Goal: Task Accomplishment & Management: Manage account settings

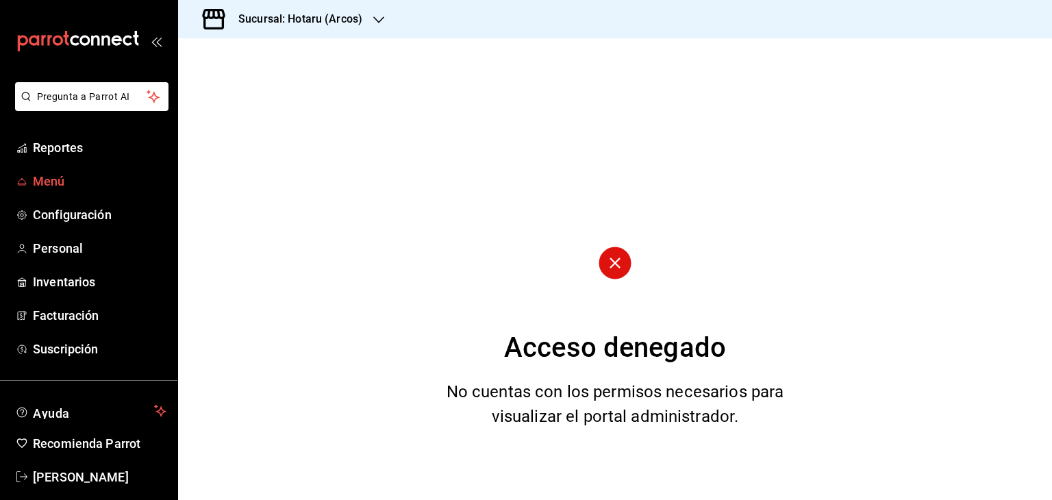
click at [105, 175] on span "Menú" at bounding box center [100, 181] width 134 height 18
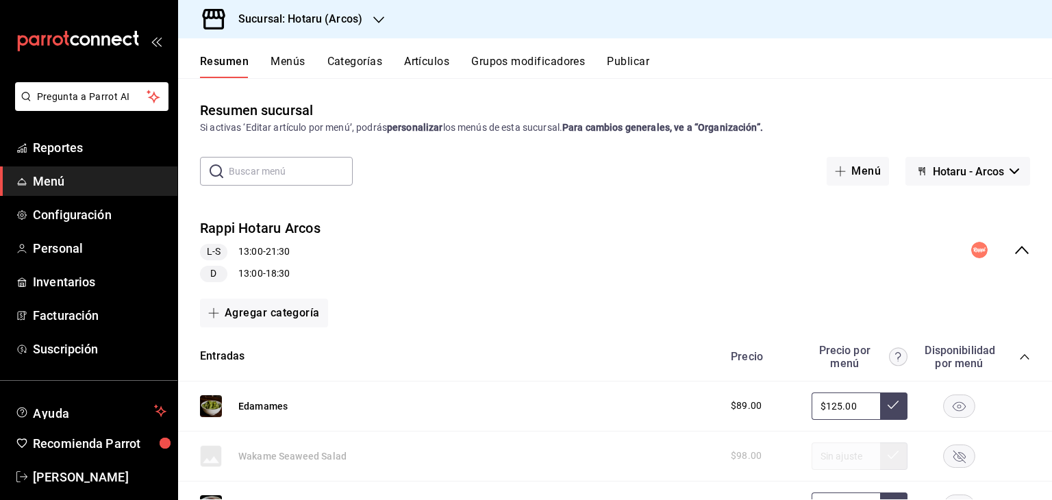
click at [296, 61] on button "Menús" at bounding box center [287, 66] width 34 height 23
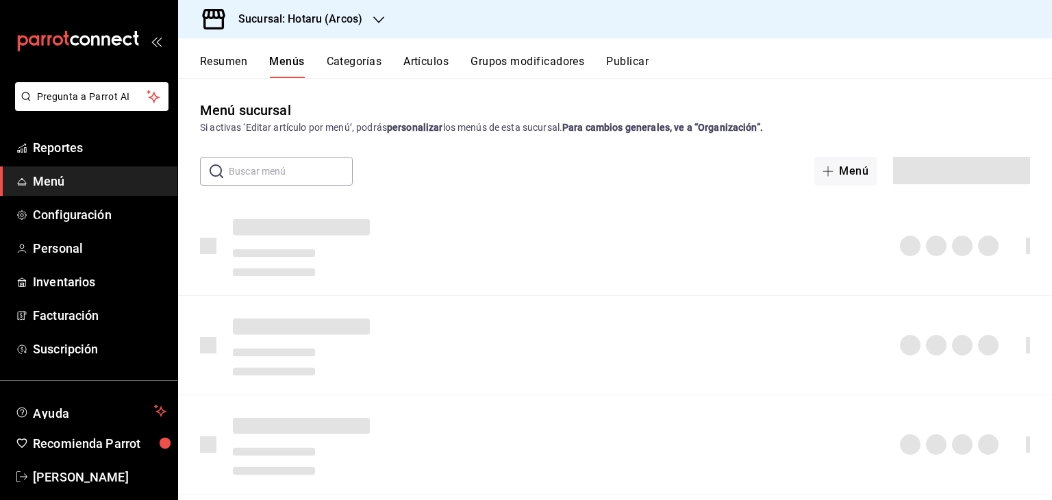
click at [433, 62] on button "Artículos" at bounding box center [425, 66] width 45 height 23
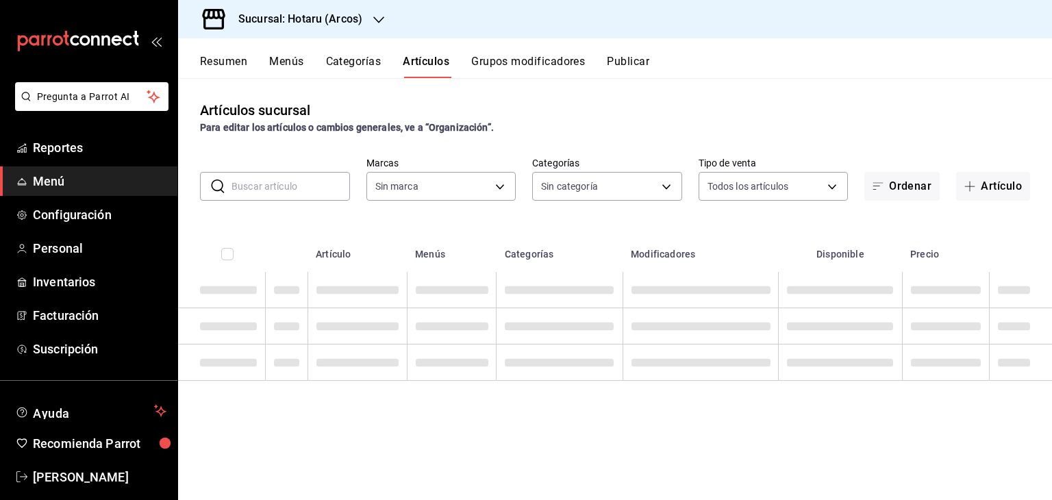
type input "63fd3758-a1b5-4c03-9065-df3279ac1636,22e90613-d08a-4757-a76e-a905fd2e086b,00e97…"
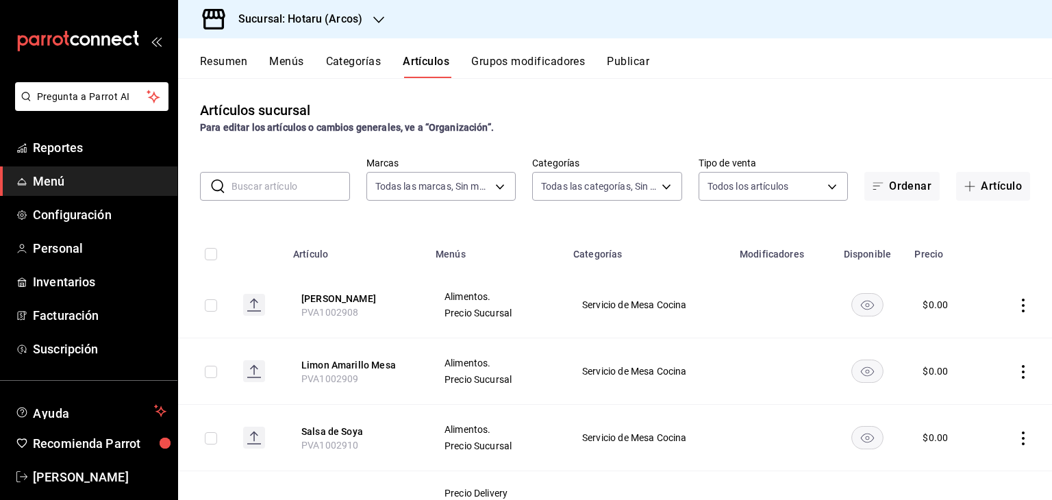
type input "776622e4-7a05-47c6-ac4f-288bb23805c5,088c5992-2a6a-49aa-a30a-79c682d9baec,18867…"
click at [208, 304] on input "checkbox" at bounding box center [211, 305] width 12 height 12
checkbox input "true"
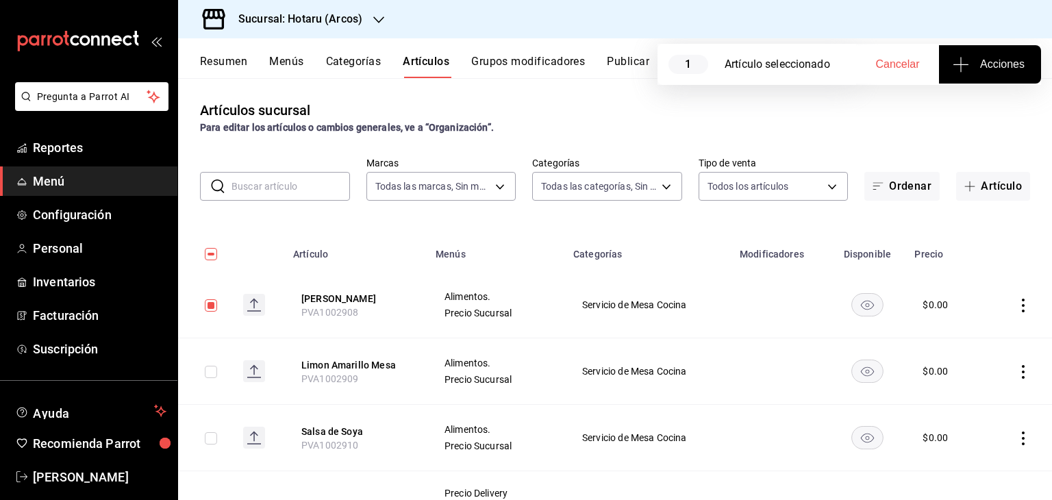
click at [211, 371] on input "checkbox" at bounding box center [211, 372] width 12 height 12
checkbox input "true"
click at [213, 440] on input "checkbox" at bounding box center [211, 438] width 12 height 12
checkbox input "true"
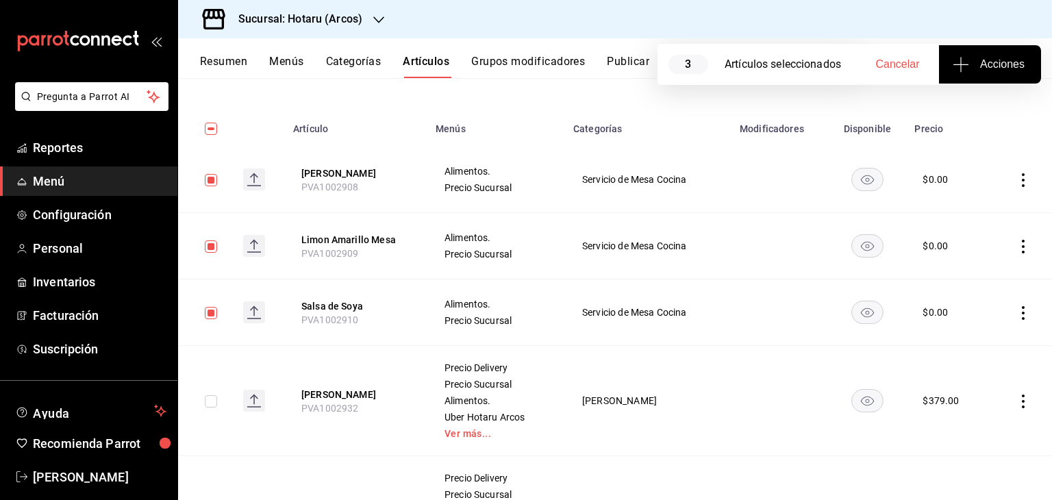
scroll to position [129, 0]
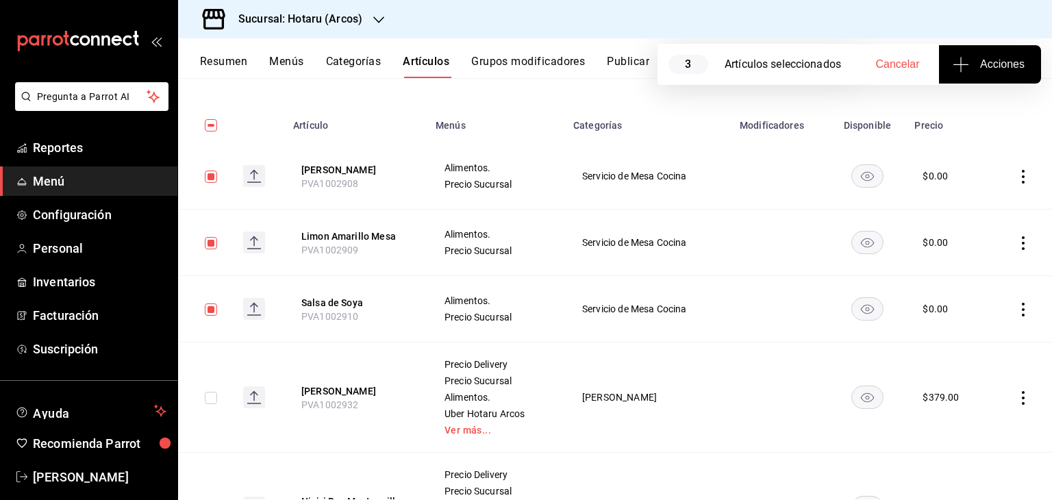
click at [210, 400] on input "checkbox" at bounding box center [211, 398] width 12 height 12
checkbox input "true"
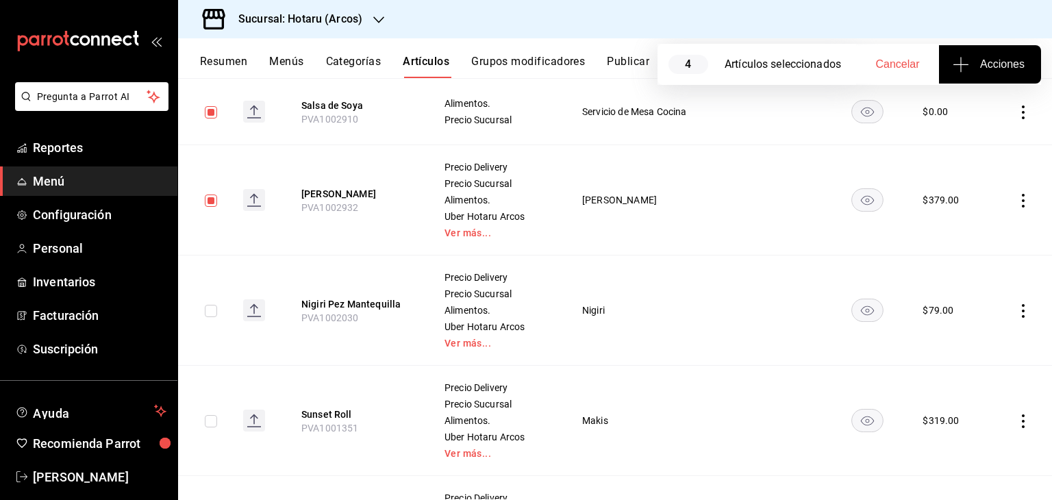
scroll to position [334, 0]
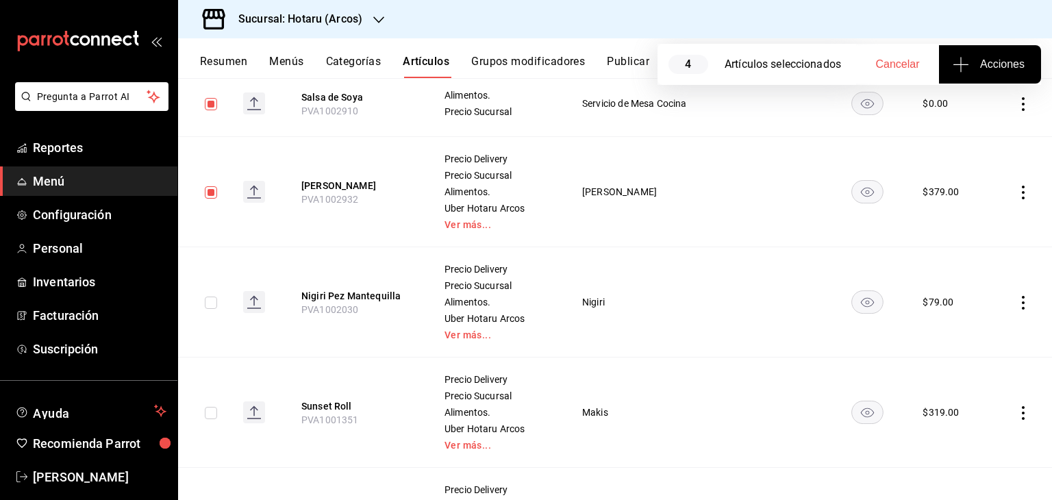
click at [219, 302] on td at bounding box center [205, 302] width 54 height 110
click at [212, 302] on input "checkbox" at bounding box center [211, 302] width 12 height 12
checkbox input "true"
click at [213, 409] on input "checkbox" at bounding box center [211, 413] width 12 height 12
checkbox input "true"
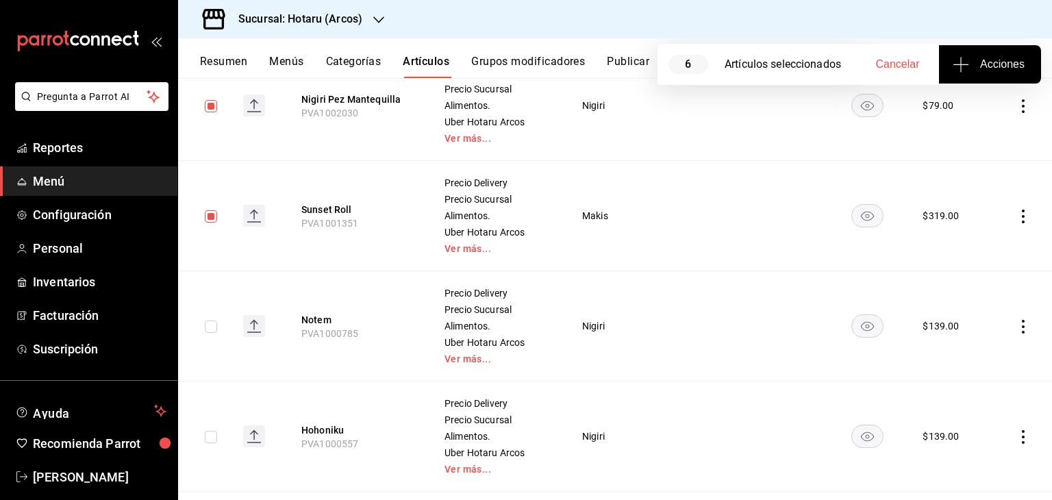
scroll to position [551, 0]
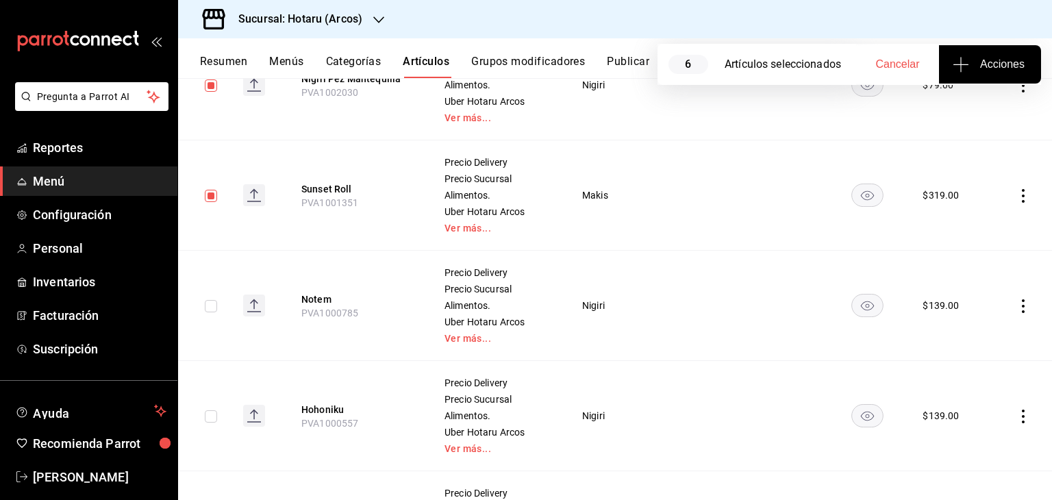
click at [208, 307] on input "checkbox" at bounding box center [211, 306] width 12 height 12
checkbox input "true"
click at [210, 413] on input "checkbox" at bounding box center [211, 416] width 12 height 12
checkbox input "true"
click at [967, 68] on icon "button" at bounding box center [960, 64] width 16 height 16
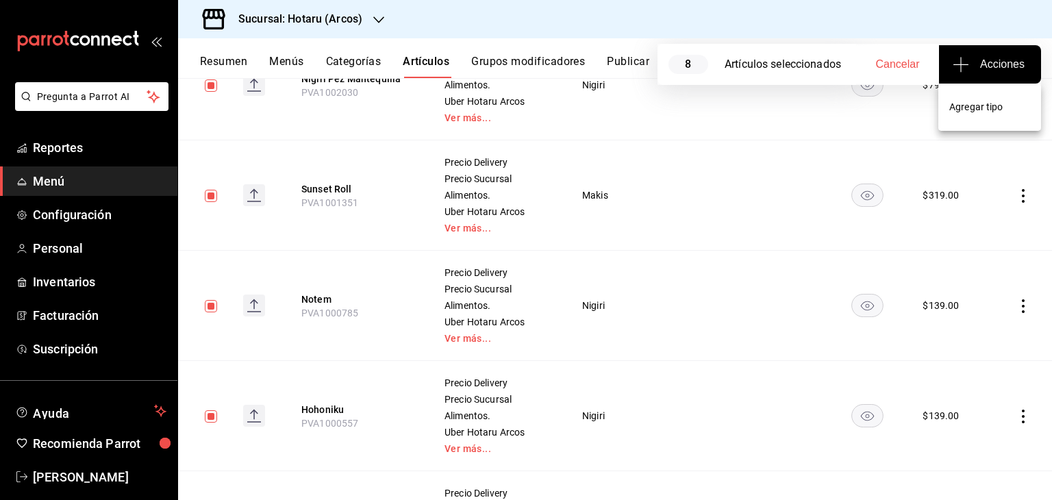
click at [943, 114] on li "Agregar tipo" at bounding box center [989, 107] width 103 height 36
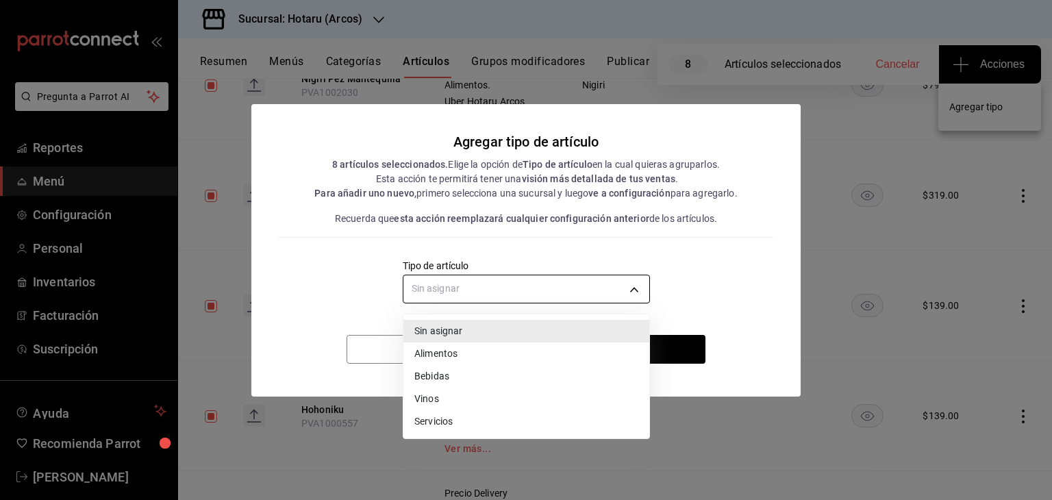
click at [598, 294] on body "Pregunta a Parrot AI Reportes Menú Configuración Personal Inventarios Facturaci…" at bounding box center [526, 250] width 1052 height 500
click at [553, 354] on li "Alimentos" at bounding box center [526, 353] width 246 height 23
type input "a9c5c5d7-09f7-4d61-88a6-a13d33eec0fd"
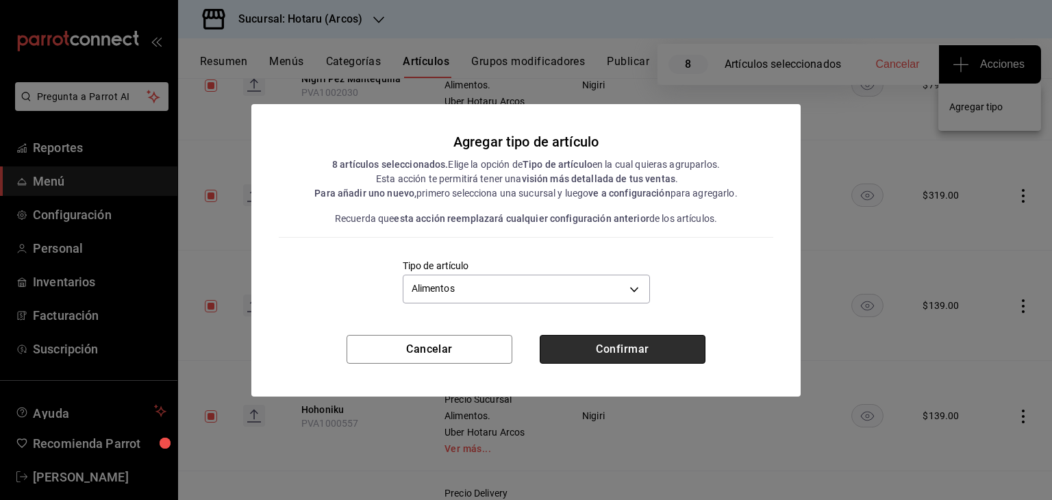
click at [605, 346] on button "Confirmar" at bounding box center [623, 349] width 166 height 29
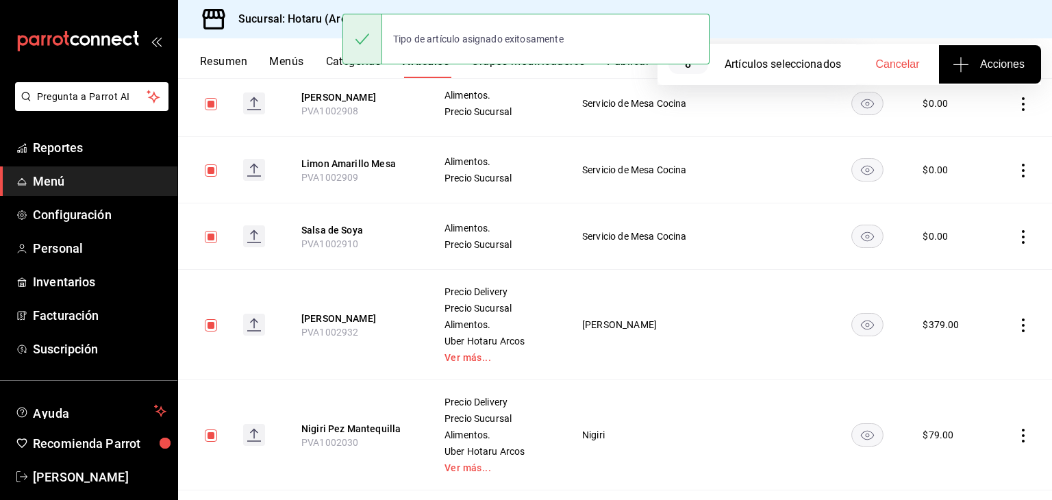
scroll to position [0, 0]
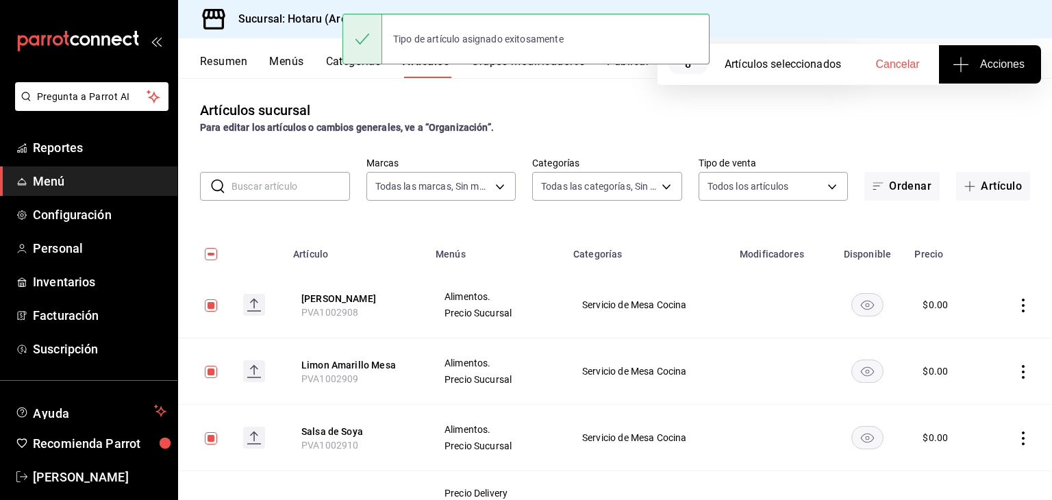
click at [285, 28] on div "Sucursal: Hotaru (Arcos)" at bounding box center [289, 19] width 201 height 38
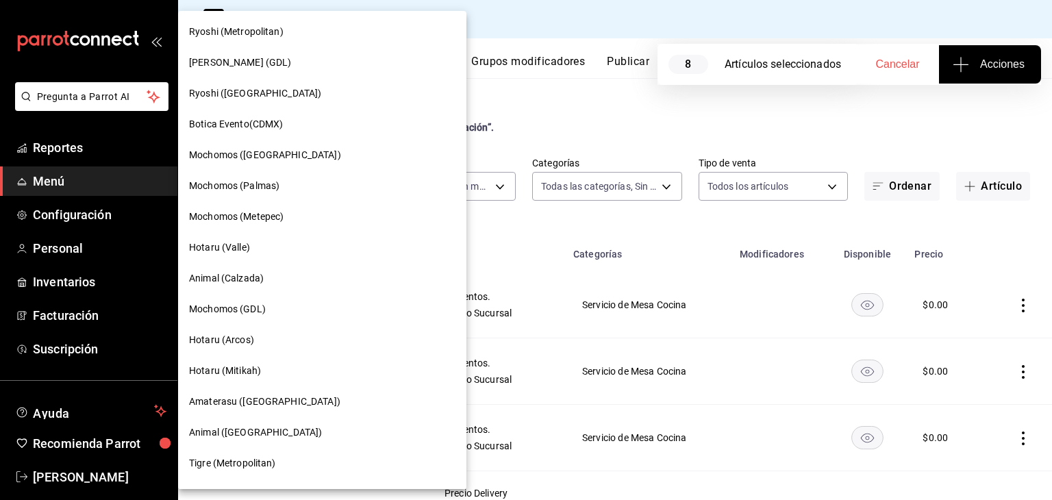
click at [485, 99] on div at bounding box center [526, 250] width 1052 height 500
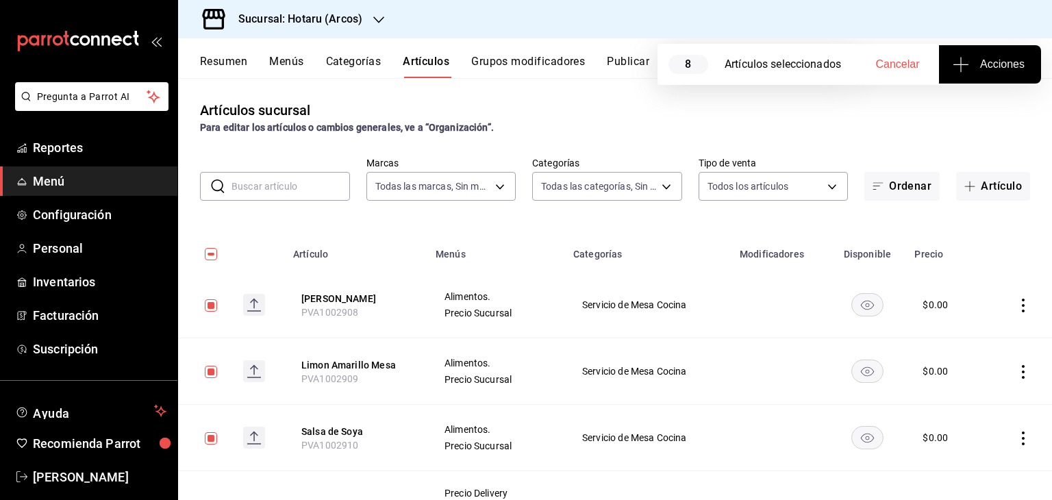
click at [377, 25] on div at bounding box center [378, 19] width 11 height 14
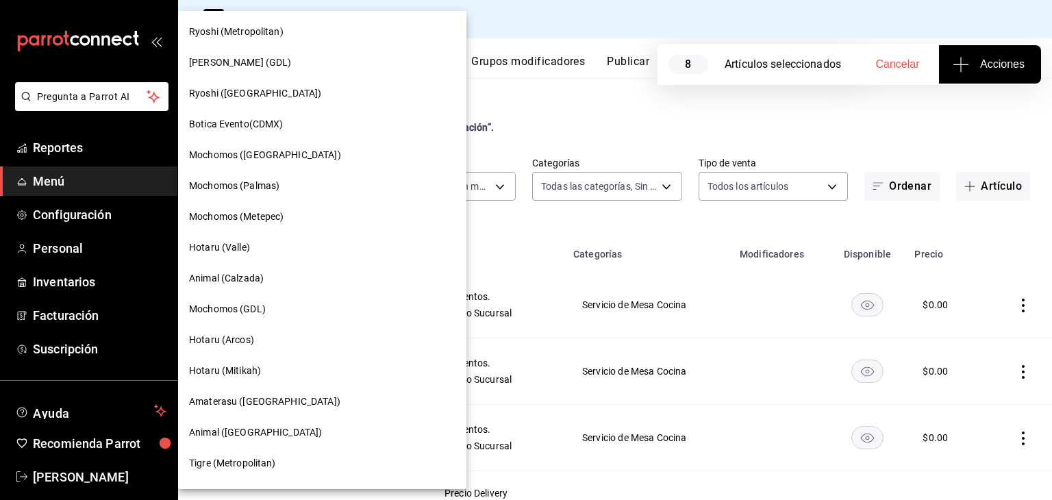
click at [354, 38] on div "Ryoshi (Metropolitan)" at bounding box center [322, 32] width 266 height 14
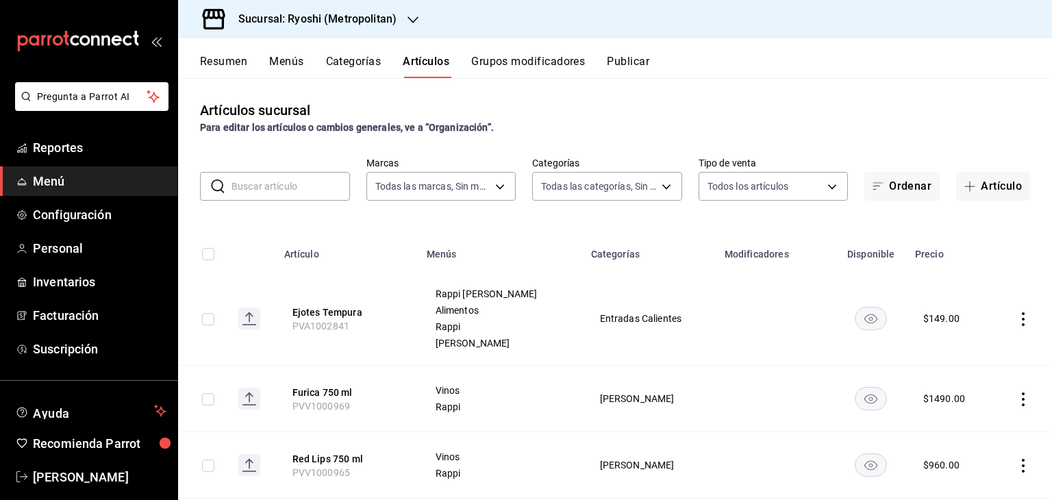
type input "afd8f7e0-6441-4225-b079-3ecb6f1759bb,a0f13850-a6cf-4674-87cd-ec670d2b59b9"
type input "feb80afa-84ca-40b4-b595-bfbaac699c32,812aad81-9313-4289-adaa-71f0113c50cb,f2911…"
click at [212, 317] on input "checkbox" at bounding box center [208, 319] width 12 height 12
checkbox input "true"
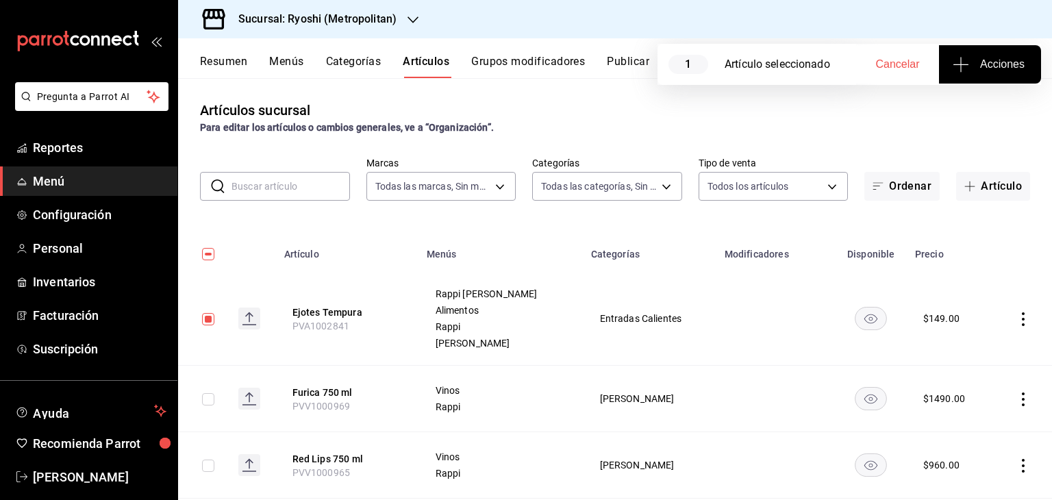
click at [989, 76] on button "Acciones" at bounding box center [990, 64] width 102 height 38
click at [953, 114] on li "Agregar tipo" at bounding box center [989, 107] width 103 height 36
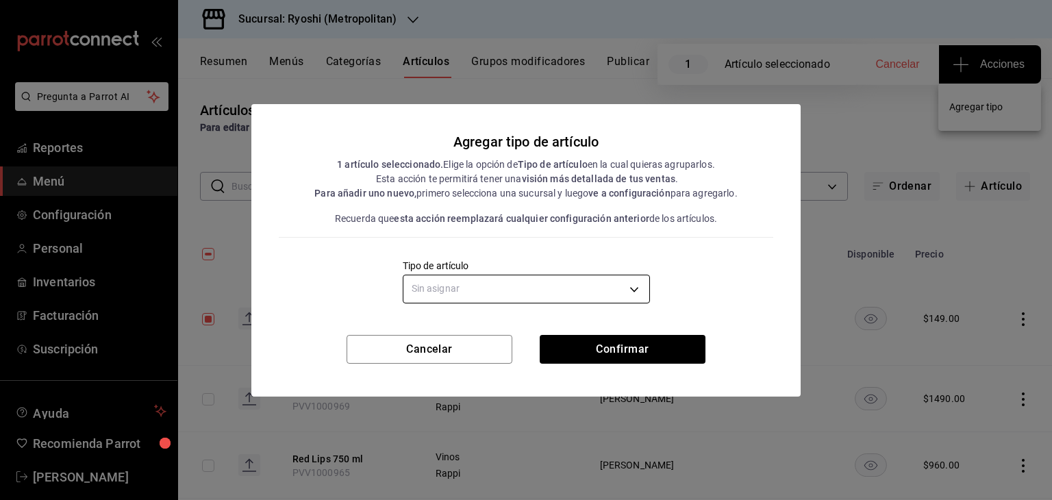
click at [616, 277] on body "Pregunta a Parrot AI Reportes Menú Configuración Personal Inventarios Facturaci…" at bounding box center [526, 250] width 1052 height 500
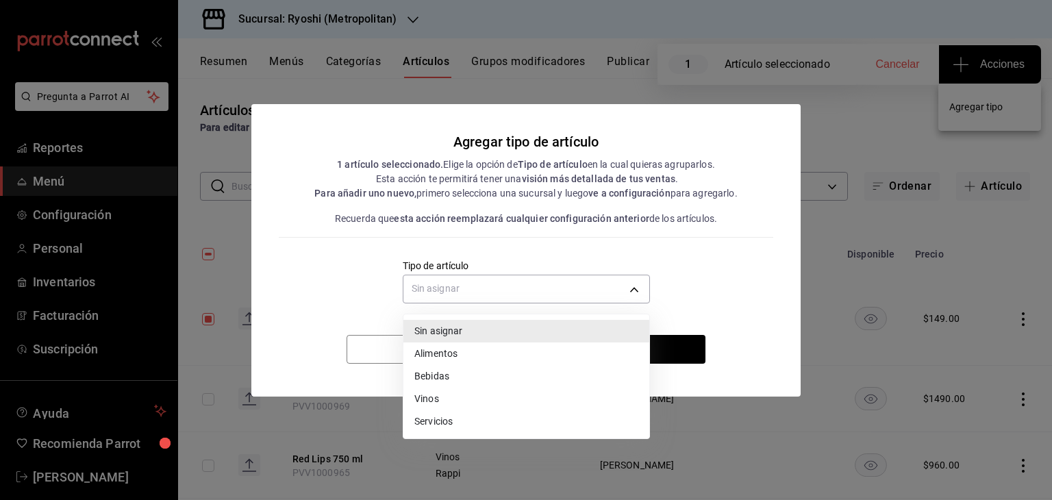
click at [545, 351] on li "Alimentos" at bounding box center [526, 353] width 246 height 23
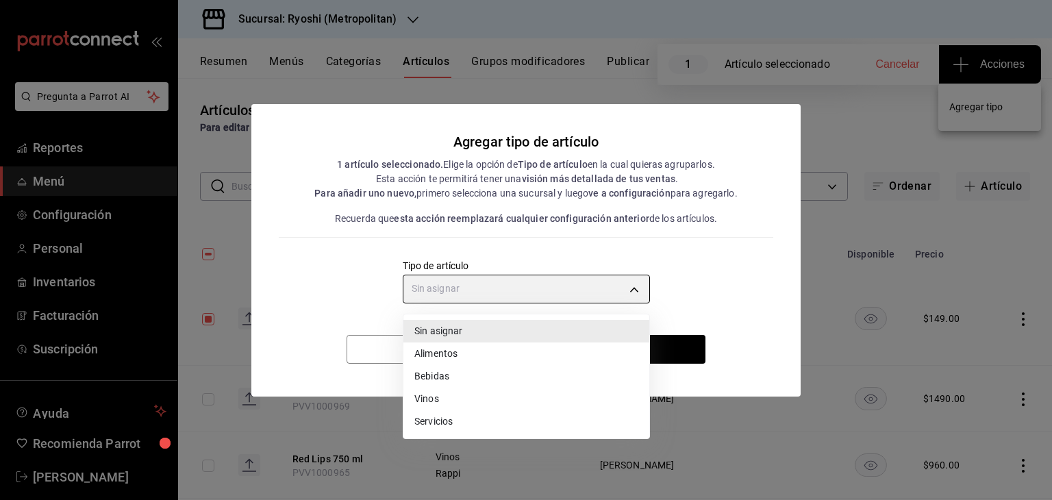
type input "a9c5c5d7-09f7-4d61-88a6-a13d33eec0fd"
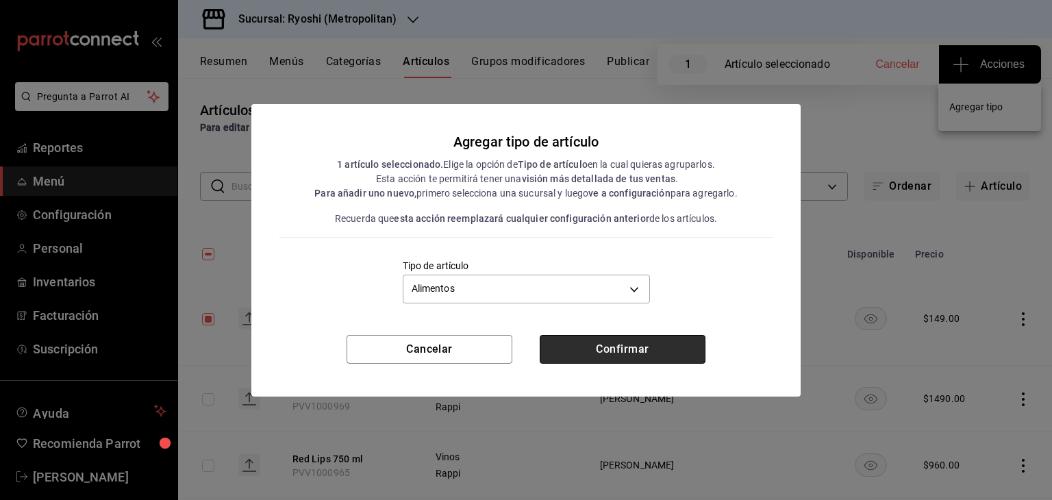
click at [642, 351] on button "Confirmar" at bounding box center [623, 349] width 166 height 29
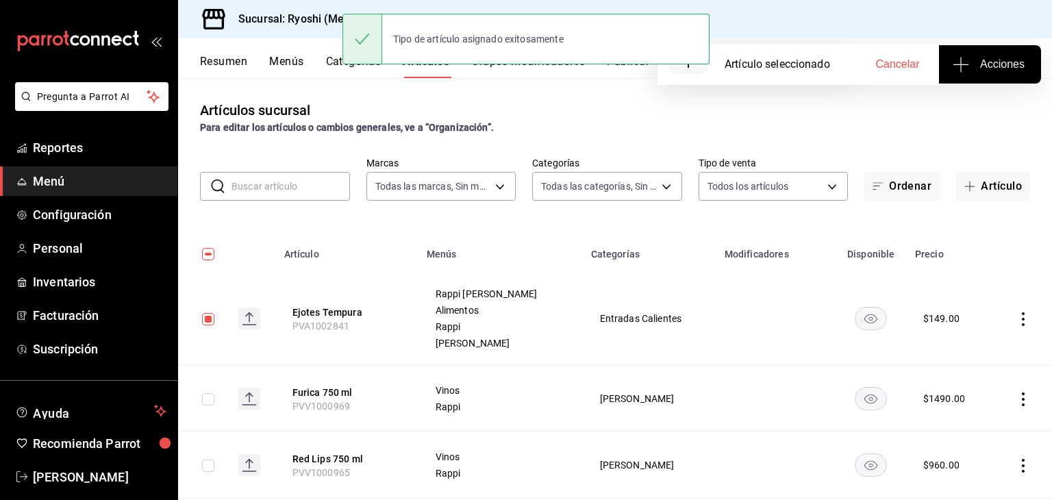
scroll to position [138, 0]
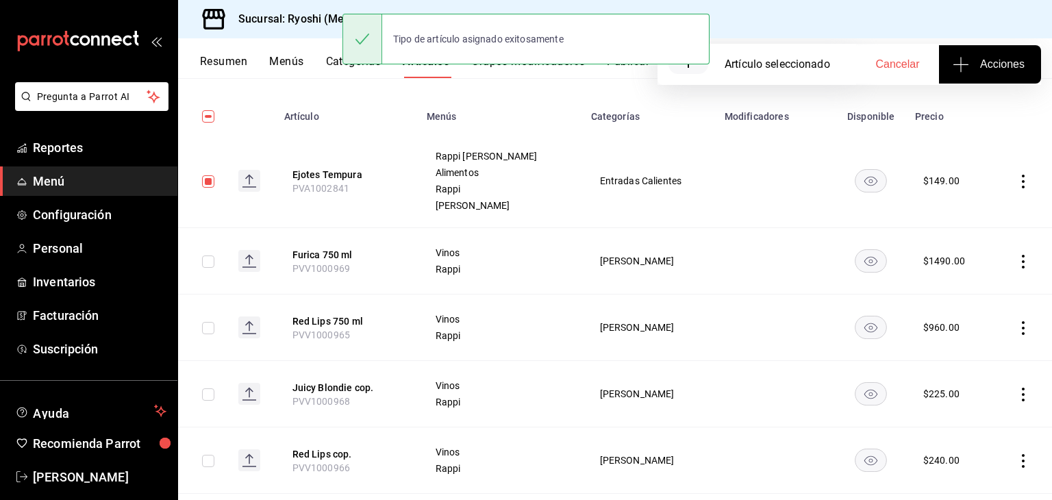
click at [202, 179] on input "checkbox" at bounding box center [208, 181] width 12 height 12
checkbox input "false"
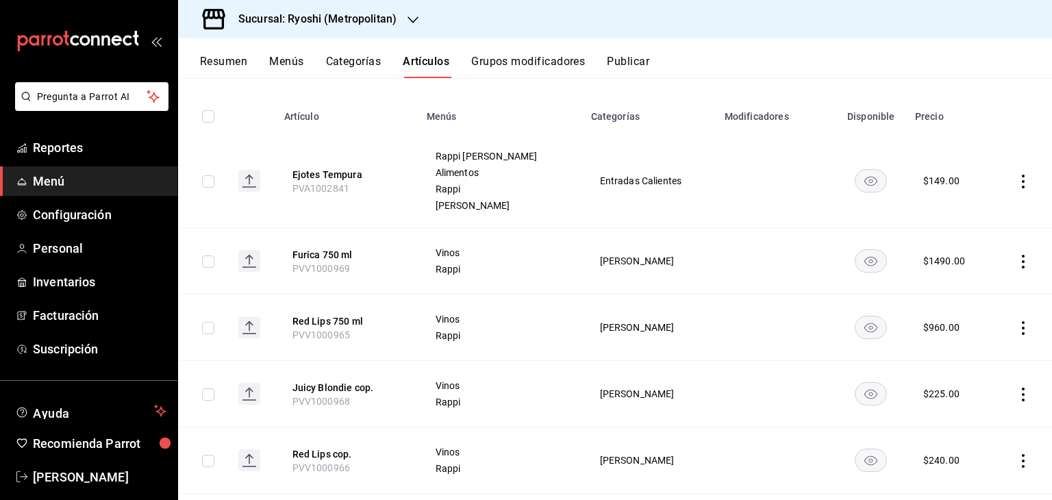
click at [210, 459] on input "checkbox" at bounding box center [208, 461] width 12 height 12
checkbox input "true"
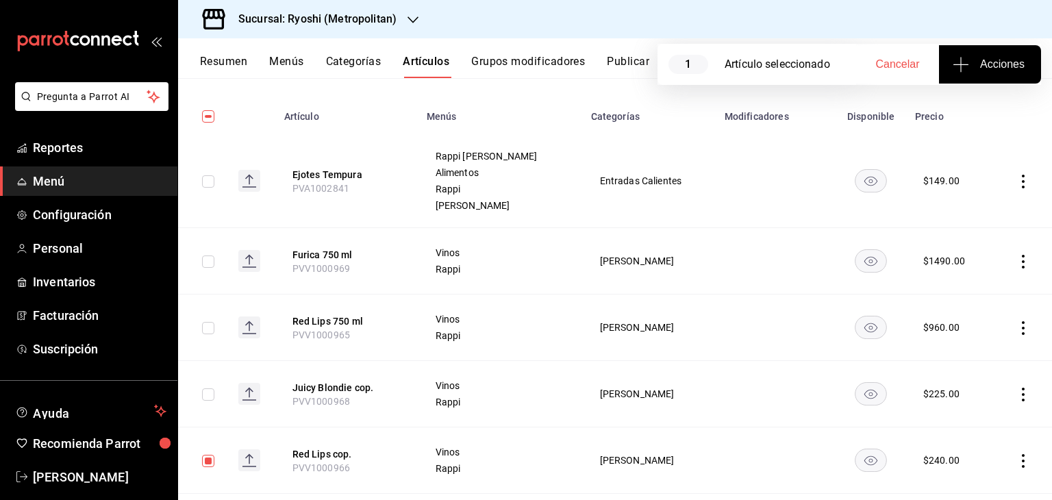
click at [209, 401] on td at bounding box center [202, 394] width 49 height 66
click at [210, 326] on input "checkbox" at bounding box center [208, 328] width 12 height 12
checkbox input "true"
click at [208, 390] on input "checkbox" at bounding box center [208, 394] width 12 height 12
checkbox input "true"
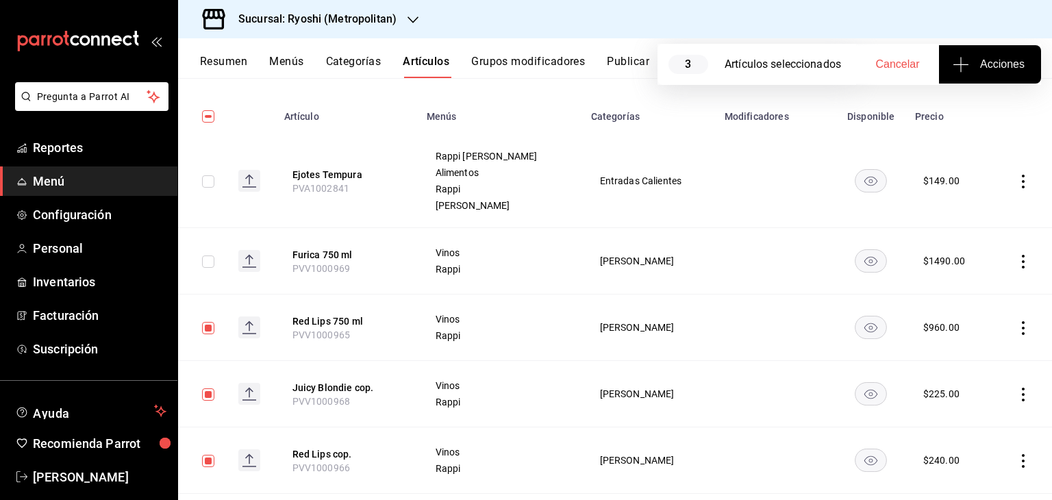
click at [210, 258] on input "checkbox" at bounding box center [208, 261] width 12 height 12
checkbox input "true"
click at [1013, 68] on span "Acciones" at bounding box center [989, 64] width 69 height 16
click at [955, 111] on span "Agregar tipo" at bounding box center [989, 107] width 81 height 14
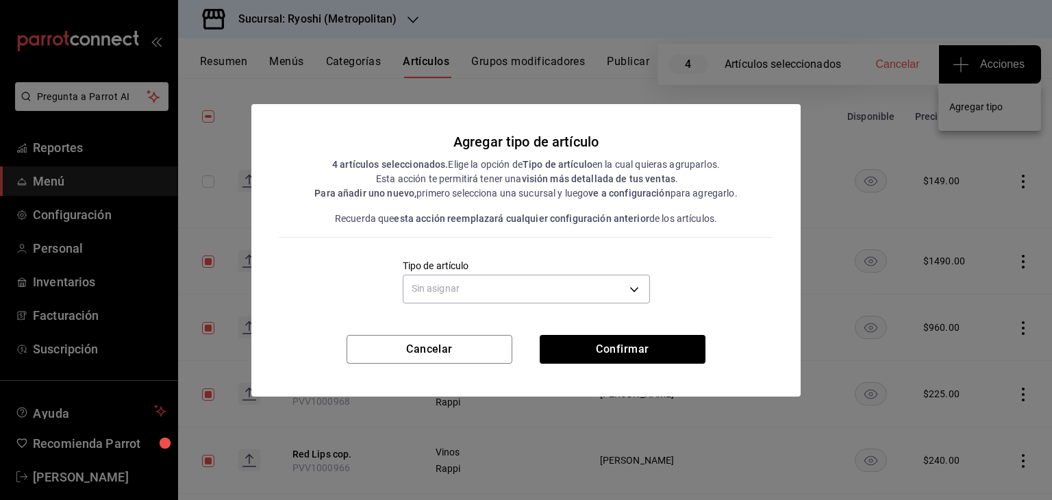
click at [588, 304] on div "Sin asignar" at bounding box center [526, 287] width 247 height 36
click at [579, 295] on body "Pregunta a Parrot AI Reportes Menú Configuración Personal Inventarios Facturaci…" at bounding box center [526, 250] width 1052 height 500
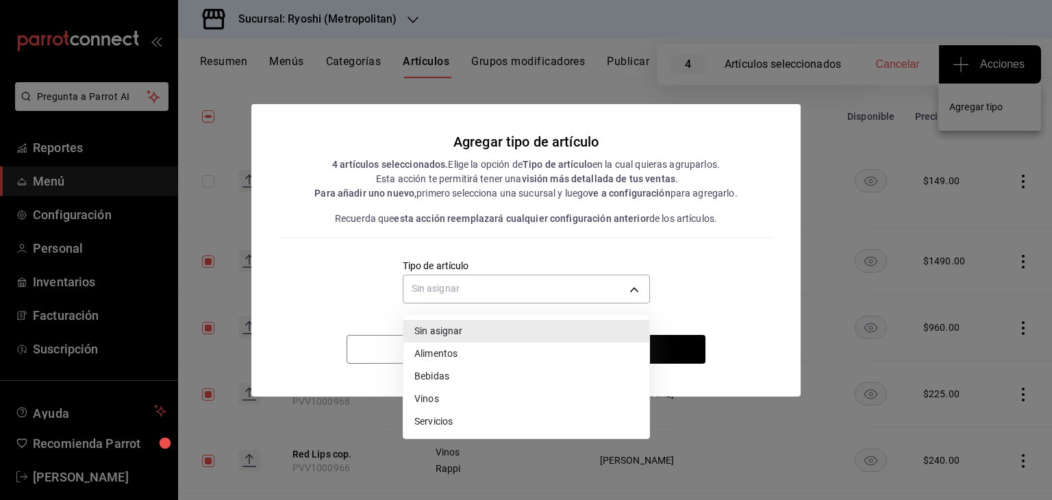
click at [483, 395] on li "Vinos" at bounding box center [526, 399] width 246 height 23
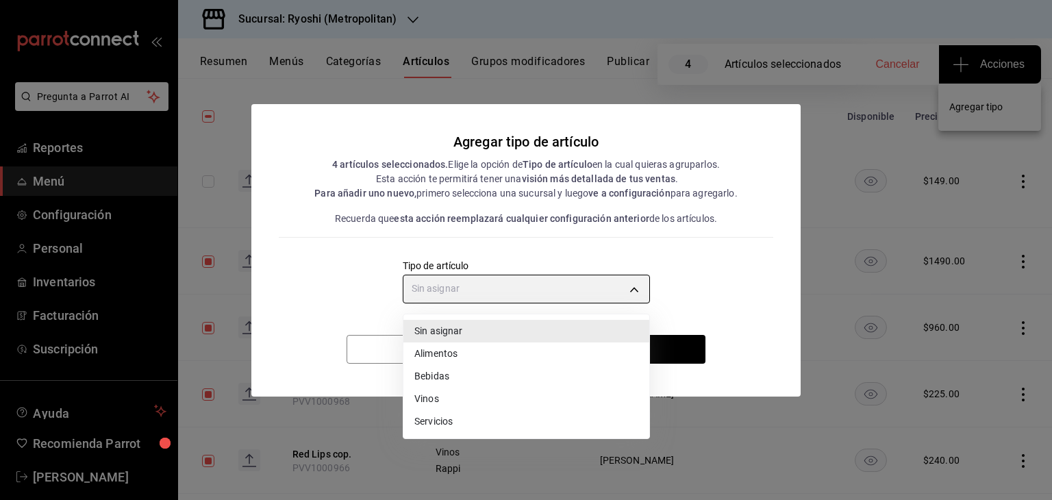
type input "e1bdedcf-fa1f-443e-b5b9-5cb10ad40228"
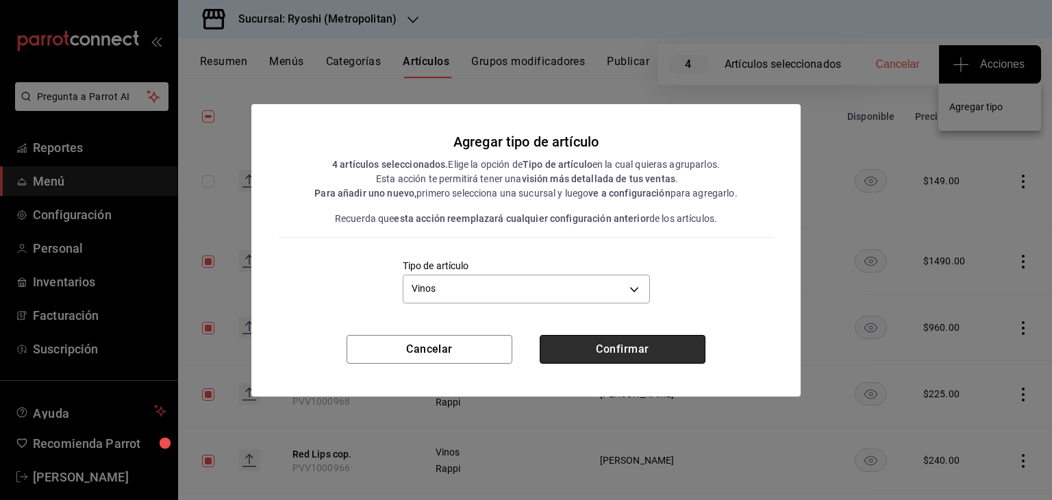
click at [609, 354] on button "Confirmar" at bounding box center [623, 349] width 166 height 29
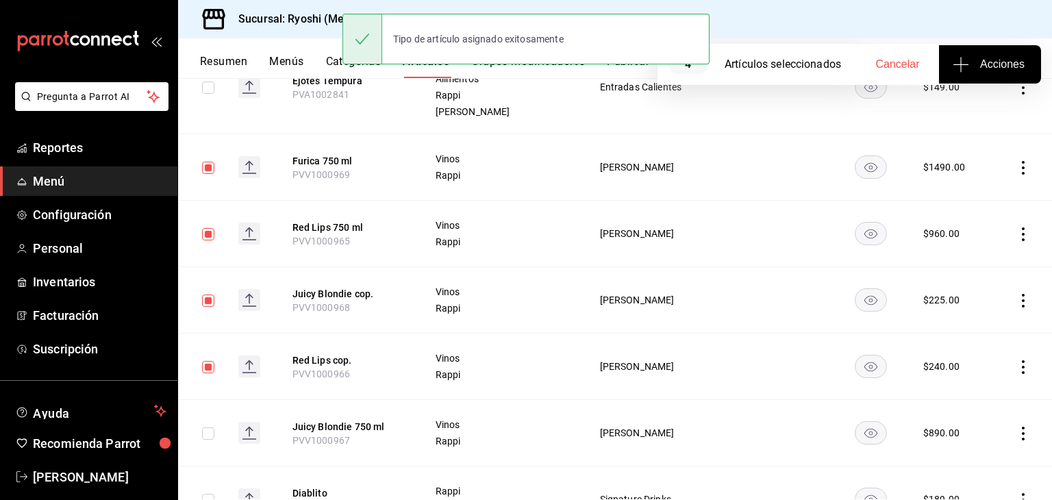
scroll to position [244, 0]
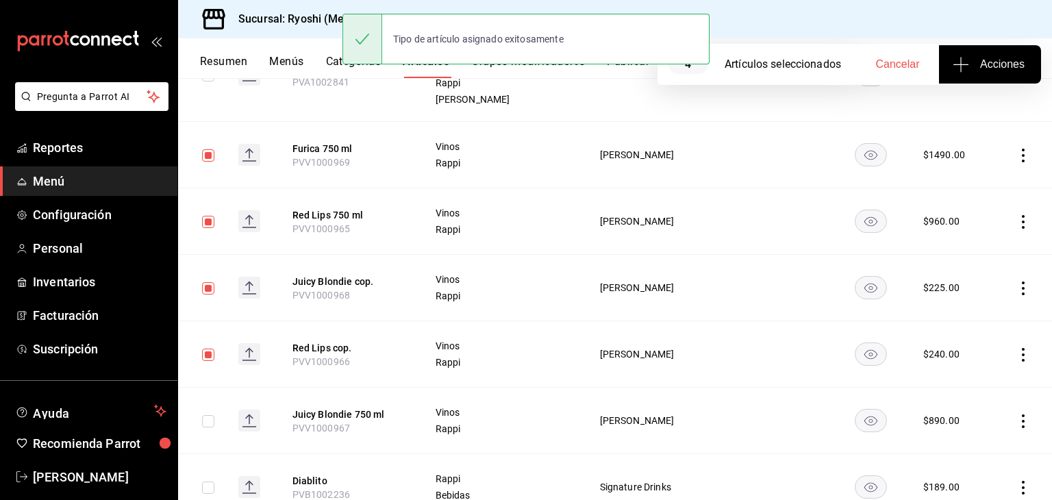
click at [215, 420] on td at bounding box center [202, 421] width 49 height 66
click at [211, 420] on input "checkbox" at bounding box center [208, 421] width 12 height 12
checkbox input "true"
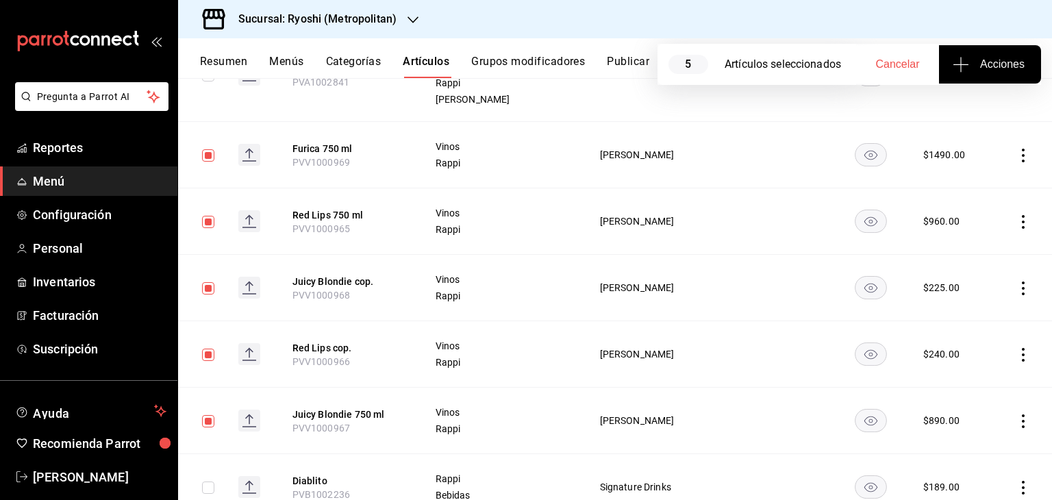
click at [972, 76] on button "Acciones" at bounding box center [990, 64] width 102 height 38
click at [989, 107] on span "Agregar tipo" at bounding box center [989, 107] width 81 height 14
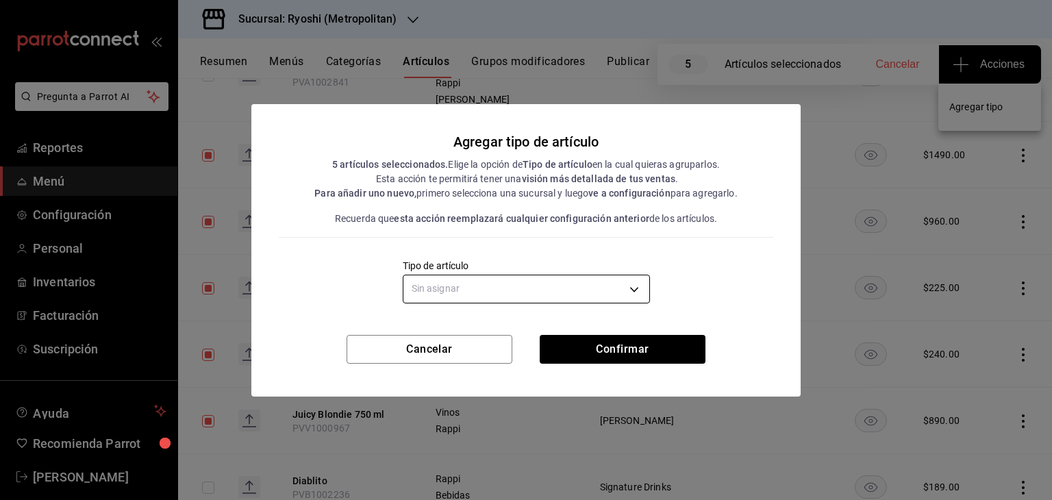
click at [602, 297] on body "Pregunta a Parrot AI Reportes Menú Configuración Personal Inventarios Facturaci…" at bounding box center [526, 250] width 1052 height 500
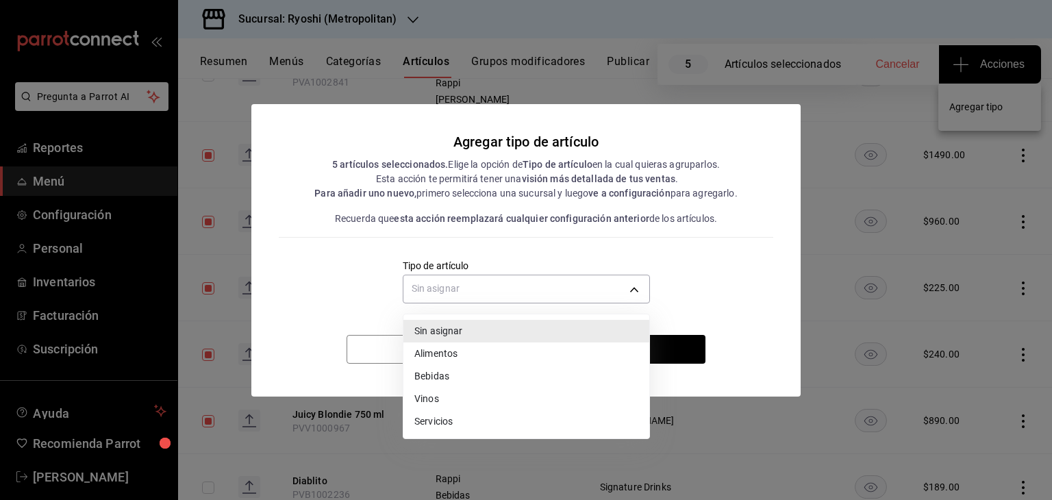
click at [515, 395] on li "Vinos" at bounding box center [526, 399] width 246 height 23
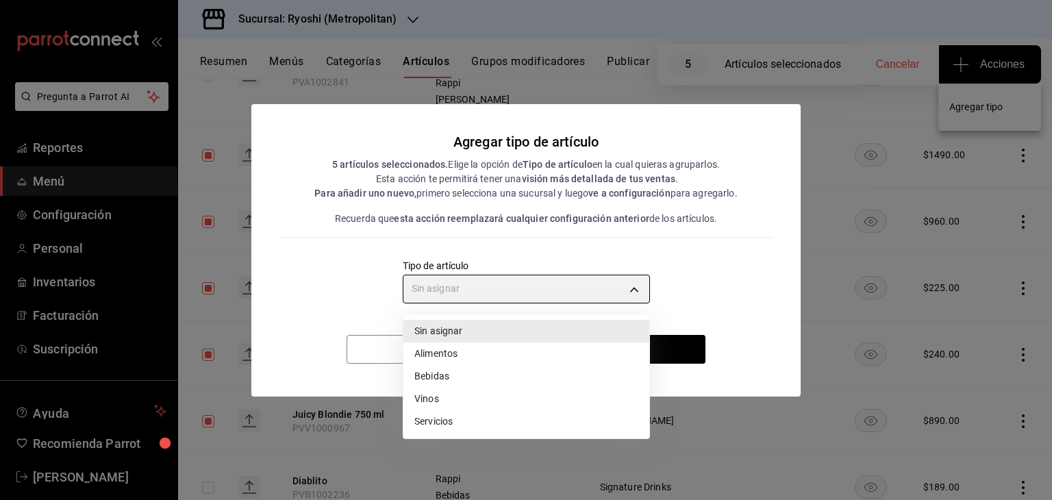
type input "e1bdedcf-fa1f-443e-b5b9-5cb10ad40228"
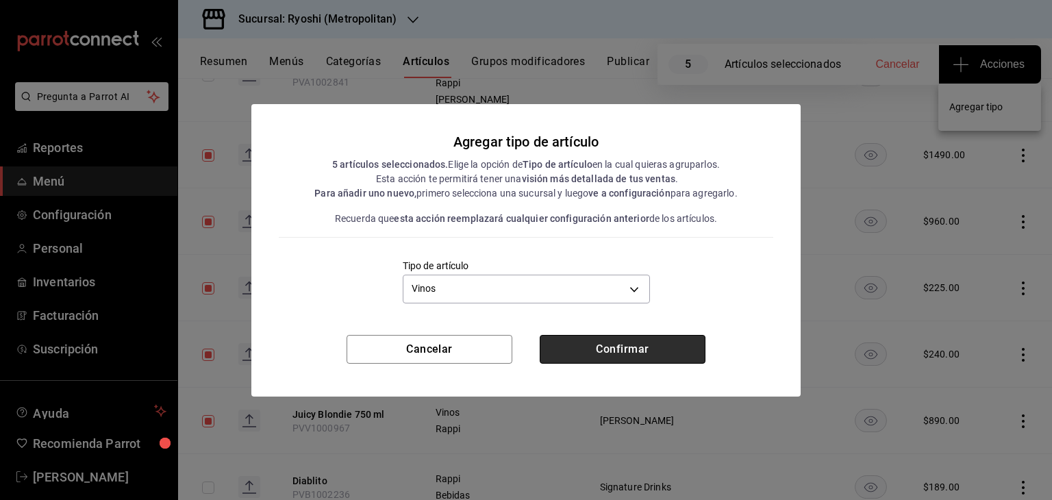
click at [649, 342] on button "Confirmar" at bounding box center [623, 349] width 166 height 29
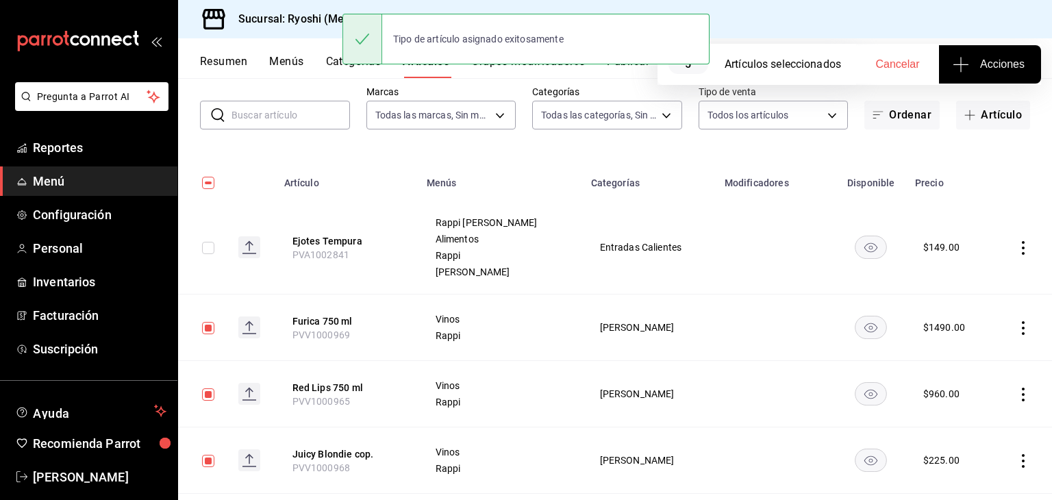
scroll to position [0, 0]
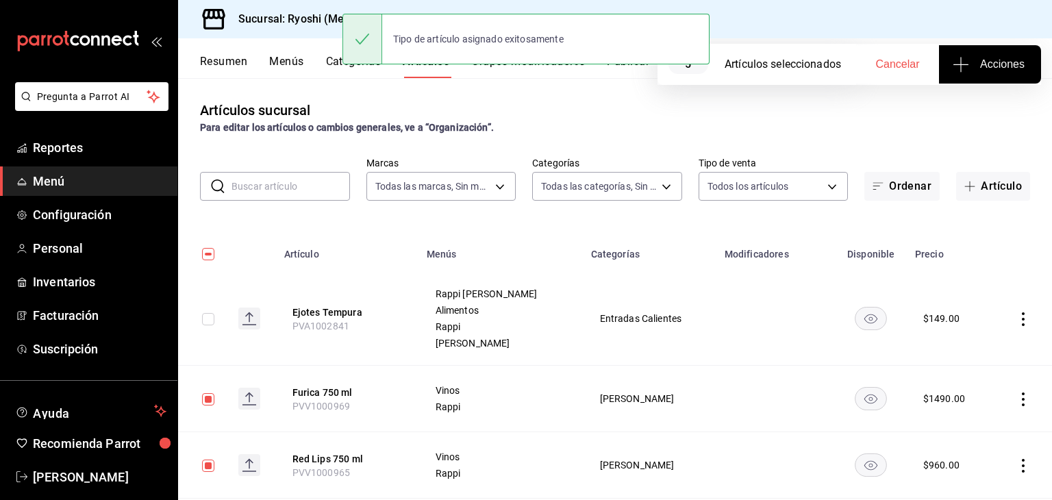
click at [299, 14] on h3 "Sucursal: Ryoshi (Metropolitan)" at bounding box center [311, 19] width 169 height 16
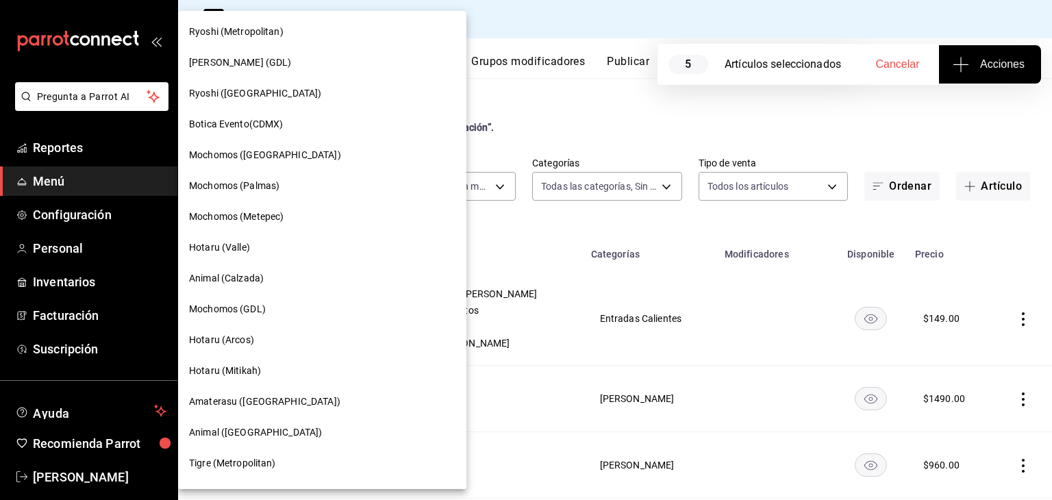
click at [355, 98] on div "Ryoshi ([GEOGRAPHIC_DATA])" at bounding box center [322, 93] width 266 height 14
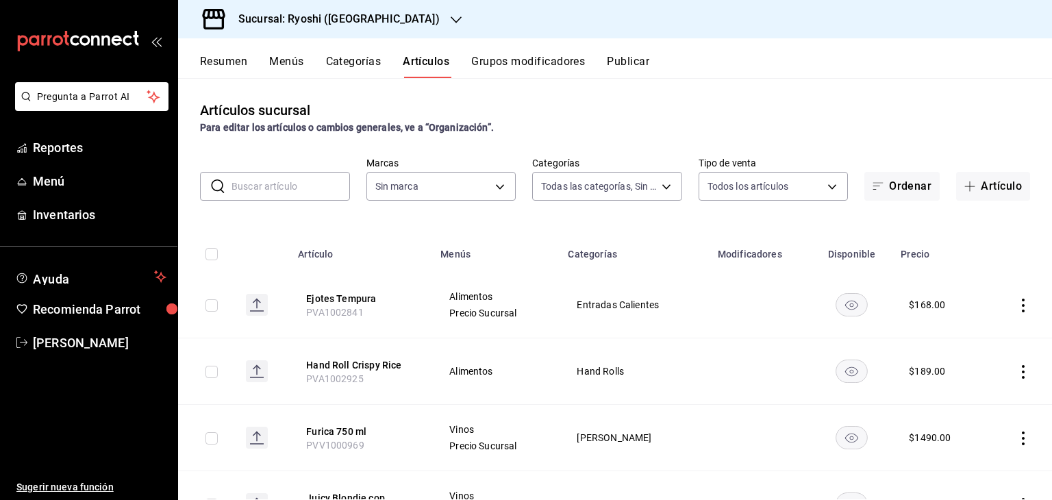
type input "983ebb25-c6d8-4647-898b-43e41473272b,b131aea8-f4fd-49fb-a6b3-d2f44229a596,2a94f…"
type input "26ca50e5-a845-484f-a54e-8a4432b79f59,e80bf875-3c9c-4ad9-8c6a-14c8262011fc"
click at [213, 294] on td at bounding box center [206, 305] width 57 height 66
click at [211, 312] on td at bounding box center [206, 305] width 57 height 66
click at [211, 305] on input "checkbox" at bounding box center [211, 305] width 12 height 12
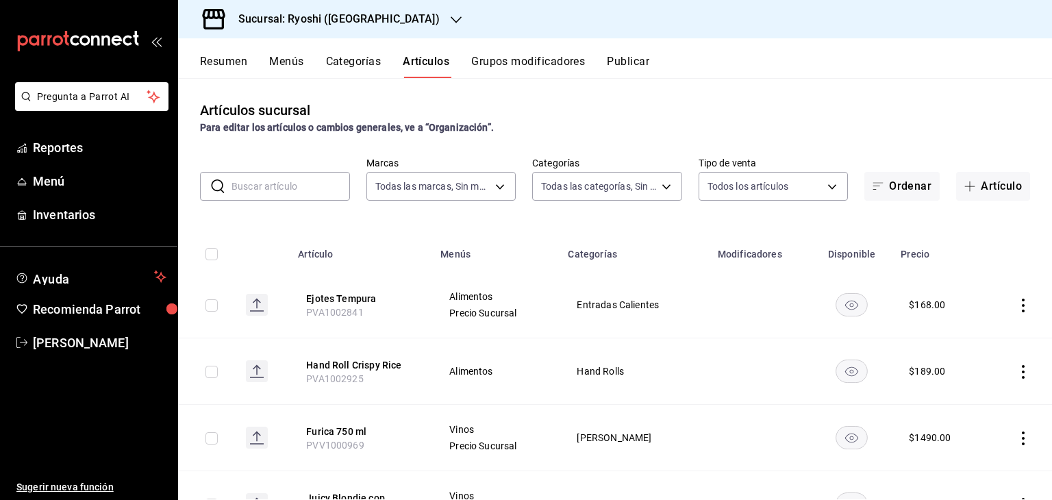
checkbox input "true"
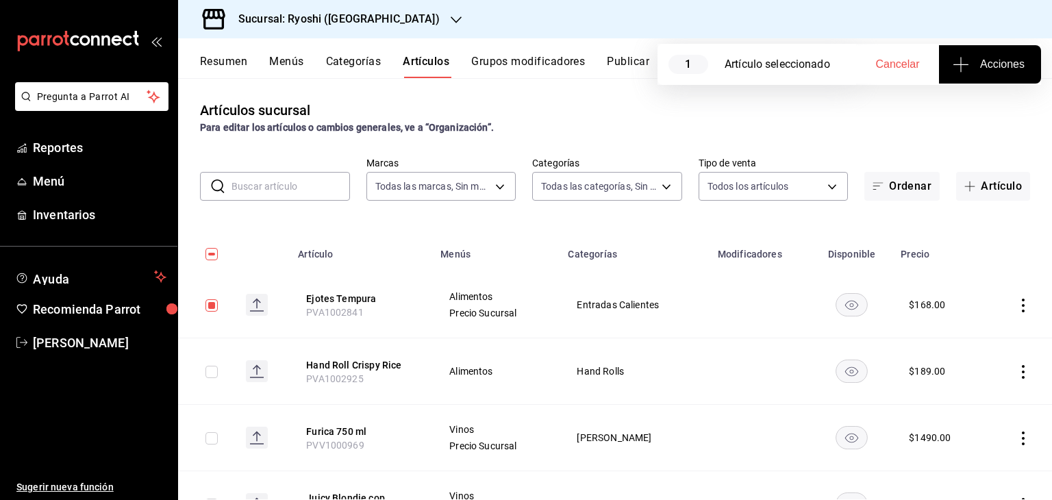
drag, startPoint x: 216, startPoint y: 370, endPoint x: 231, endPoint y: 373, distance: 15.3
click at [216, 370] on input "checkbox" at bounding box center [211, 372] width 12 height 12
checkbox input "true"
click at [969, 55] on button "Acciones" at bounding box center [990, 64] width 102 height 38
click at [979, 110] on span "Agregar tipo" at bounding box center [989, 107] width 81 height 14
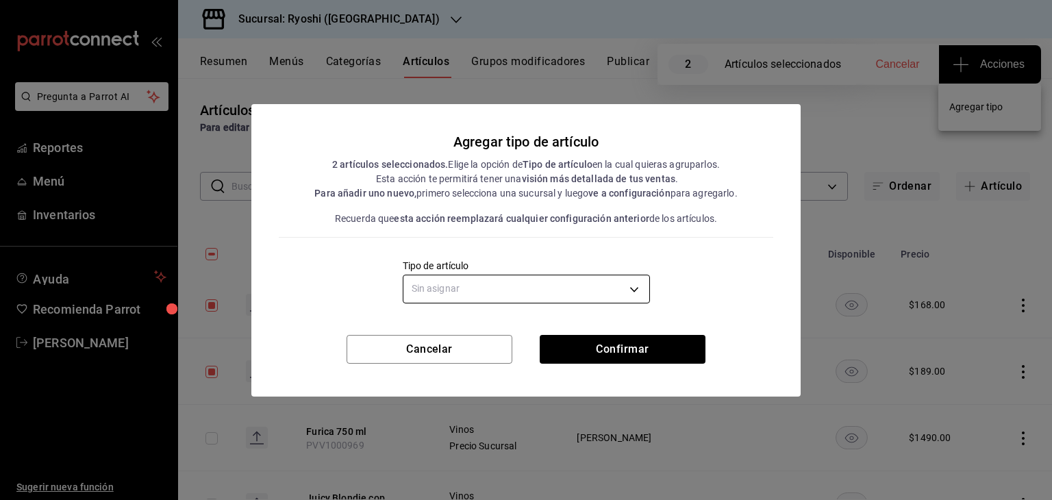
click at [572, 289] on body "Pregunta a Parrot AI Reportes Menú Inventarios Ayuda Recomienda Parrot [PERSON_…" at bounding box center [526, 250] width 1052 height 500
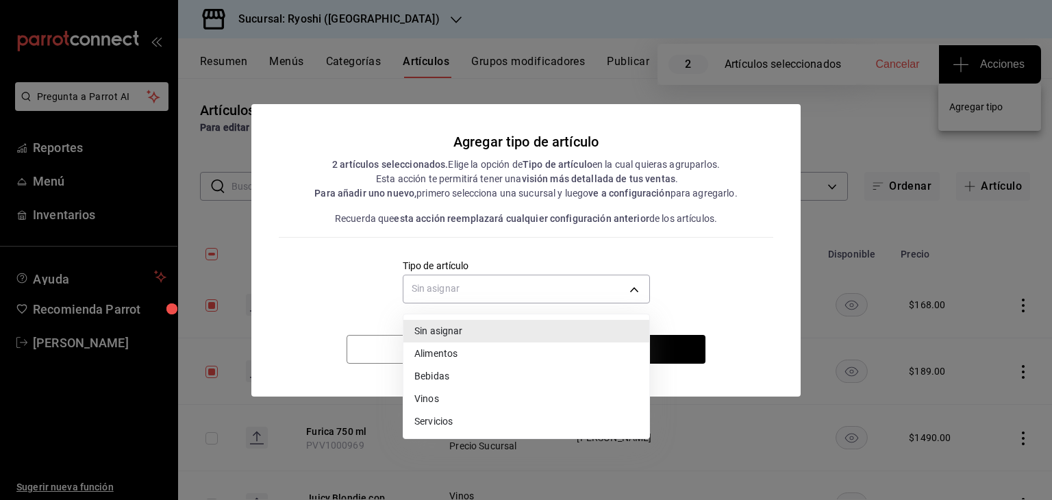
drag, startPoint x: 484, startPoint y: 403, endPoint x: 561, endPoint y: 383, distance: 79.2
click at [484, 405] on li "Vinos" at bounding box center [526, 399] width 246 height 23
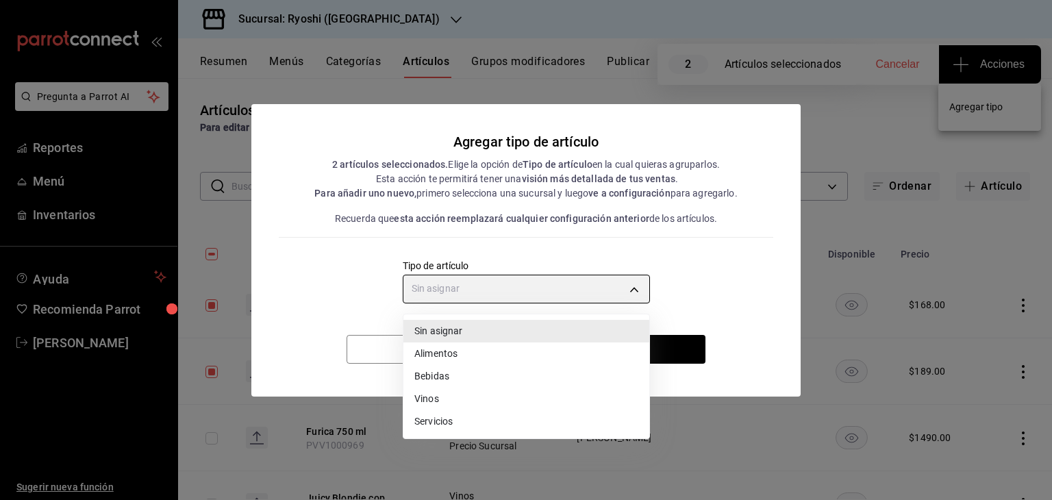
type input "e1bdedcf-fa1f-443e-b5b9-5cb10ad40228"
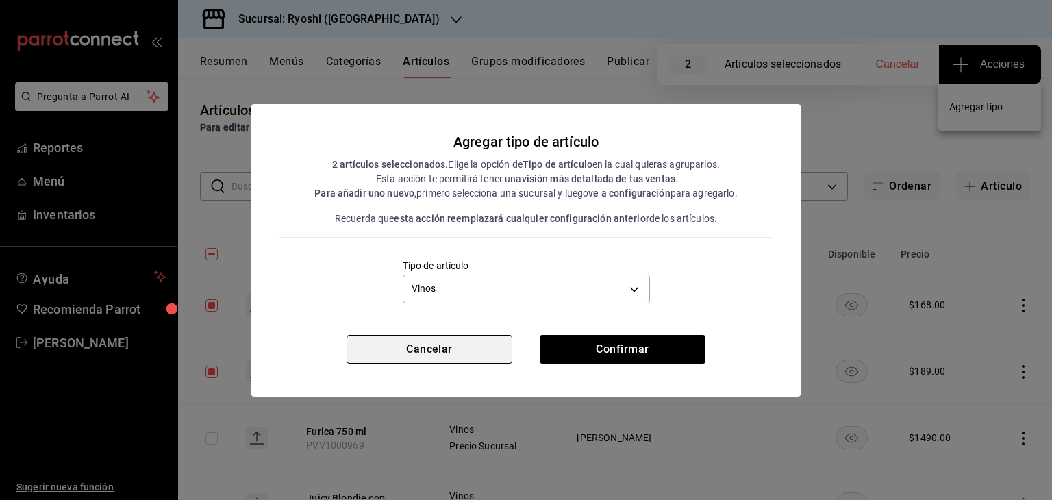
click at [483, 344] on button "Cancelar" at bounding box center [429, 349] width 166 height 29
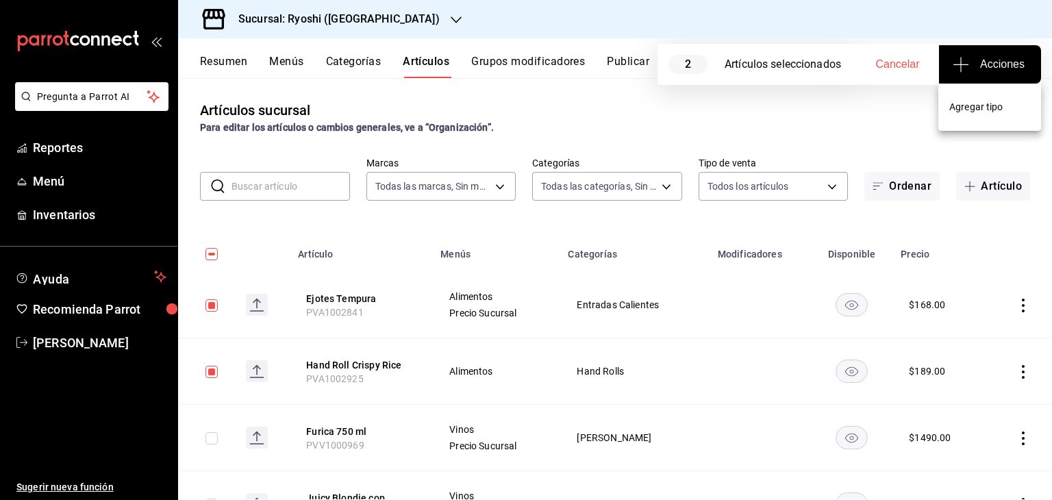
click at [1000, 58] on div at bounding box center [526, 250] width 1052 height 500
click at [992, 75] on button "Acciones" at bounding box center [990, 64] width 102 height 38
click at [982, 118] on li "Agregar tipo" at bounding box center [989, 107] width 103 height 36
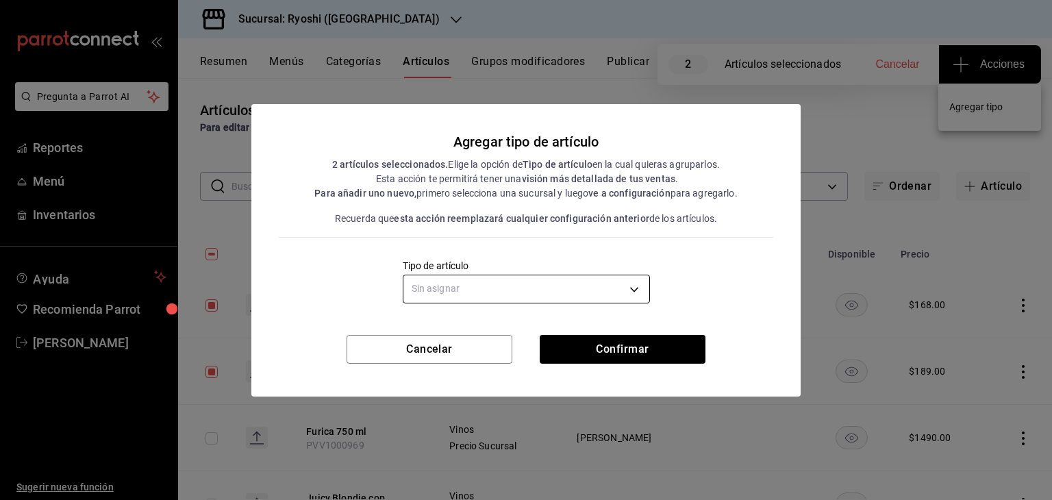
click at [484, 291] on body "Pregunta a Parrot AI Reportes Menú Inventarios Ayuda Recomienda Parrot [PERSON_…" at bounding box center [526, 250] width 1052 height 500
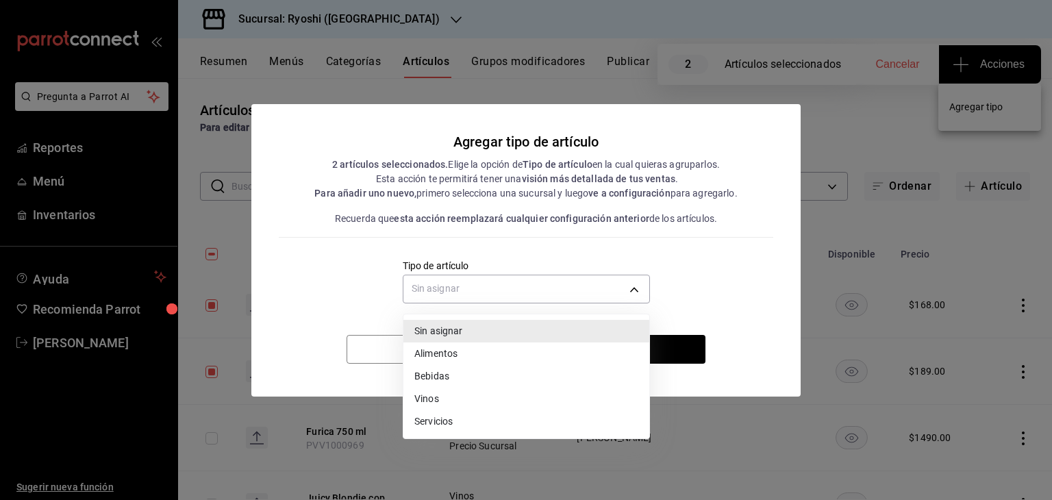
drag, startPoint x: 459, startPoint y: 354, endPoint x: 507, endPoint y: 351, distance: 48.0
click at [459, 355] on li "Alimentos" at bounding box center [526, 353] width 246 height 23
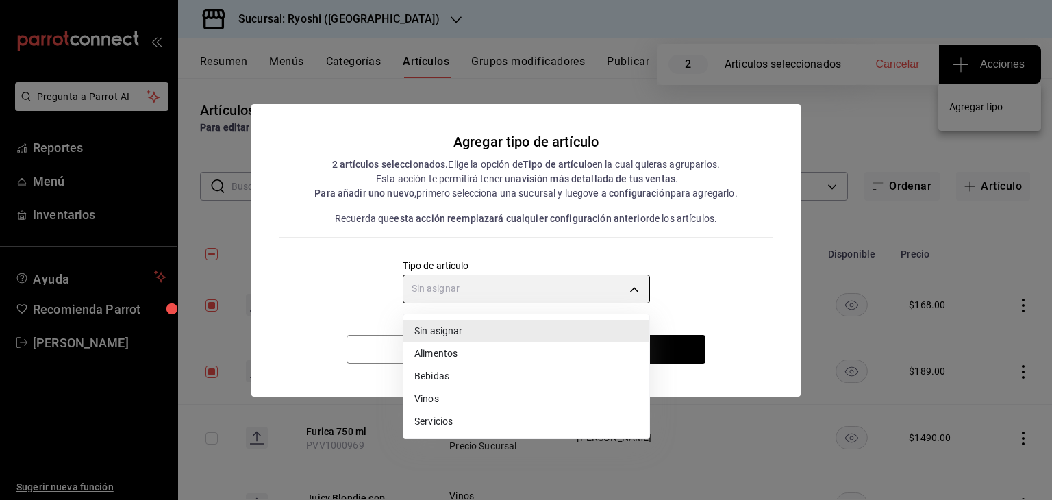
type input "a9c5c5d7-09f7-4d61-88a6-a13d33eec0fd"
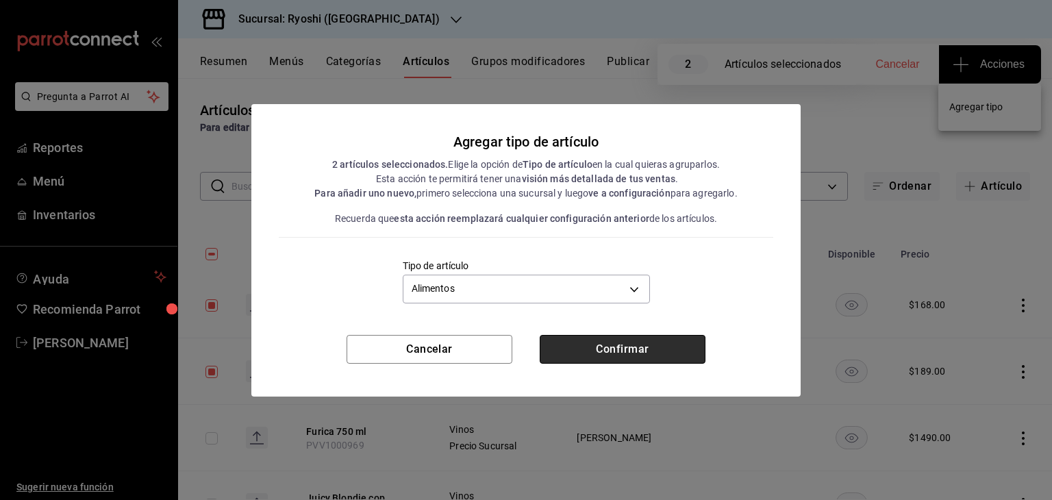
click at [602, 353] on button "Confirmar" at bounding box center [623, 349] width 166 height 29
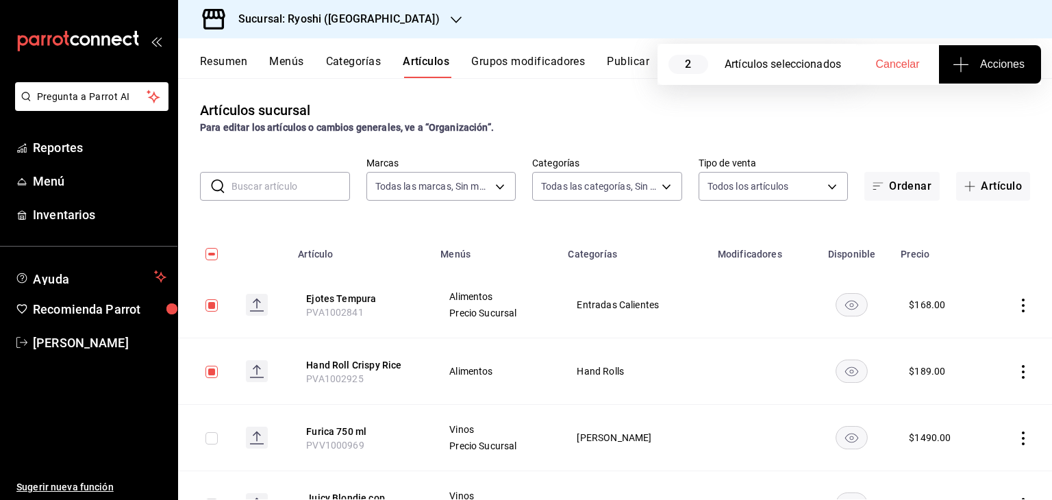
click at [214, 303] on input "checkbox" at bounding box center [211, 305] width 12 height 12
checkbox input "false"
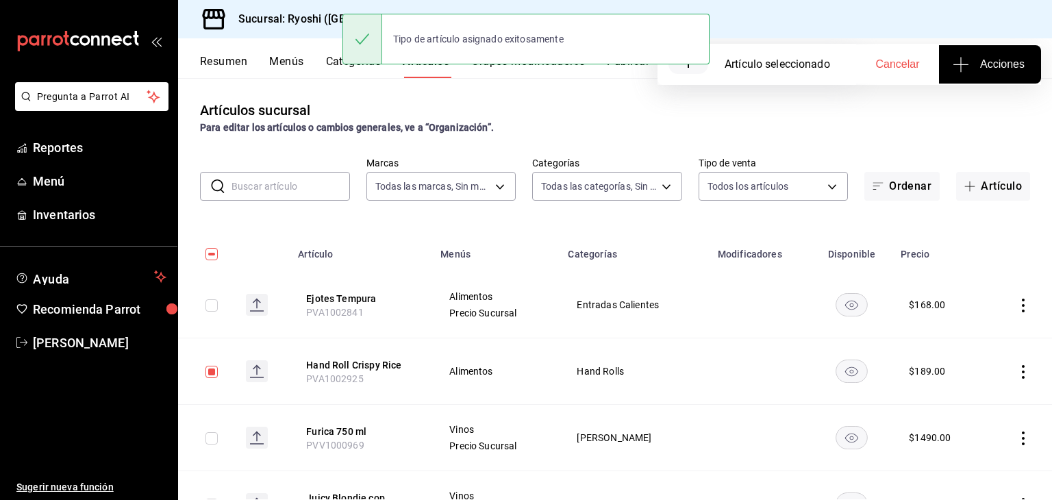
drag, startPoint x: 216, startPoint y: 373, endPoint x: 244, endPoint y: 361, distance: 30.0
click at [216, 375] on input "checkbox" at bounding box center [211, 372] width 12 height 12
checkbox input "false"
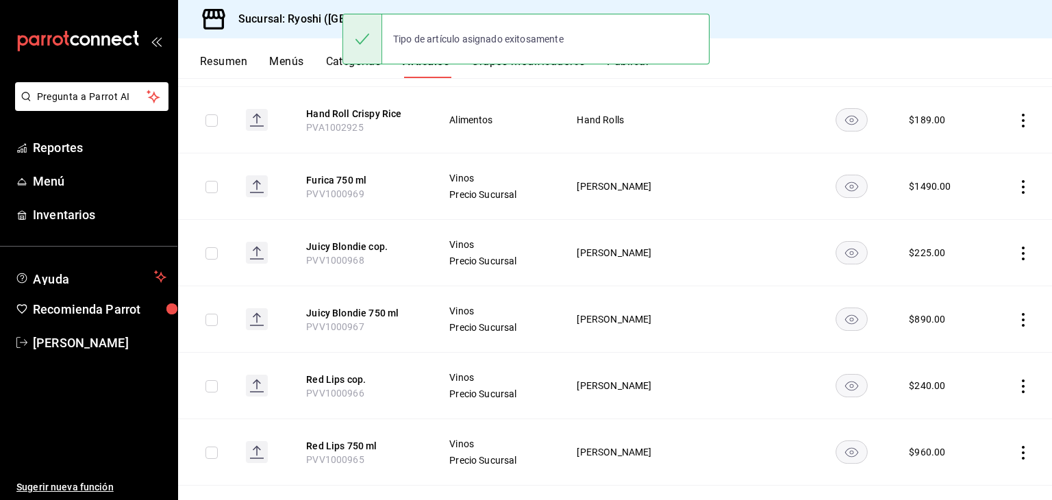
scroll to position [274, 0]
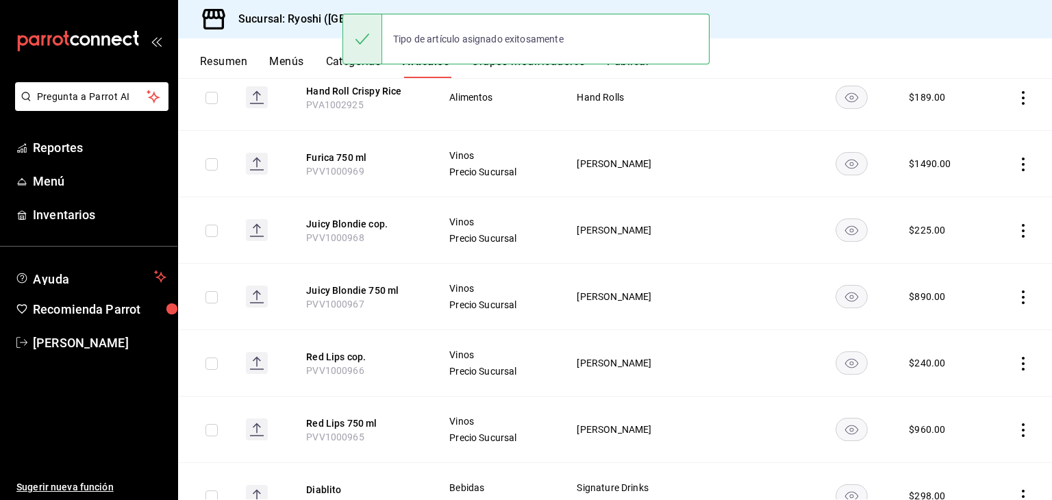
click at [216, 160] on input "checkbox" at bounding box center [211, 164] width 12 height 12
checkbox input "true"
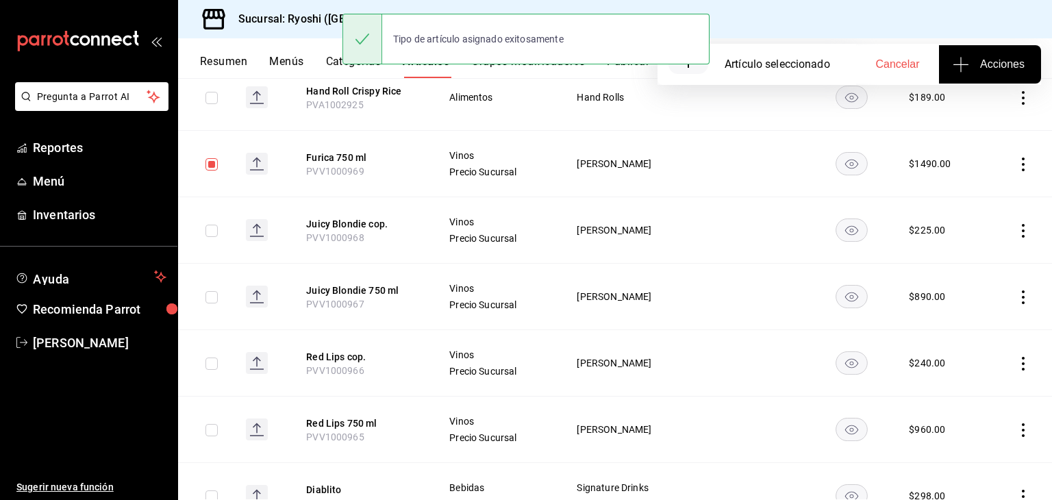
drag, startPoint x: 217, startPoint y: 232, endPoint x: 214, endPoint y: 252, distance: 20.0
click at [216, 232] on input "checkbox" at bounding box center [211, 231] width 12 height 12
checkbox input "true"
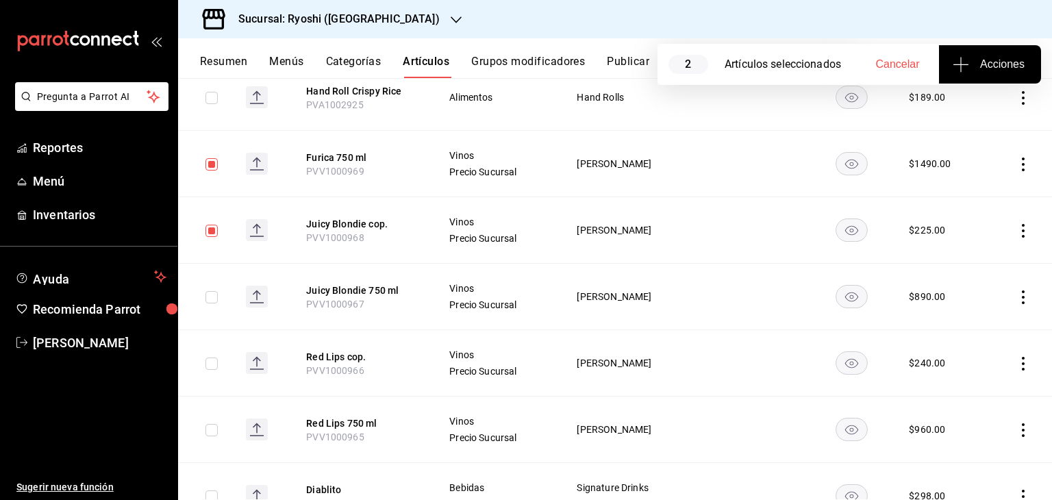
click at [212, 297] on input "checkbox" at bounding box center [211, 297] width 12 height 12
checkbox input "true"
click at [214, 365] on input "checkbox" at bounding box center [211, 363] width 12 height 12
checkbox input "true"
click at [211, 429] on input "checkbox" at bounding box center [211, 430] width 12 height 12
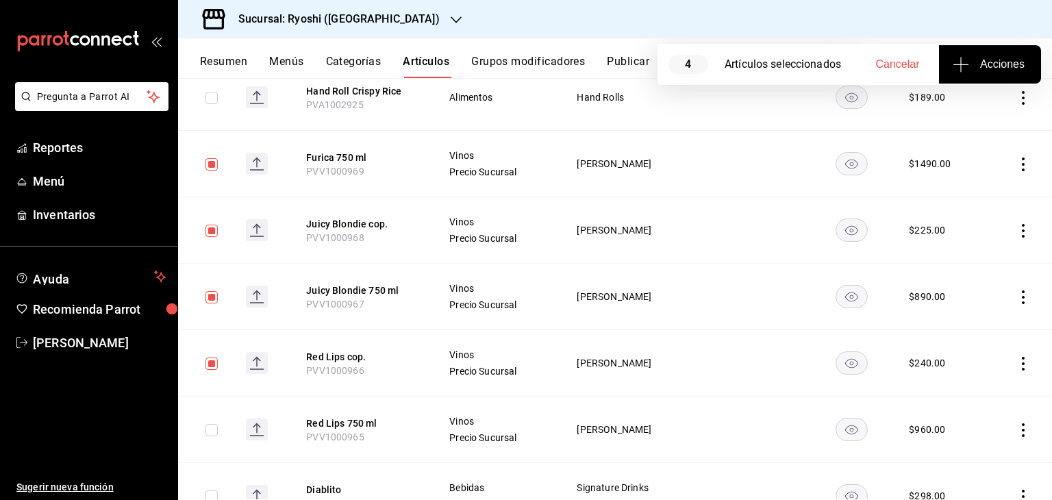
checkbox input "true"
click at [1000, 60] on span "Acciones" at bounding box center [989, 64] width 69 height 16
click at [992, 105] on span "Agregar tipo" at bounding box center [989, 107] width 81 height 14
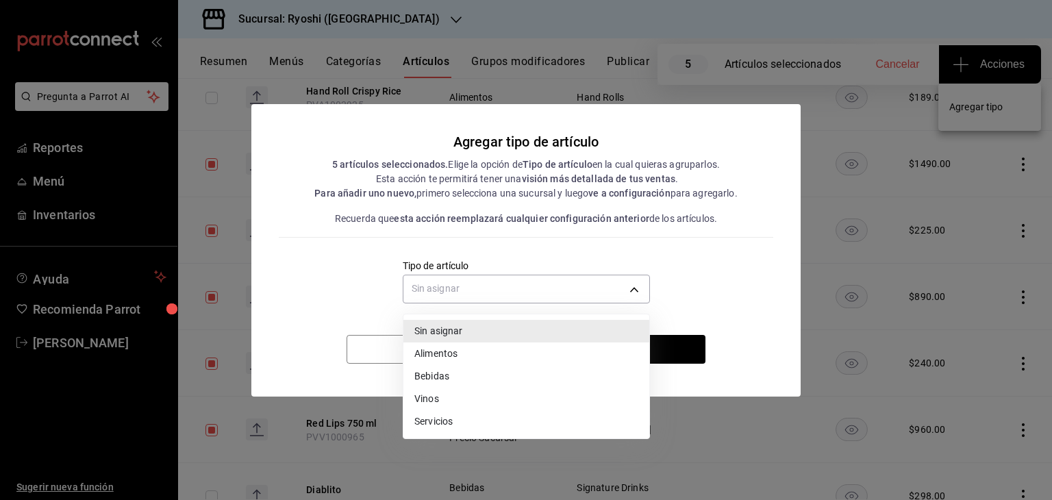
click at [589, 284] on body "Pregunta a Parrot AI Reportes Menú Inventarios Ayuda Recomienda Parrot [PERSON_…" at bounding box center [526, 250] width 1052 height 500
click at [512, 393] on li "Vinos" at bounding box center [526, 399] width 246 height 23
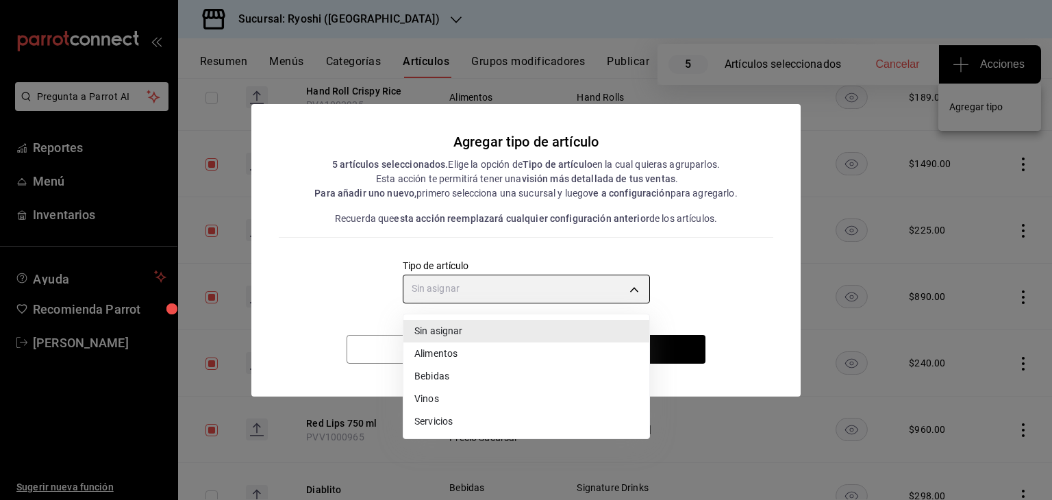
type input "e1bdedcf-fa1f-443e-b5b9-5cb10ad40228"
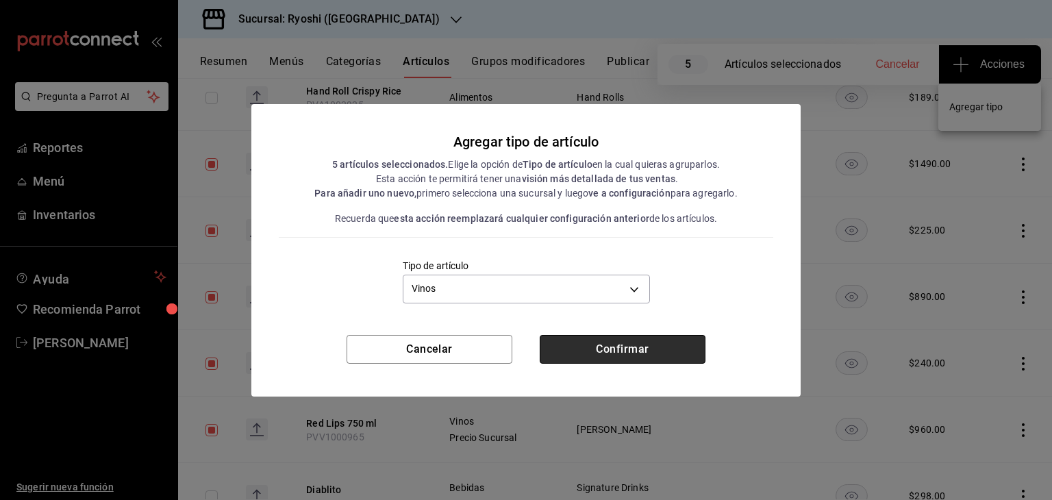
drag, startPoint x: 605, startPoint y: 348, endPoint x: 613, endPoint y: 338, distance: 13.2
click at [605, 348] on button "Confirmar" at bounding box center [623, 349] width 166 height 29
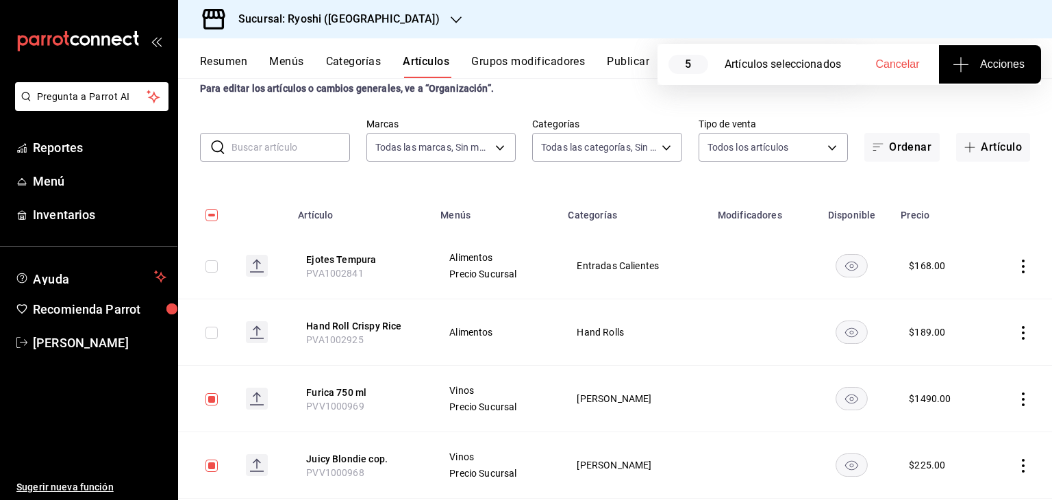
scroll to position [0, 0]
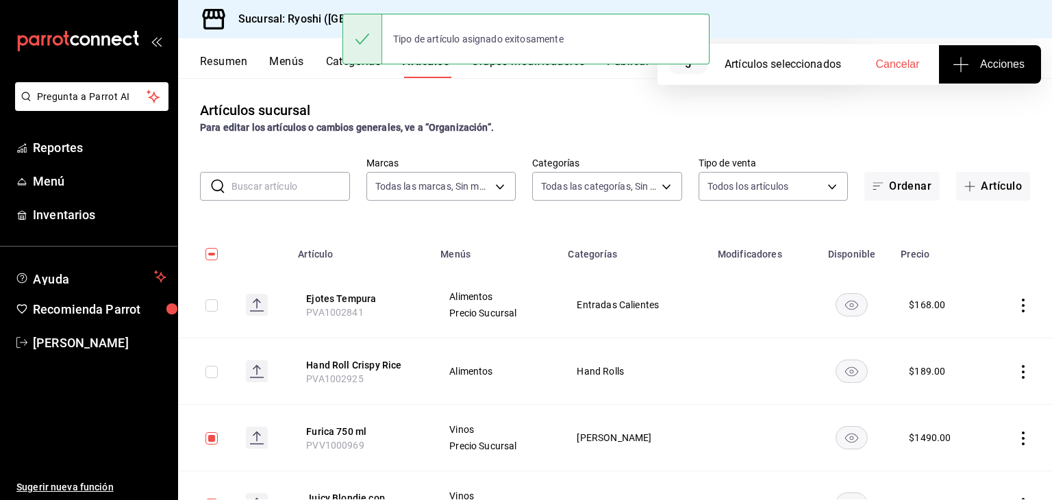
click at [328, 17] on h3 "Sucursal: Ryoshi ([GEOGRAPHIC_DATA])" at bounding box center [333, 19] width 212 height 16
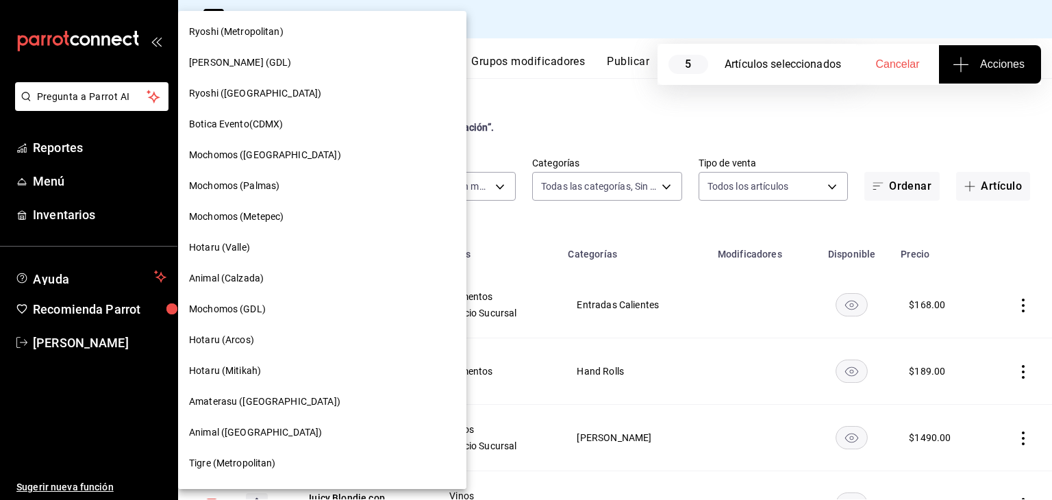
click at [292, 242] on div "Hotaru (Valle)" at bounding box center [322, 247] width 266 height 14
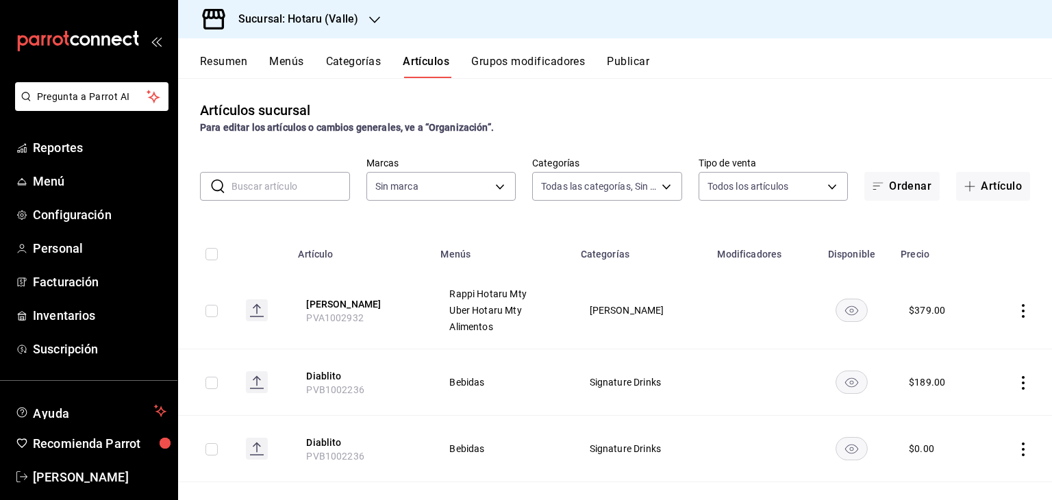
type input "c0b78d51-7925-43e8-b699-c52fb7c6d080,04492c64-33ac-4fe7-8ecc-c444235d9710,37f0f…"
type input "c6f689f8-63fd-49a8-a607-35aea03ac6a9,619c758d-7c36-49c6-a756-e52d453908cb"
click at [211, 311] on input "checkbox" at bounding box center [211, 311] width 12 height 12
checkbox input "true"
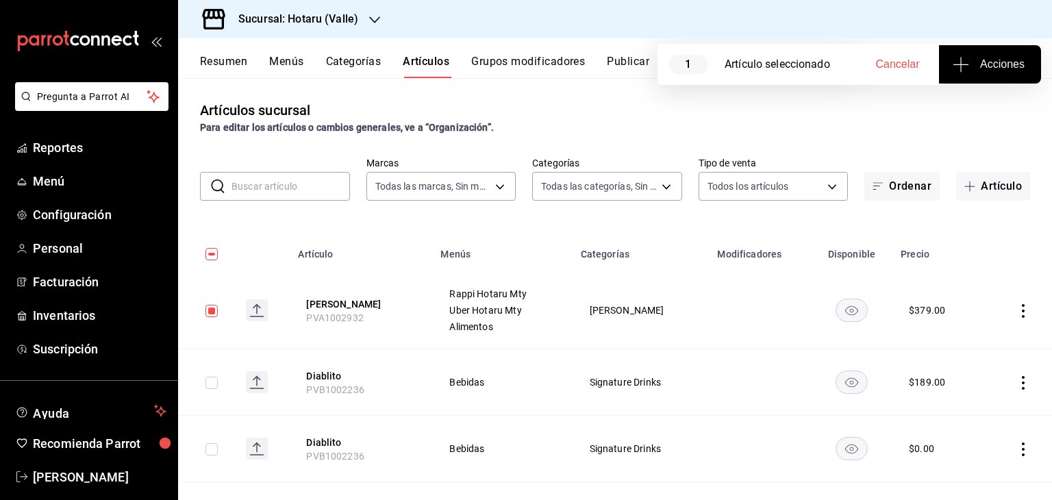
click at [1014, 64] on span "Acciones" at bounding box center [989, 64] width 69 height 16
click at [972, 116] on li "Agregar tipo" at bounding box center [989, 107] width 103 height 36
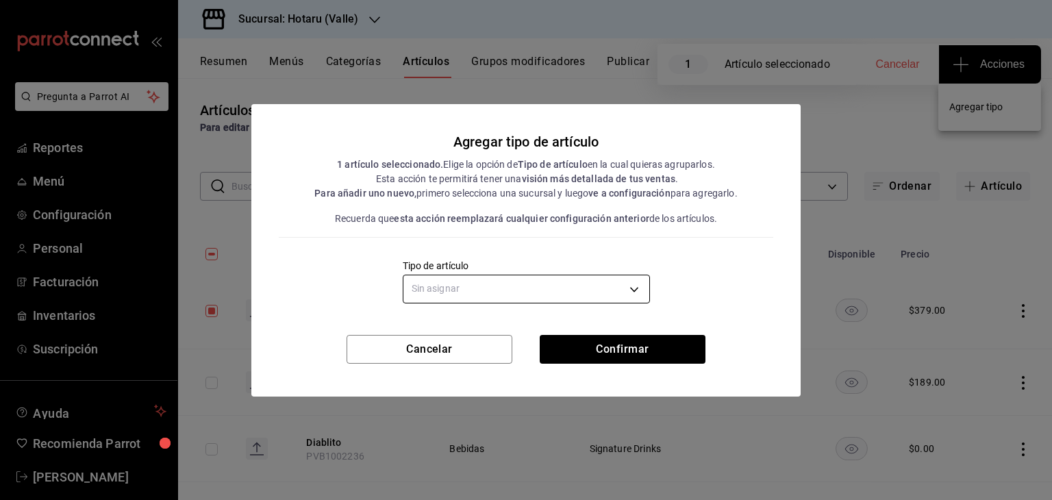
click at [460, 291] on body "Pregunta a Parrot AI Reportes Menú Configuración Personal Facturación Inventari…" at bounding box center [526, 250] width 1052 height 500
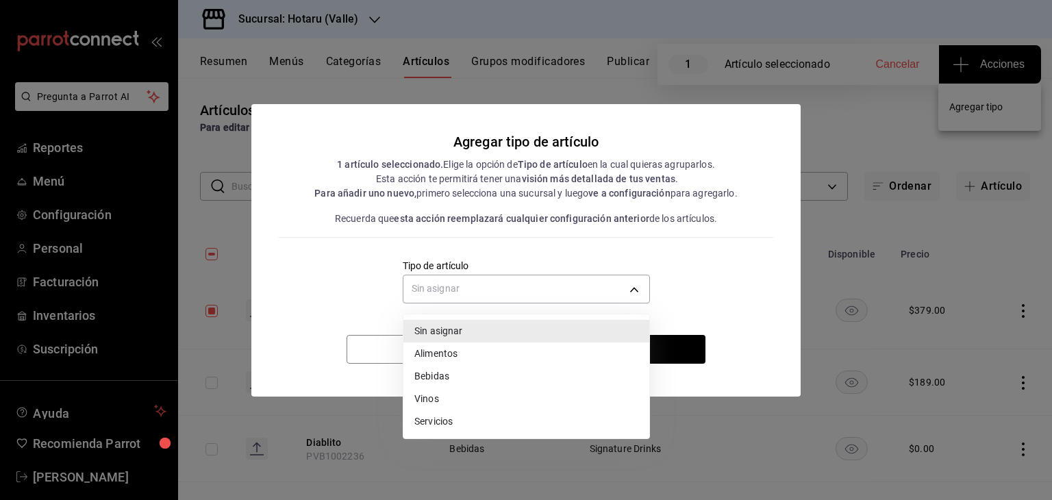
click at [463, 359] on li "Alimentos" at bounding box center [526, 353] width 246 height 23
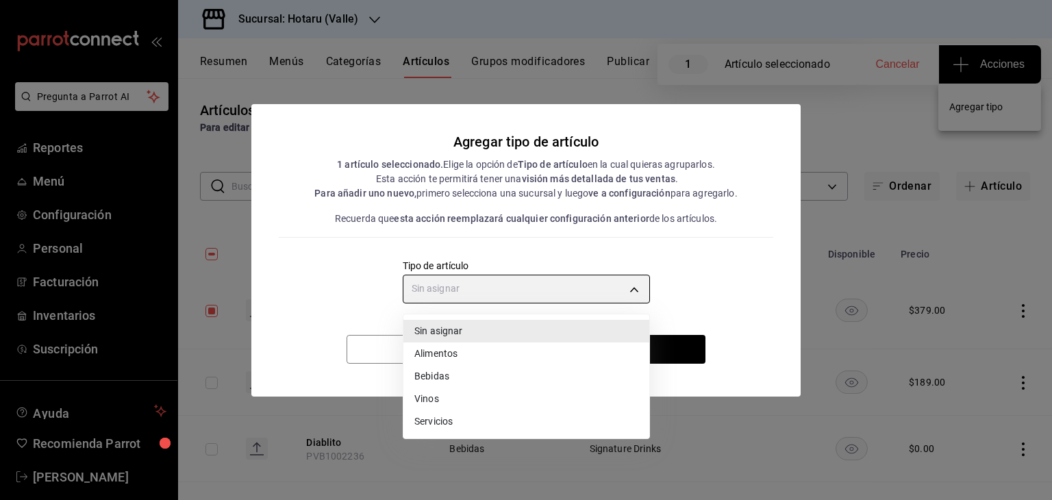
type input "a9c5c5d7-09f7-4d61-88a6-a13d33eec0fd"
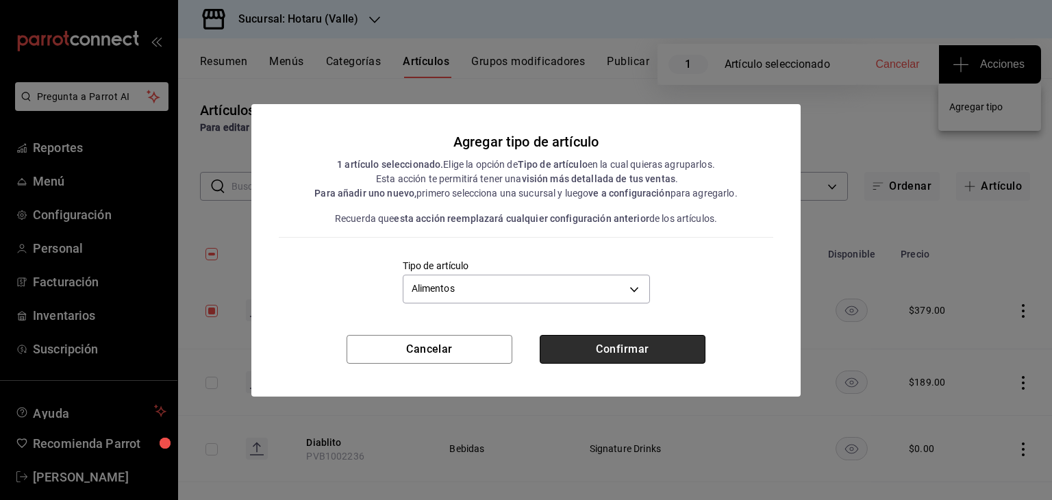
click at [650, 356] on button "Confirmar" at bounding box center [623, 349] width 166 height 29
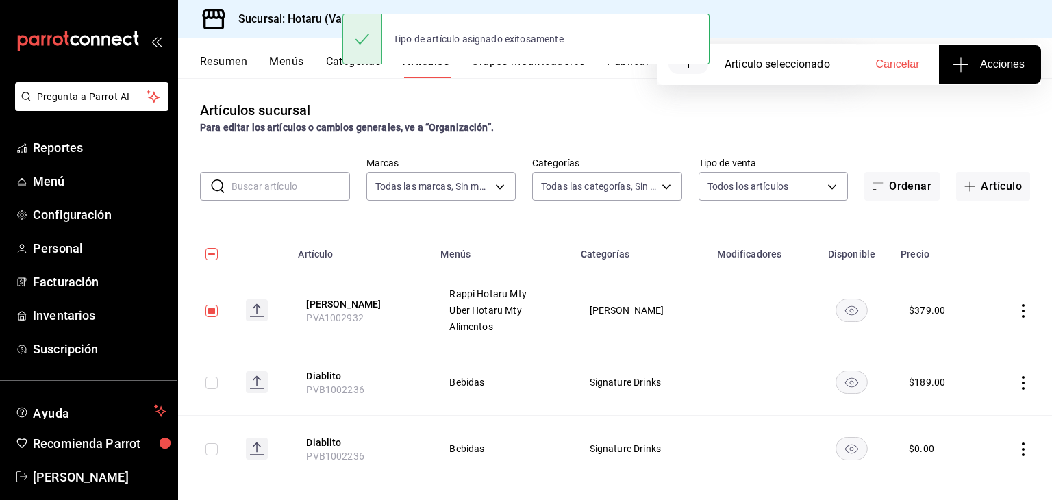
click at [208, 308] on input "checkbox" at bounding box center [211, 311] width 12 height 12
checkbox input "false"
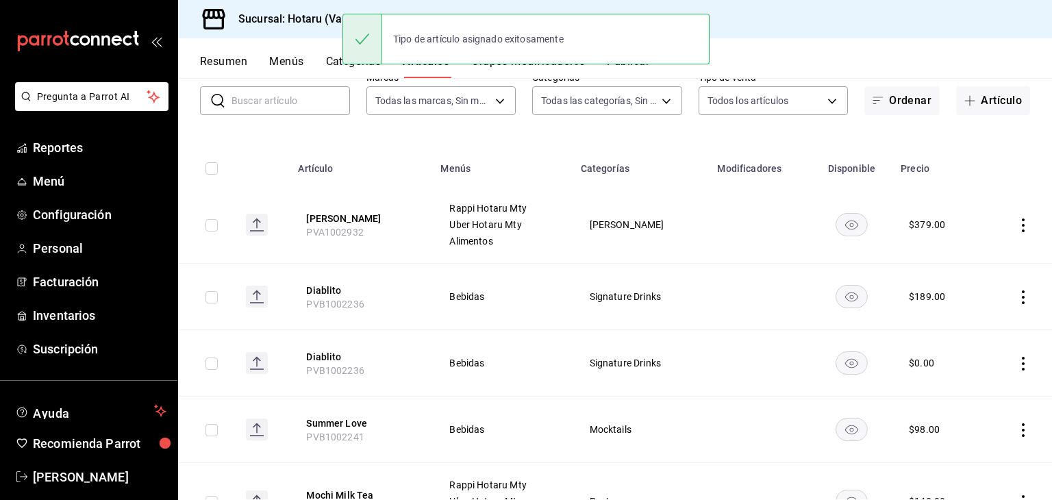
scroll to position [137, 0]
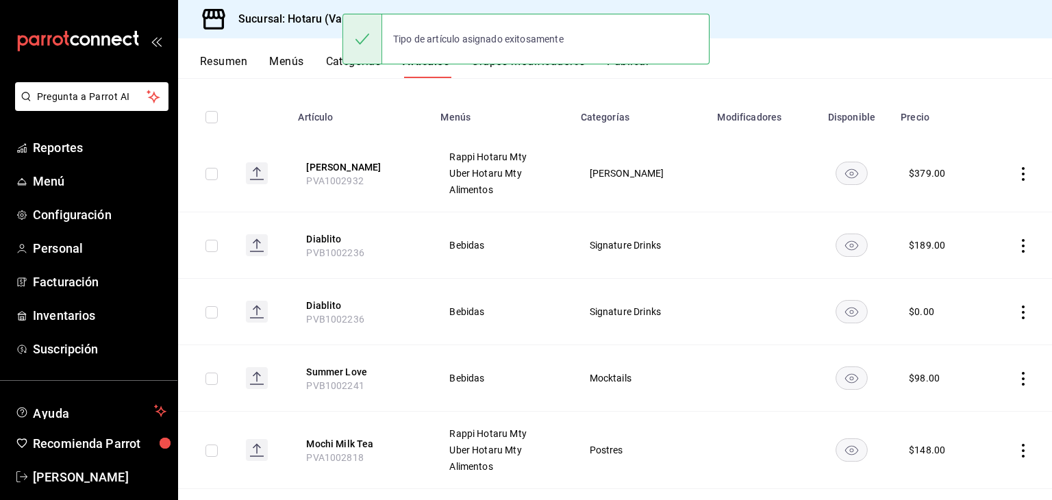
click at [214, 242] on input "checkbox" at bounding box center [211, 246] width 12 height 12
checkbox input "true"
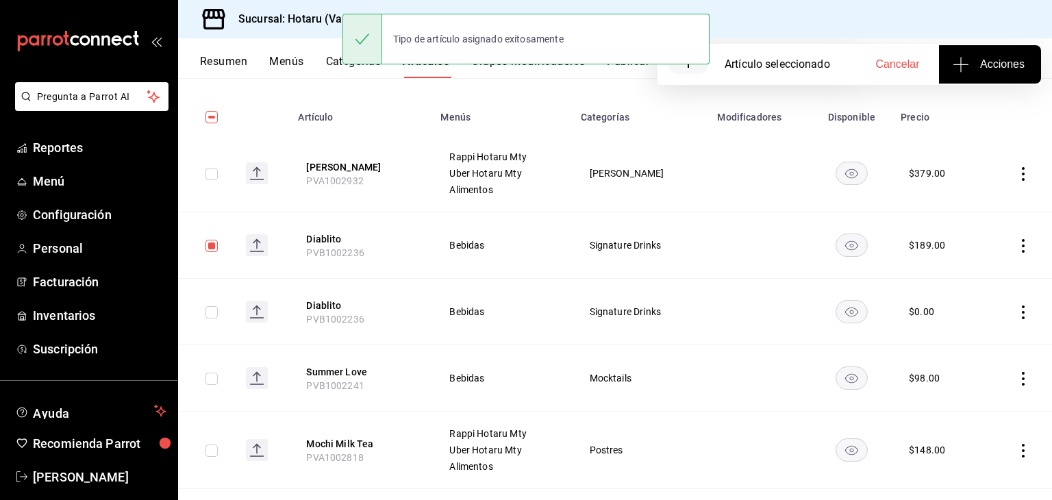
click at [212, 314] on input "checkbox" at bounding box center [211, 312] width 12 height 12
checkbox input "true"
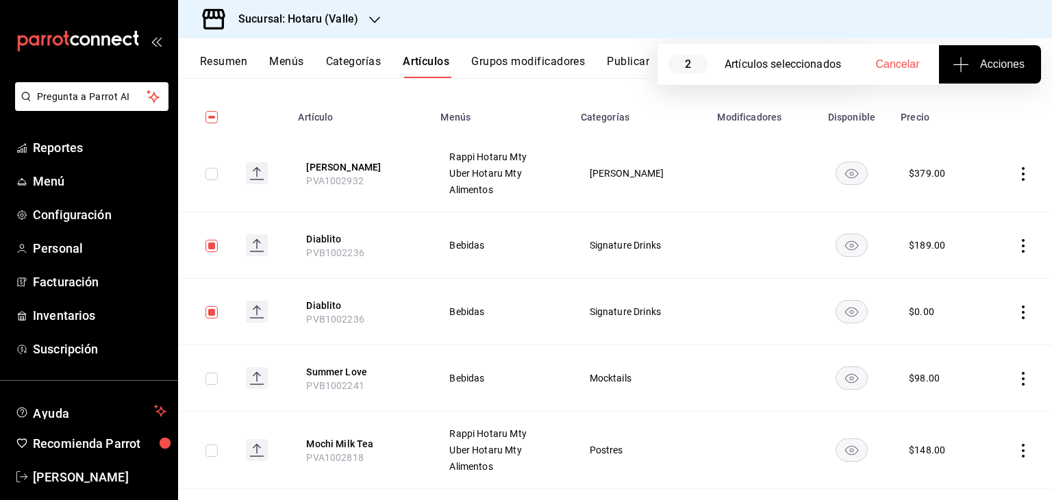
click at [208, 373] on input "checkbox" at bounding box center [211, 378] width 12 height 12
checkbox input "true"
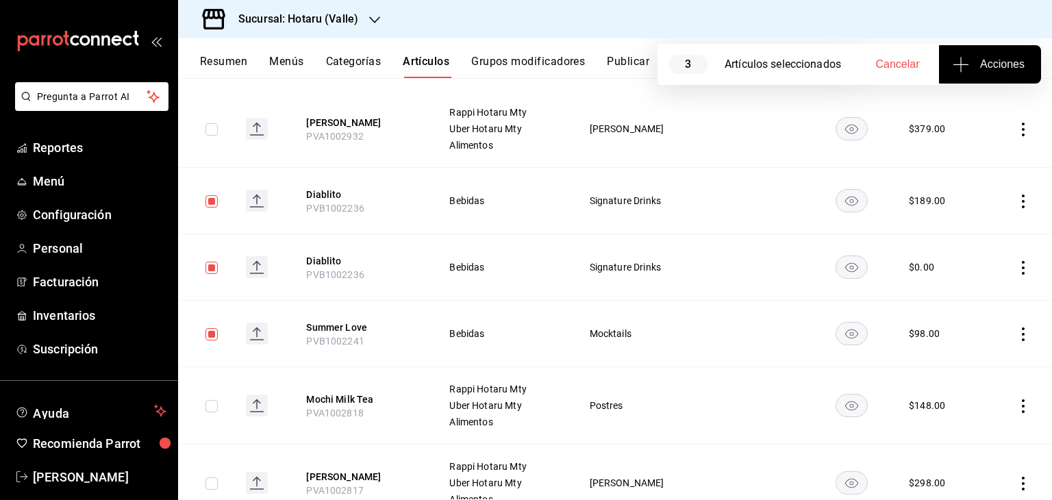
scroll to position [274, 0]
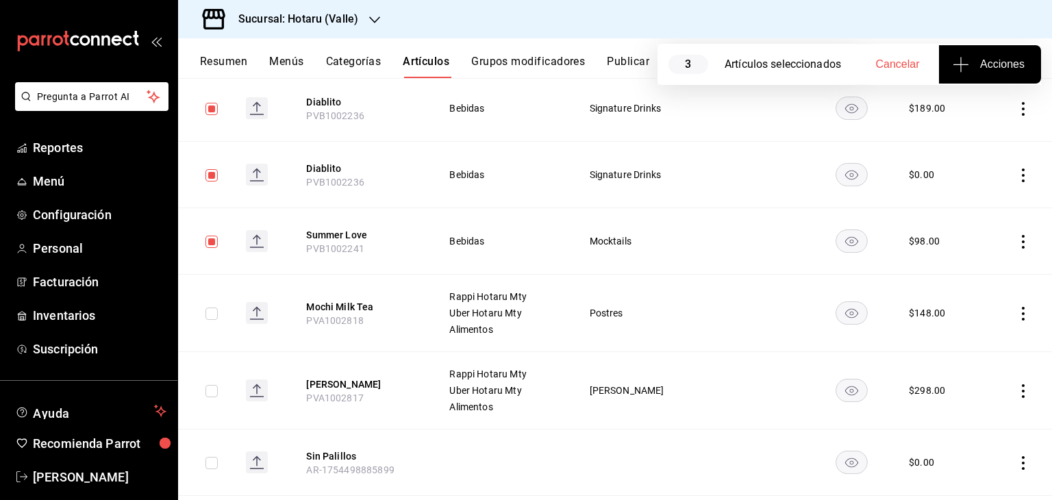
click at [1002, 75] on button "Acciones" at bounding box center [990, 64] width 102 height 38
click at [967, 114] on span "Agregar tipo" at bounding box center [989, 107] width 81 height 14
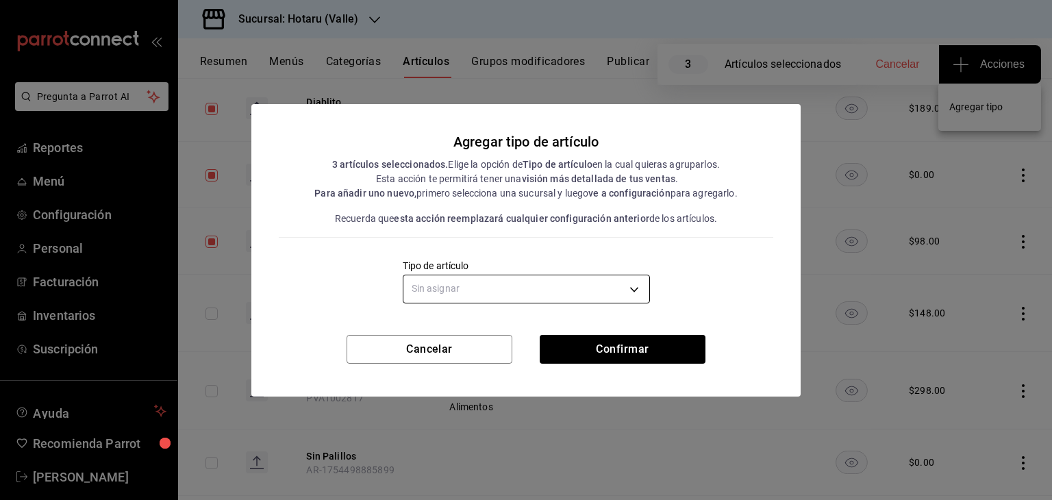
click at [526, 296] on body "Pregunta a Parrot AI Reportes Menú Configuración Personal Facturación Inventari…" at bounding box center [526, 250] width 1052 height 500
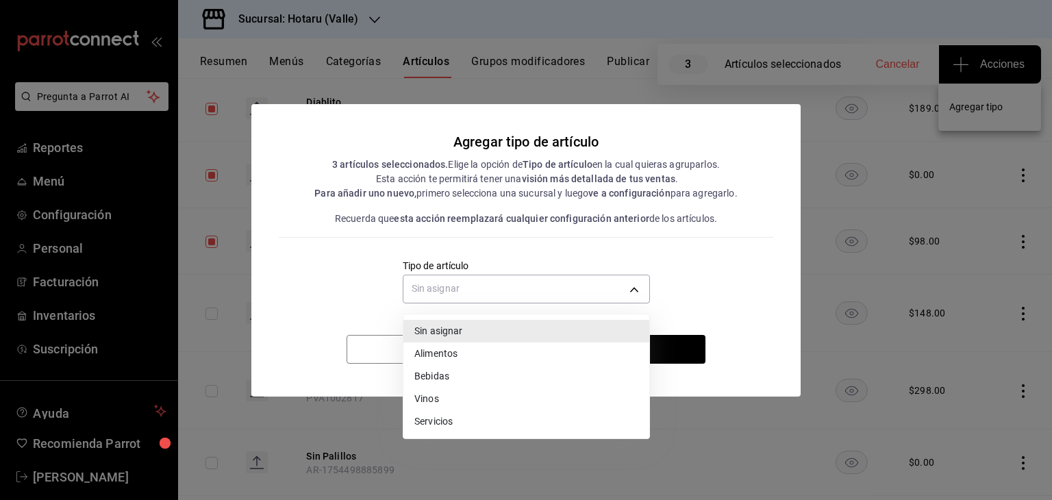
click at [470, 373] on li "Bebidas" at bounding box center [526, 376] width 246 height 23
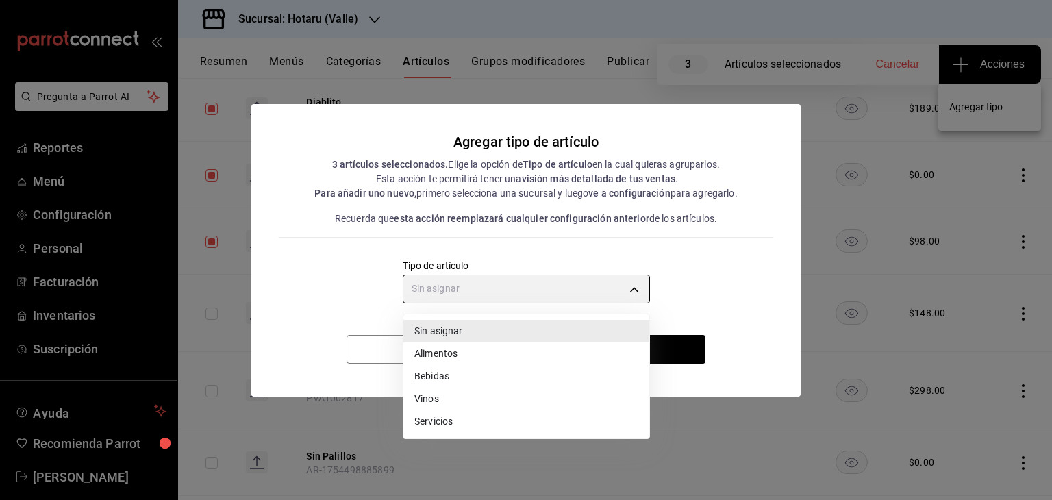
type input "e2400288-93b0-4d29-8cfc-2898dd229db7"
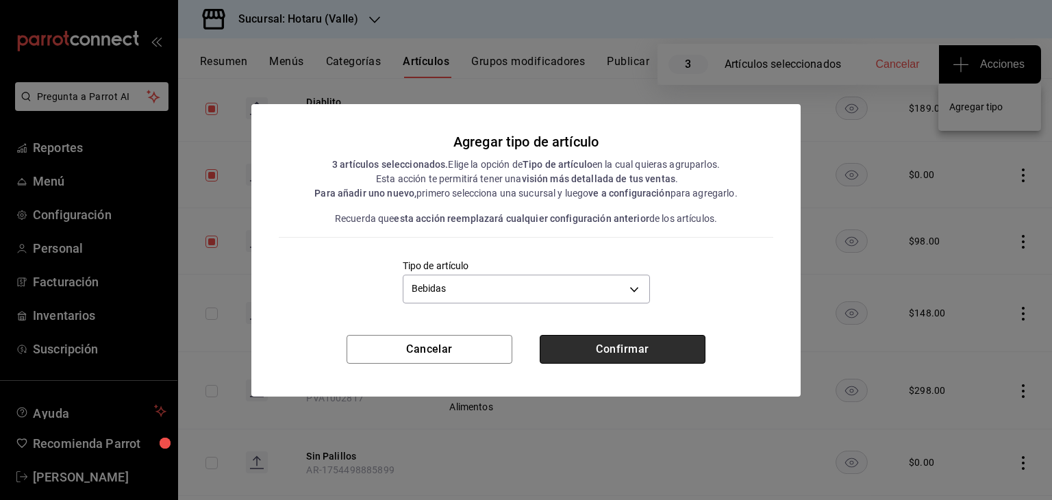
click at [619, 354] on button "Confirmar" at bounding box center [623, 349] width 166 height 29
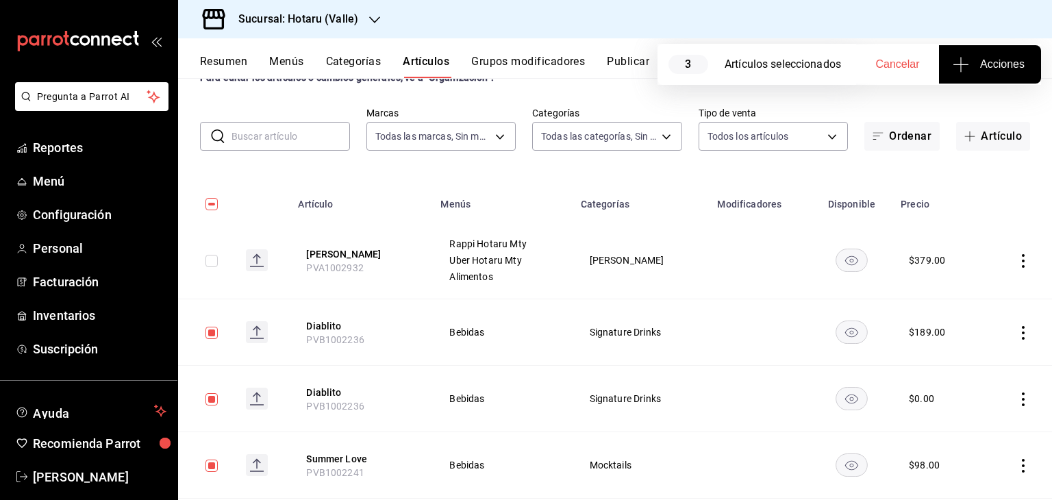
scroll to position [0, 0]
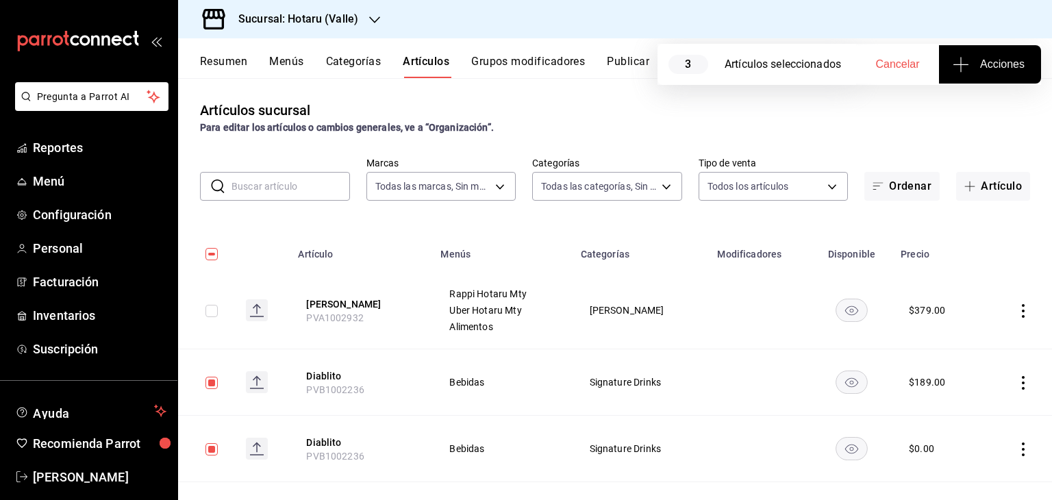
click at [374, 5] on div "Sucursal: Hotaru (Valle)" at bounding box center [287, 19] width 196 height 38
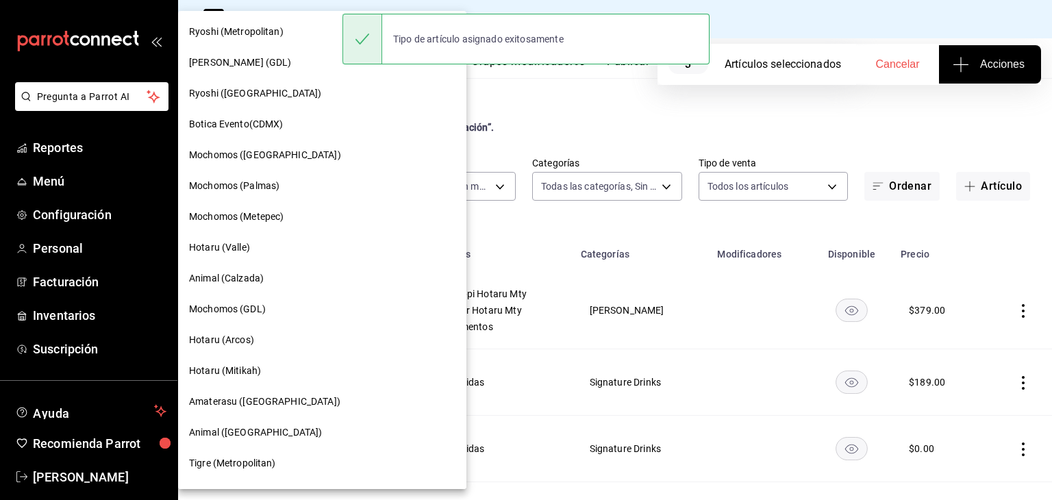
click at [269, 333] on div "Hotaru (Arcos)" at bounding box center [322, 340] width 266 height 14
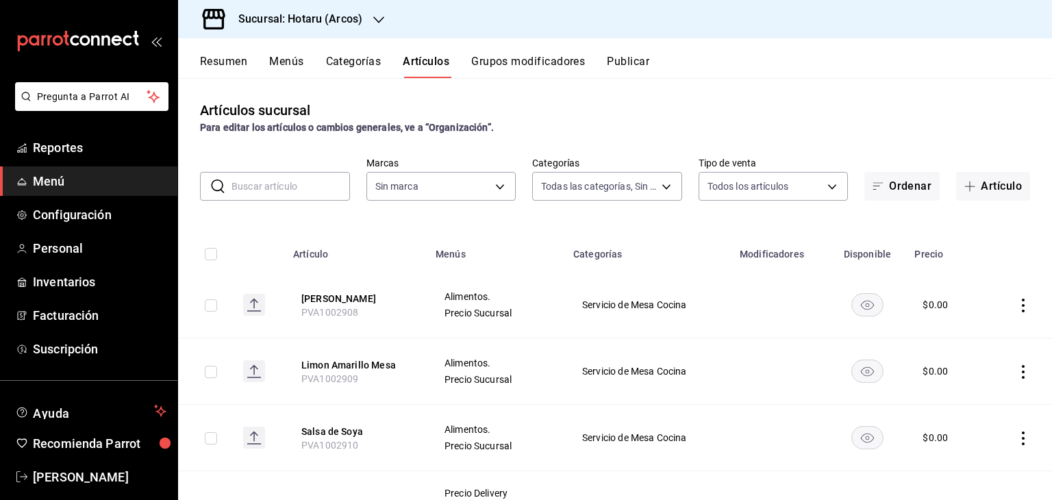
type input "776622e4-7a05-47c6-ac4f-288bb23805c5,088c5992-2a6a-49aa-a30a-79c682d9baec,18867…"
type input "63fd3758-a1b5-4c03-9065-df3279ac1636,22e90613-d08a-4757-a76e-a905fd2e086b,00e97…"
click at [205, 305] on input "checkbox" at bounding box center [211, 305] width 12 height 12
checkbox input "true"
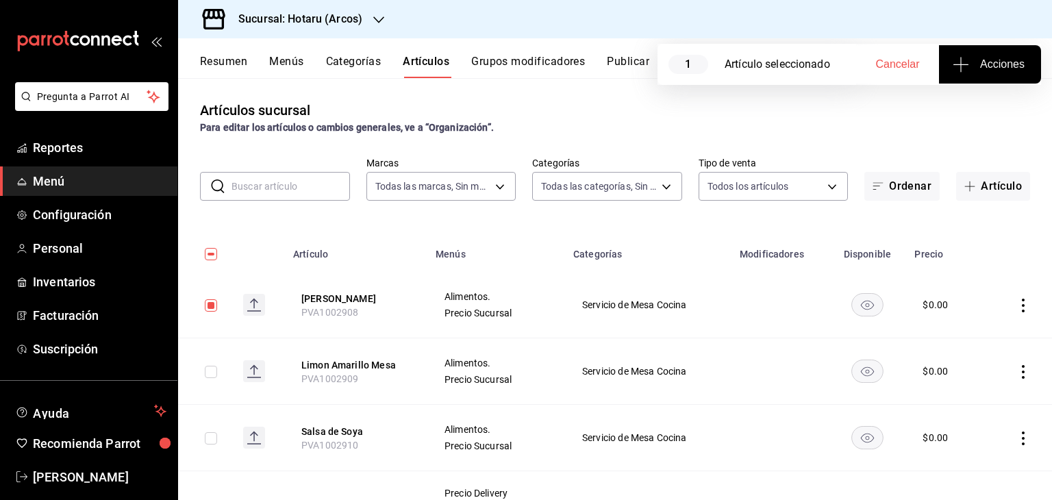
click at [206, 379] on td at bounding box center [205, 371] width 54 height 66
click at [207, 376] on input "checkbox" at bounding box center [211, 372] width 12 height 12
checkbox input "true"
click at [207, 440] on input "checkbox" at bounding box center [211, 438] width 12 height 12
checkbox input "true"
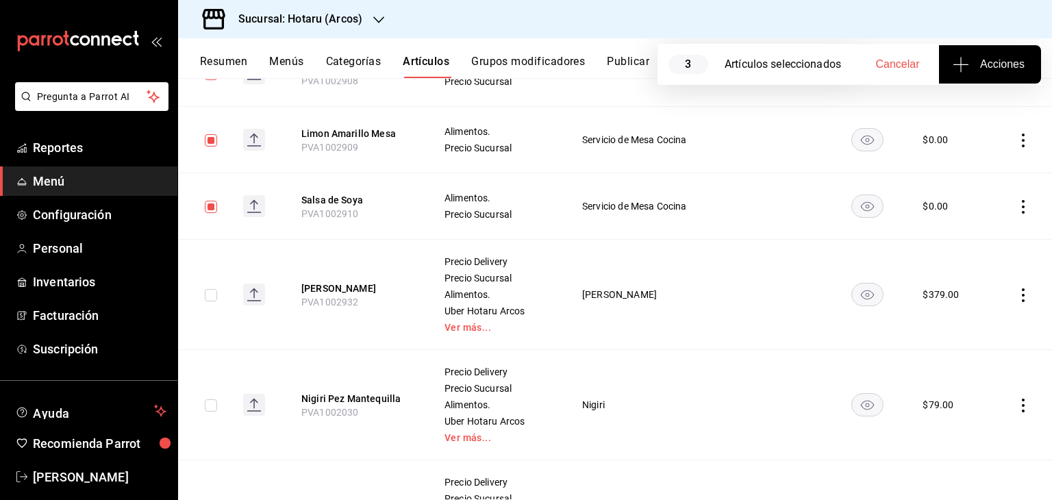
scroll to position [274, 0]
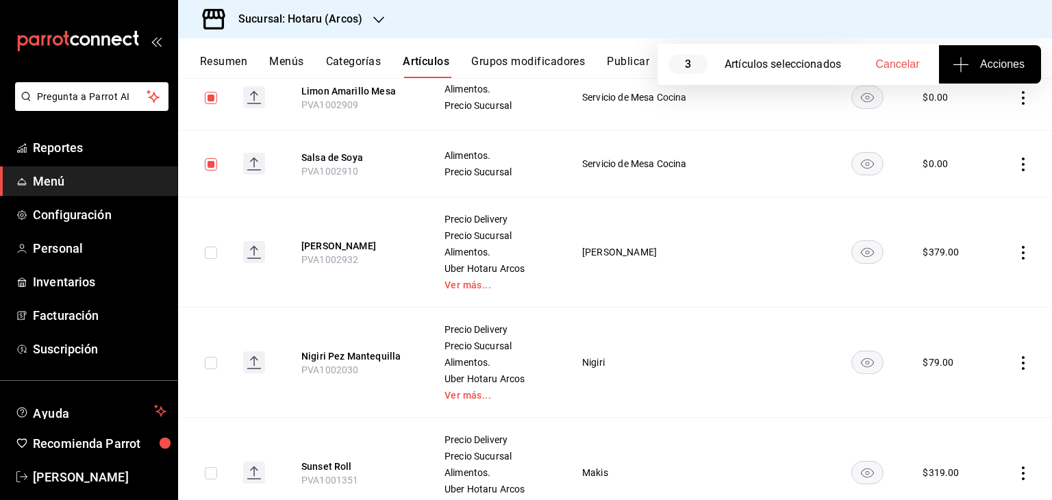
click at [208, 252] on input "checkbox" at bounding box center [211, 252] width 12 height 12
checkbox input "true"
click at [208, 365] on input "checkbox" at bounding box center [211, 363] width 12 height 12
checkbox input "true"
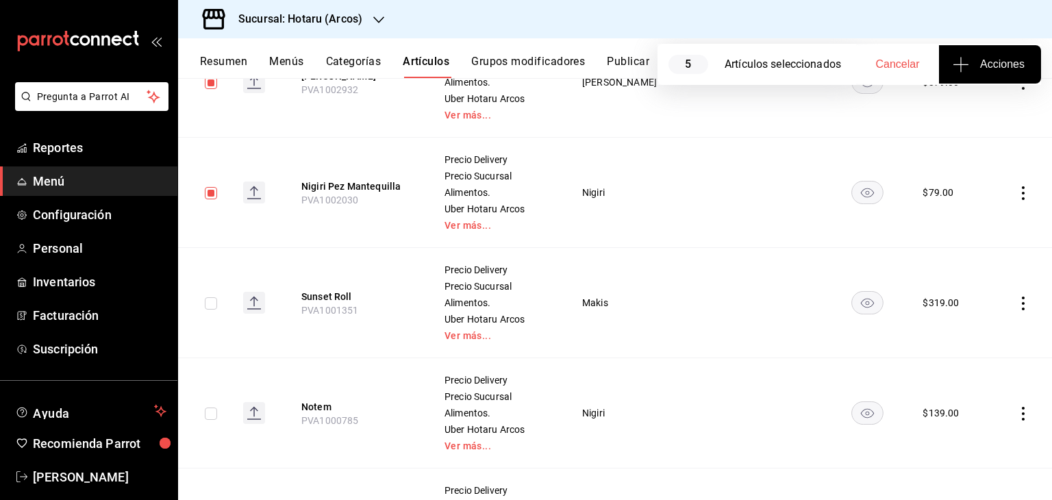
scroll to position [479, 0]
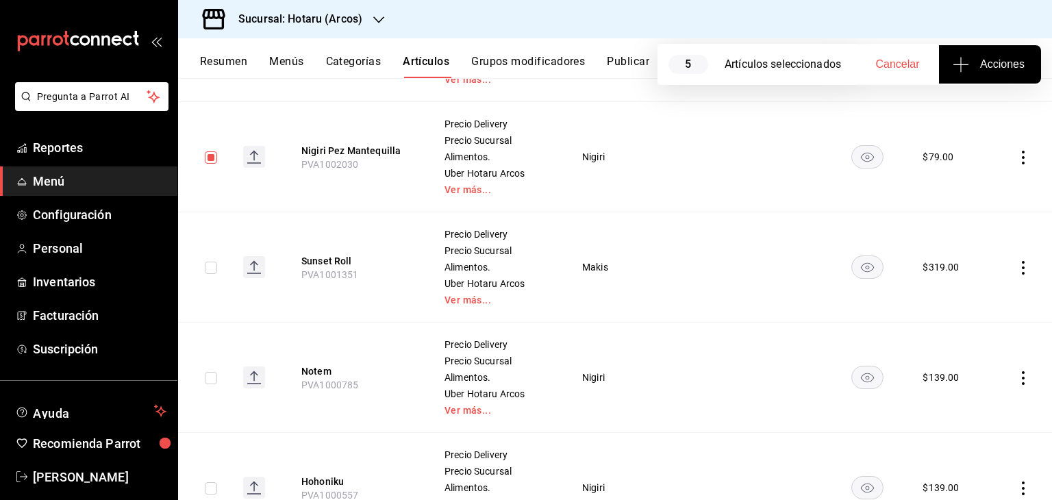
click at [207, 268] on input "checkbox" at bounding box center [211, 268] width 12 height 12
checkbox input "true"
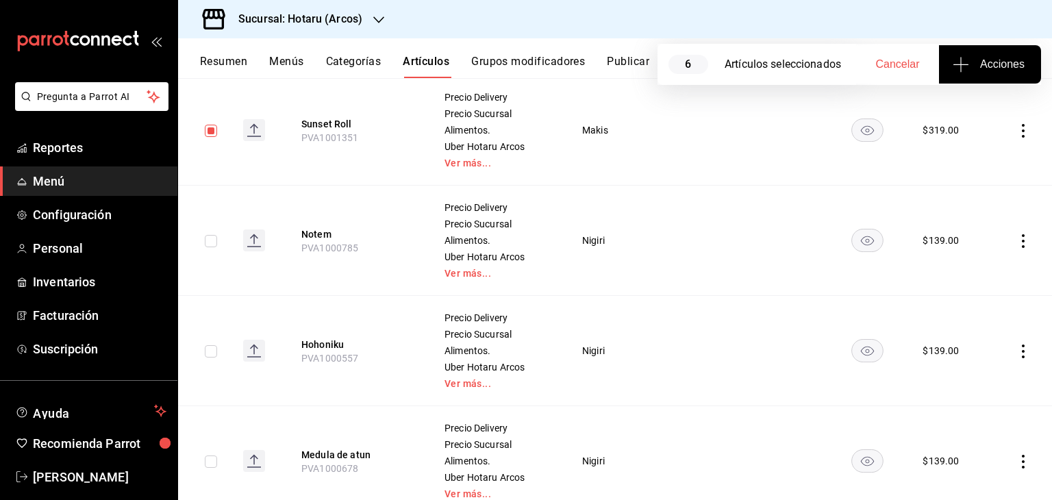
click at [212, 246] on td at bounding box center [205, 241] width 54 height 110
click at [210, 239] on input "checkbox" at bounding box center [211, 241] width 12 height 12
checkbox input "true"
click at [205, 347] on input "checkbox" at bounding box center [211, 351] width 12 height 12
checkbox input "true"
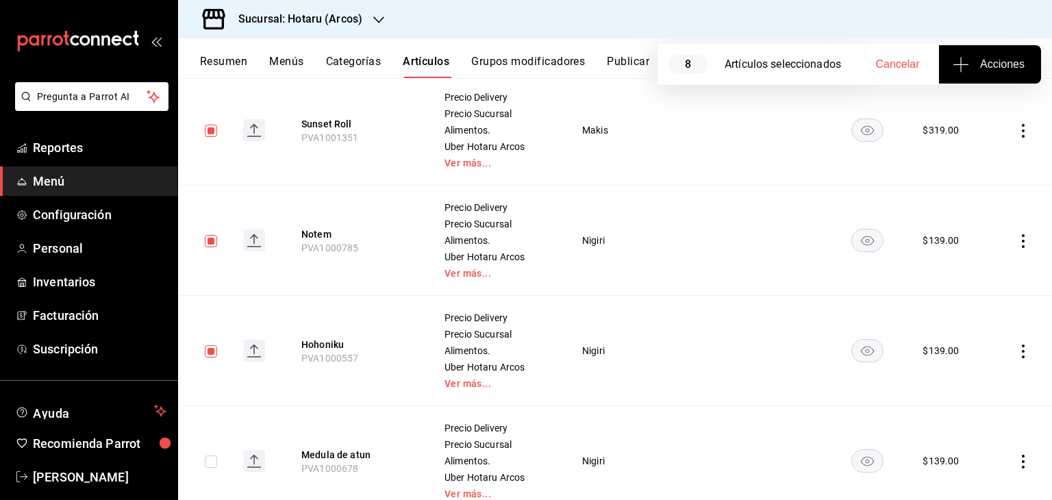
click at [209, 462] on input "checkbox" at bounding box center [211, 461] width 12 height 12
checkbox input "true"
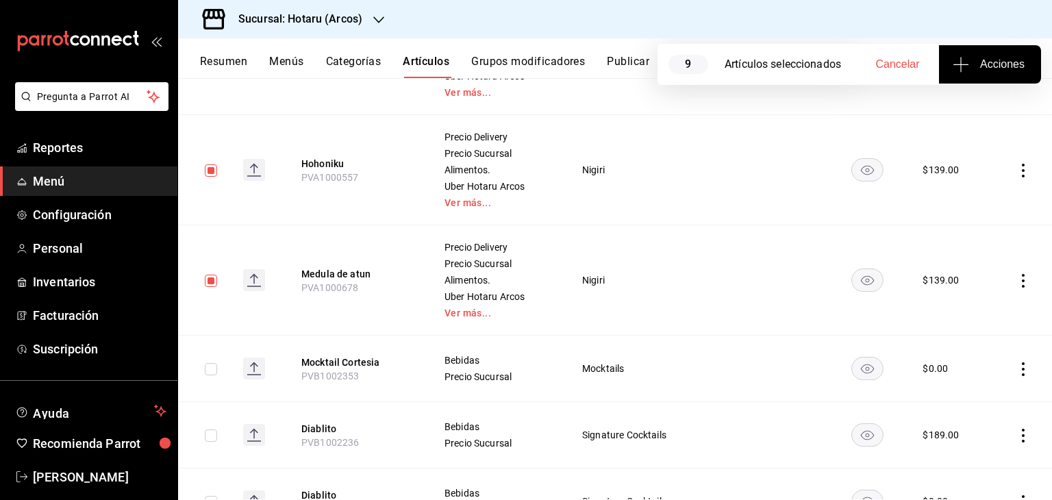
scroll to position [822, 0]
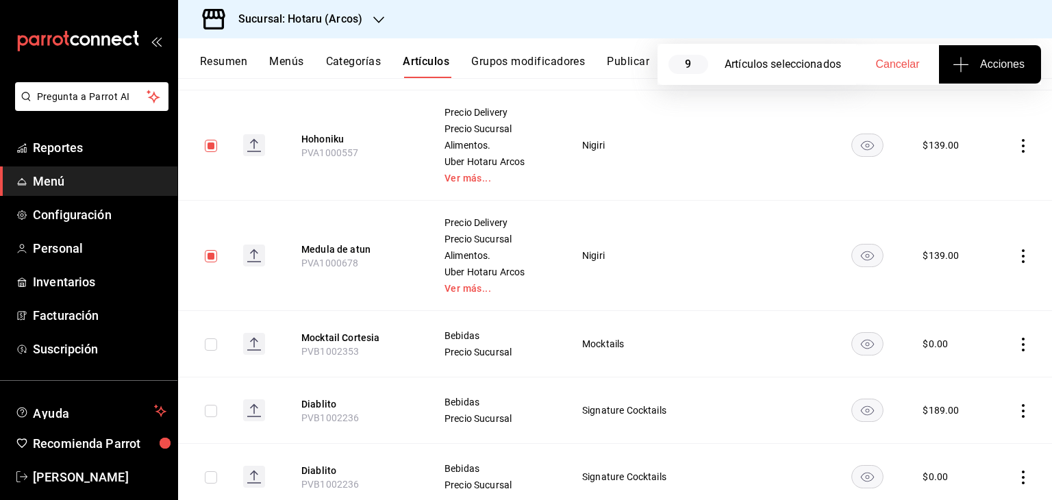
click at [976, 62] on span "Acciones" at bounding box center [989, 64] width 69 height 16
click at [962, 110] on span "Agregar tipo" at bounding box center [989, 107] width 81 height 14
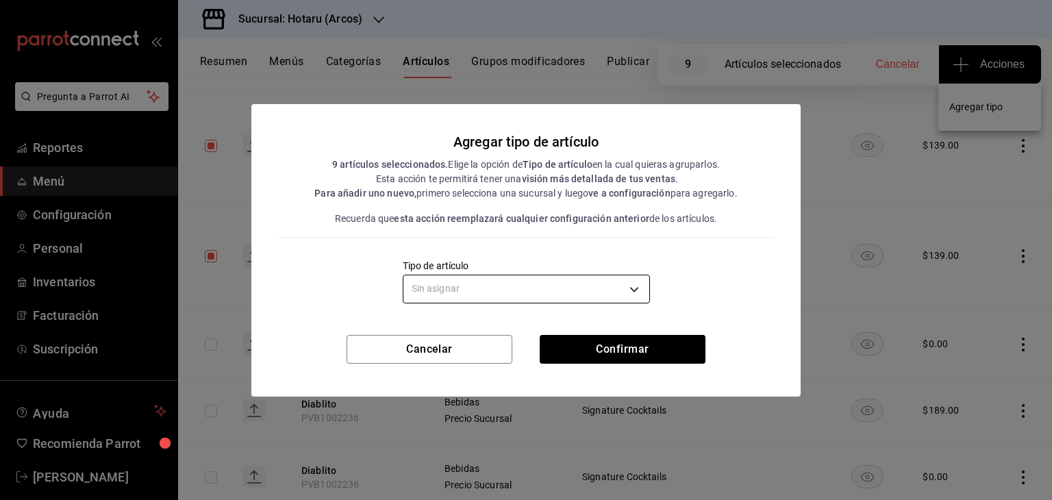
click at [583, 283] on body "Pregunta a Parrot AI Reportes Menú Configuración Personal Inventarios Facturaci…" at bounding box center [526, 250] width 1052 height 500
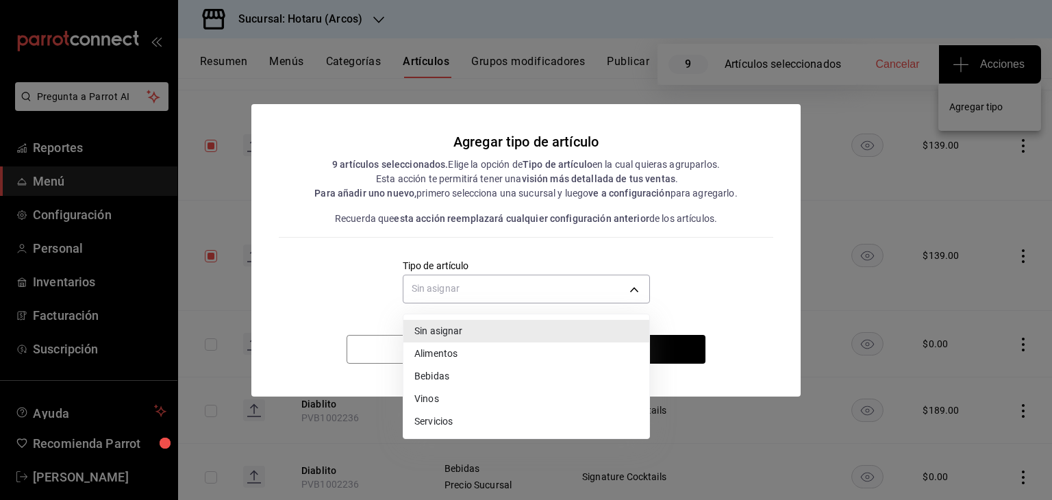
click at [470, 346] on li "Alimentos" at bounding box center [526, 353] width 246 height 23
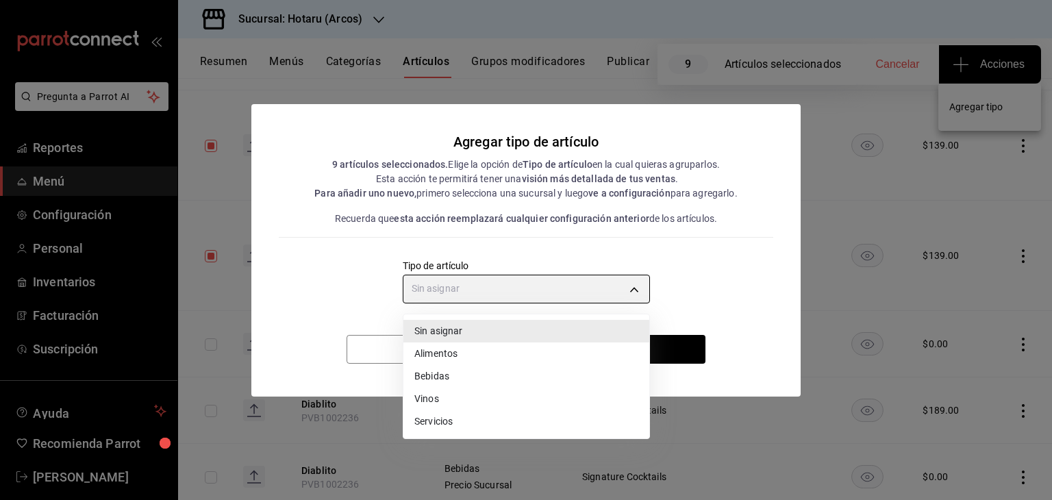
type input "a9c5c5d7-09f7-4d61-88a6-a13d33eec0fd"
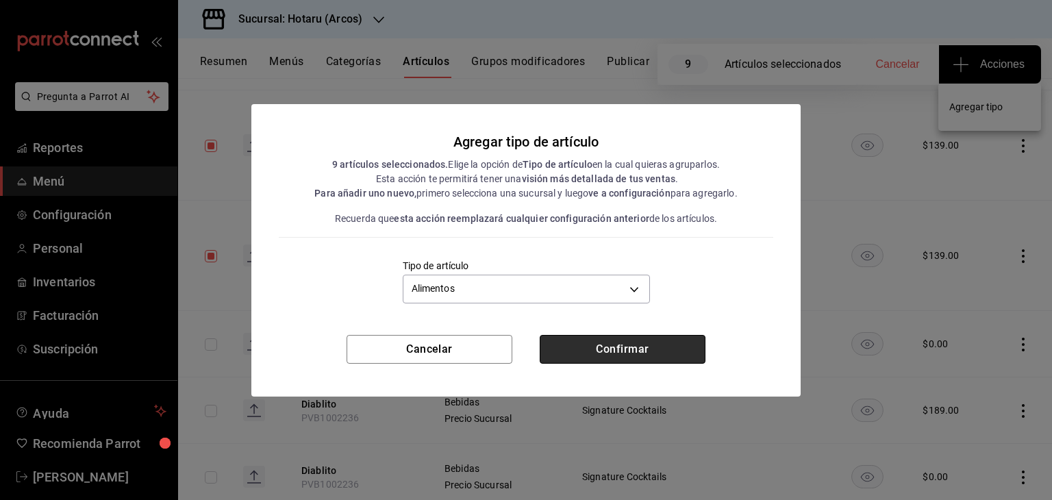
click at [597, 351] on button "Confirmar" at bounding box center [623, 349] width 166 height 29
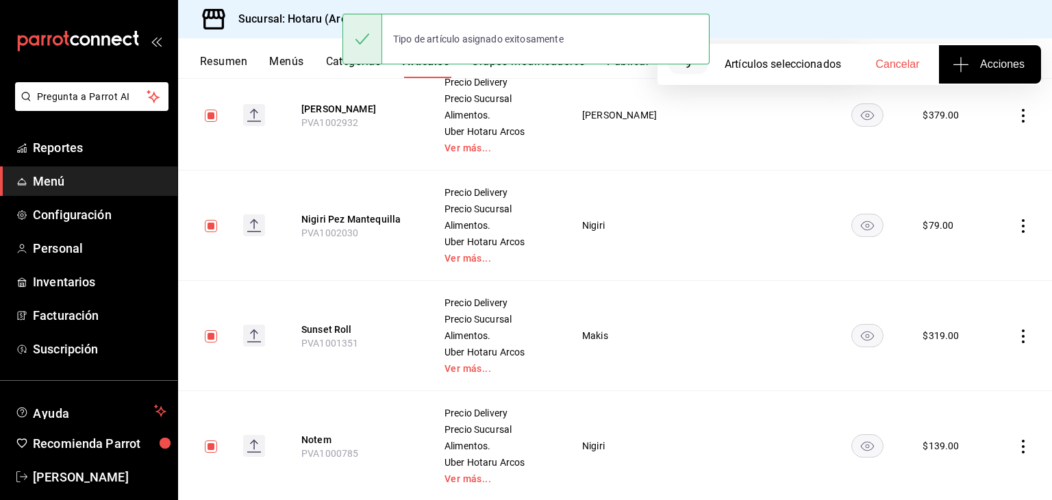
scroll to position [0, 0]
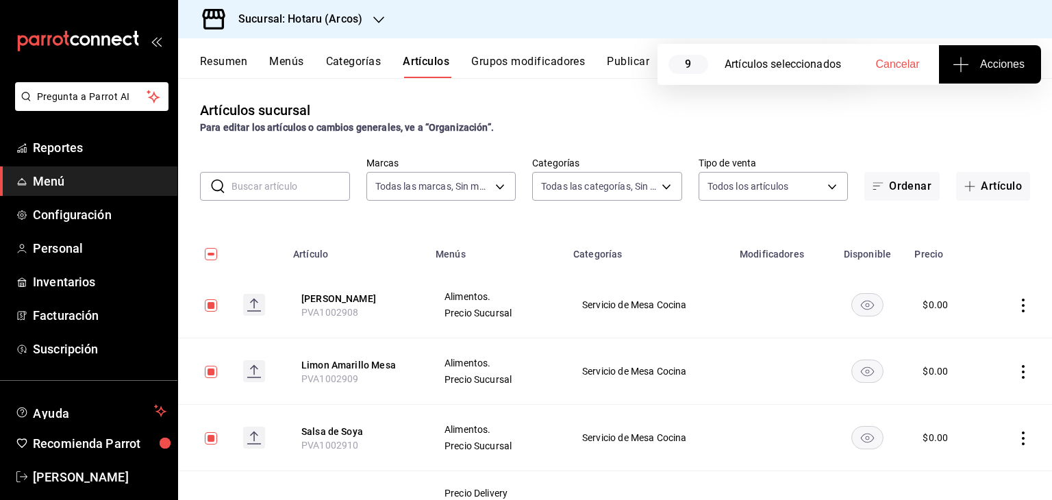
click at [293, 16] on h3 "Sucursal: Hotaru (Arcos)" at bounding box center [294, 19] width 135 height 16
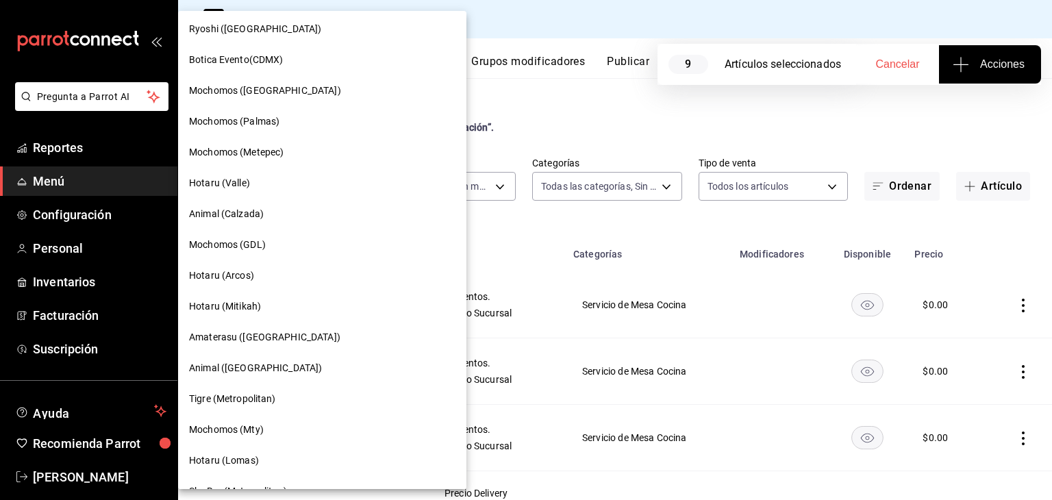
scroll to position [137, 0]
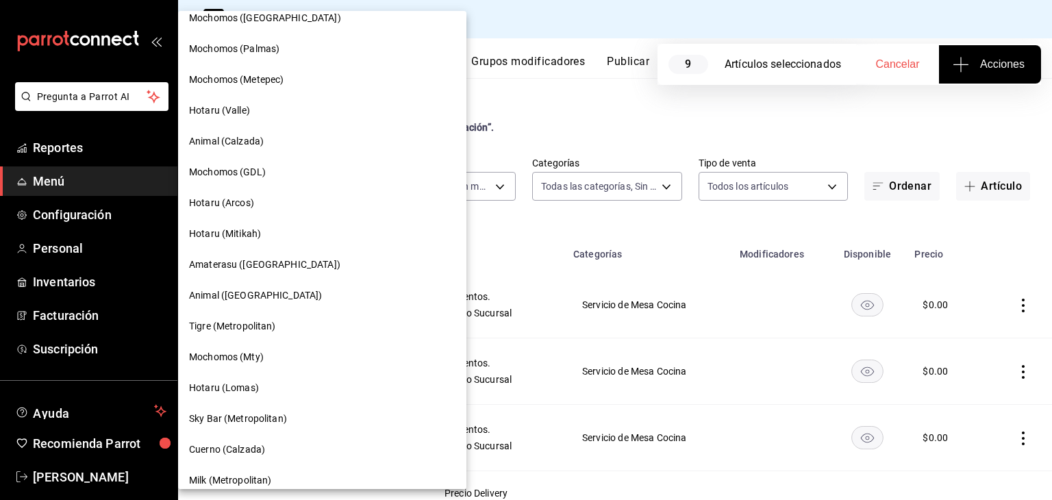
click at [268, 233] on div "Hotaru (Mitikah)" at bounding box center [322, 234] width 266 height 14
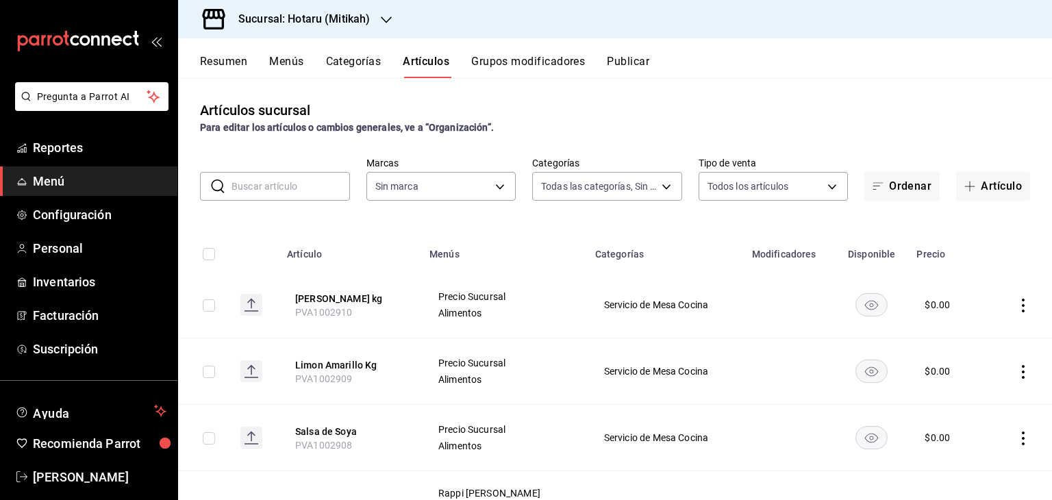
type input "62bb692d-627d-48d9-931a-4200ac14354b,c8df757b-6268-47b1-9d34-5295b38c7b05,d5237…"
type input "d84d5940-0e8c-40c5-88cd-2414b97e757c,77dc4db3-90d9-43b8-a5d3-75604ed845df"
click at [207, 308] on input "checkbox" at bounding box center [209, 305] width 12 height 12
checkbox input "true"
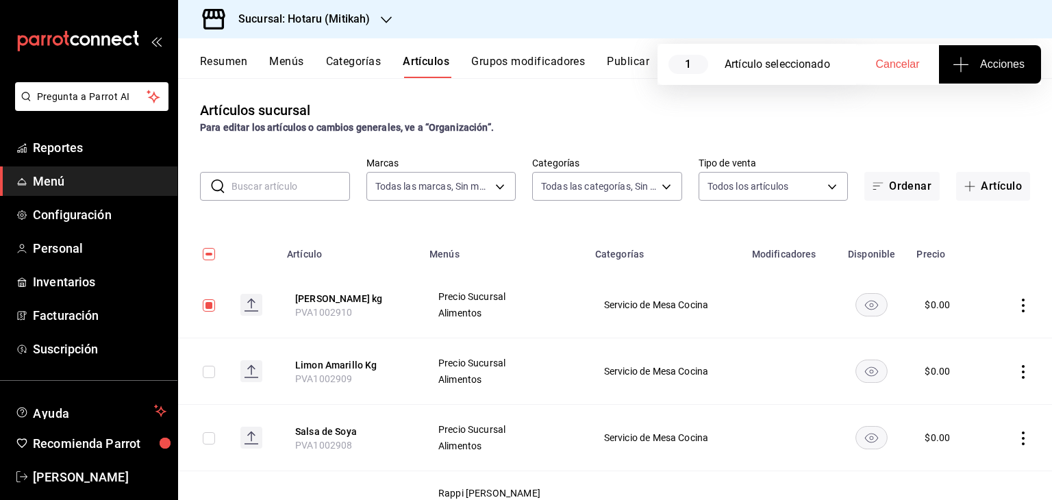
click at [205, 372] on input "checkbox" at bounding box center [209, 372] width 12 height 12
checkbox input "true"
click at [208, 440] on input "checkbox" at bounding box center [209, 438] width 12 height 12
checkbox input "true"
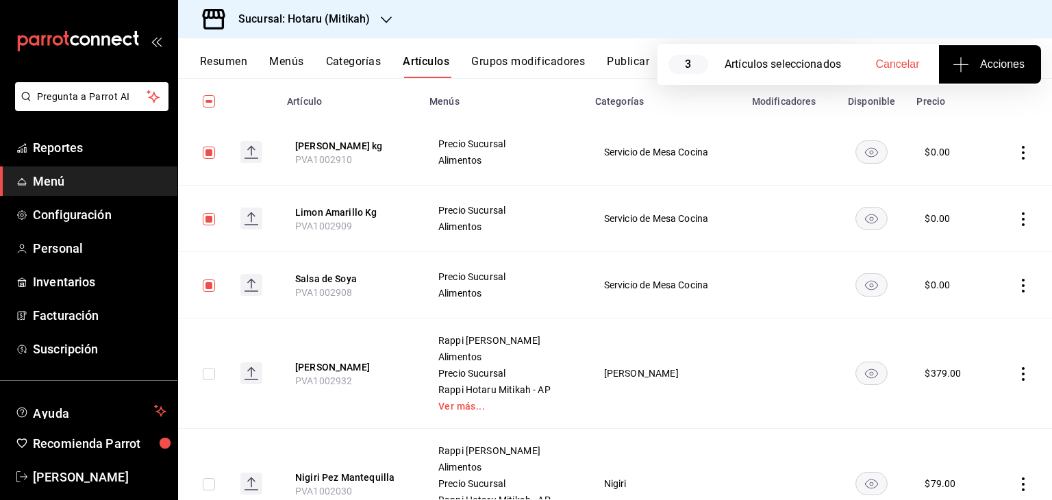
scroll to position [205, 0]
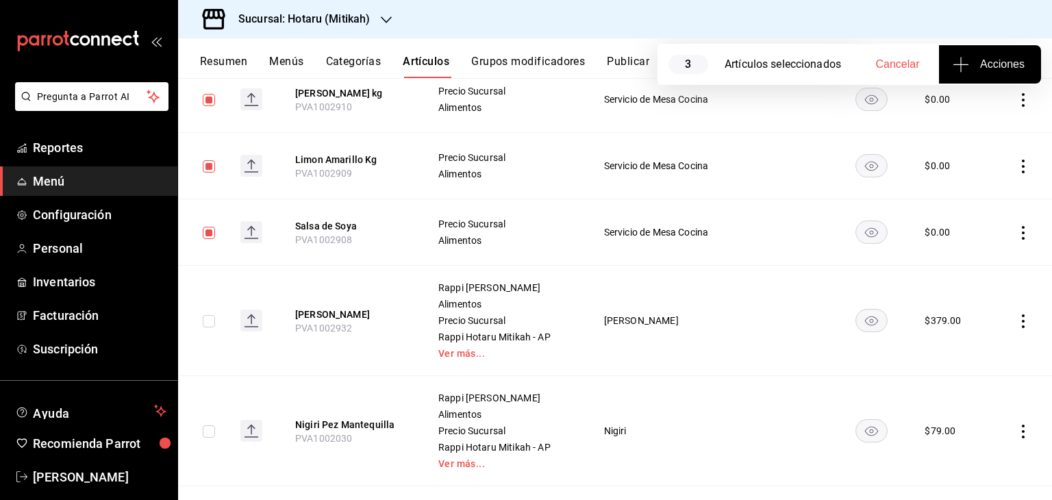
click at [212, 318] on input "checkbox" at bounding box center [209, 321] width 12 height 12
checkbox input "true"
click at [207, 431] on input "checkbox" at bounding box center [209, 431] width 12 height 12
checkbox input "true"
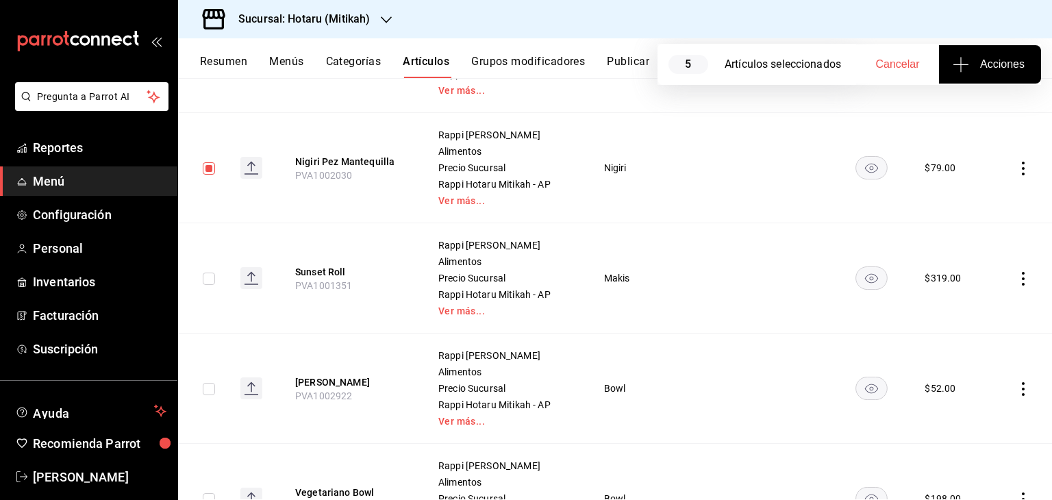
scroll to position [479, 0]
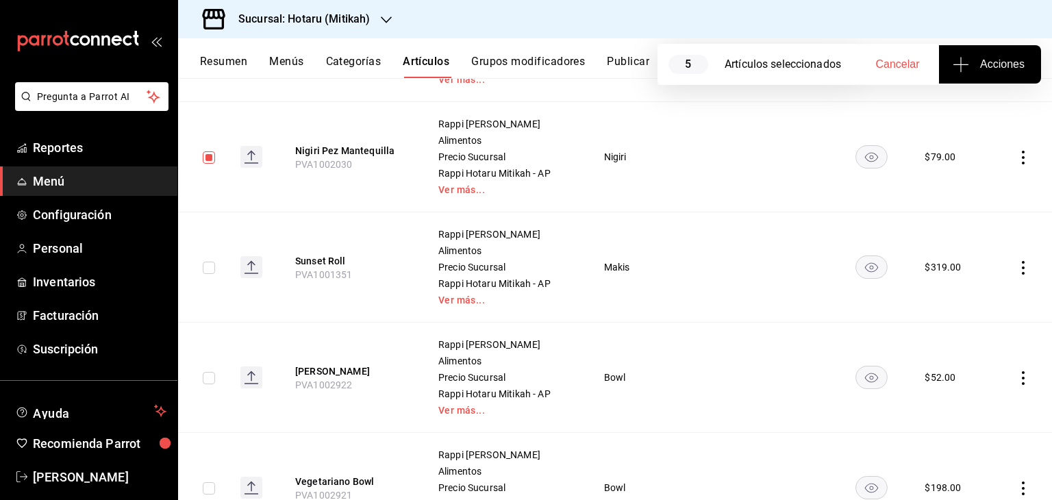
click at [207, 269] on input "checkbox" at bounding box center [209, 268] width 12 height 12
checkbox input "true"
click at [207, 378] on input "checkbox" at bounding box center [209, 378] width 12 height 12
checkbox input "true"
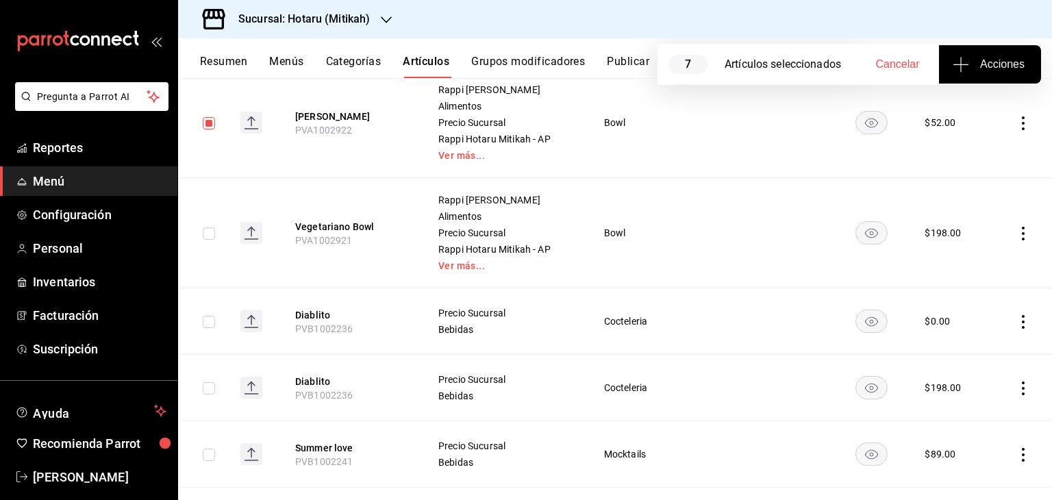
scroll to position [753, 0]
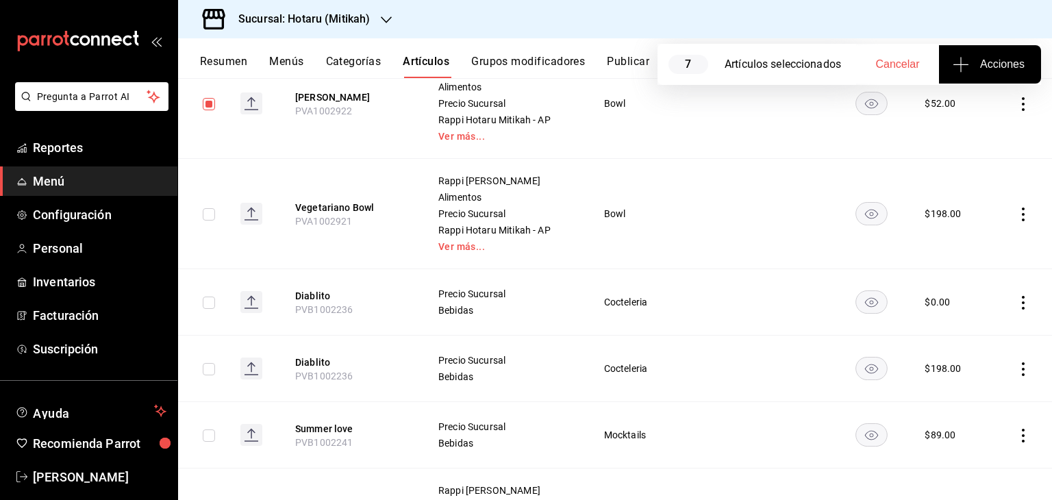
click at [203, 212] on input "checkbox" at bounding box center [209, 214] width 12 height 12
checkbox input "true"
click at [978, 66] on span "Acciones" at bounding box center [989, 64] width 69 height 16
click at [974, 114] on span "Agregar tipo" at bounding box center [989, 107] width 81 height 14
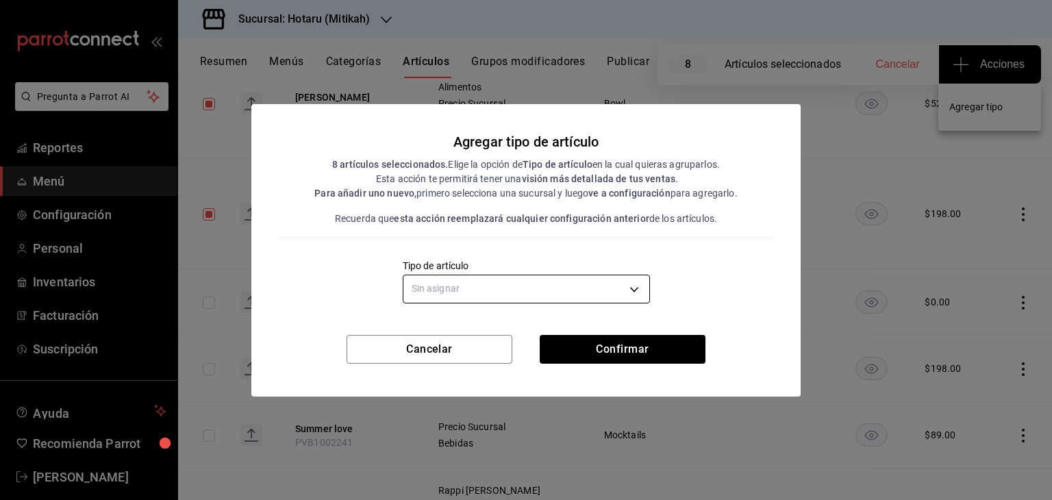
click at [604, 280] on body "Pregunta a Parrot AI Reportes Menú Configuración Personal Inventarios Facturaci…" at bounding box center [526, 250] width 1052 height 500
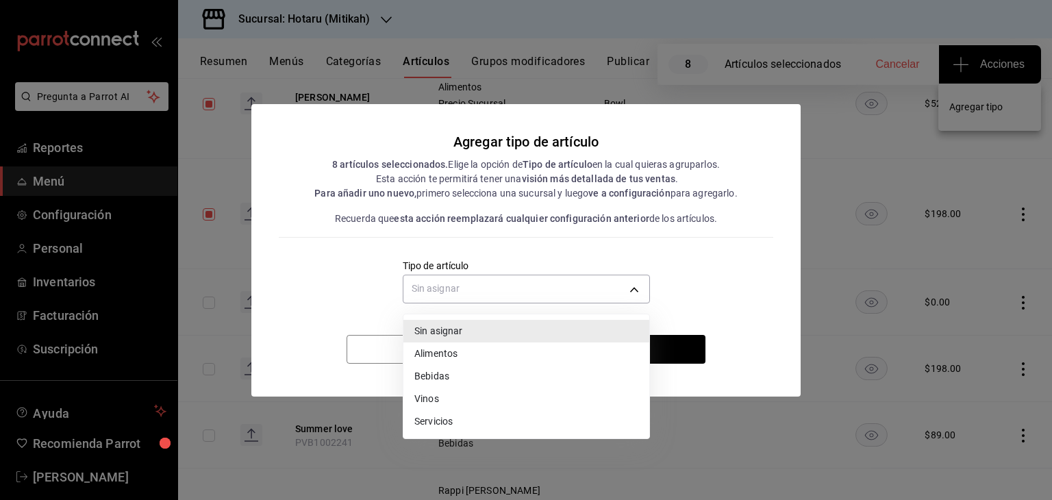
click at [474, 352] on li "Alimentos" at bounding box center [526, 353] width 246 height 23
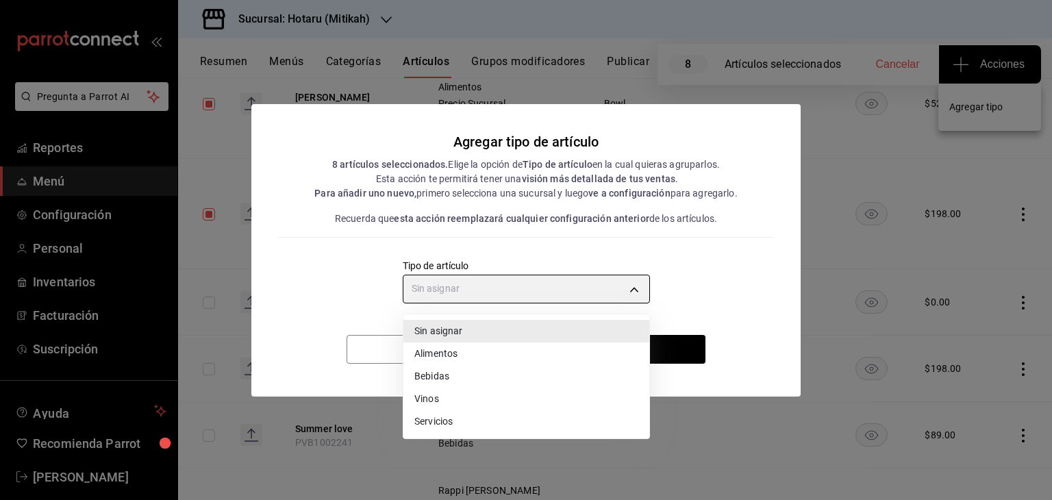
type input "a9c5c5d7-09f7-4d61-88a6-a13d33eec0fd"
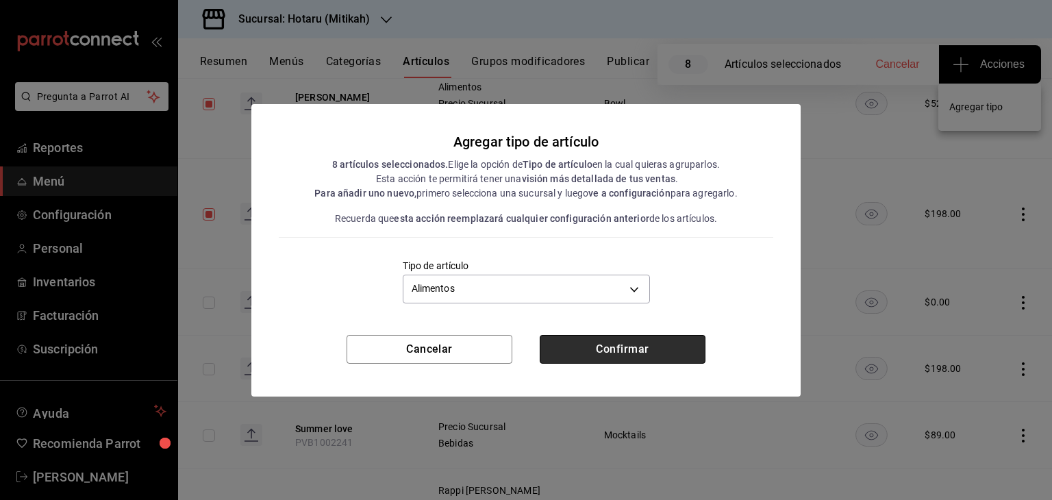
click at [599, 347] on button "Confirmar" at bounding box center [623, 349] width 166 height 29
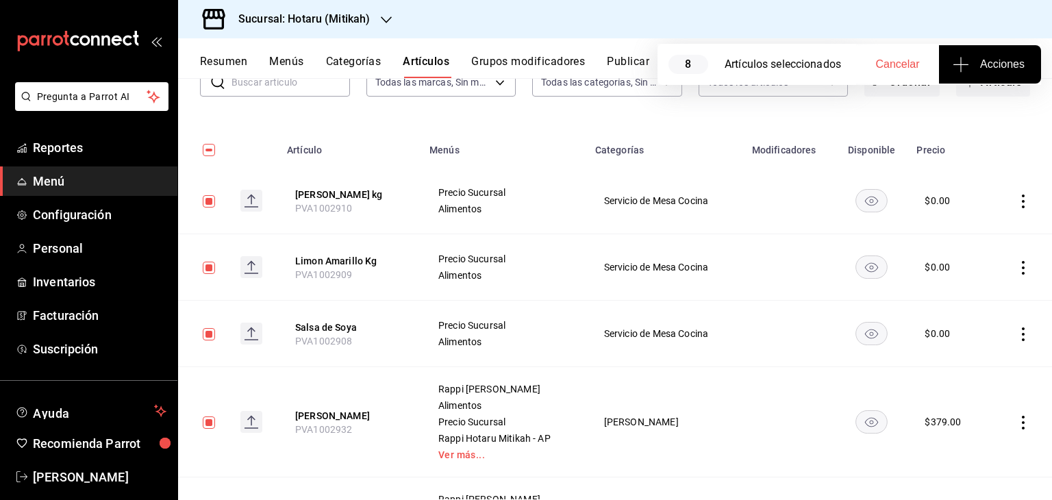
scroll to position [0, 0]
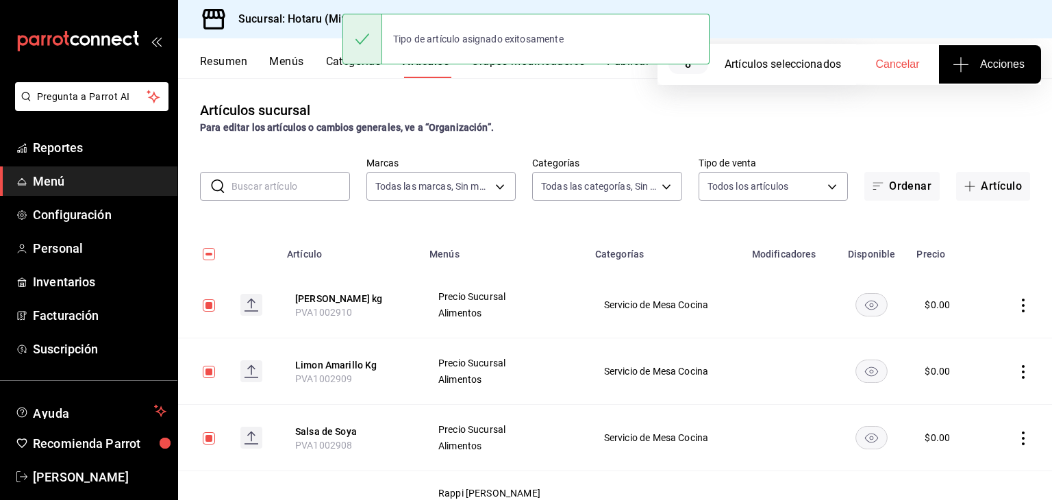
click at [308, 36] on div "Sucursal: Hotaru (Mitikah)" at bounding box center [293, 19] width 208 height 38
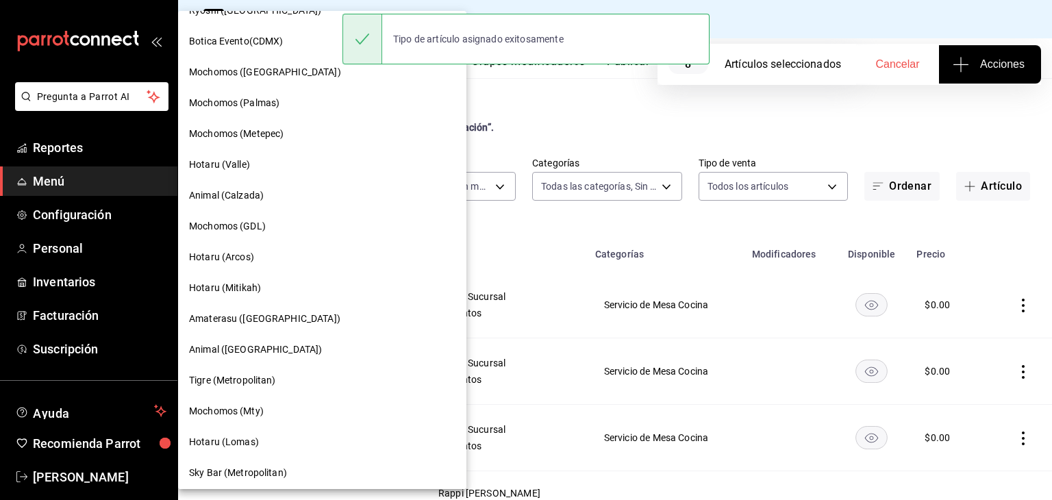
scroll to position [137, 0]
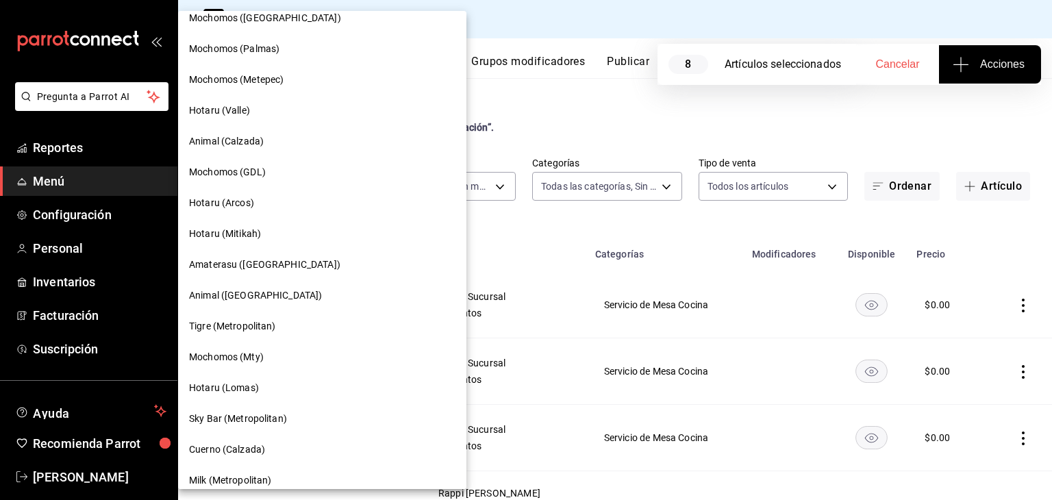
click at [264, 383] on div "Hotaru (Lomas)" at bounding box center [322, 388] width 266 height 14
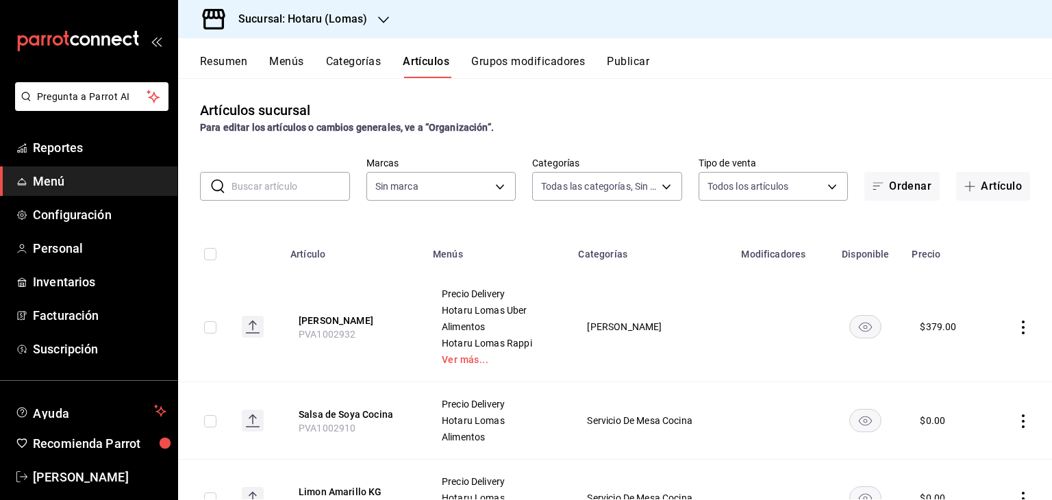
type input "d2c2563c-d5c5-46b9-9f01-f1e2aab5430a,638577fb-faa8-46b9-8ec2-f5273865829f,f7abd…"
click at [205, 325] on input "checkbox" at bounding box center [210, 327] width 12 height 12
checkbox input "true"
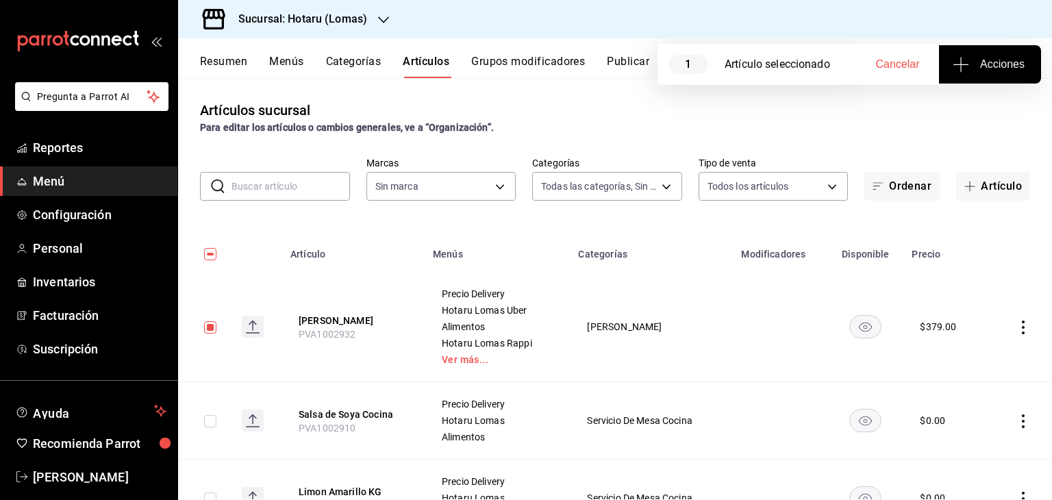
type input "3e56ebbd-5443-43e7-93f2-907a73195741"
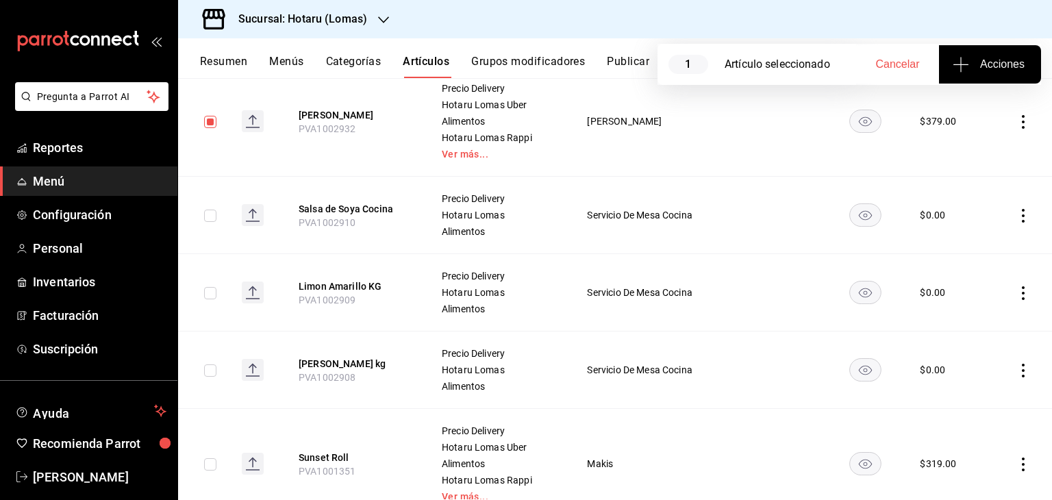
click at [208, 216] on input "checkbox" at bounding box center [210, 216] width 12 height 12
checkbox input "true"
click at [204, 294] on input "checkbox" at bounding box center [210, 293] width 12 height 12
checkbox input "true"
click at [206, 364] on input "checkbox" at bounding box center [210, 370] width 12 height 12
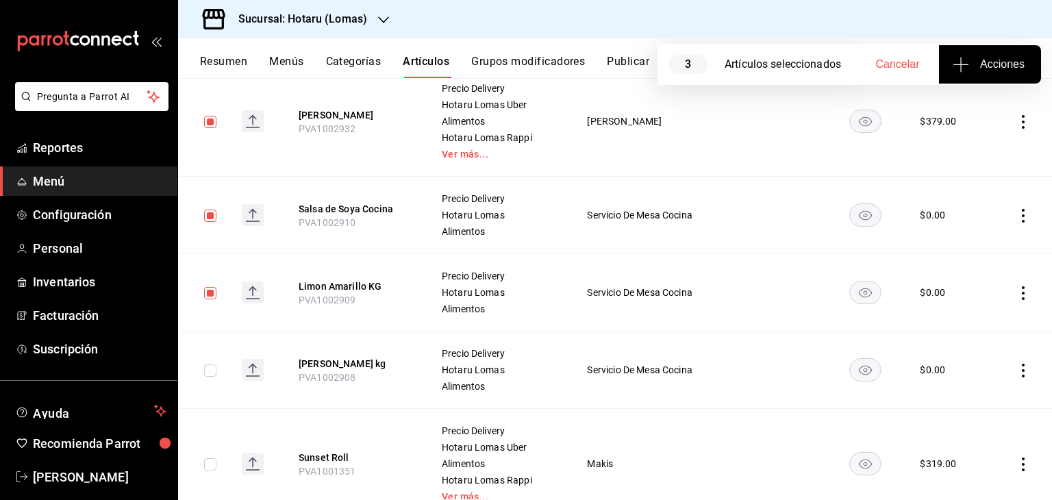
checkbox input "true"
drag, startPoint x: 206, startPoint y: 469, endPoint x: 255, endPoint y: 444, distance: 55.1
click at [206, 469] on input "checkbox" at bounding box center [210, 464] width 12 height 12
checkbox input "true"
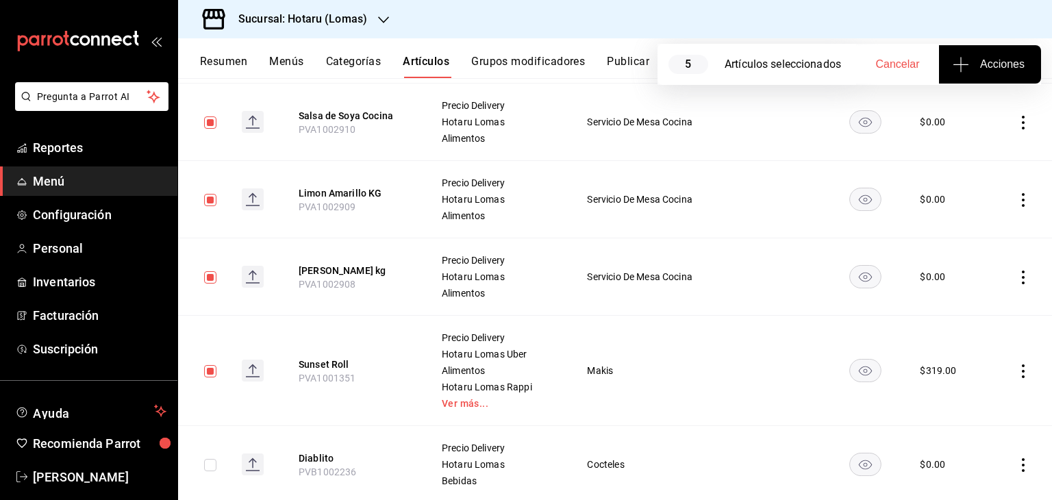
scroll to position [411, 0]
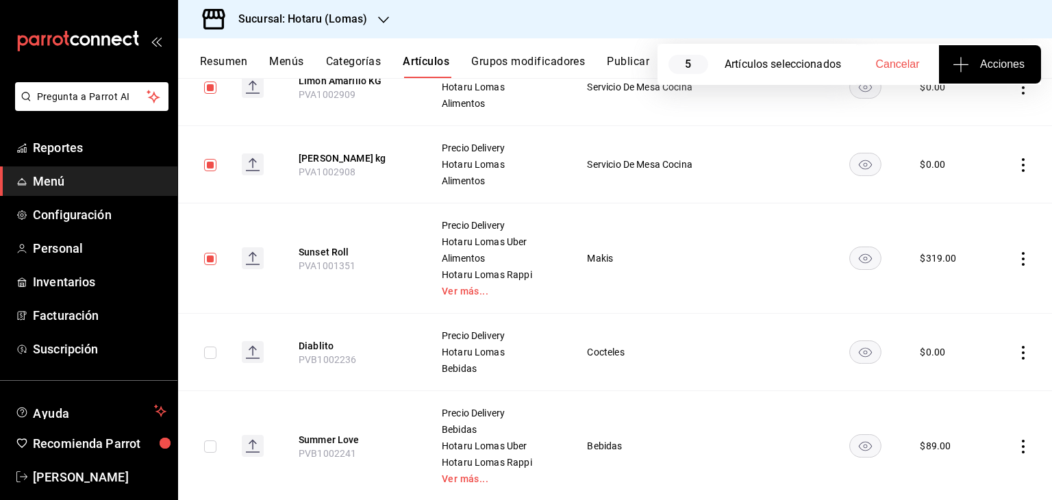
click at [945, 64] on button "Acciones" at bounding box center [990, 64] width 102 height 38
click at [956, 119] on li "Agregar tipo" at bounding box center [989, 107] width 103 height 36
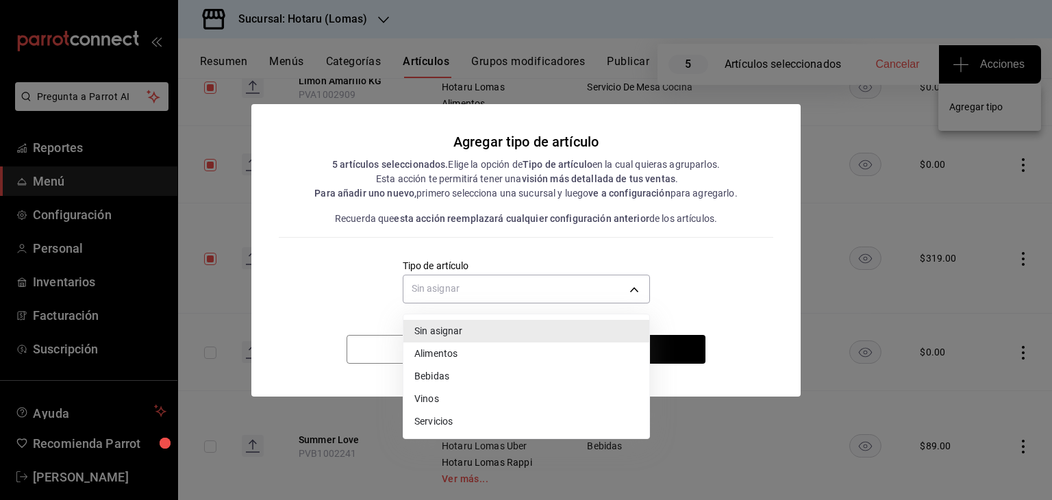
drag, startPoint x: 600, startPoint y: 288, endPoint x: 583, endPoint y: 302, distance: 21.9
click at [600, 289] on body "Pregunta a Parrot AI Reportes Menú Configuración Personal Inventarios Facturaci…" at bounding box center [526, 250] width 1052 height 500
drag, startPoint x: 528, startPoint y: 346, endPoint x: 571, endPoint y: 342, distance: 43.4
click at [528, 346] on li "Alimentos" at bounding box center [526, 353] width 246 height 23
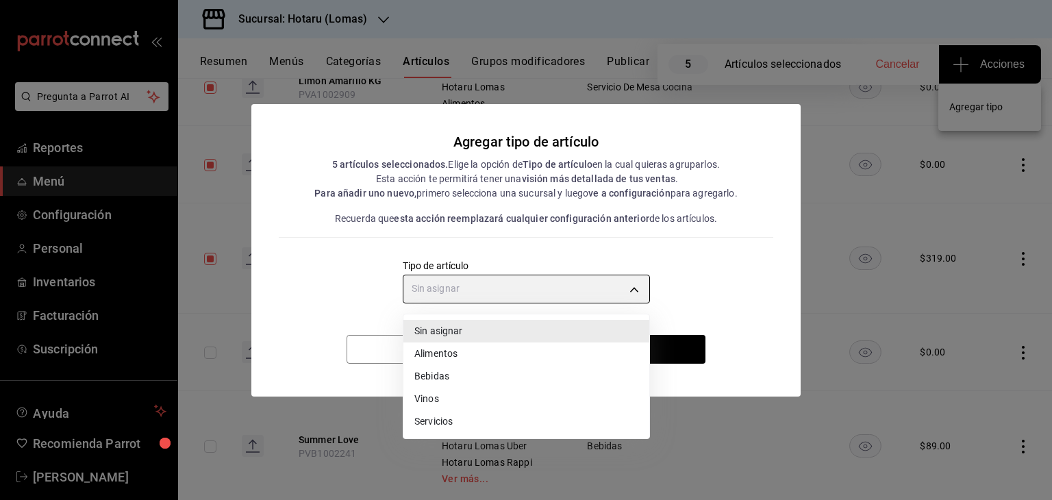
type input "a9c5c5d7-09f7-4d61-88a6-a13d33eec0fd"
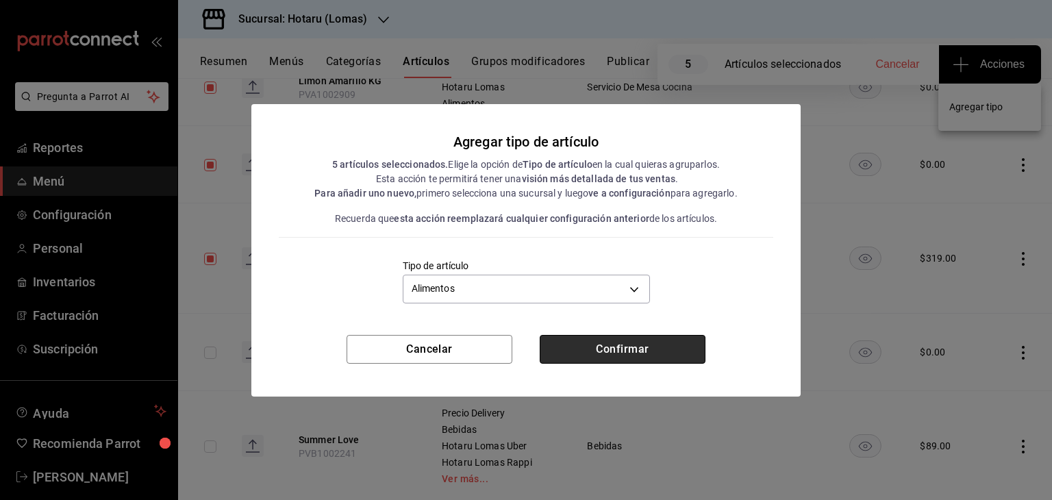
click at [638, 345] on button "Confirmar" at bounding box center [623, 349] width 166 height 29
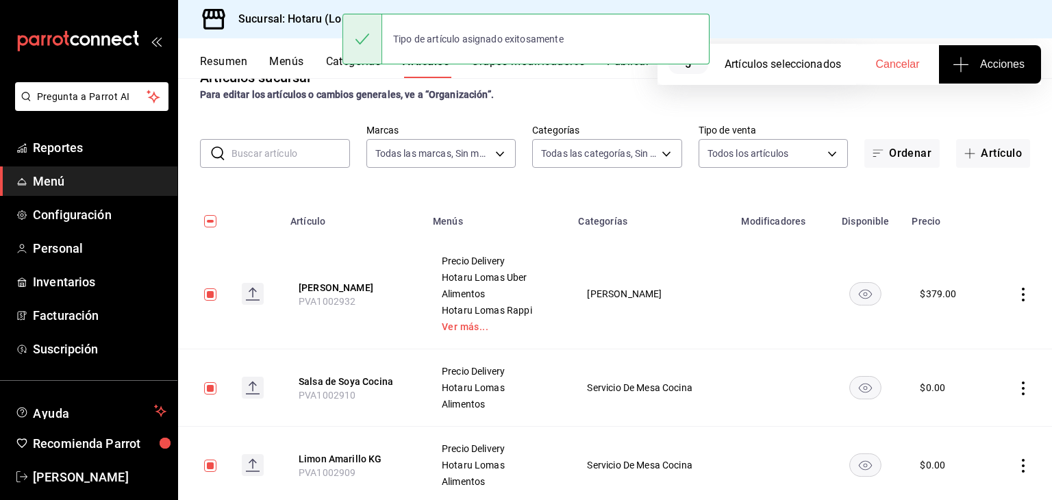
scroll to position [0, 0]
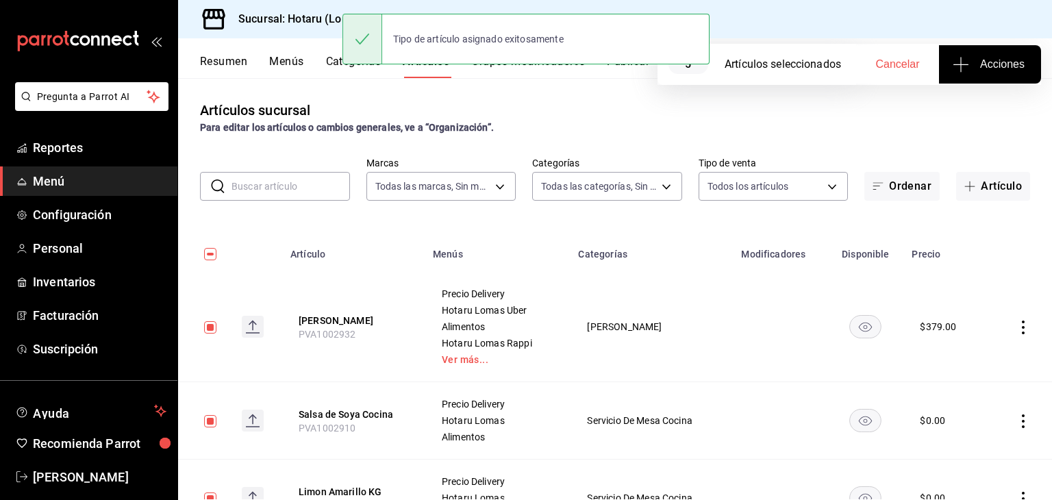
click at [320, 23] on h3 "Sucursal: Hotaru (Lomas)" at bounding box center [297, 19] width 140 height 16
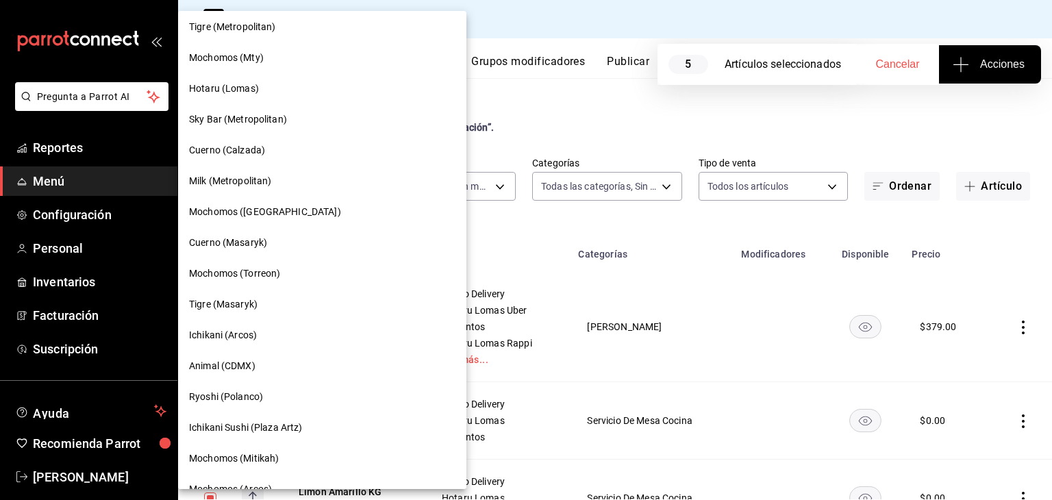
scroll to position [479, 0]
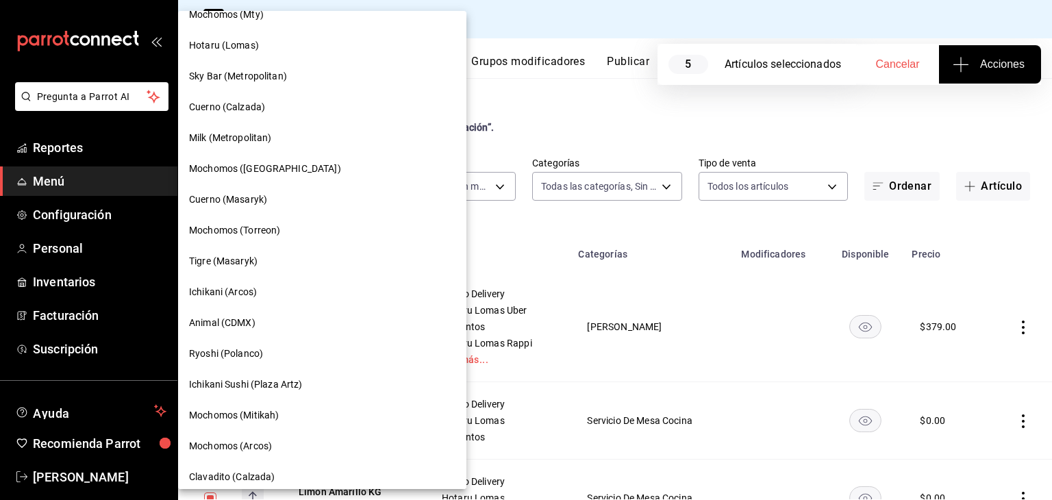
click at [251, 289] on span "Ichikani (Arcos)" at bounding box center [223, 292] width 68 height 14
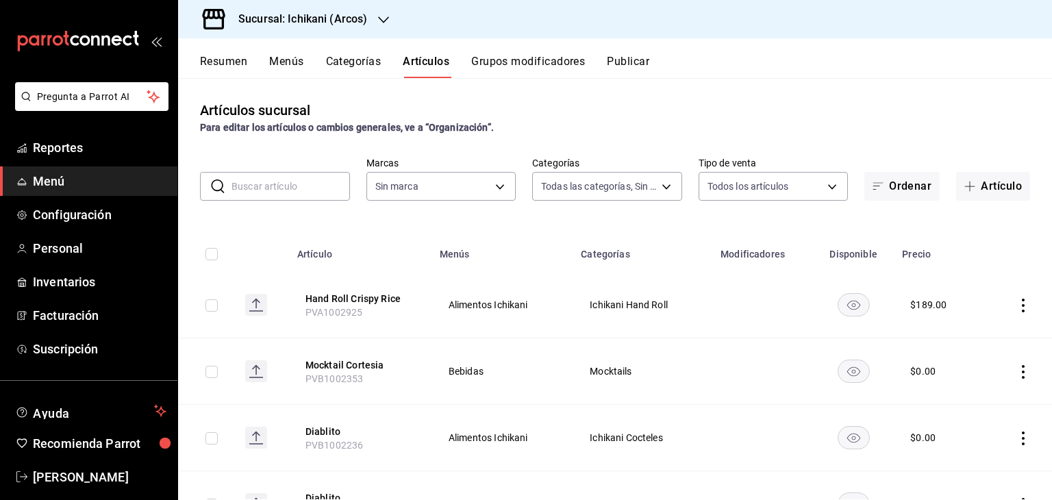
type input "3d128380-1848-4961-8452-f61460e40f46,082e5db2-b2e4-4ea4-81ab-d0dab4d15ad6,1675a…"
type input "5b36b593-4404-40a8-ab52-4e9fd09f90e2"
click at [207, 303] on input "checkbox" at bounding box center [211, 305] width 12 height 12
checkbox input "true"
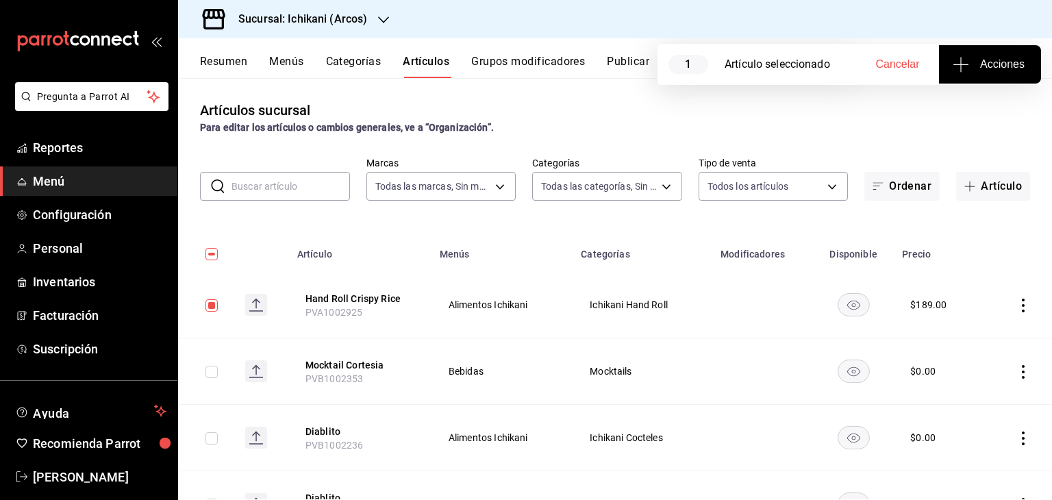
click at [210, 370] on input "checkbox" at bounding box center [211, 372] width 12 height 12
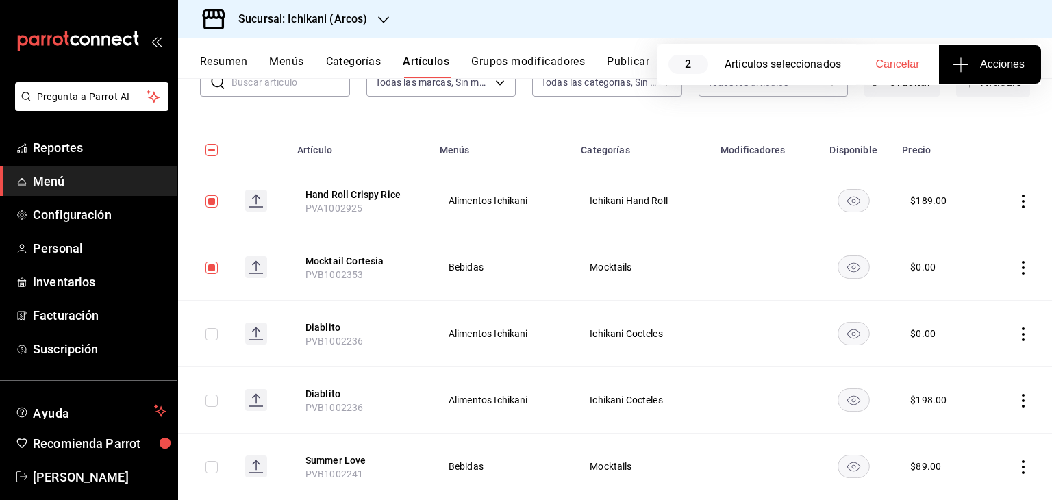
scroll to position [137, 0]
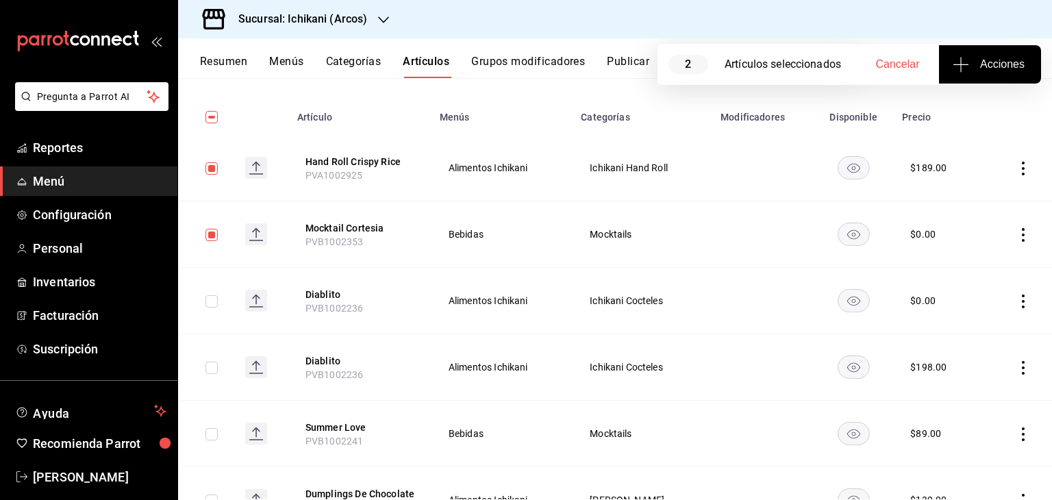
drag, startPoint x: 205, startPoint y: 232, endPoint x: 299, endPoint y: 231, distance: 93.8
click at [205, 233] on input "checkbox" at bounding box center [211, 235] width 12 height 12
checkbox input "false"
click at [1006, 51] on button "Acciones" at bounding box center [990, 64] width 102 height 38
click at [987, 114] on li "Agregar tipo" at bounding box center [989, 107] width 103 height 36
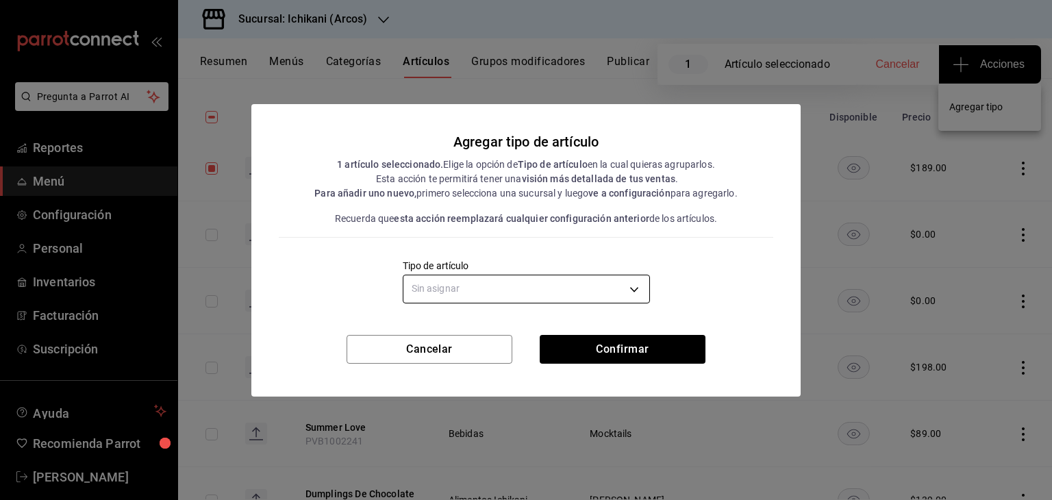
click at [548, 290] on body "Pregunta a Parrot AI Reportes Menú Configuración Personal Inventarios Facturaci…" at bounding box center [526, 250] width 1052 height 500
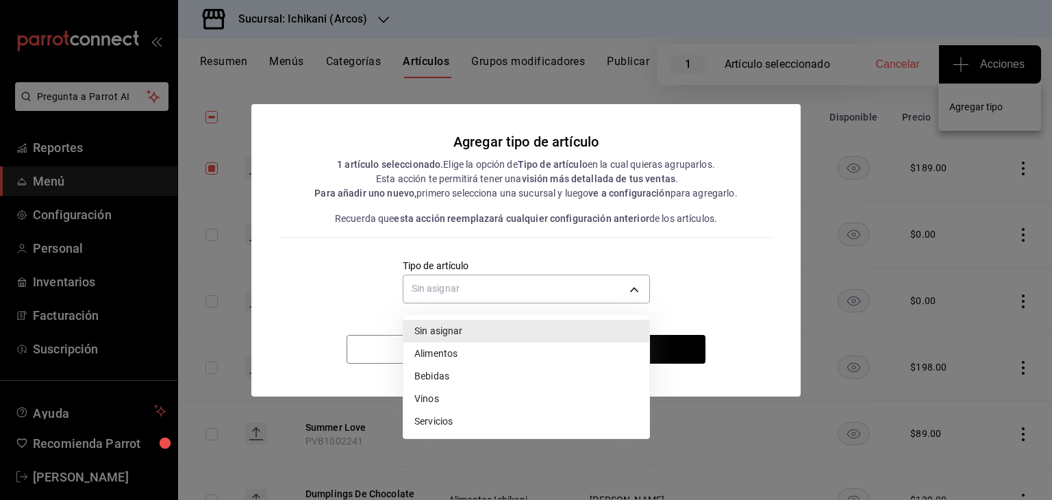
drag, startPoint x: 466, startPoint y: 358, endPoint x: 527, endPoint y: 350, distance: 61.5
click at [466, 357] on li "Alimentos" at bounding box center [526, 353] width 246 height 23
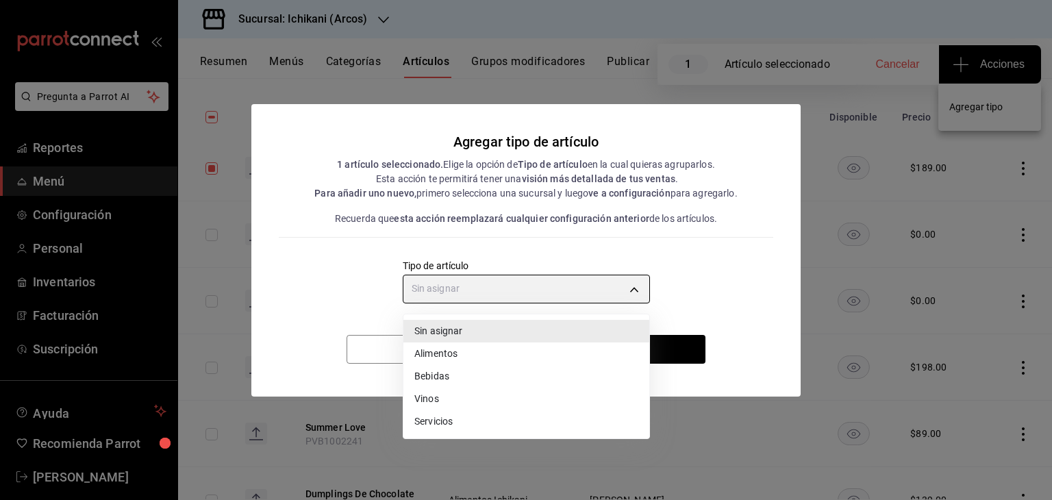
type input "a9c5c5d7-09f7-4d61-88a6-a13d33eec0fd"
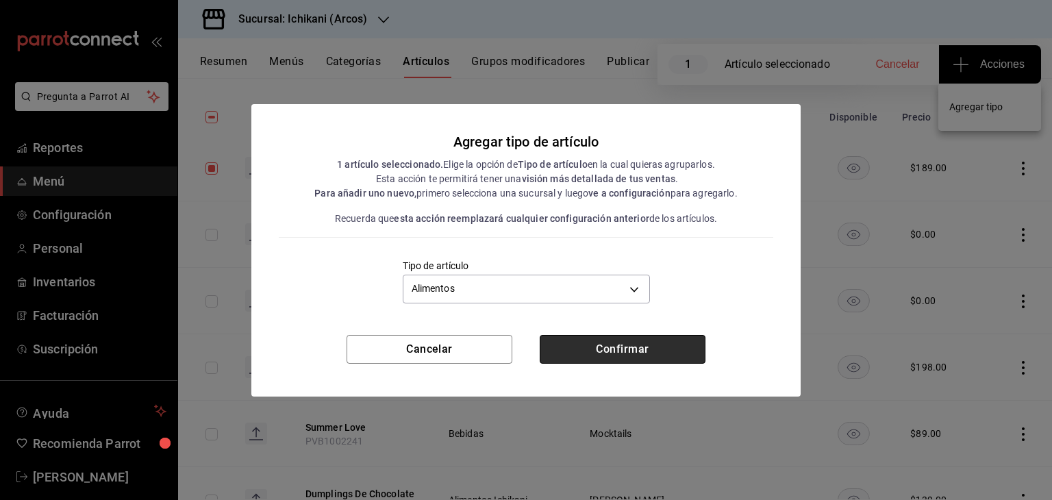
click at [583, 346] on button "Confirmar" at bounding box center [623, 349] width 166 height 29
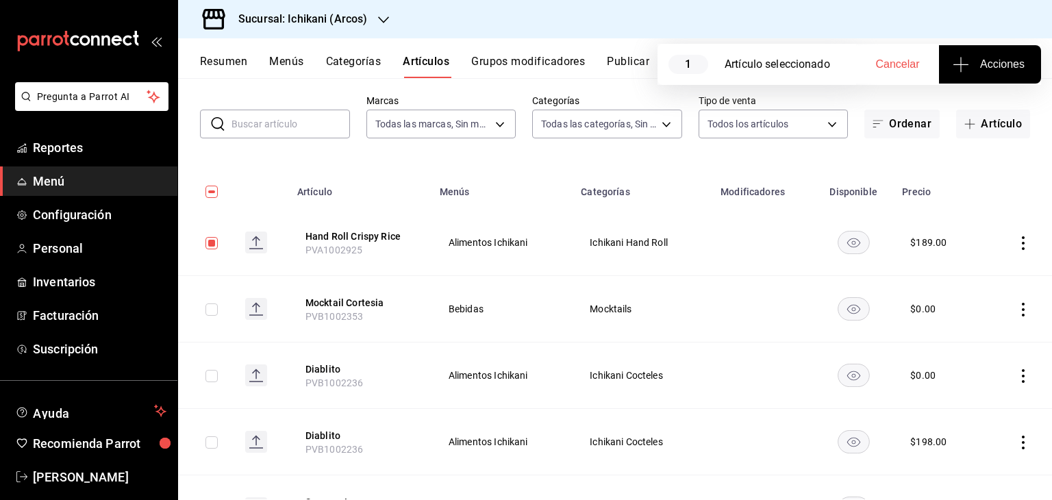
scroll to position [0, 0]
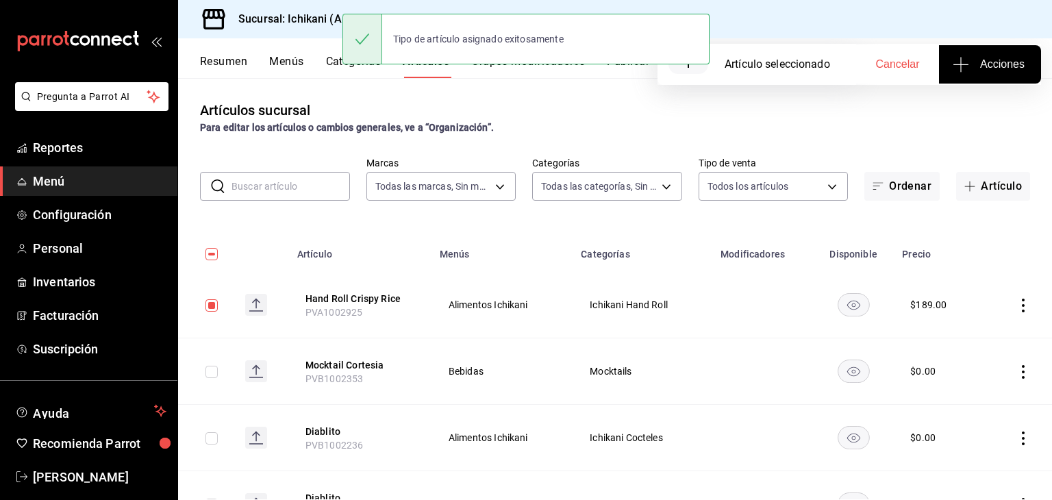
click at [322, 6] on div "Sucursal: Ichikani (Arcos)" at bounding box center [291, 19] width 205 height 38
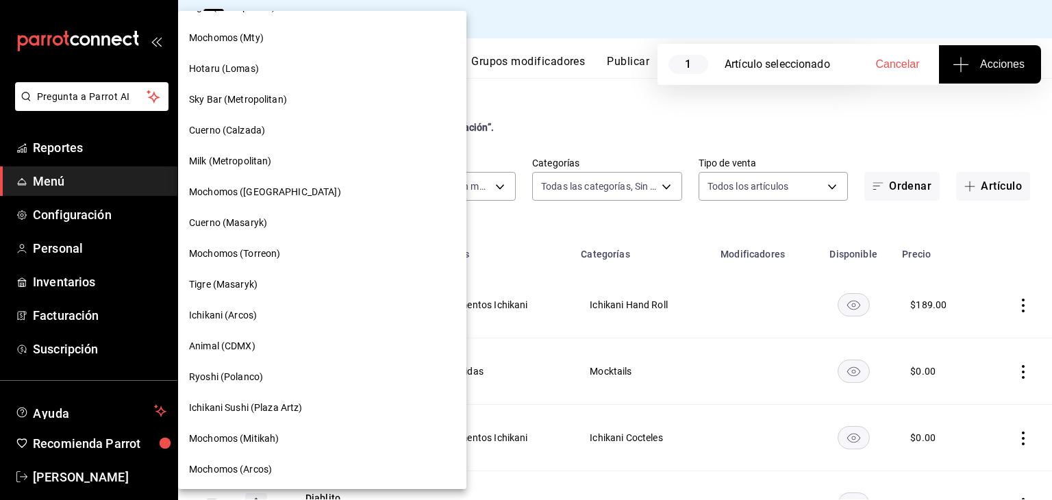
scroll to position [454, 0]
drag, startPoint x: 649, startPoint y: 221, endPoint x: 657, endPoint y: 216, distance: 8.9
click at [652, 218] on div at bounding box center [526, 250] width 1052 height 500
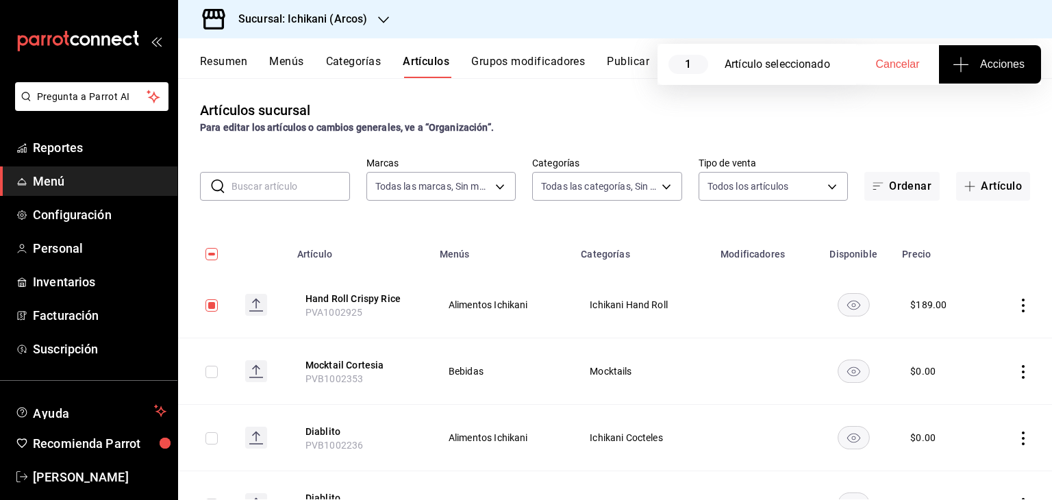
click at [317, 15] on h3 "Sucursal: Ichikani (Arcos)" at bounding box center [297, 19] width 140 height 16
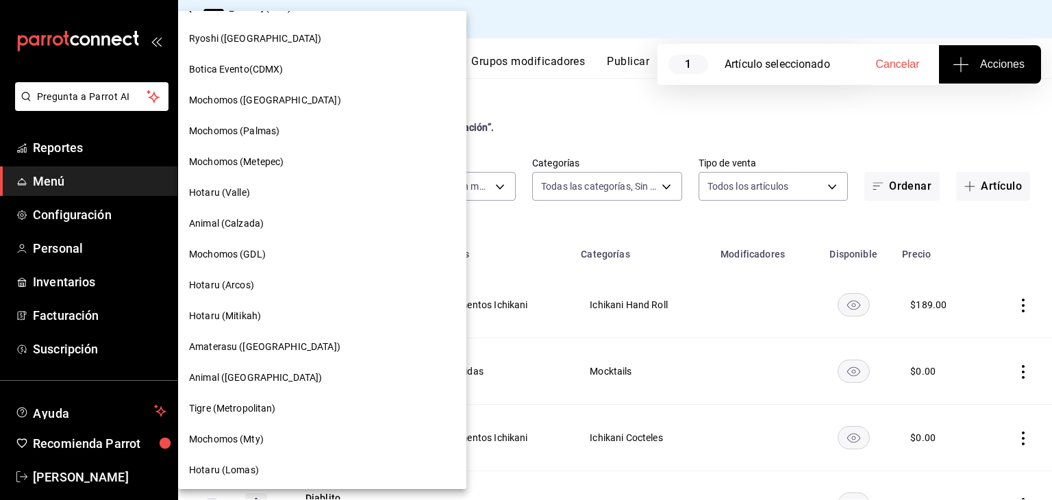
scroll to position [137, 0]
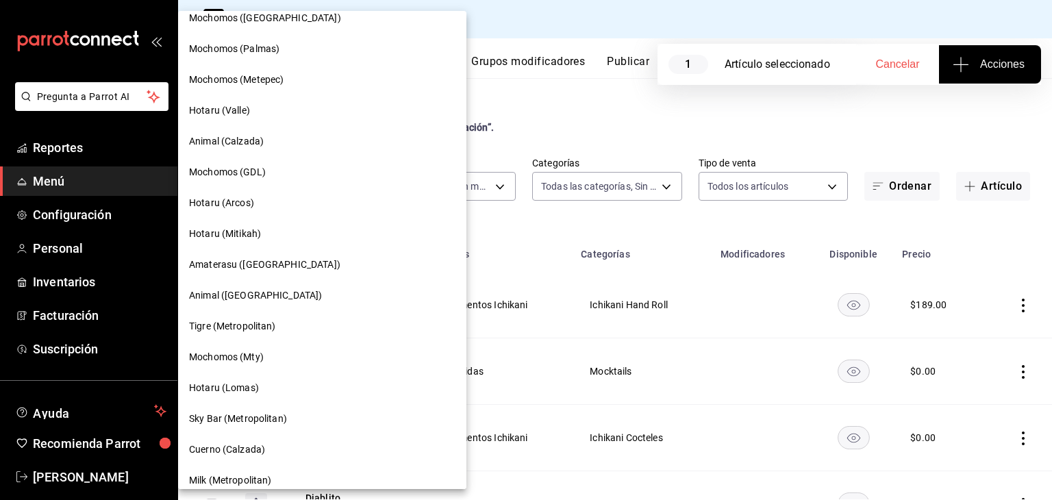
click at [282, 270] on span "Amaterasu ([GEOGRAPHIC_DATA])" at bounding box center [264, 264] width 151 height 14
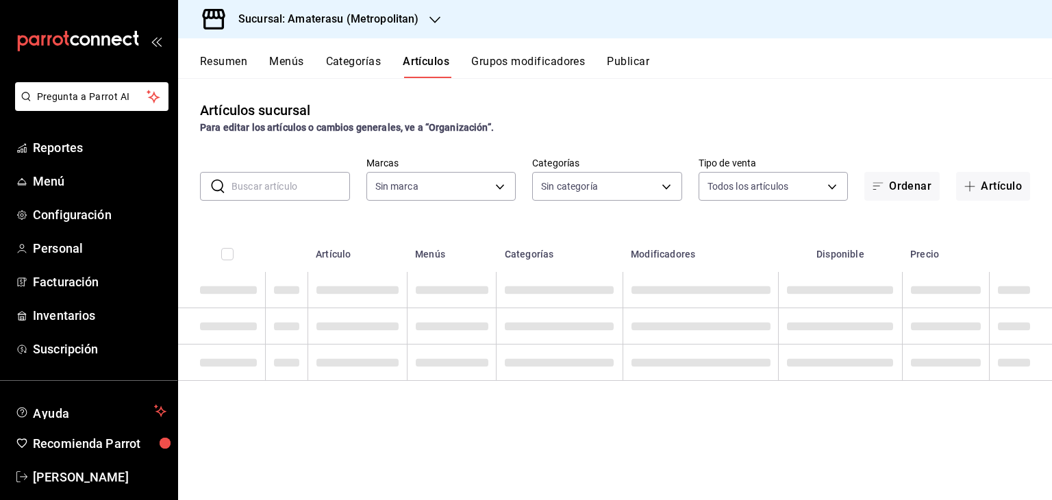
type input "e4cd7fcb-d45b-43ae-a99f-ad4ccfcd9032,f3afaab8-8c3d-4e49-a299-af9bdf6027b2"
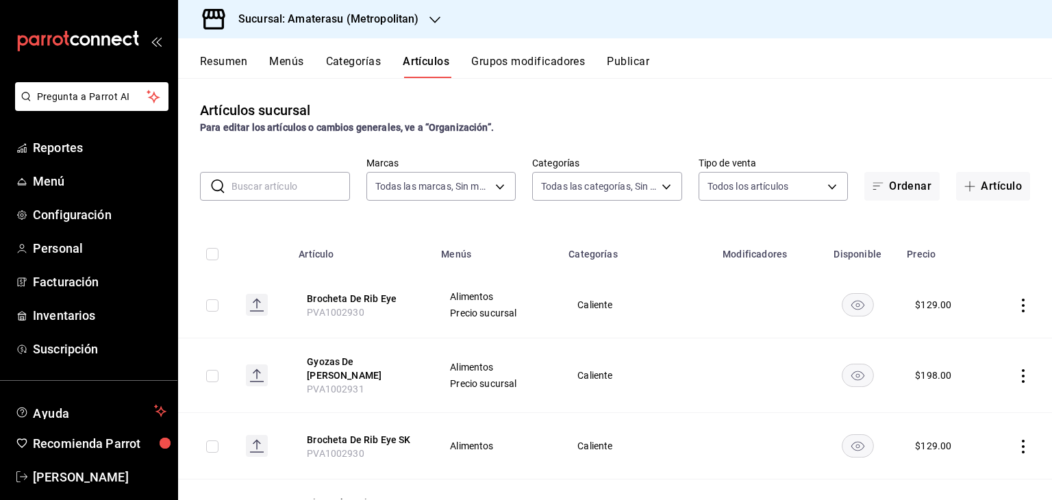
type input "0783145e-3d29-4bbb-828e-87c4a6ccf0c0,087d9878-8a04-48ff-ab24-0b3ef0fdf69f,f9a59…"
click at [220, 303] on td at bounding box center [206, 305] width 57 height 66
click at [212, 303] on input "checkbox" at bounding box center [212, 305] width 12 height 12
checkbox input "true"
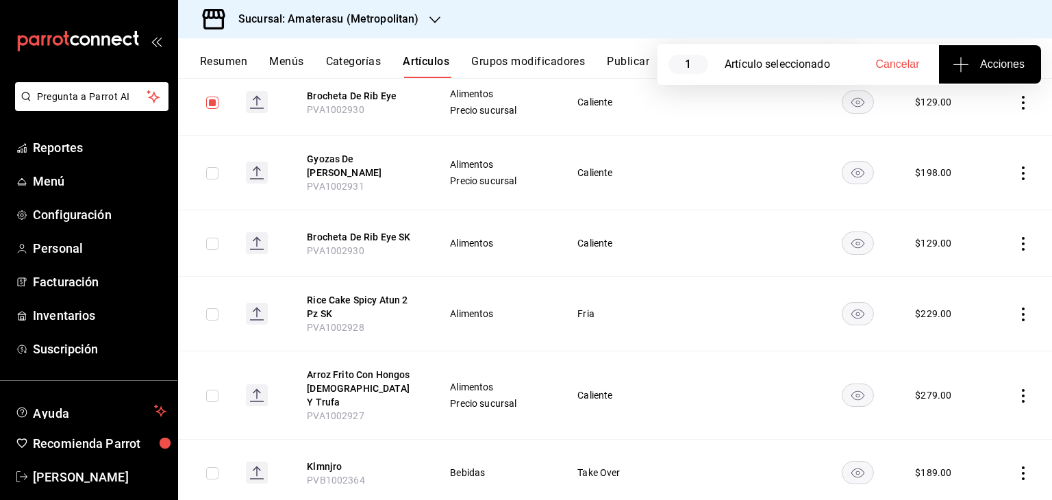
scroll to position [205, 0]
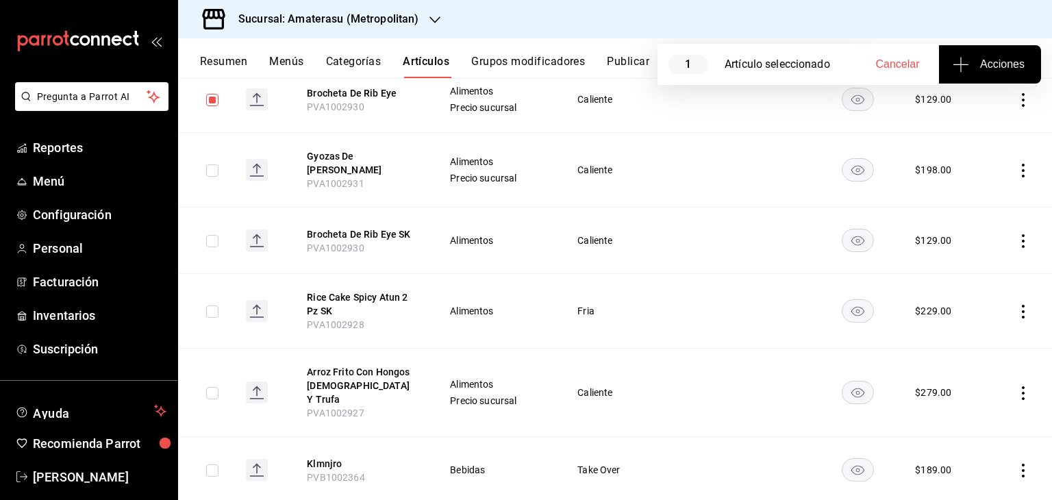
click at [212, 169] on input "checkbox" at bounding box center [212, 170] width 12 height 12
checkbox input "true"
click at [211, 242] on input "checkbox" at bounding box center [212, 241] width 12 height 12
checkbox input "true"
click at [210, 313] on input "checkbox" at bounding box center [212, 311] width 12 height 12
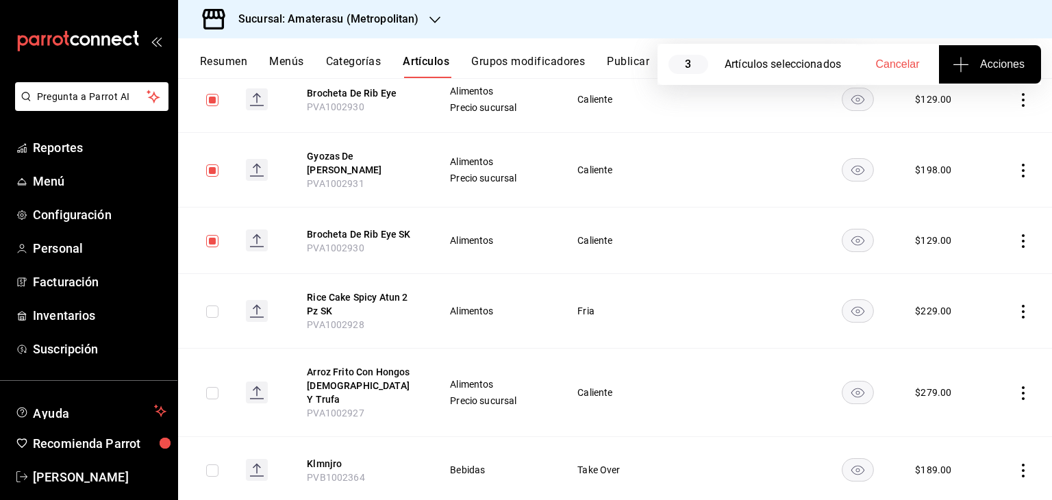
checkbox input "true"
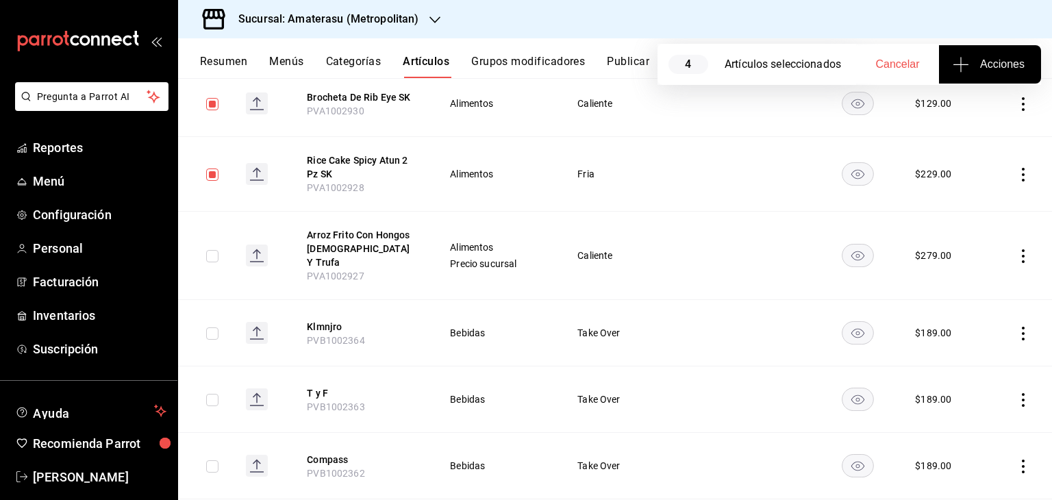
click at [212, 250] on input "checkbox" at bounding box center [212, 256] width 12 height 12
checkbox input "true"
click at [972, 64] on span "Acciones" at bounding box center [989, 64] width 69 height 16
click at [963, 108] on span "Agregar tipo" at bounding box center [989, 107] width 81 height 14
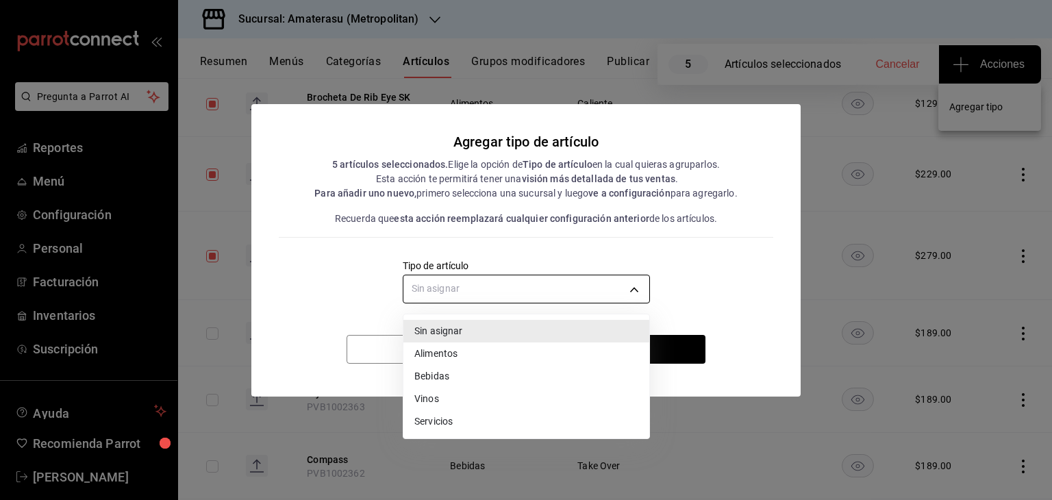
click at [550, 280] on body "Pregunta a Parrot AI Reportes Menú Configuración Personal Facturación Inventari…" at bounding box center [526, 250] width 1052 height 500
click at [470, 359] on li "Alimentos" at bounding box center [526, 353] width 246 height 23
type input "a9c5c5d7-09f7-4d61-88a6-a13d33eec0fd"
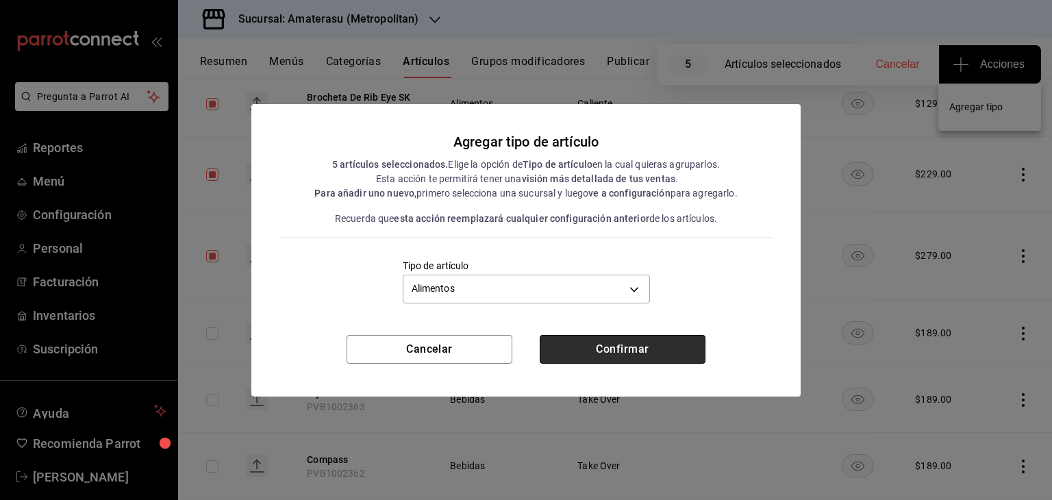
click at [593, 350] on button "Confirmar" at bounding box center [623, 349] width 166 height 29
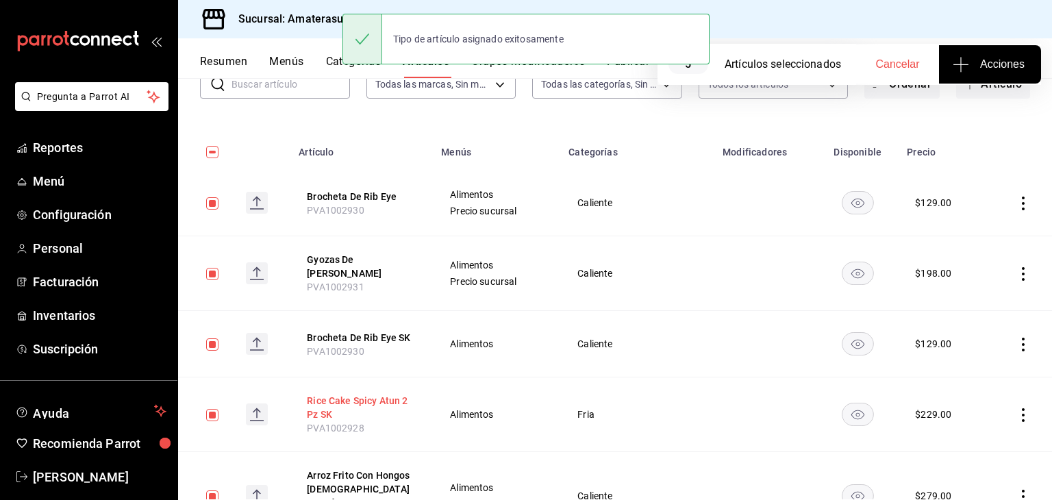
scroll to position [0, 0]
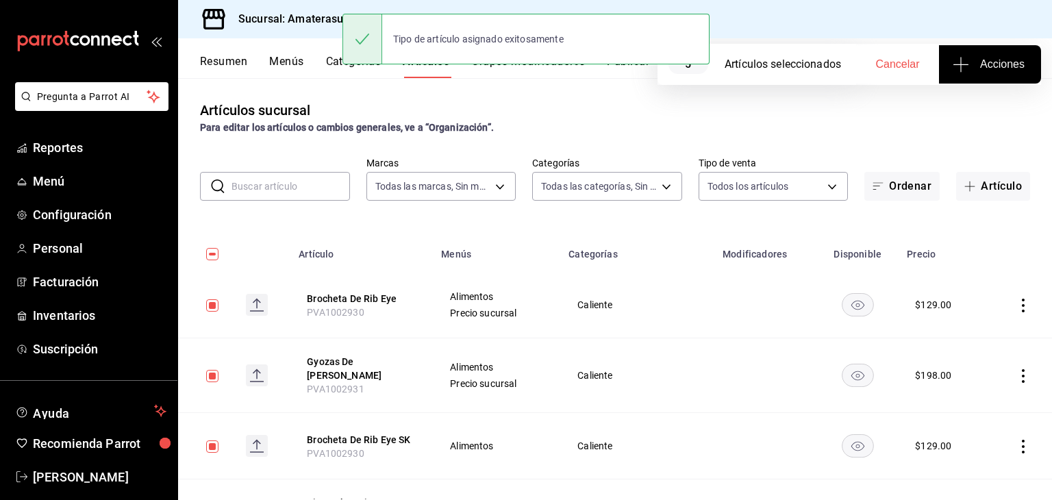
click at [307, 23] on h3 "Sucursal: Amaterasu (Metropolitan)" at bounding box center [322, 19] width 191 height 16
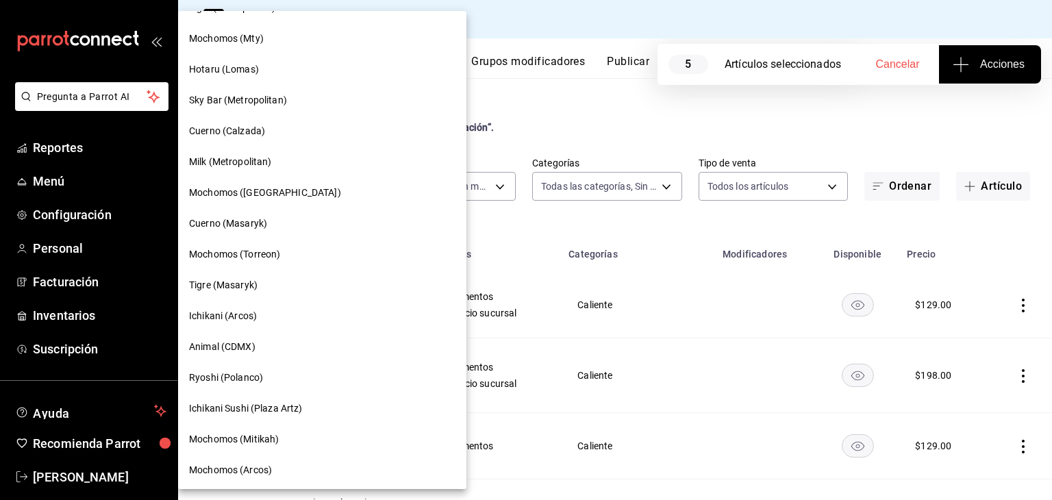
scroll to position [479, 0]
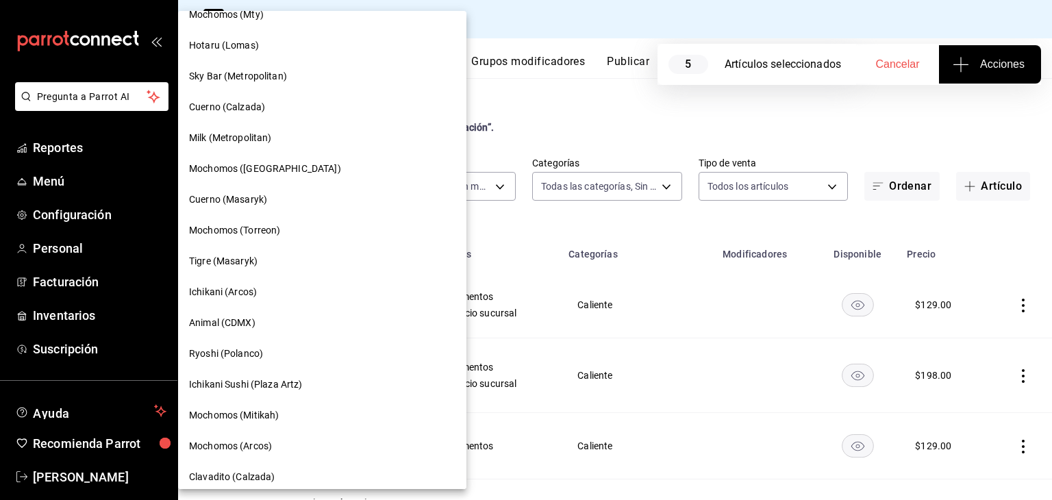
click at [282, 349] on div "Ryoshi (Polanco)" at bounding box center [322, 353] width 266 height 14
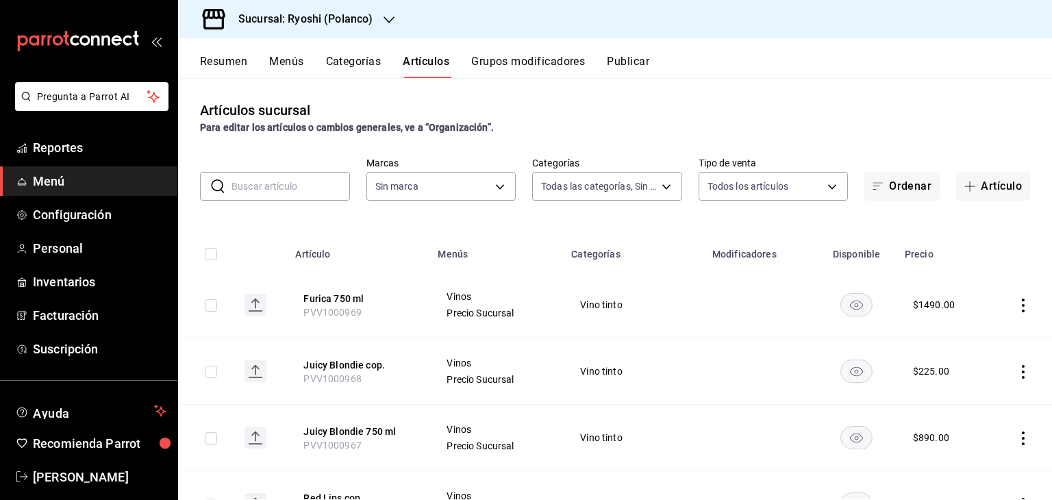
type input "3971b1f1-eb4c-4b65-a33f-e0602f1a7270,e647ec20-b9be-4789-a430-eb555fd10a41,bb66a…"
type input "d1ab8890-ddc3-4d94-b14c-d24ccf3ac2d8,70935bef-f50e-476e-afc6-1ed0b0096d1e"
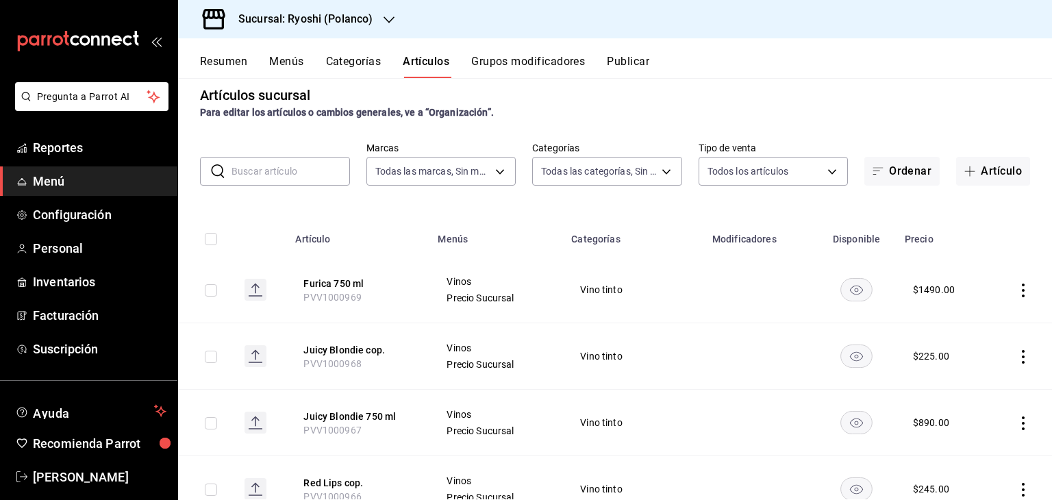
scroll to position [0, 0]
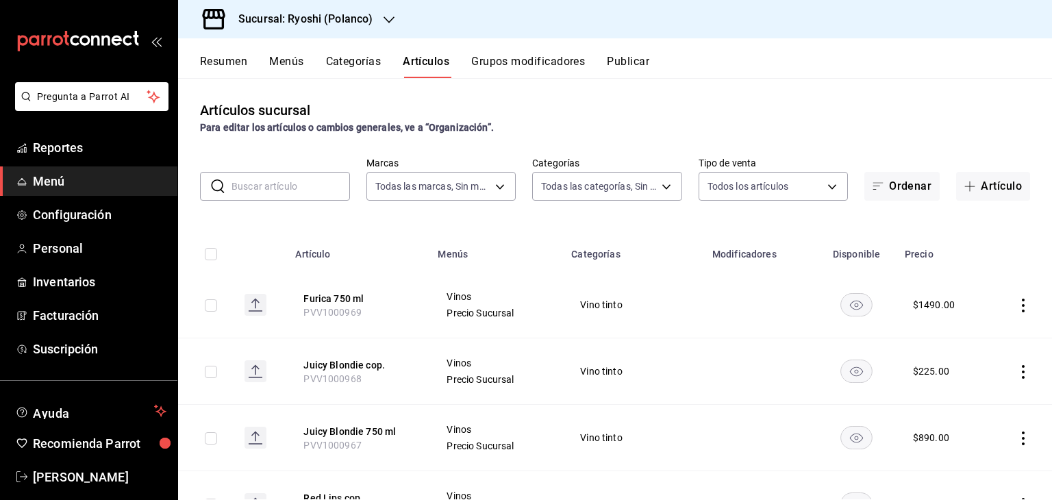
click at [210, 301] on input "checkbox" at bounding box center [211, 305] width 12 height 12
checkbox input "true"
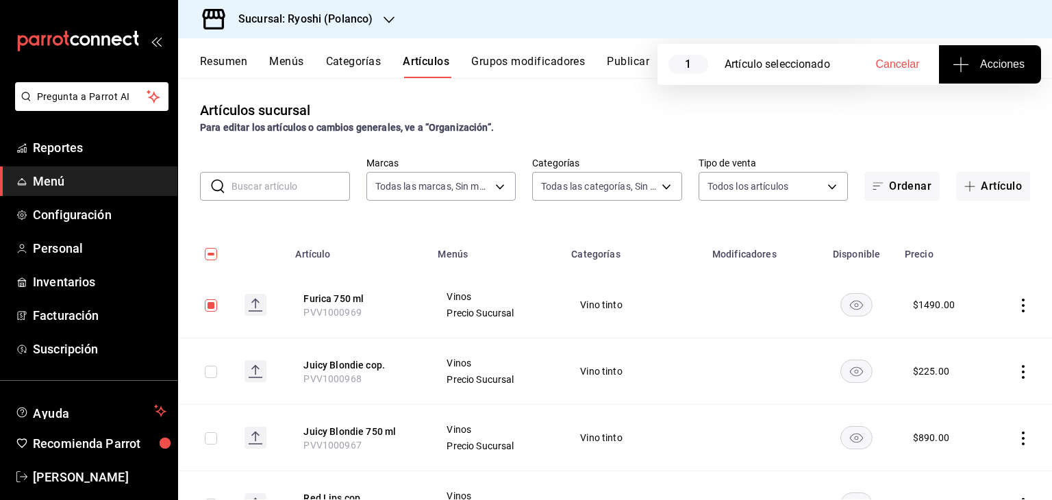
click at [209, 370] on input "checkbox" at bounding box center [211, 372] width 12 height 12
checkbox input "true"
click at [208, 436] on input "checkbox" at bounding box center [211, 438] width 12 height 12
checkbox input "true"
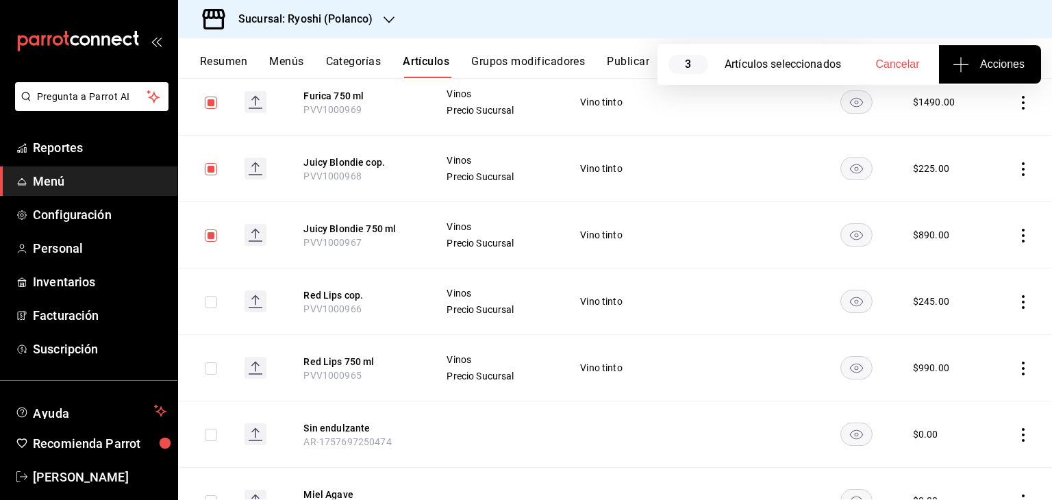
scroll to position [205, 0]
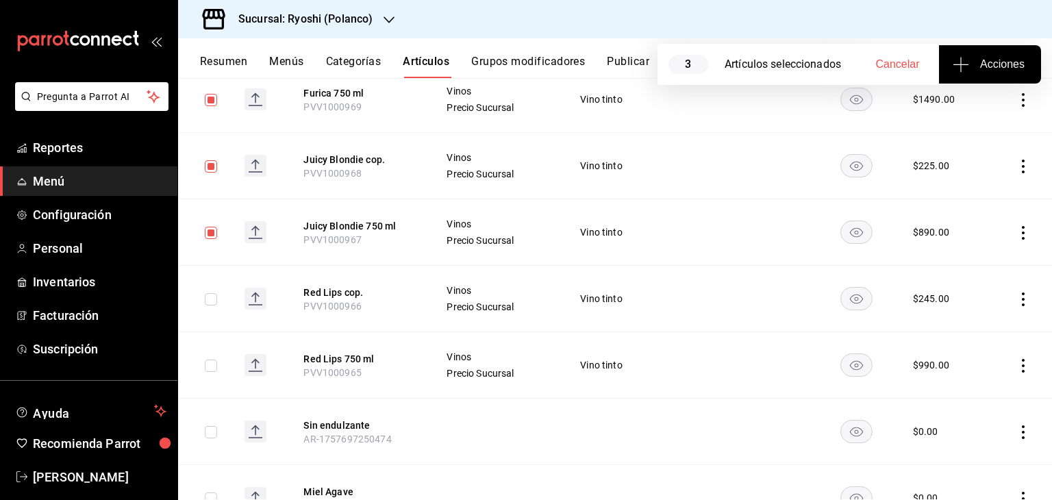
click at [210, 299] on input "checkbox" at bounding box center [211, 299] width 12 height 12
checkbox input "true"
click at [213, 365] on input "checkbox" at bounding box center [211, 365] width 12 height 12
checkbox input "true"
click at [1002, 61] on span "Acciones" at bounding box center [989, 64] width 69 height 16
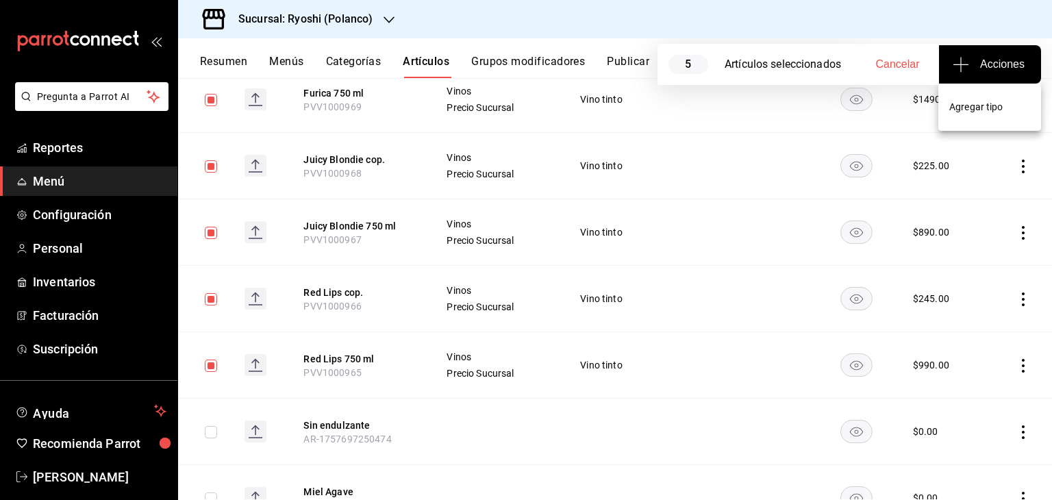
click at [976, 114] on span "Agregar tipo" at bounding box center [989, 107] width 81 height 14
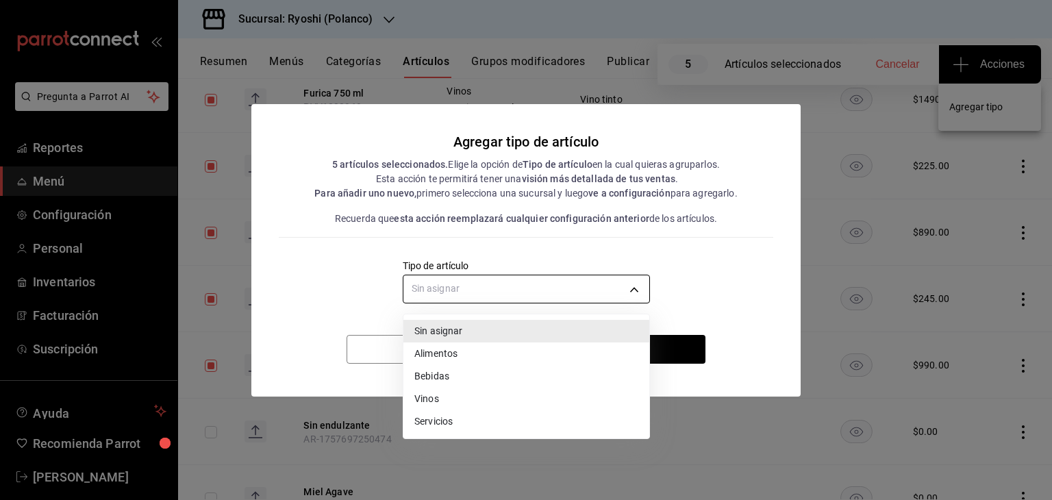
click at [493, 282] on body "Pregunta a Parrot AI Reportes Menú Configuración Personal Inventarios Facturaci…" at bounding box center [526, 250] width 1052 height 500
click at [450, 392] on li "Vinos" at bounding box center [526, 399] width 246 height 23
type input "e1bdedcf-fa1f-443e-b5b9-5cb10ad40228"
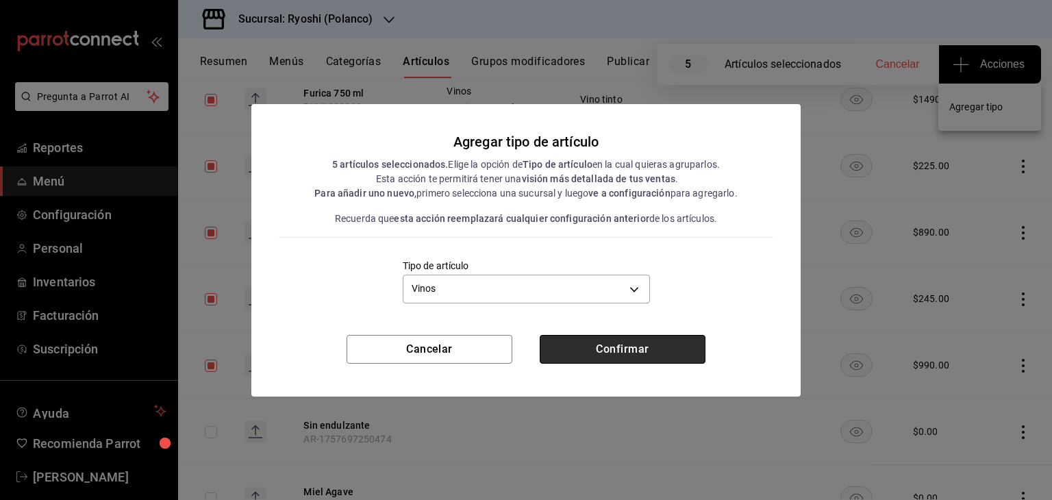
click at [601, 351] on button "Confirmar" at bounding box center [623, 349] width 166 height 29
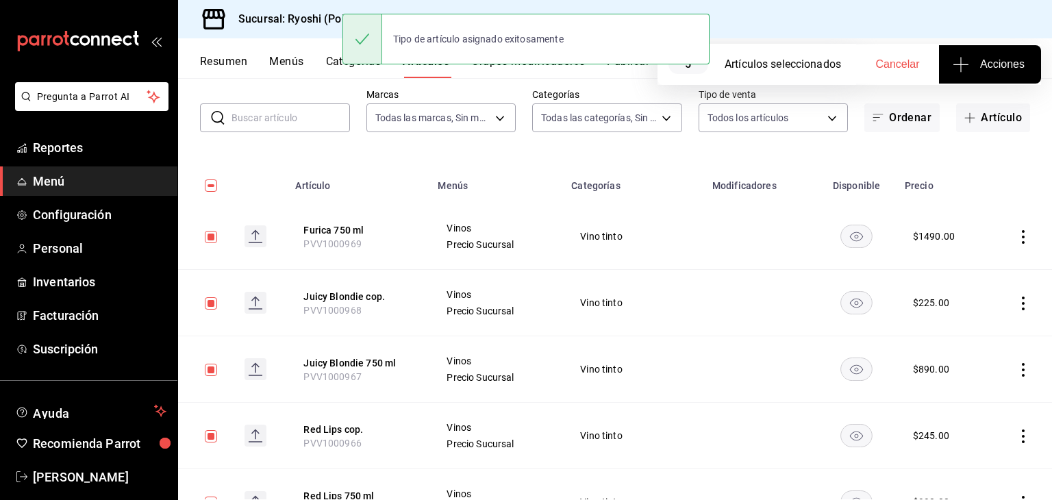
scroll to position [0, 0]
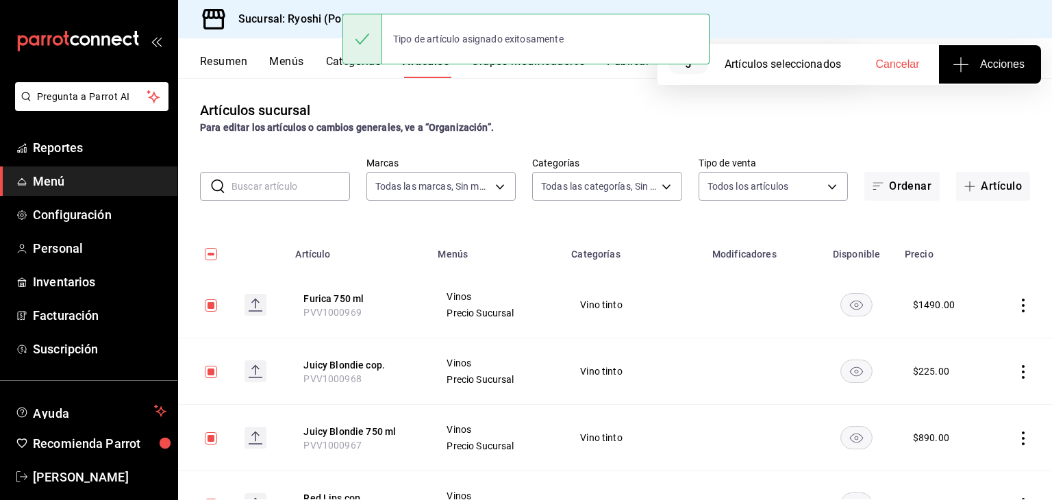
click at [294, 25] on h3 "Sucursal: Ryoshi (Polanco)" at bounding box center [299, 19] width 145 height 16
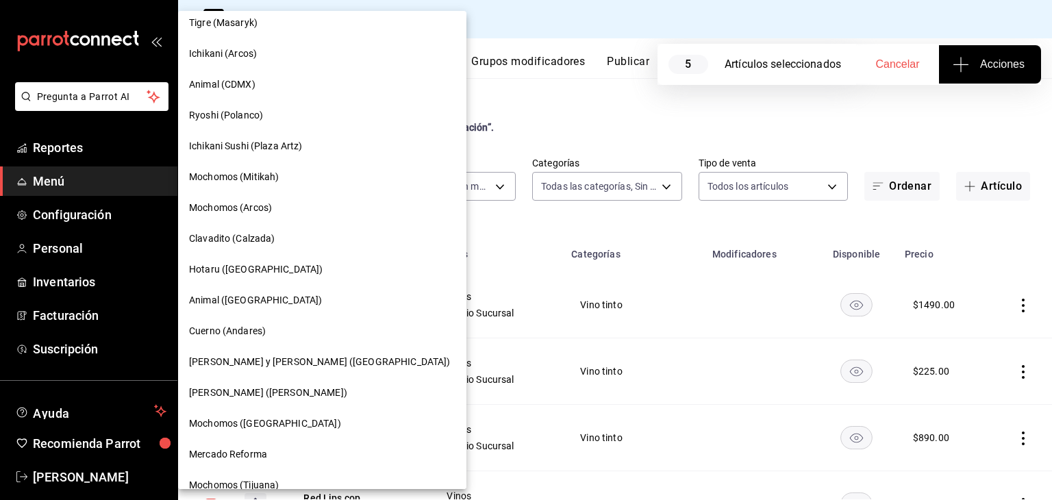
scroll to position [659, 0]
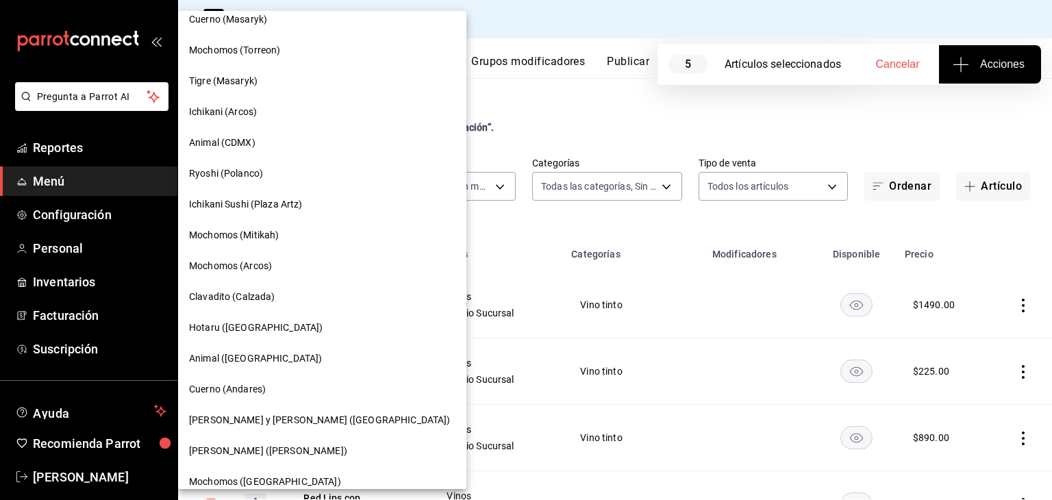
click at [262, 198] on span "Ichikani Sushi (Plaza Artz)" at bounding box center [246, 204] width 114 height 14
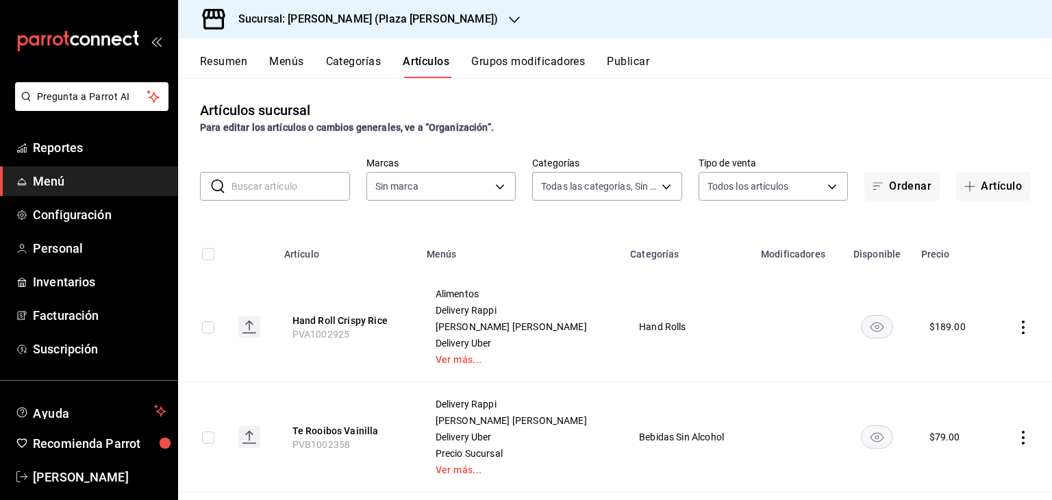
type input "57bc3828-eba7-42ee-92b3-7f68162dac1e,eb52140c-3ffe-46a6-ae37-6d110e987728,8d04a…"
type input "abc0a998-24f3-49b9-87eb-b6f27766d4d5"
click at [218, 329] on td at bounding box center [202, 327] width 49 height 110
click at [214, 327] on input "checkbox" at bounding box center [208, 327] width 12 height 12
checkbox input "true"
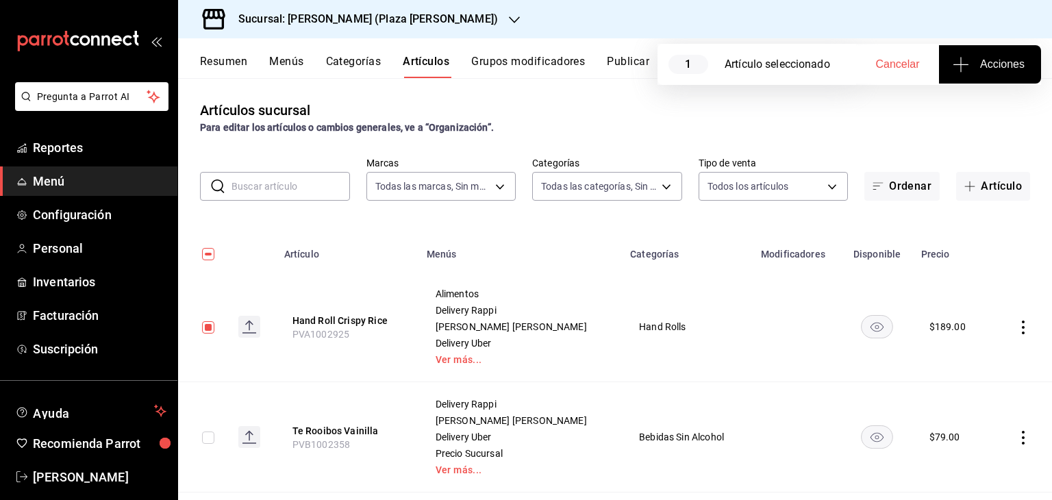
click at [1002, 66] on span "Acciones" at bounding box center [989, 64] width 69 height 16
click at [963, 116] on li "Agregar tipo" at bounding box center [989, 107] width 103 height 36
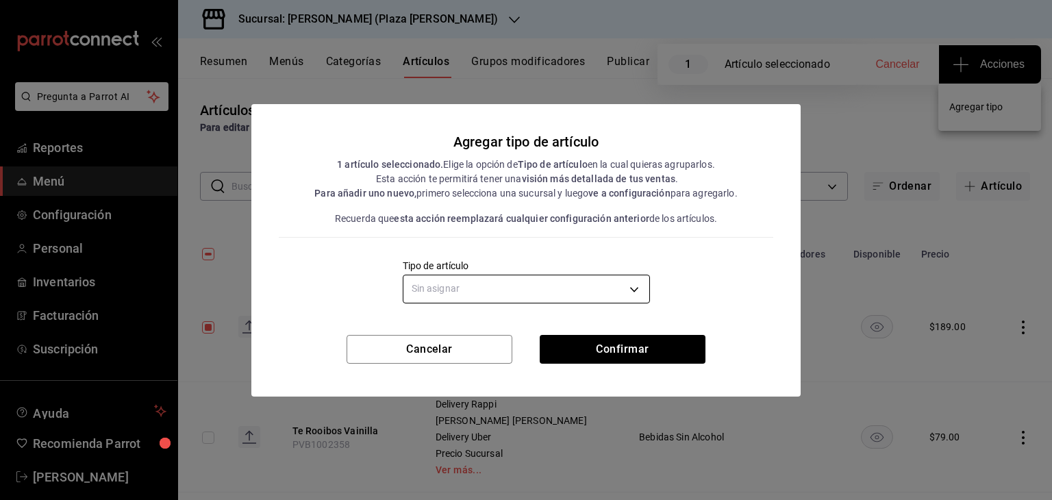
click at [596, 299] on body "Pregunta a Parrot AI Reportes Menú Configuración Personal Inventarios Facturaci…" at bounding box center [526, 250] width 1052 height 500
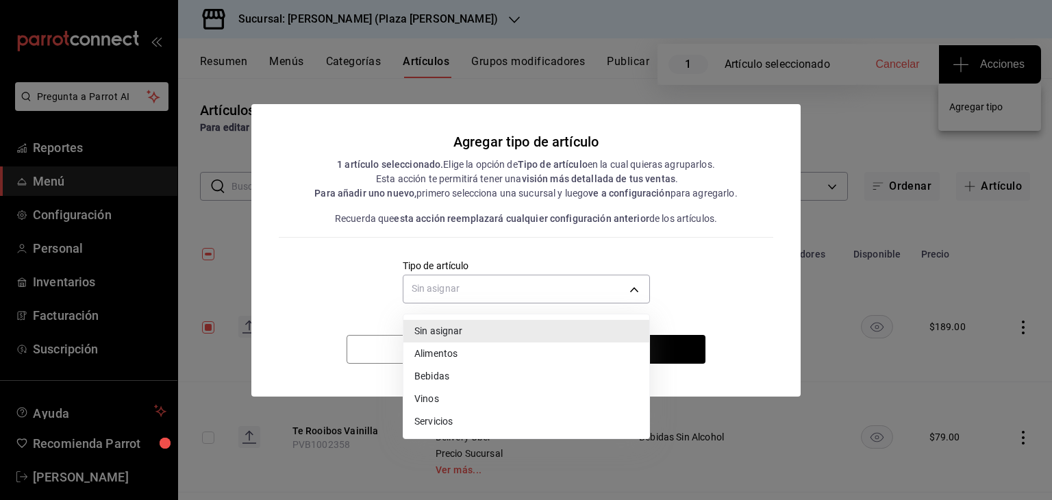
click at [471, 348] on li "Alimentos" at bounding box center [526, 353] width 246 height 23
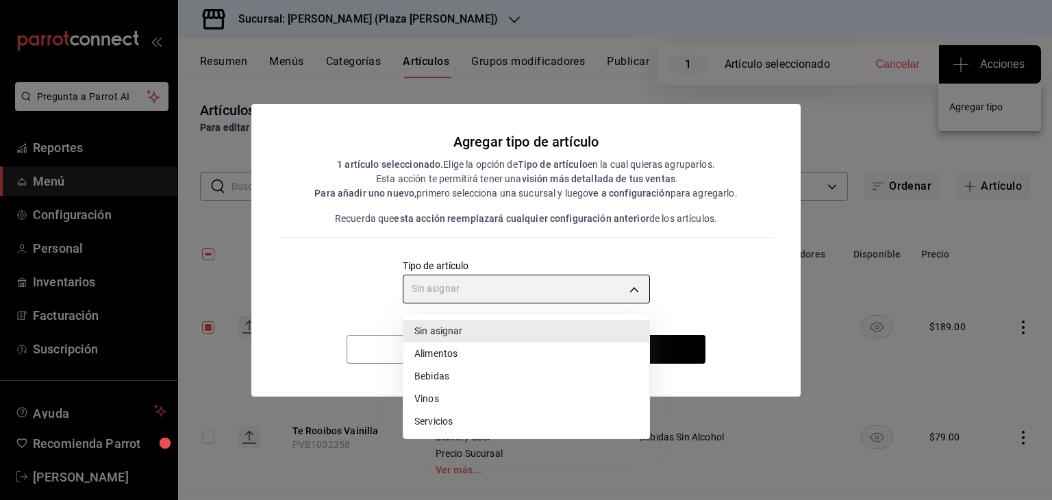
type input "a9c5c5d7-09f7-4d61-88a6-a13d33eec0fd"
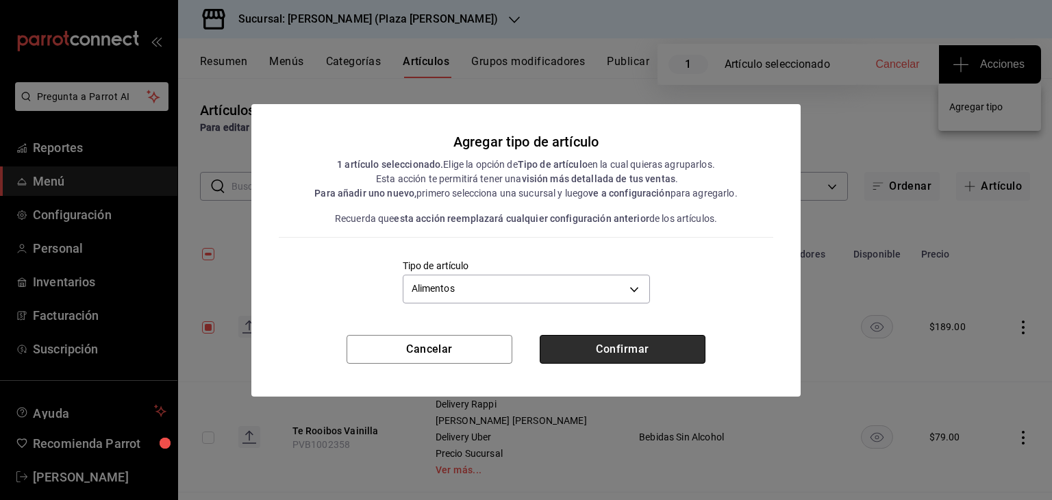
click at [578, 345] on button "Confirmar" at bounding box center [623, 349] width 166 height 29
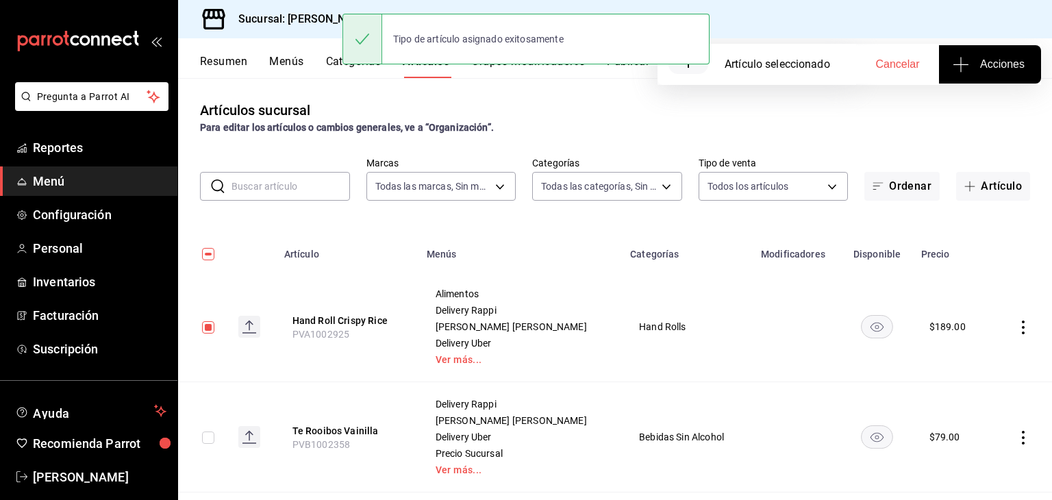
click at [212, 327] on input "checkbox" at bounding box center [208, 327] width 12 height 12
checkbox input "false"
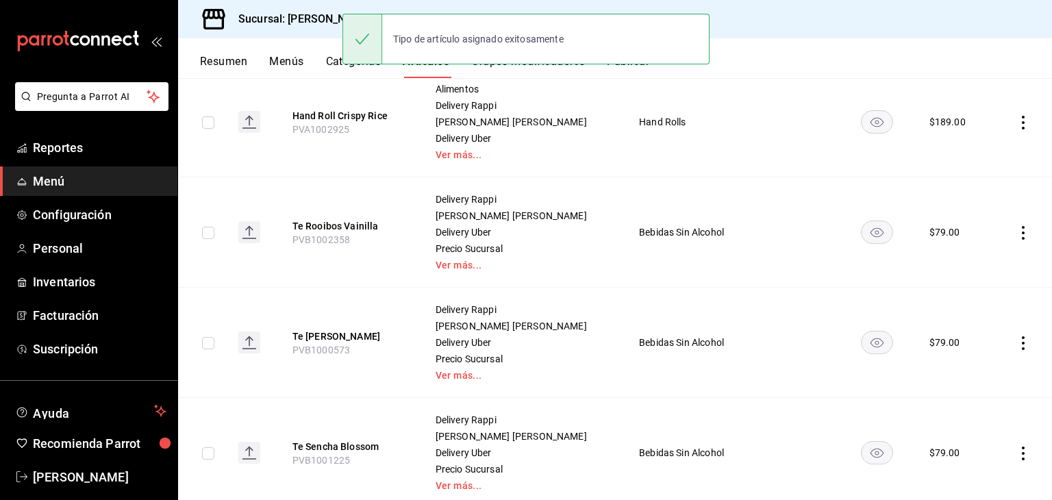
scroll to position [205, 0]
click at [212, 228] on input "checkbox" at bounding box center [208, 232] width 12 height 12
checkbox input "true"
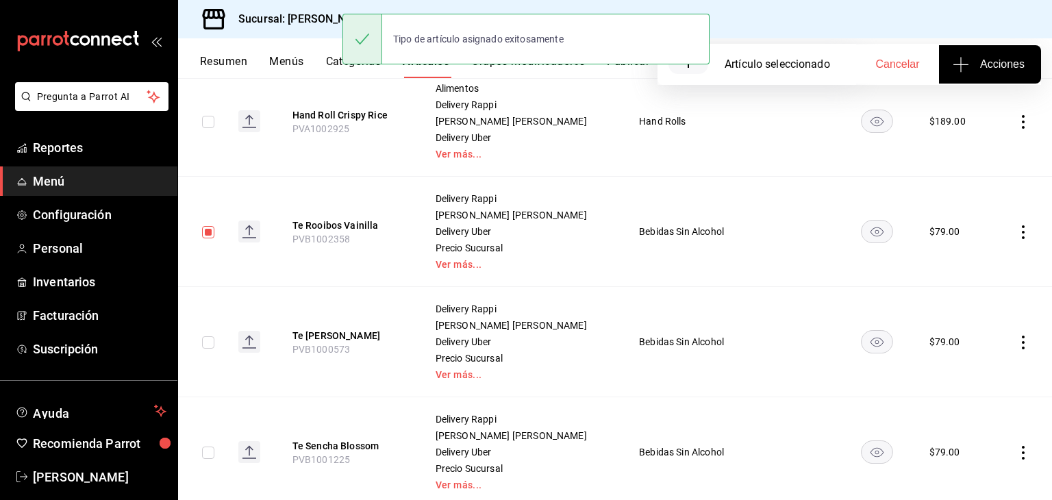
drag, startPoint x: 209, startPoint y: 342, endPoint x: 225, endPoint y: 335, distance: 16.9
click at [209, 342] on input "checkbox" at bounding box center [208, 342] width 12 height 12
checkbox input "true"
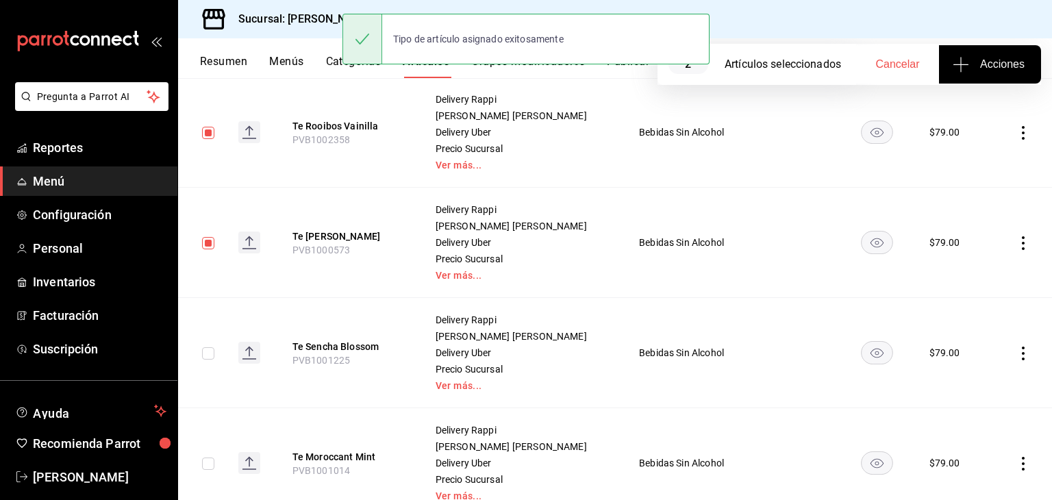
scroll to position [411, 0]
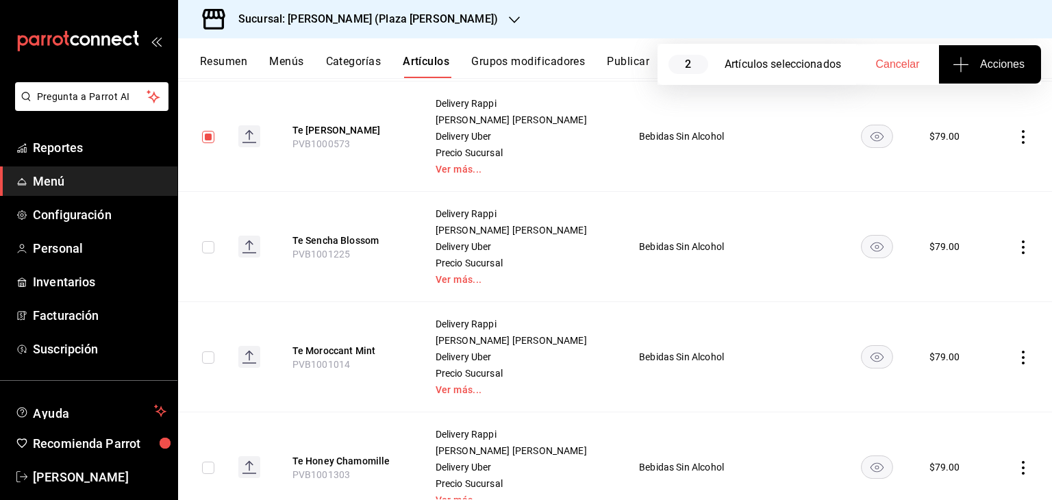
click at [211, 244] on input "checkbox" at bounding box center [208, 247] width 12 height 12
checkbox input "true"
click at [212, 359] on input "checkbox" at bounding box center [208, 357] width 12 height 12
checkbox input "true"
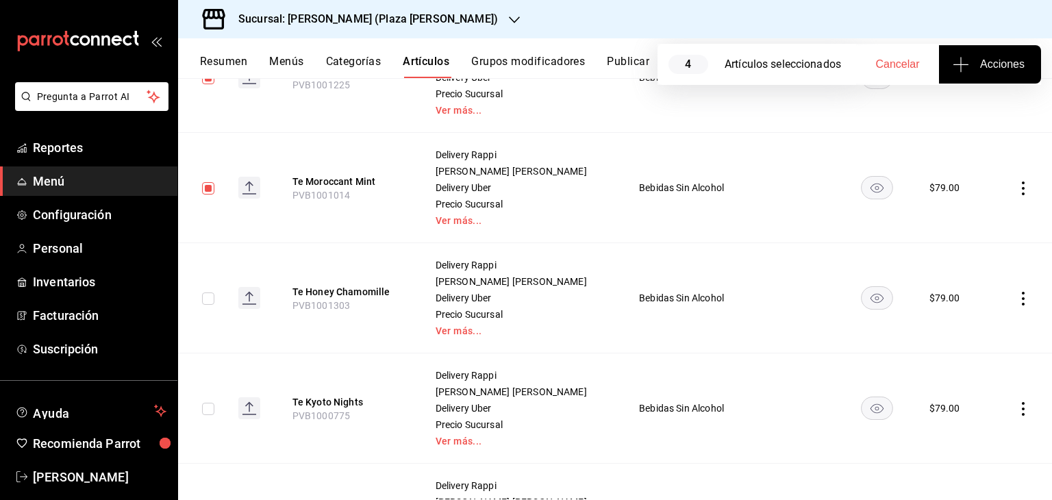
scroll to position [616, 0]
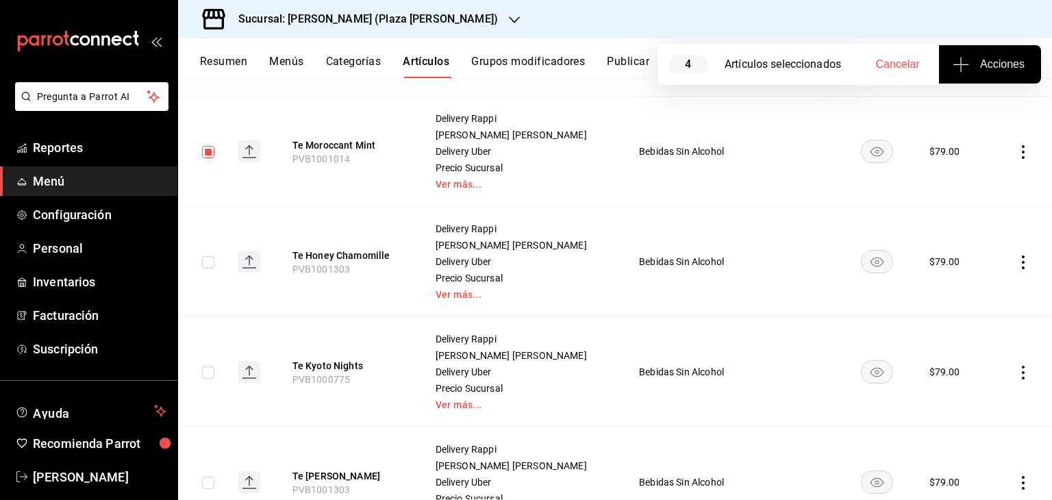
click at [210, 264] on input "checkbox" at bounding box center [208, 262] width 12 height 12
checkbox input "true"
click at [212, 368] on input "checkbox" at bounding box center [208, 372] width 12 height 12
checkbox input "true"
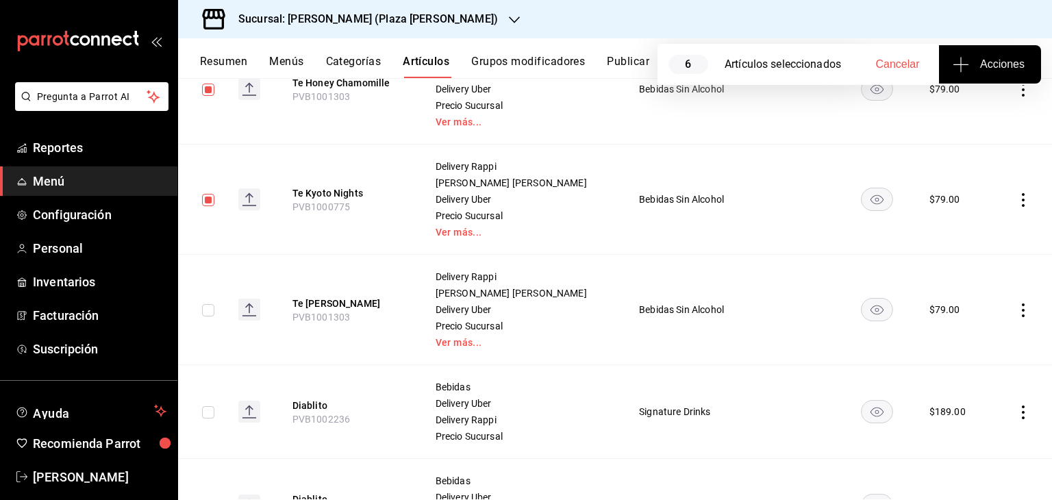
scroll to position [822, 0]
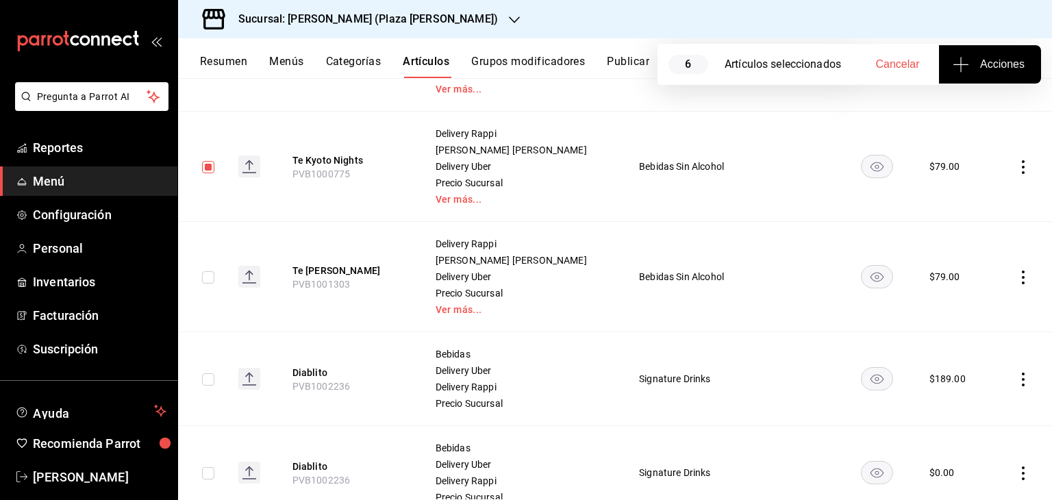
click at [212, 277] on input "checkbox" at bounding box center [208, 277] width 12 height 12
checkbox input "true"
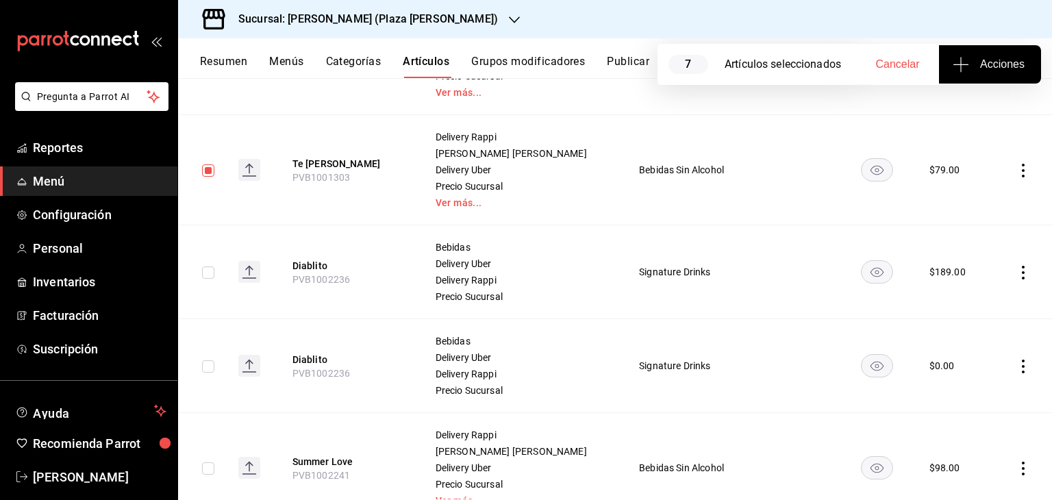
scroll to position [1027, 0]
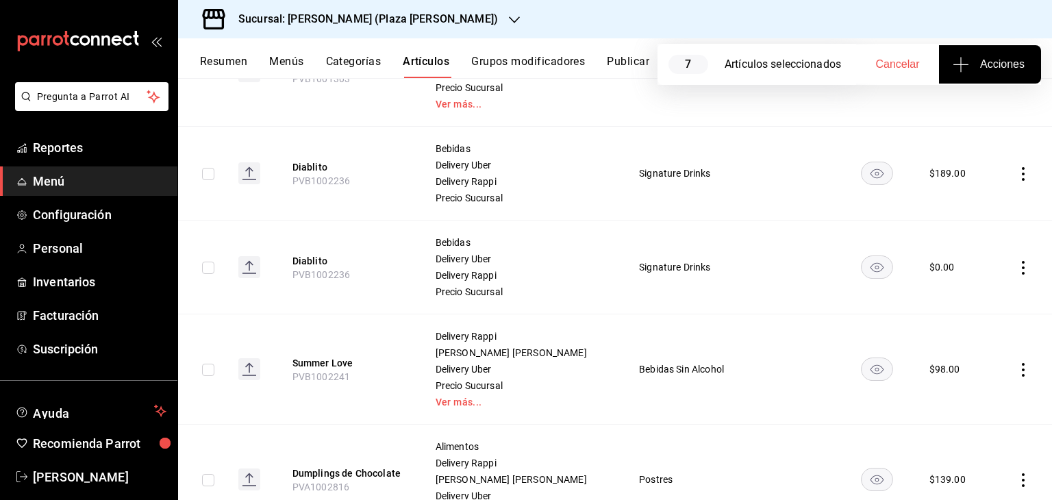
click at [211, 173] on input "checkbox" at bounding box center [208, 174] width 12 height 12
checkbox input "true"
click at [210, 268] on input "checkbox" at bounding box center [208, 268] width 12 height 12
checkbox input "true"
click at [214, 370] on input "checkbox" at bounding box center [208, 370] width 12 height 12
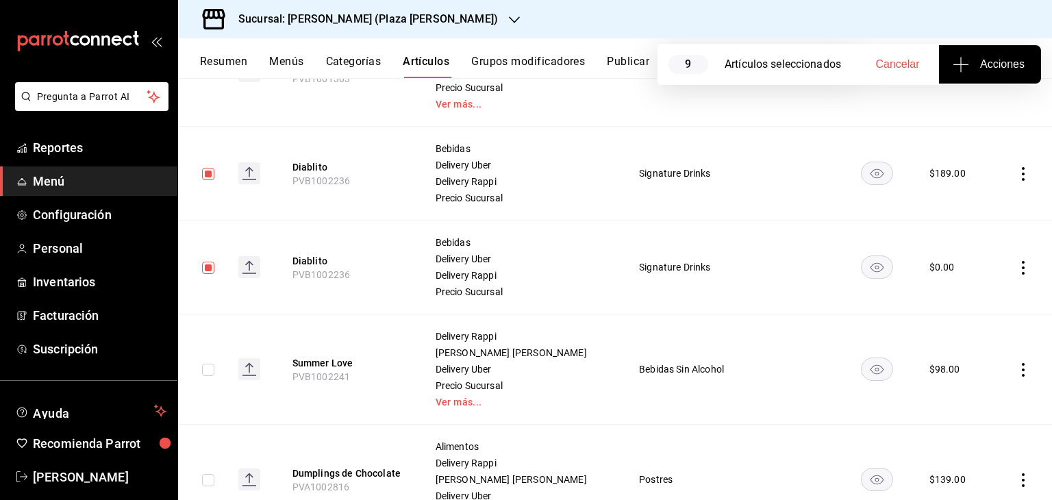
checkbox input "true"
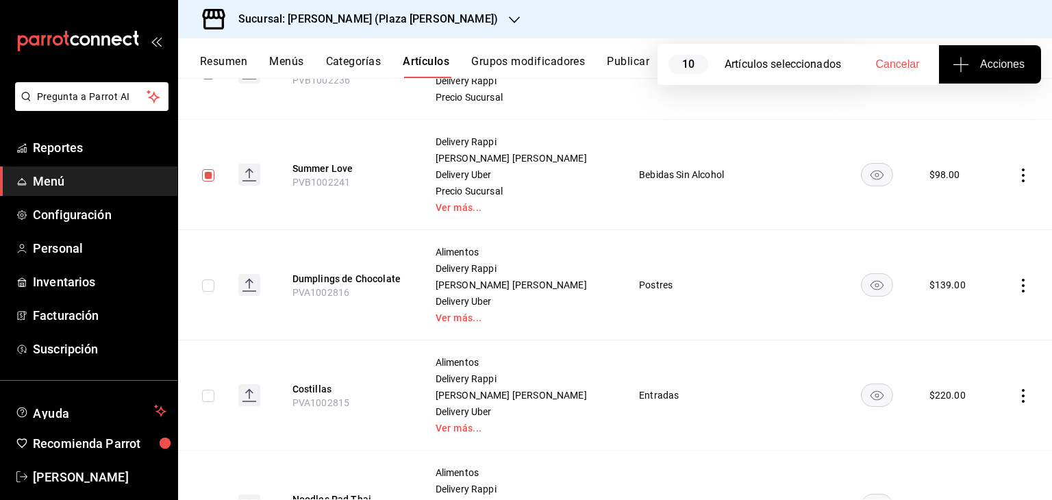
scroll to position [1232, 0]
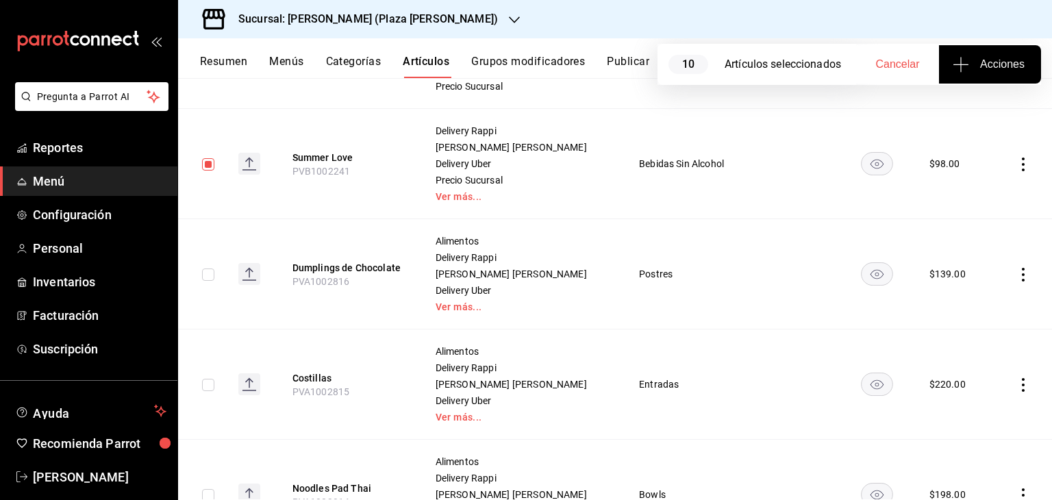
click at [961, 66] on icon "button" at bounding box center [960, 64] width 16 height 16
click at [939, 116] on li "Agregar tipo" at bounding box center [989, 107] width 103 height 36
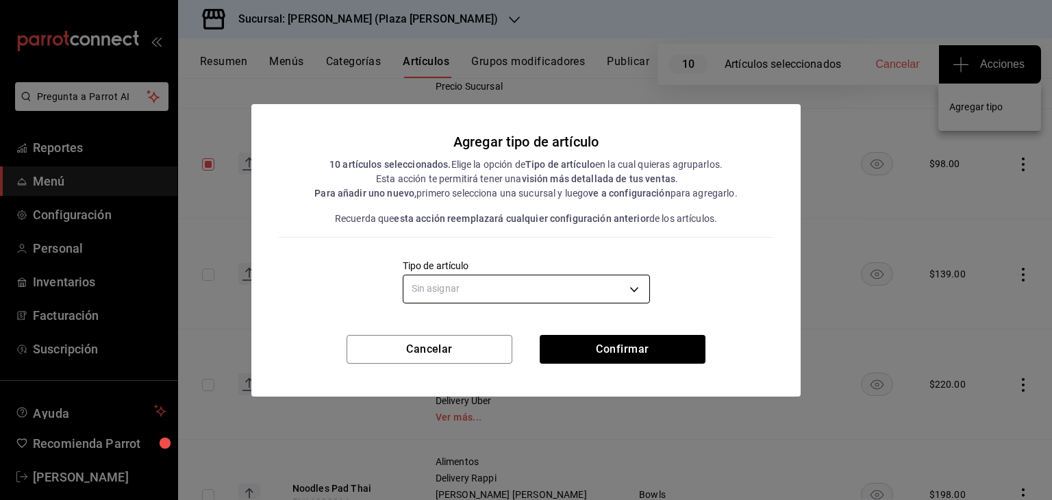
click at [515, 290] on body "Pregunta a Parrot AI Reportes Menú Configuración Personal Inventarios Facturaci…" at bounding box center [526, 250] width 1052 height 500
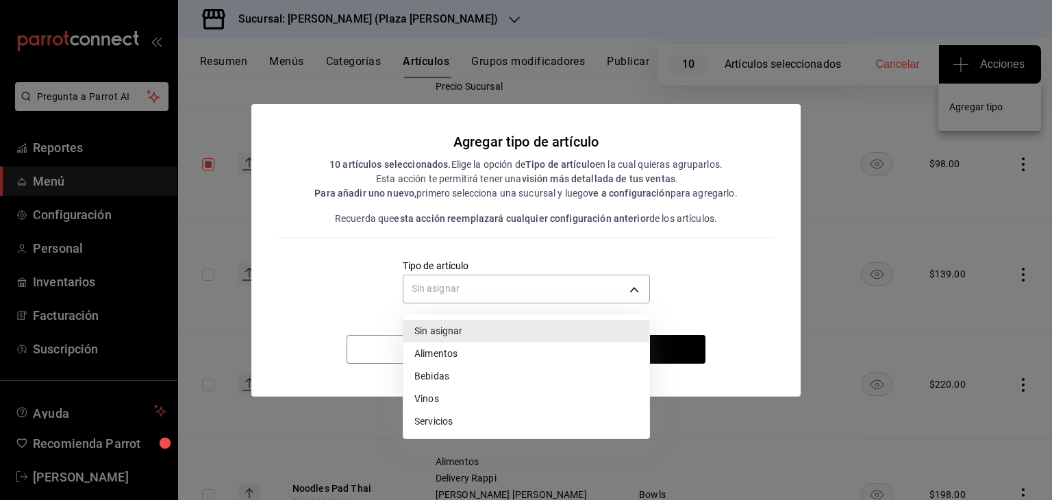
drag, startPoint x: 442, startPoint y: 379, endPoint x: 472, endPoint y: 366, distance: 33.4
click at [442, 378] on li "Bebidas" at bounding box center [526, 376] width 246 height 23
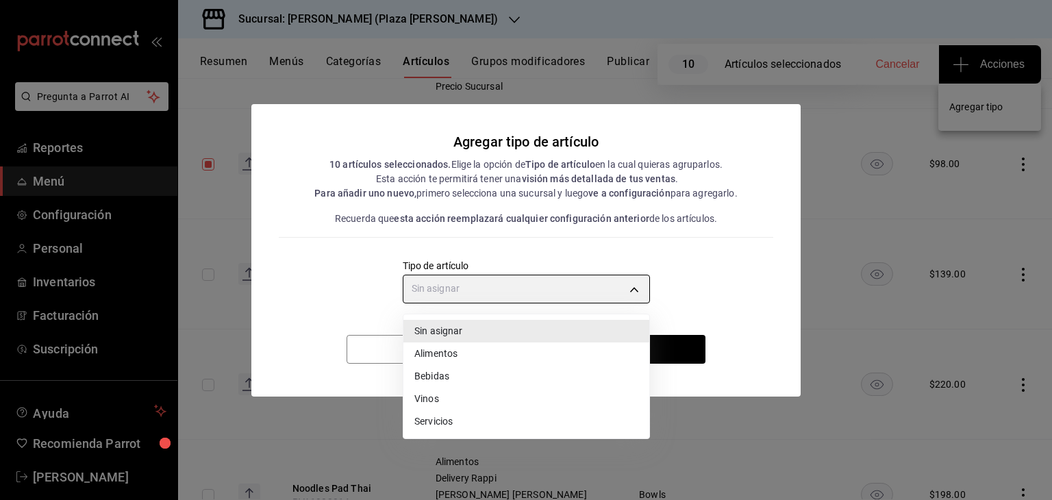
type input "e2400288-93b0-4d29-8cfc-2898dd229db7"
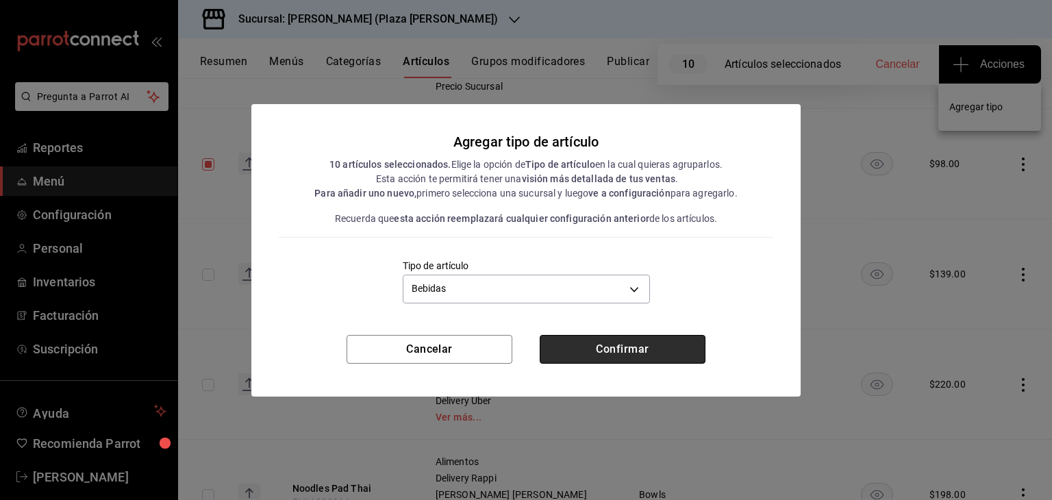
click at [582, 344] on button "Confirmar" at bounding box center [623, 349] width 166 height 29
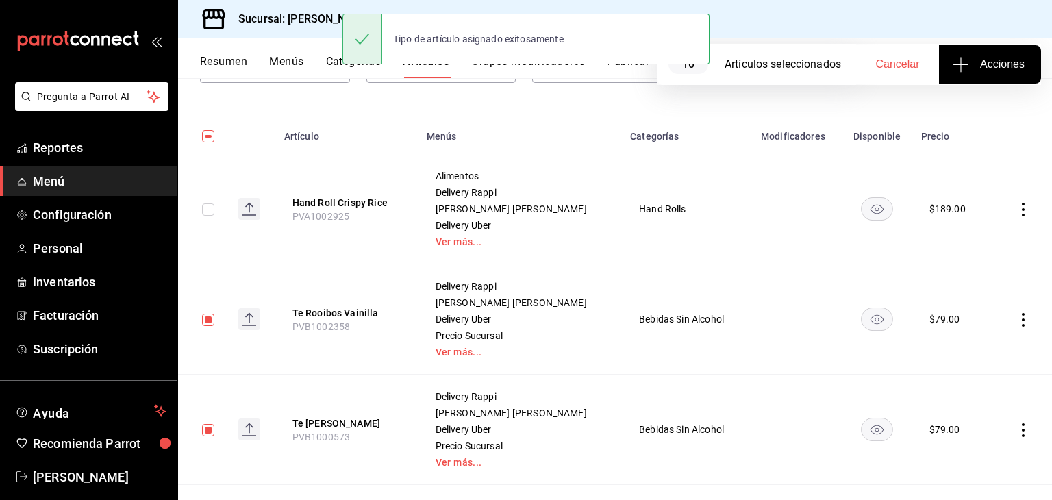
scroll to position [0, 0]
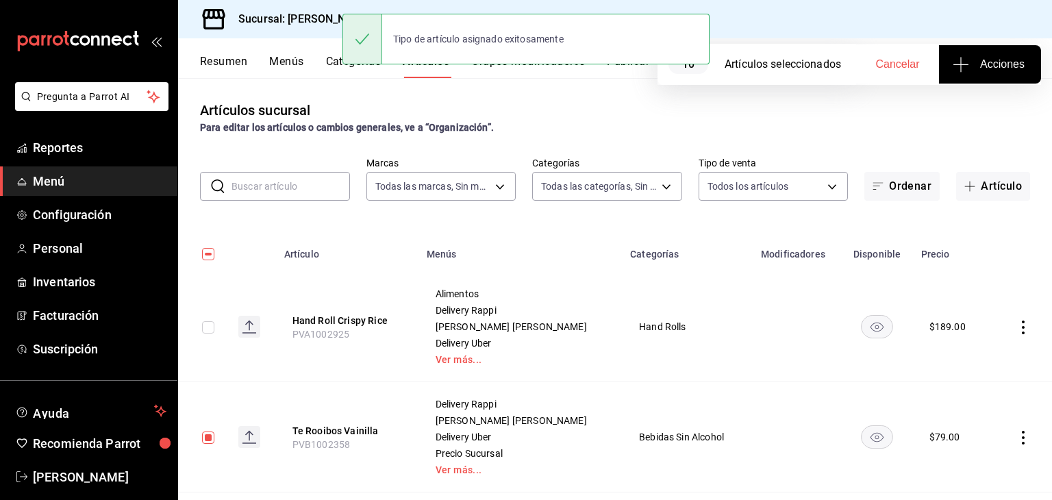
click at [304, 18] on h3 "Sucursal: [PERSON_NAME] (Plaza [PERSON_NAME])" at bounding box center [362, 19] width 270 height 16
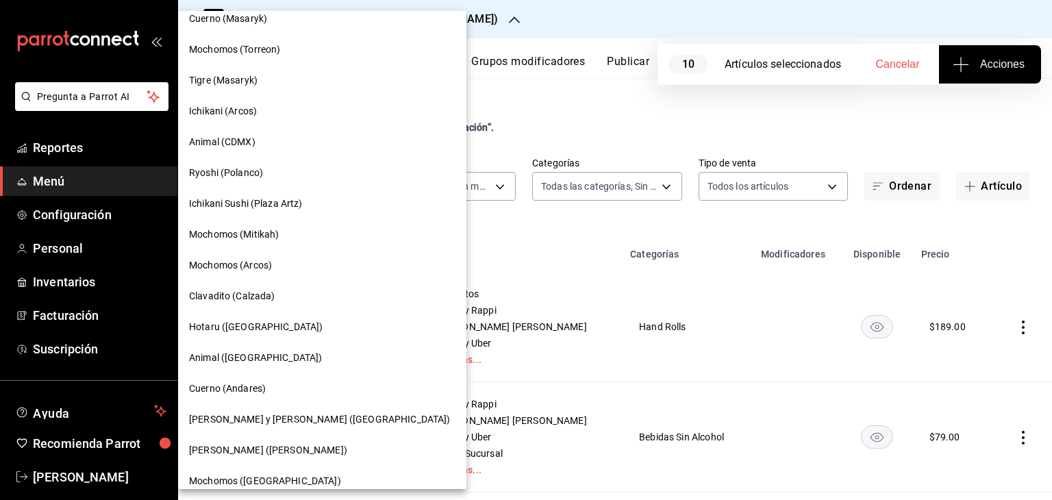
scroll to position [685, 0]
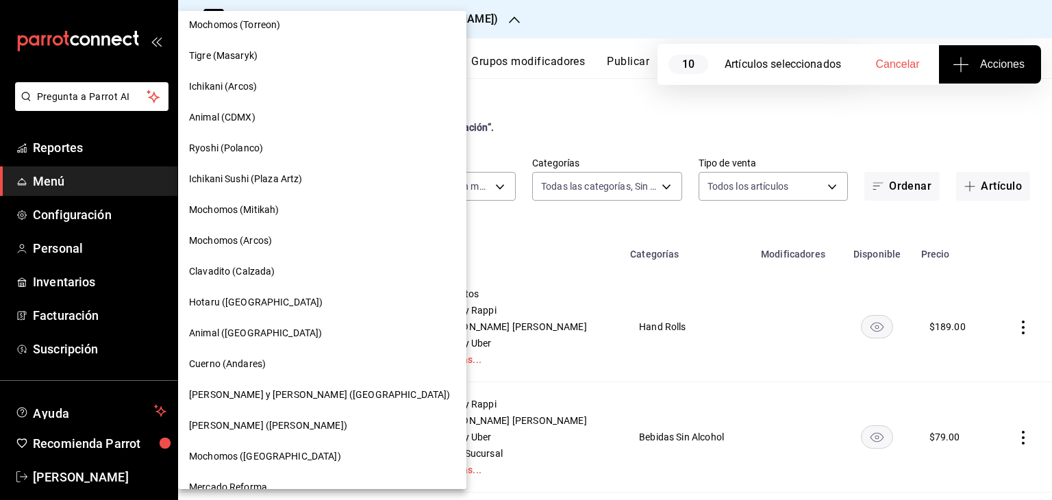
click at [262, 300] on div "Hotaru ([GEOGRAPHIC_DATA])" at bounding box center [322, 302] width 266 height 14
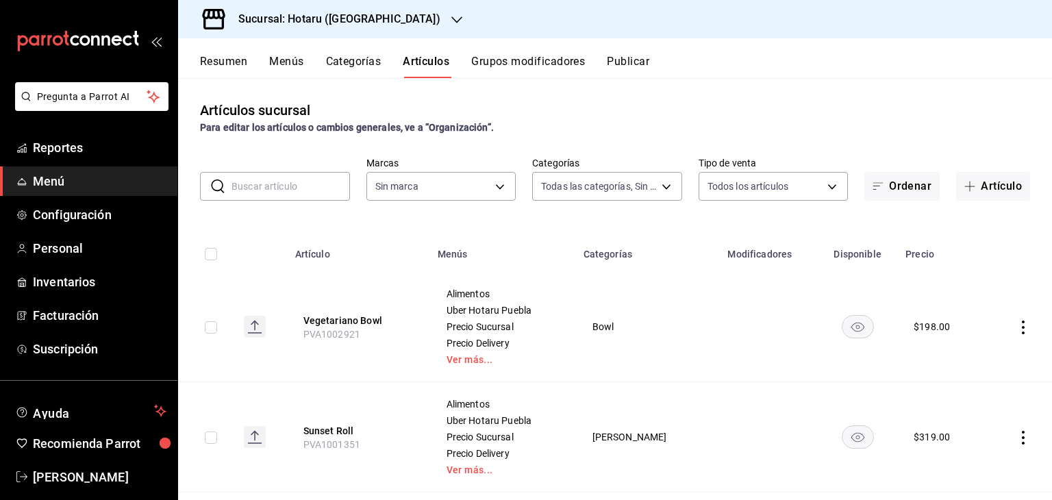
type input "a1d7044f-c2bf-44ab-9d14-b75c950c3c49,69e43b4a-7a81-4ca2-a2e1-b80ea3b28c9f,af9b6…"
type input "28f2b94b-43d9-4456-ab58-be91b69769b2,f751b40b-1592-4fe9-b0c9-b3cde2f2f566"
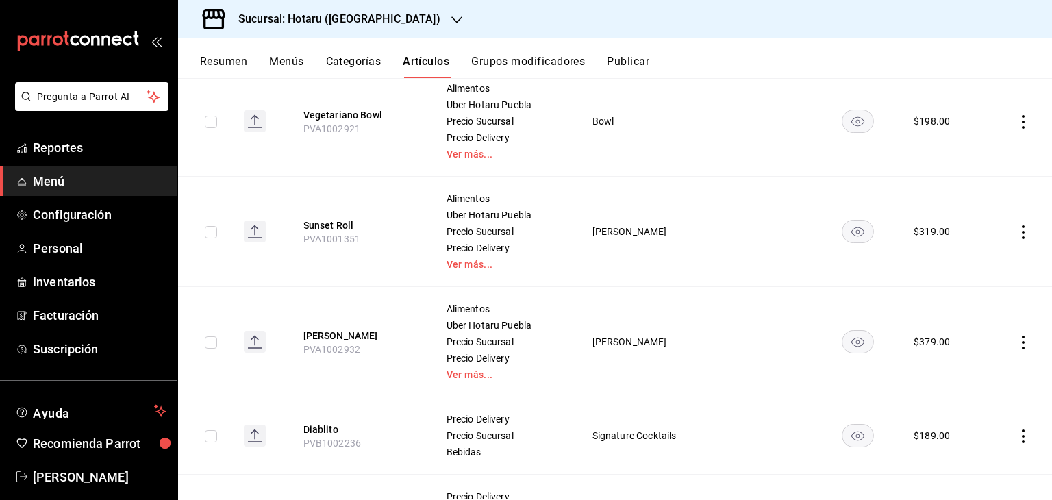
click at [207, 121] on input "checkbox" at bounding box center [211, 122] width 12 height 12
checkbox input "true"
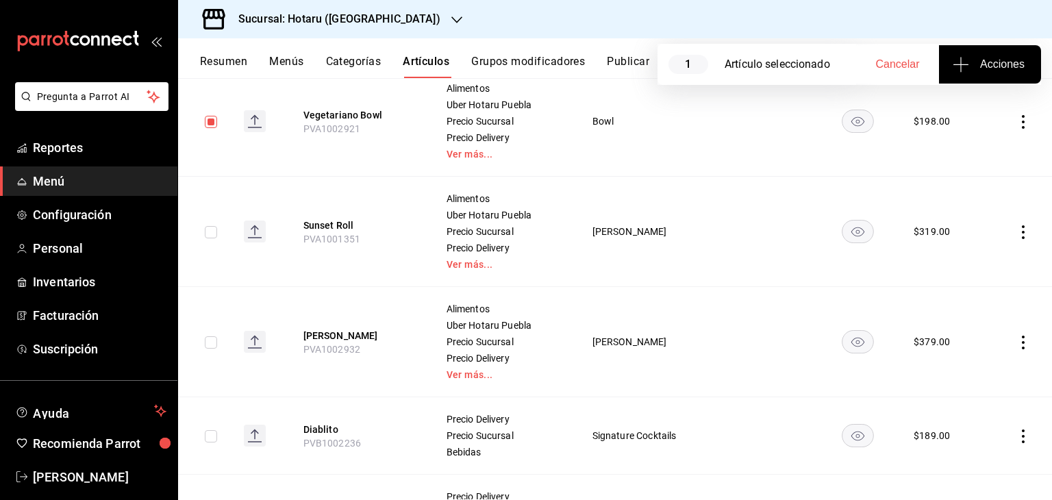
drag, startPoint x: 212, startPoint y: 237, endPoint x: 213, endPoint y: 253, distance: 16.4
click at [212, 236] on input "checkbox" at bounding box center [211, 232] width 12 height 12
checkbox input "true"
click at [208, 343] on input "checkbox" at bounding box center [211, 342] width 12 height 12
checkbox input "true"
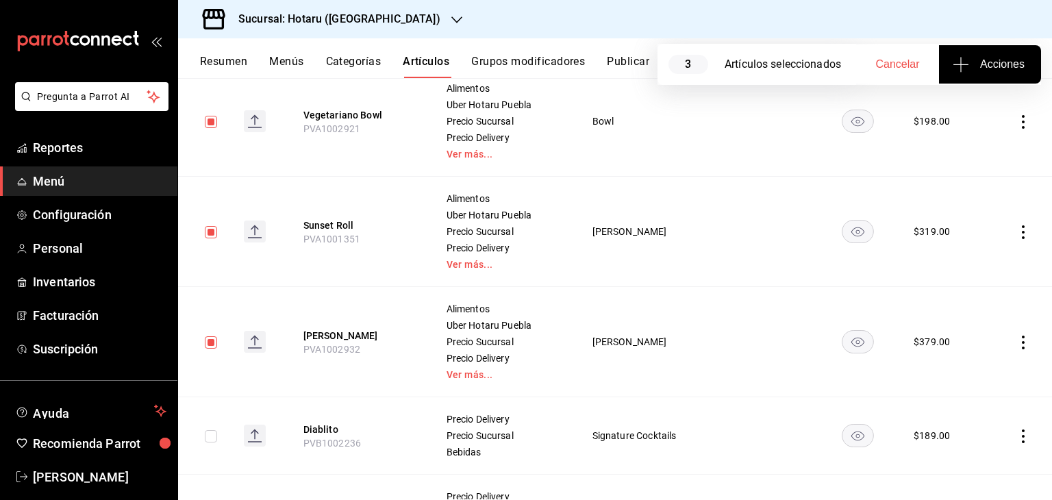
click at [986, 72] on span "Acciones" at bounding box center [989, 64] width 69 height 16
click at [988, 99] on li "Agregar tipo" at bounding box center [989, 107] width 103 height 36
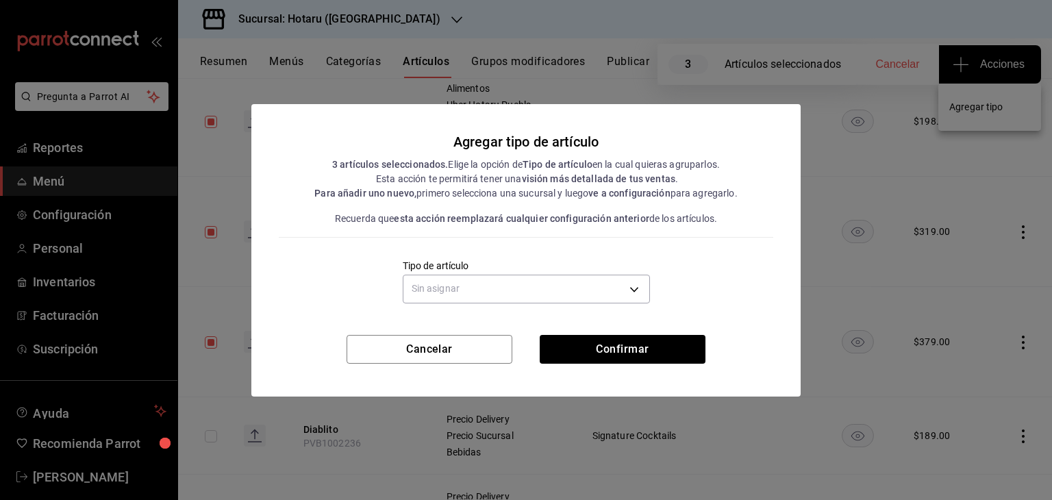
click at [596, 272] on div "Sin asignar" at bounding box center [526, 287] width 247 height 36
click at [592, 285] on body "Pregunta a Parrot AI Reportes Menú Configuración Personal Inventarios Facturaci…" at bounding box center [526, 250] width 1052 height 500
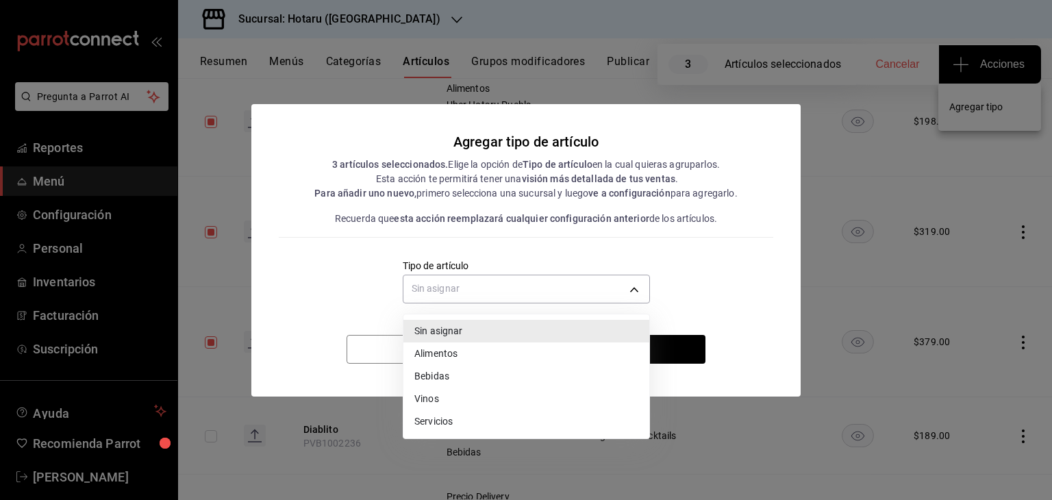
click at [469, 361] on li "Alimentos" at bounding box center [526, 353] width 246 height 23
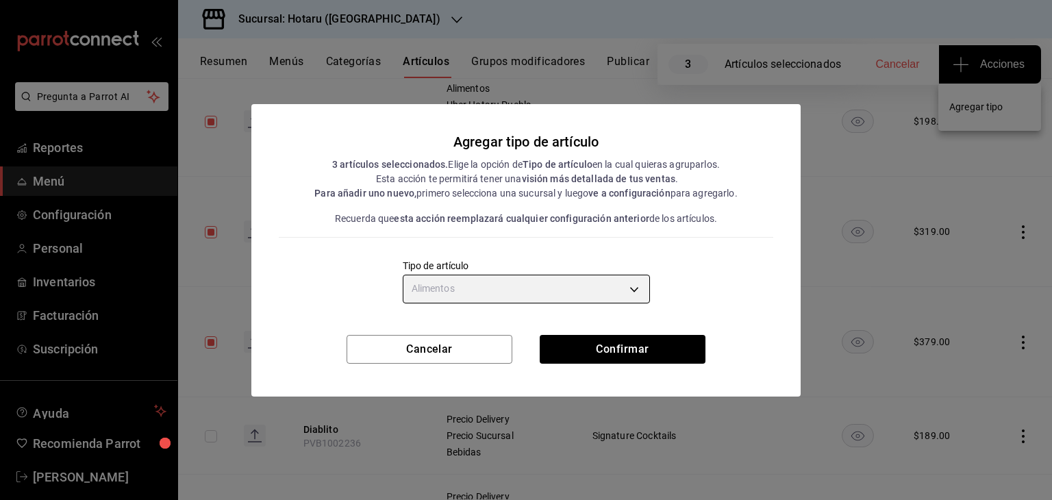
type input "a9c5c5d7-09f7-4d61-88a6-a13d33eec0fd"
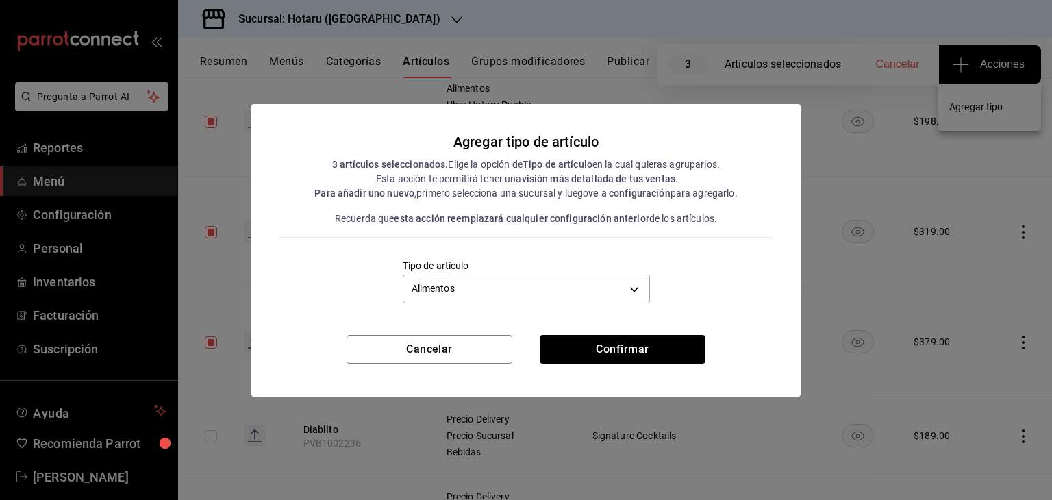
click at [631, 351] on button "Confirmar" at bounding box center [623, 349] width 166 height 29
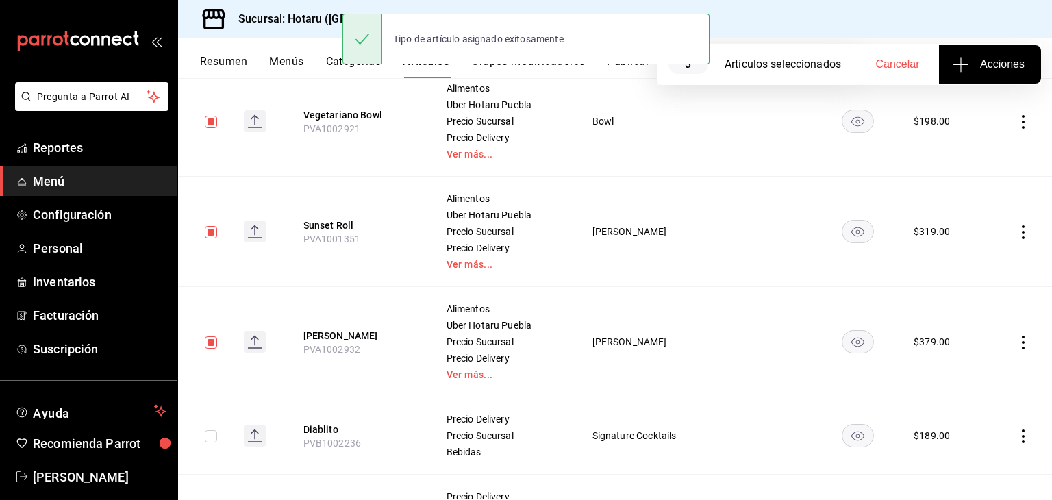
click at [209, 121] on input "checkbox" at bounding box center [211, 122] width 12 height 12
checkbox input "false"
click at [216, 231] on input "checkbox" at bounding box center [211, 232] width 12 height 12
checkbox input "false"
click at [211, 340] on input "checkbox" at bounding box center [211, 342] width 12 height 12
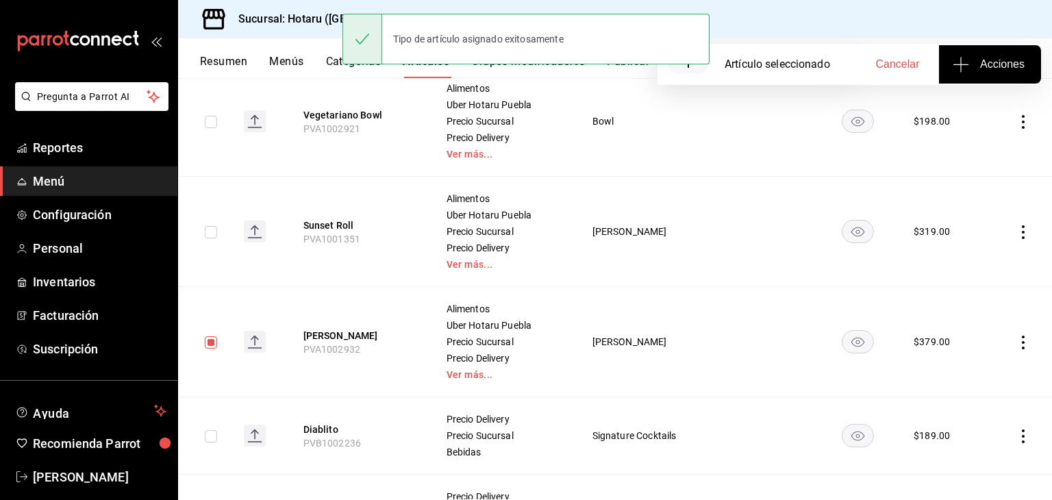
checkbox input "false"
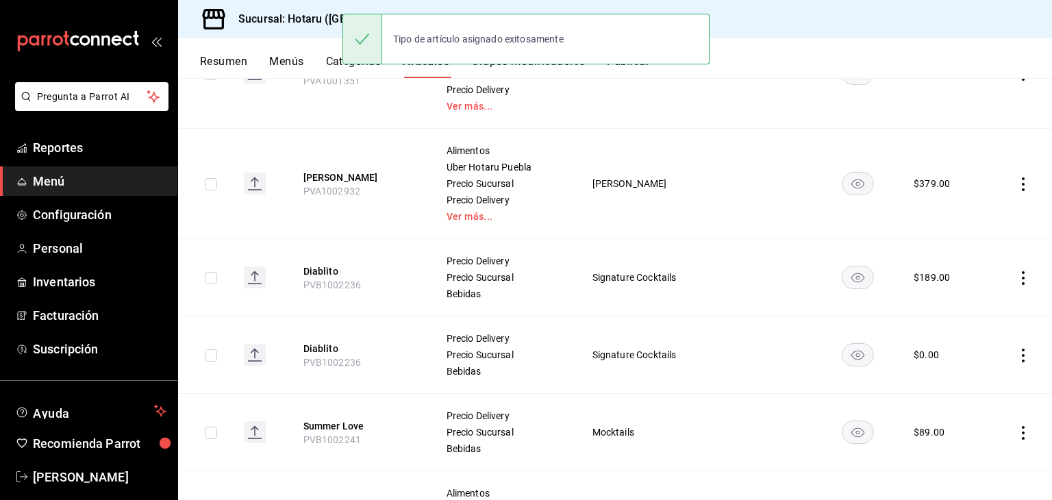
scroll to position [411, 0]
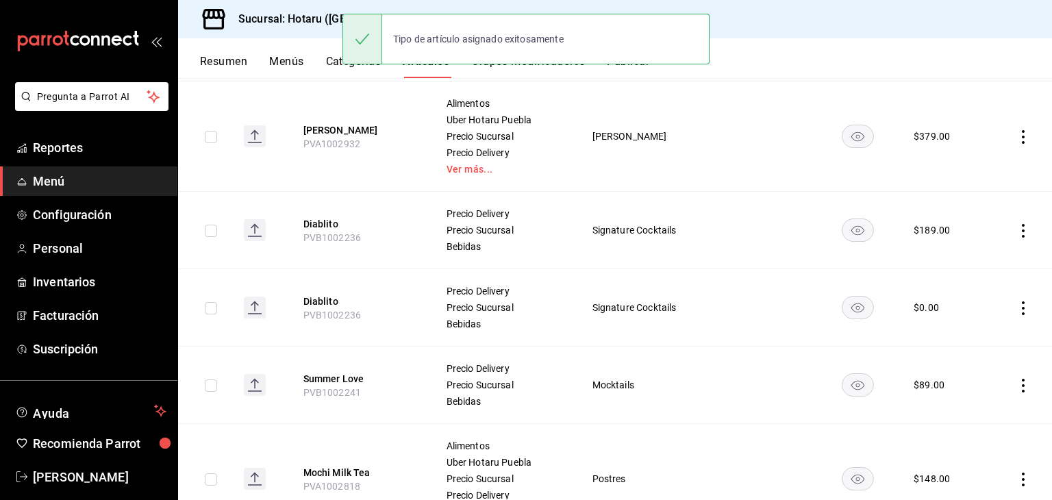
click at [212, 228] on input "checkbox" at bounding box center [211, 231] width 12 height 12
checkbox input "true"
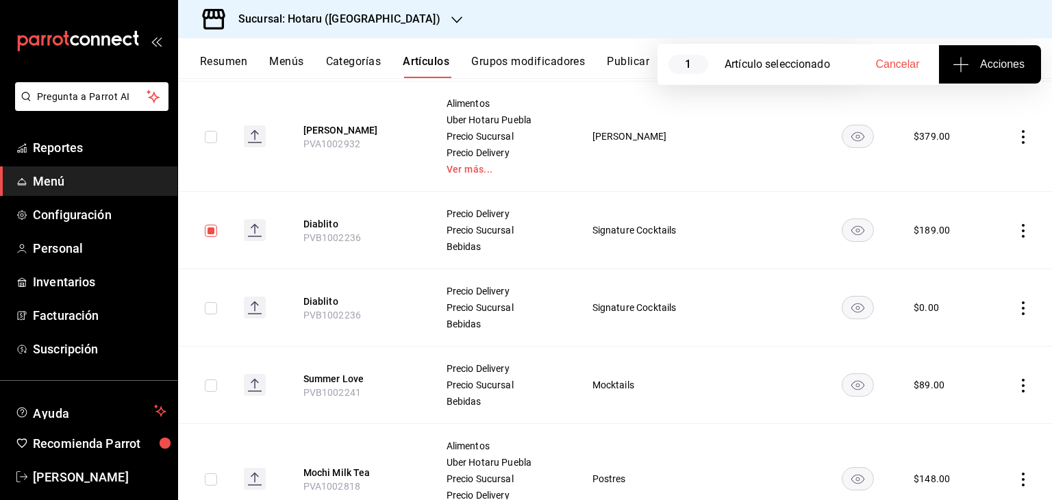
drag, startPoint x: 210, startPoint y: 303, endPoint x: 210, endPoint y: 319, distance: 15.7
click at [210, 304] on input "checkbox" at bounding box center [211, 308] width 12 height 12
checkbox input "true"
click at [207, 382] on input "checkbox" at bounding box center [211, 385] width 12 height 12
checkbox input "true"
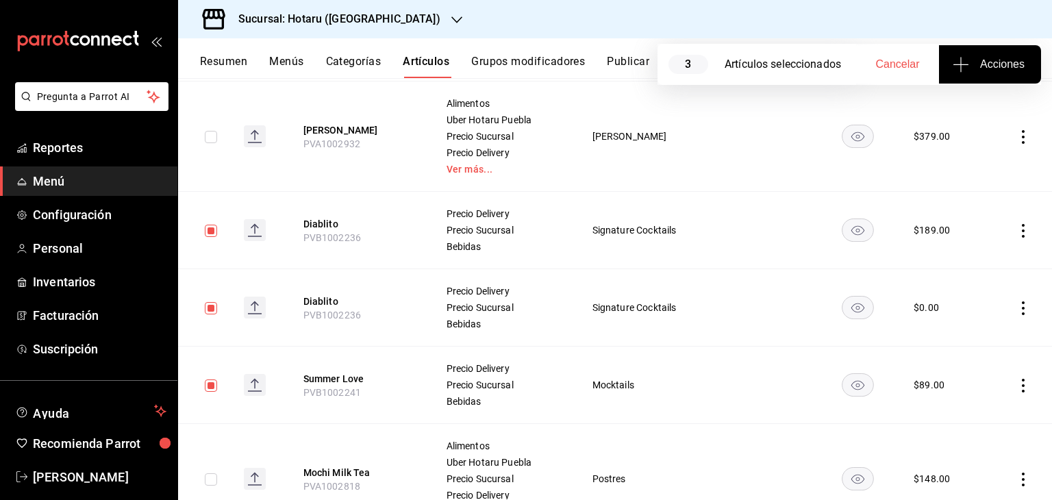
click at [1006, 74] on button "Acciones" at bounding box center [990, 64] width 102 height 38
click at [981, 110] on span "Agregar tipo" at bounding box center [989, 107] width 81 height 14
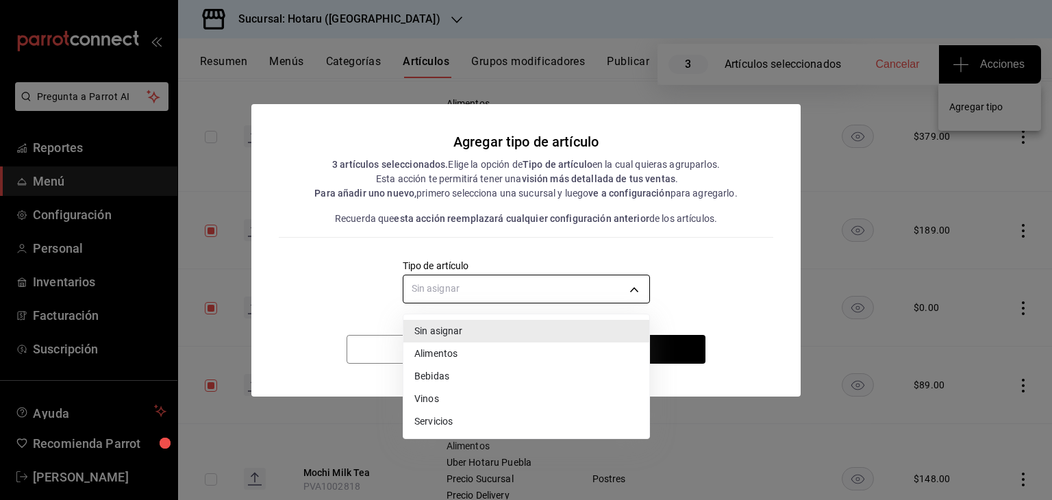
click at [535, 289] on body "Pregunta a Parrot AI Reportes Menú Configuración Personal Inventarios Facturaci…" at bounding box center [526, 250] width 1052 height 500
click at [450, 371] on li "Bebidas" at bounding box center [526, 376] width 246 height 23
type input "e2400288-93b0-4d29-8cfc-2898dd229db7"
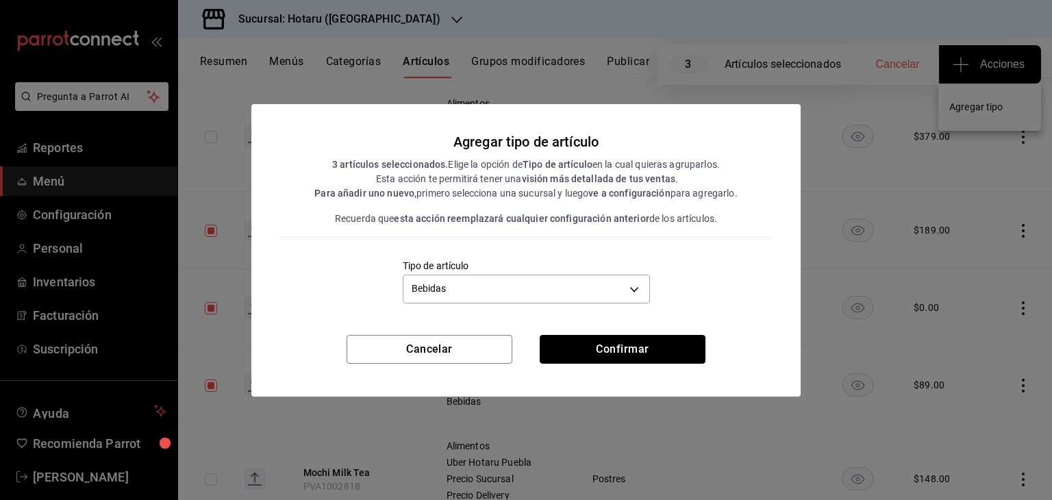
click at [634, 348] on button "Confirmar" at bounding box center [623, 349] width 166 height 29
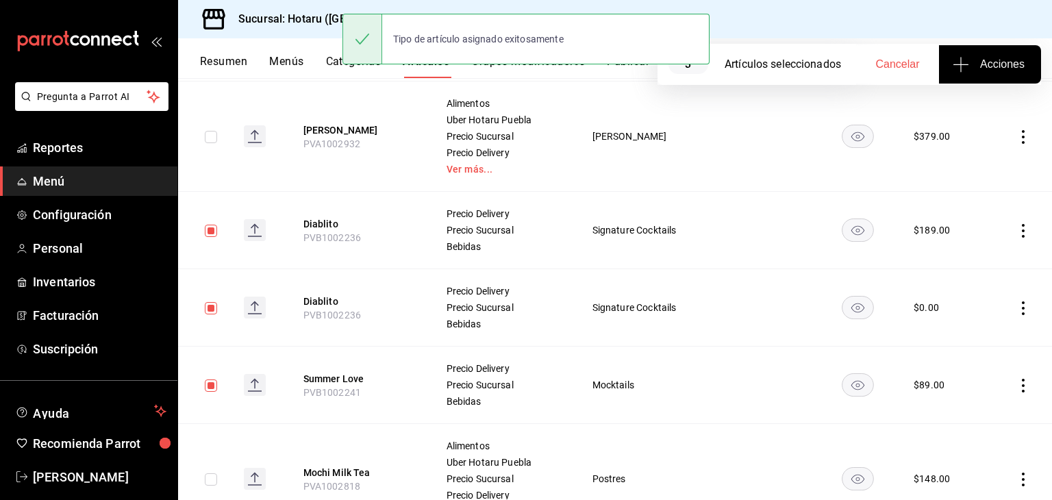
click at [298, 25] on h3 "Sucursal: Hotaru ([GEOGRAPHIC_DATA])" at bounding box center [333, 19] width 213 height 16
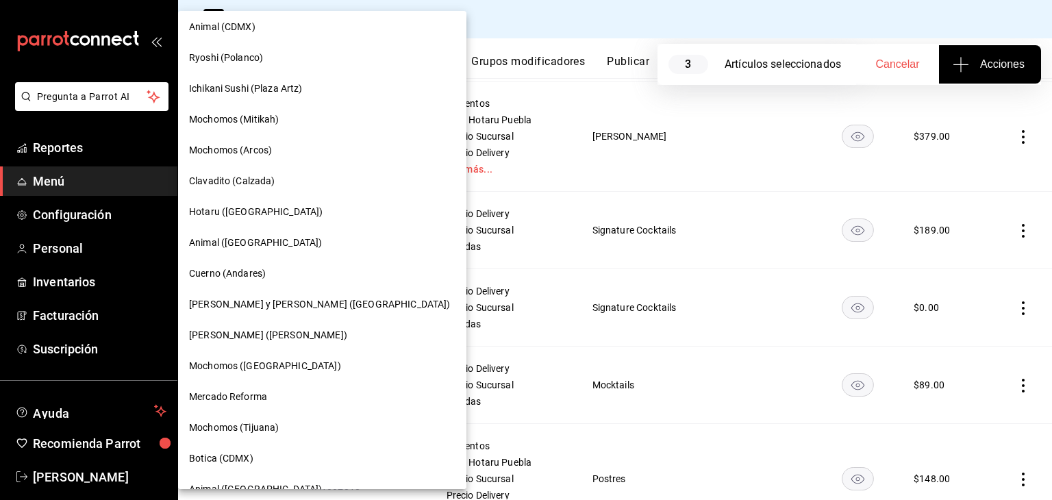
scroll to position [796, 0]
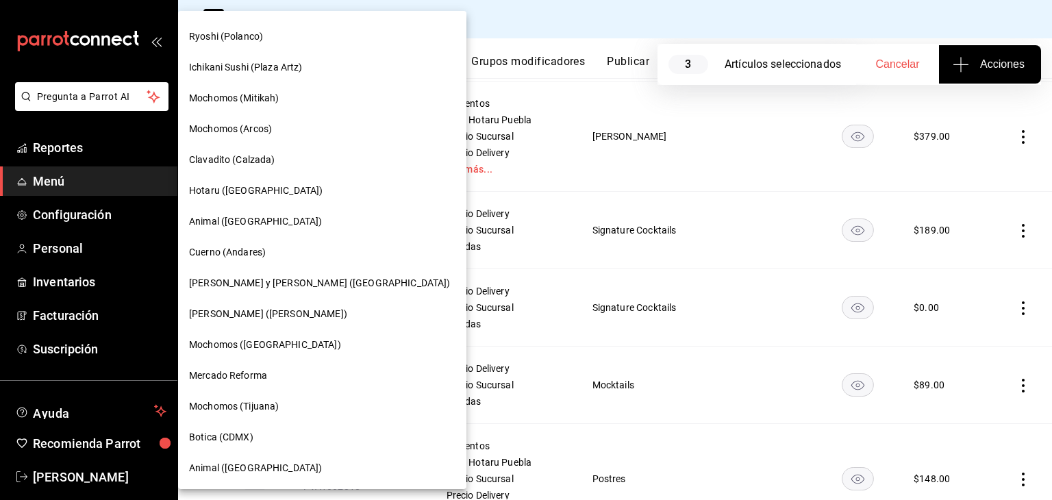
click at [312, 316] on span "[PERSON_NAME] ([PERSON_NAME])" at bounding box center [268, 314] width 158 height 14
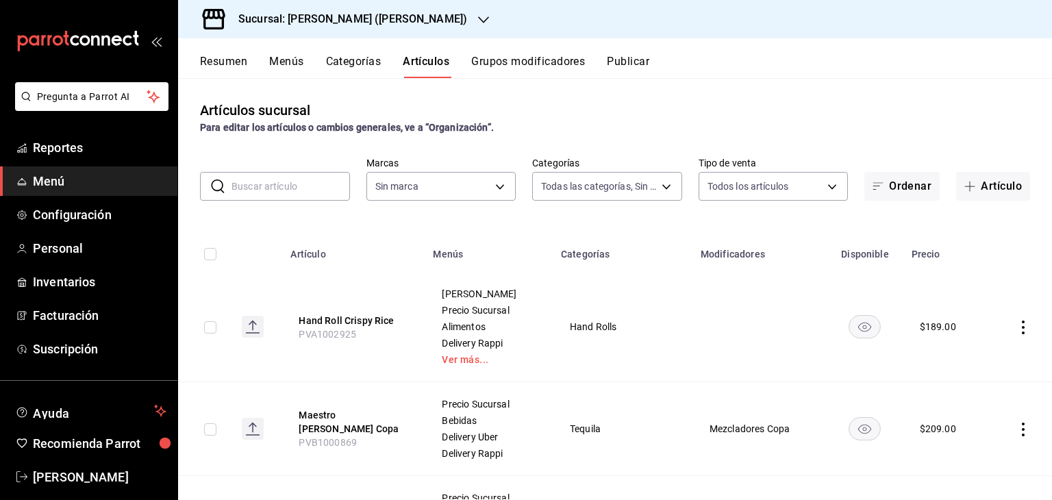
type input "e5de3780-5891-49d8-b52e-a6d96adcc32a,ebac39bf-3874-4741-b4e1-8d37352f299c,7fbd4…"
type input "3e284276-a834-4a39-bc59-2edda2d06158"
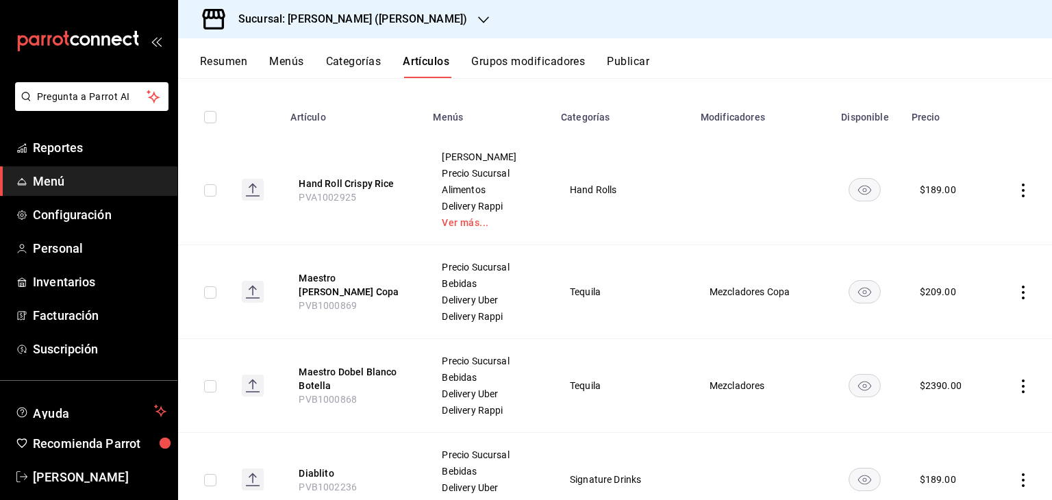
click at [209, 194] on input "checkbox" at bounding box center [210, 190] width 12 height 12
checkbox input "true"
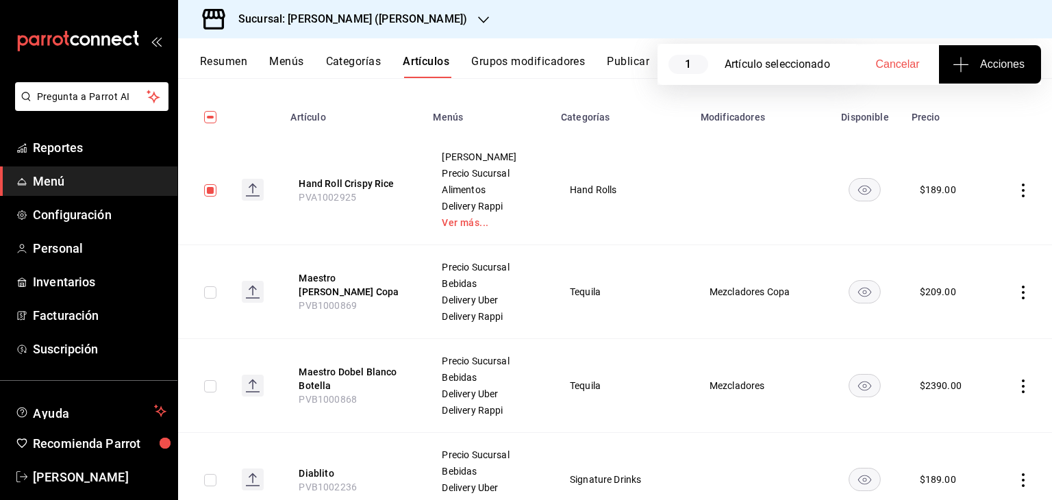
click at [970, 69] on span "Acciones" at bounding box center [989, 64] width 69 height 16
click at [957, 123] on li "Agregar tipo" at bounding box center [989, 107] width 103 height 36
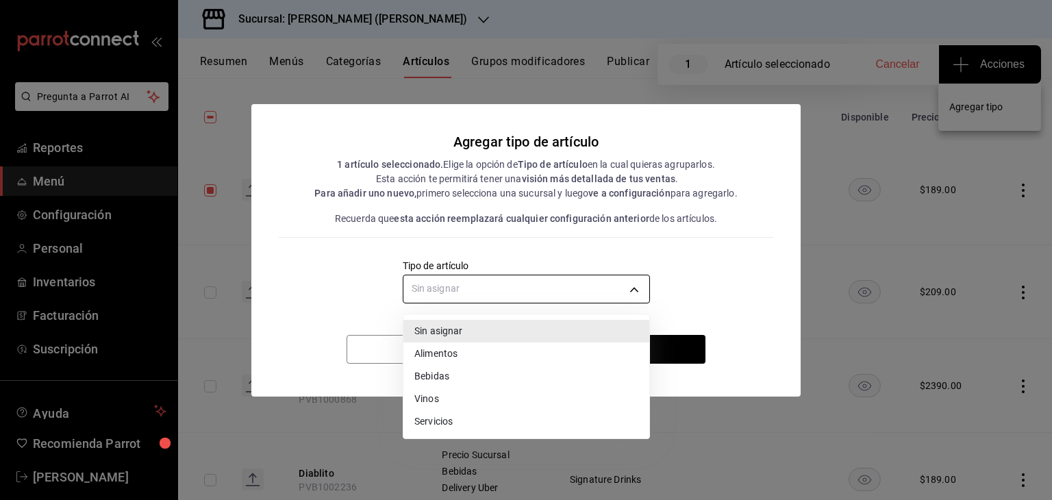
click at [576, 291] on body "Pregunta a Parrot AI Reportes Menú Configuración Personal Inventarios Facturaci…" at bounding box center [526, 250] width 1052 height 500
click at [467, 356] on li "Alimentos" at bounding box center [526, 353] width 246 height 23
type input "a9c5c5d7-09f7-4d61-88a6-a13d33eec0fd"
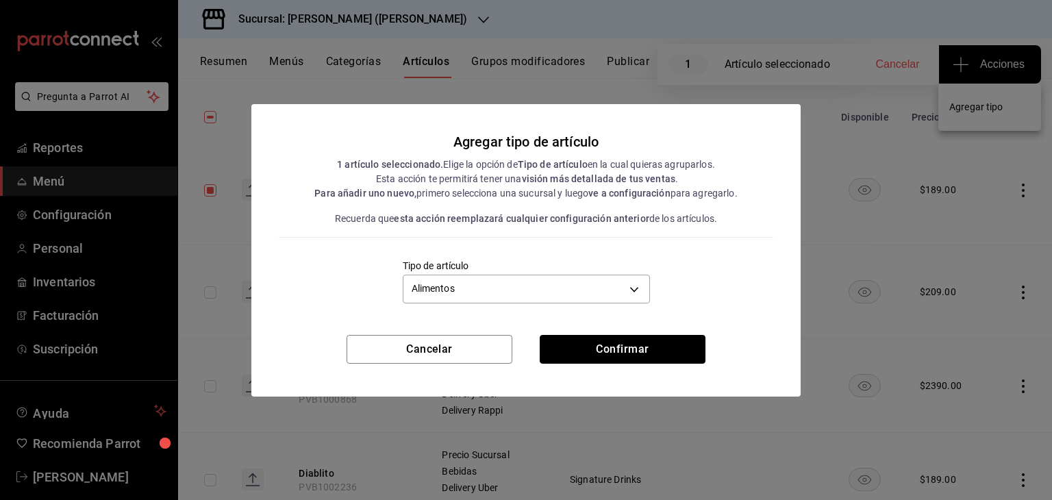
click at [602, 351] on button "Confirmar" at bounding box center [623, 349] width 166 height 29
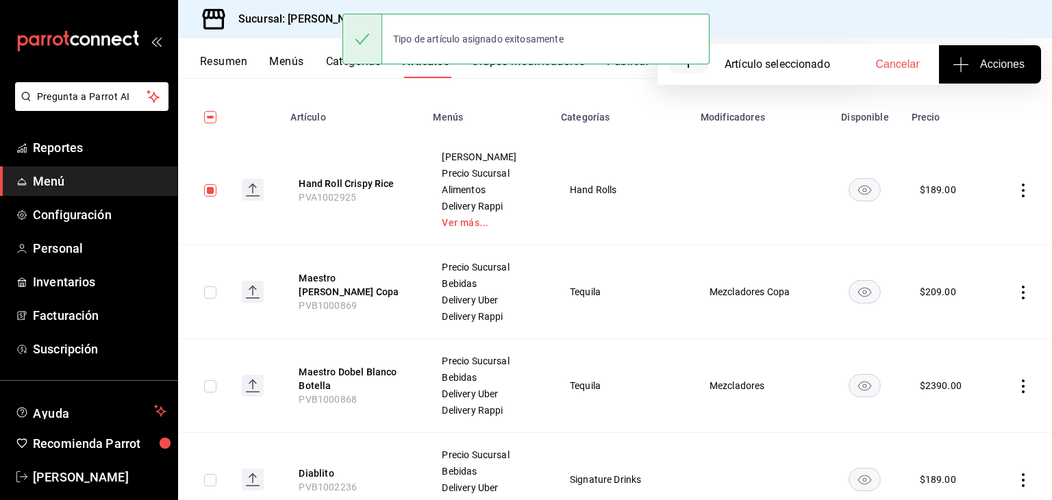
click at [206, 190] on input "checkbox" at bounding box center [210, 190] width 12 height 12
checkbox input "false"
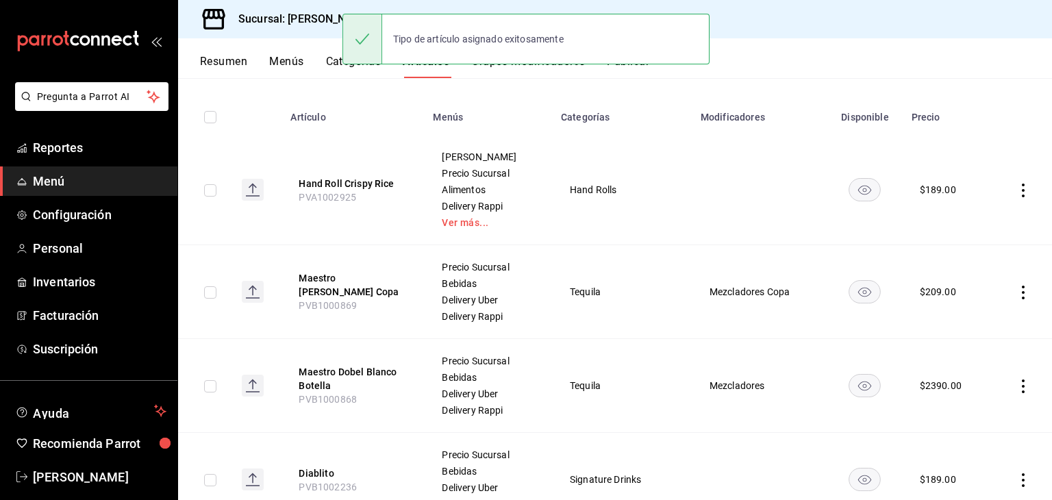
click at [210, 292] on input "checkbox" at bounding box center [210, 292] width 12 height 12
checkbox input "true"
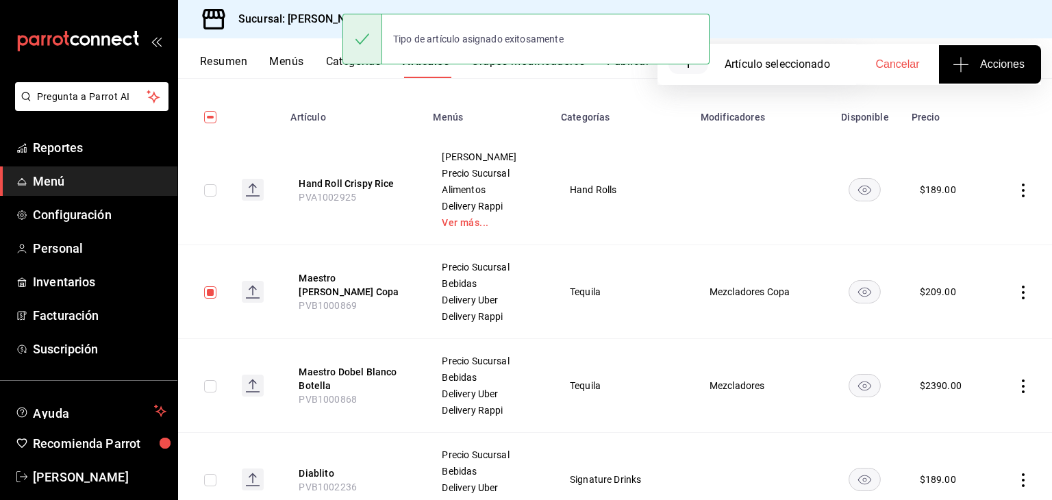
click at [207, 390] on input "checkbox" at bounding box center [210, 386] width 12 height 12
checkbox input "true"
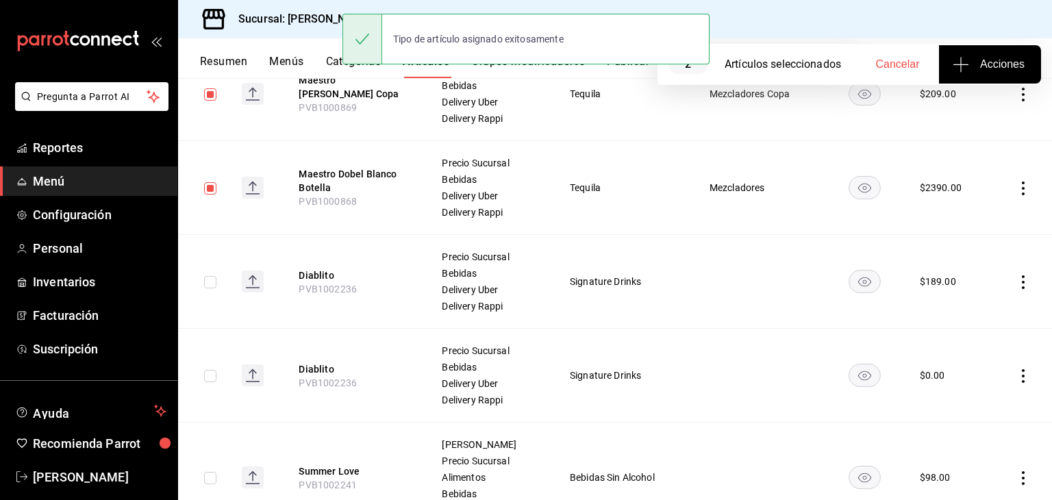
scroll to position [342, 0]
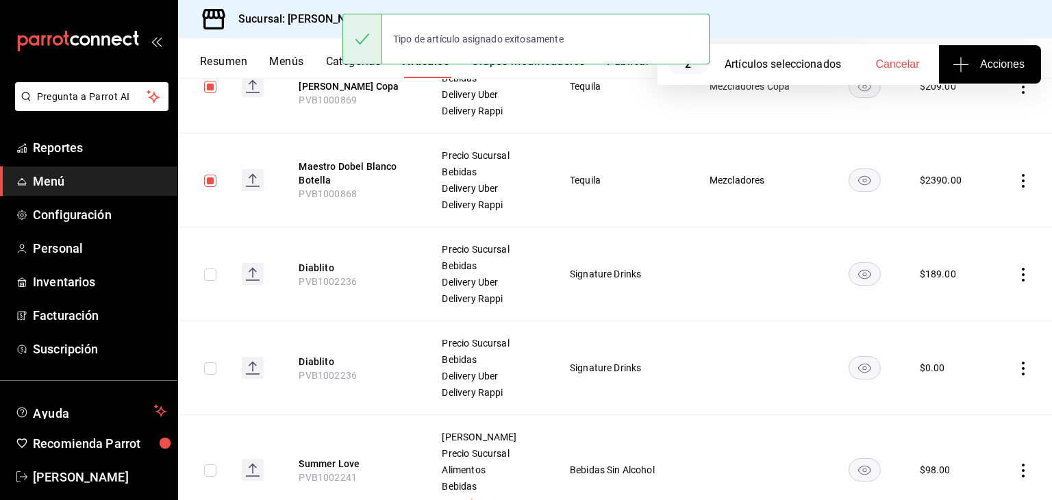
click at [206, 277] on input "checkbox" at bounding box center [210, 274] width 12 height 12
checkbox input "true"
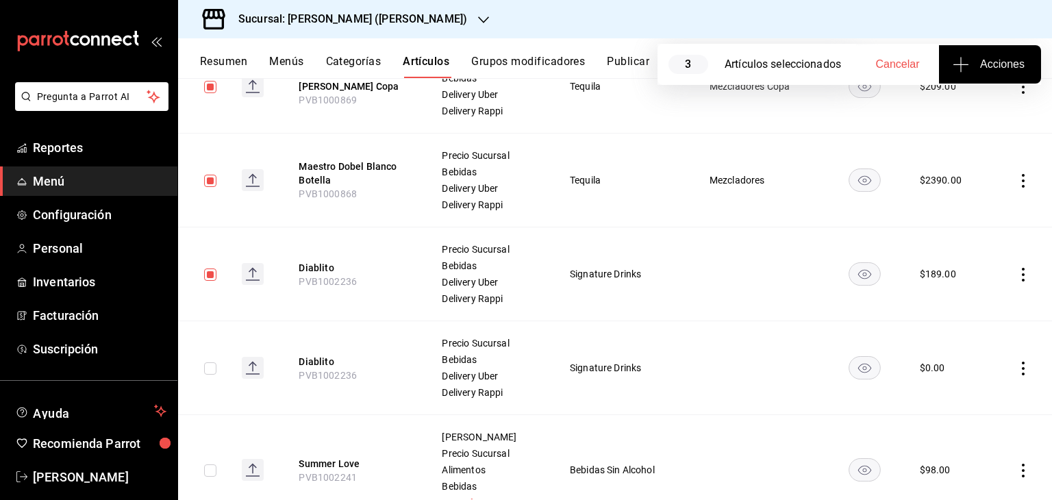
click at [208, 365] on input "checkbox" at bounding box center [210, 368] width 12 height 12
checkbox input "true"
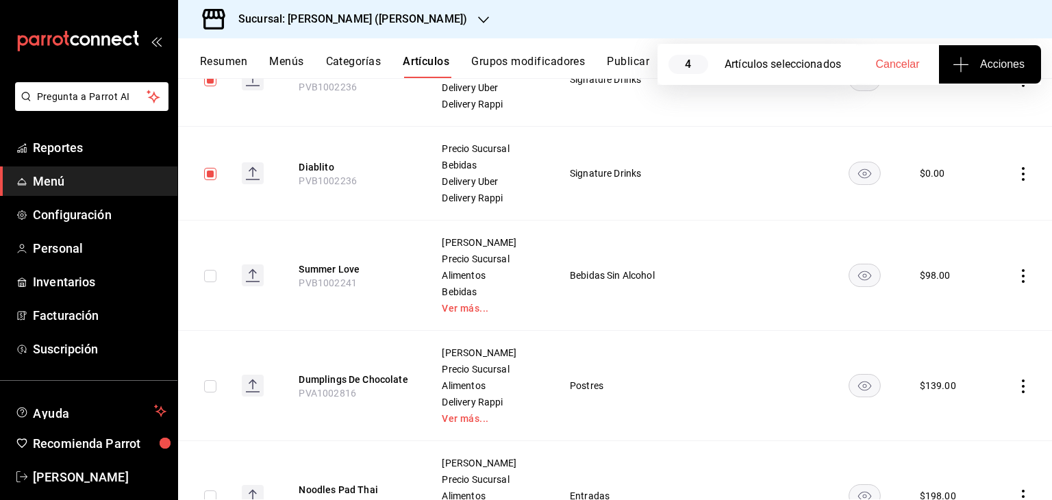
scroll to position [548, 0]
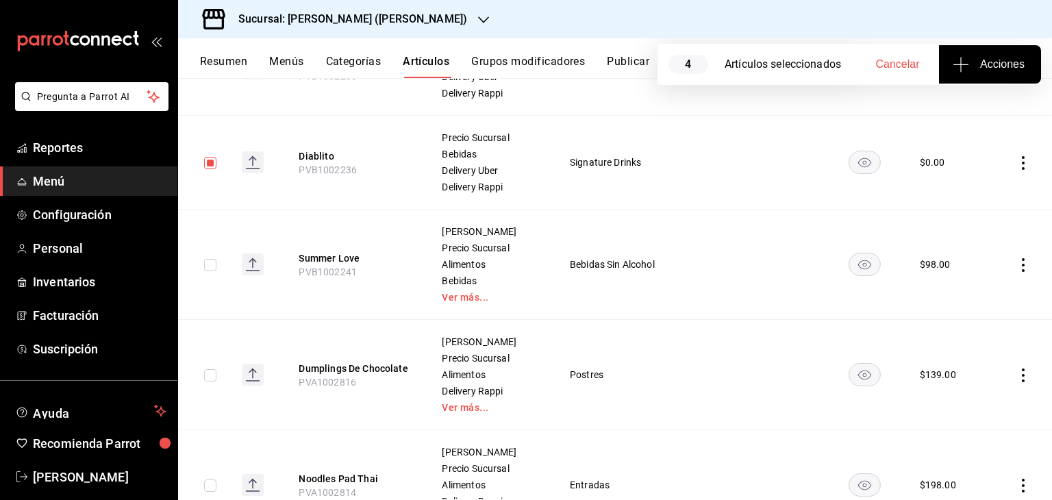
click at [211, 261] on input "checkbox" at bounding box center [210, 265] width 12 height 12
checkbox input "true"
click at [974, 65] on span "Acciones" at bounding box center [989, 64] width 69 height 16
click at [951, 105] on span "Agregar tipo" at bounding box center [989, 107] width 81 height 14
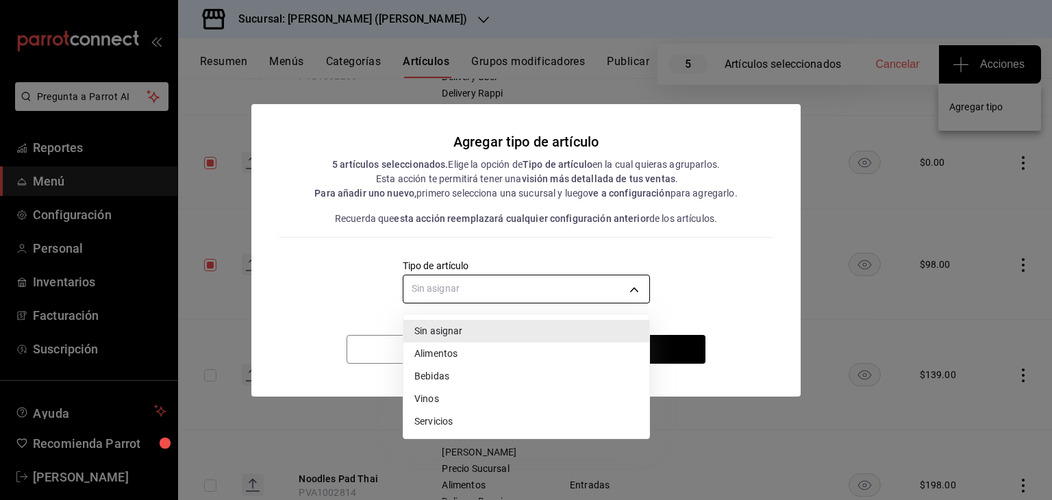
click at [493, 285] on body "Pregunta a Parrot AI Reportes Menú Configuración Personal Inventarios Facturaci…" at bounding box center [526, 250] width 1052 height 500
click at [450, 375] on li "Bebidas" at bounding box center [526, 376] width 246 height 23
type input "e2400288-93b0-4d29-8cfc-2898dd229db7"
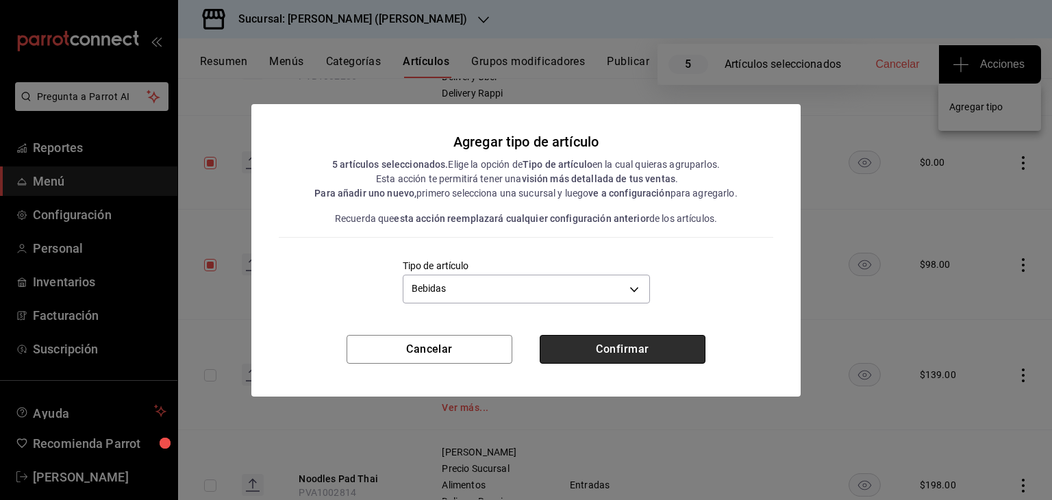
click at [592, 348] on button "Confirmar" at bounding box center [623, 349] width 166 height 29
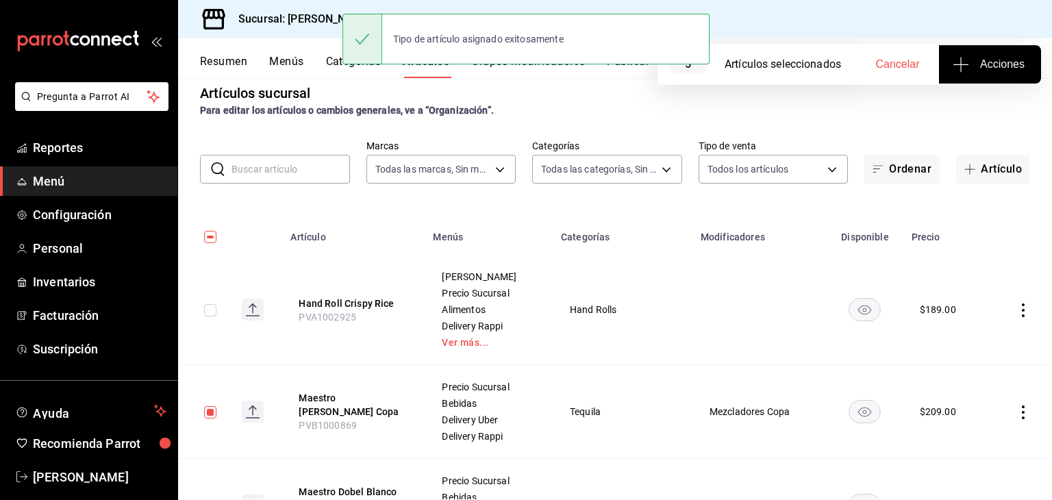
scroll to position [0, 0]
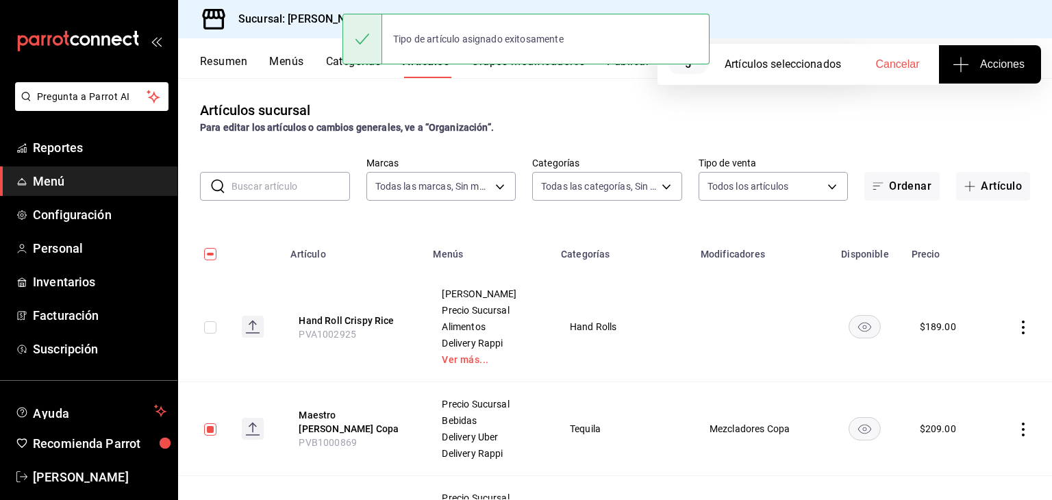
click at [285, 23] on h3 "Sucursal: [PERSON_NAME] ([PERSON_NAME])" at bounding box center [347, 19] width 240 height 16
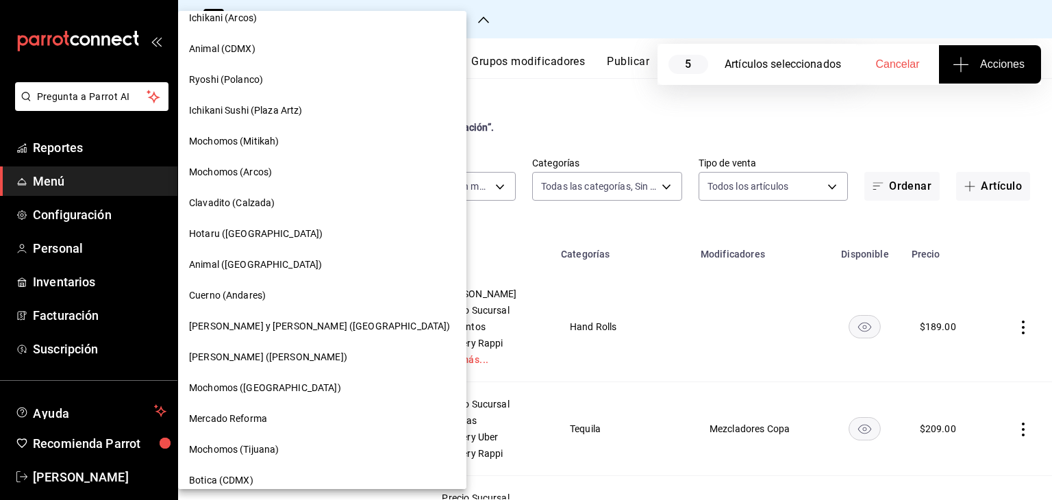
scroll to position [796, 0]
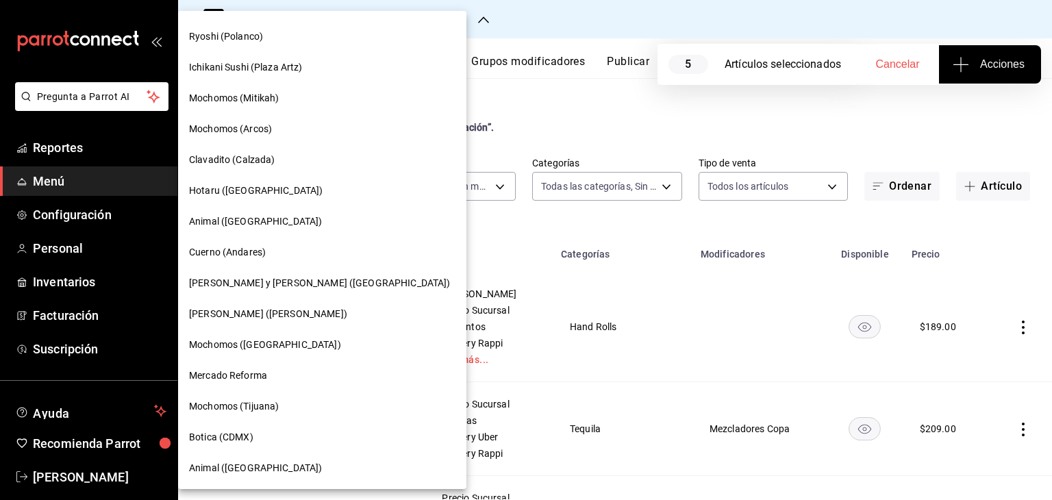
click at [263, 434] on div "Botica (CDMX)" at bounding box center [322, 437] width 266 height 14
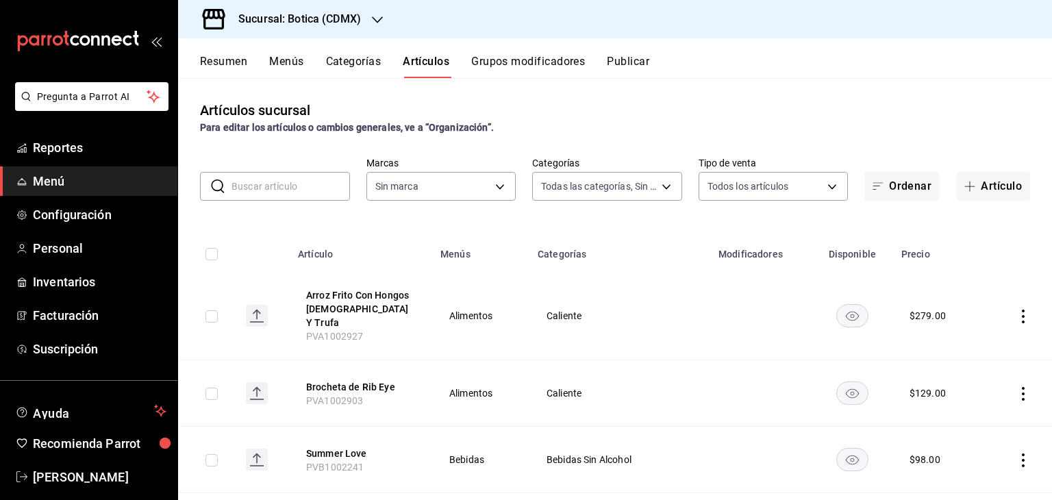
type input "52039608-d3af-43d8-978b-7351115fcd58,48c160c6-e58b-40fc-ab83-08e030ab785e,3b989…"
type input "d5352a43-907b-4cea-af89-ed5f283426a2"
click at [216, 310] on input "checkbox" at bounding box center [211, 316] width 12 height 12
checkbox input "true"
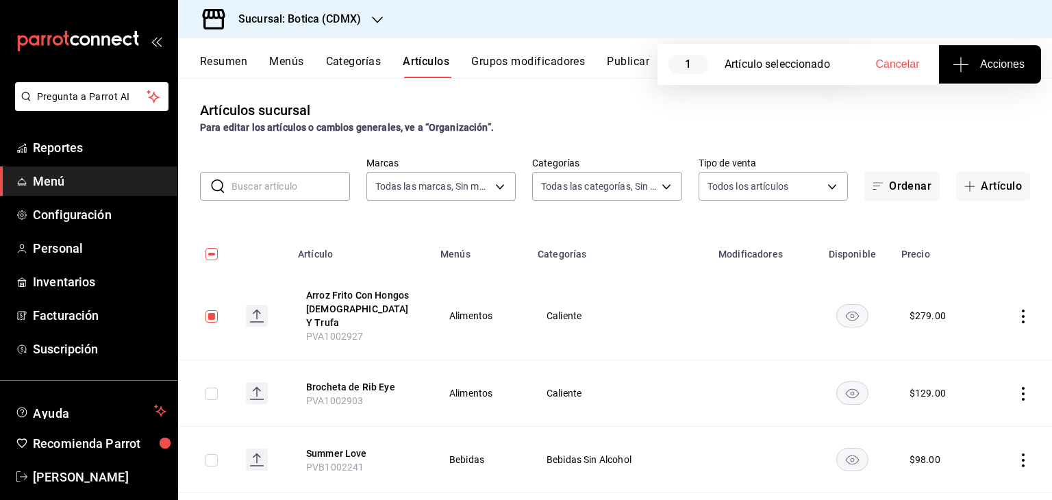
click at [210, 388] on input "checkbox" at bounding box center [211, 394] width 12 height 12
checkbox input "true"
click at [1017, 69] on span "Acciones" at bounding box center [989, 64] width 69 height 16
click at [991, 116] on li "Agregar tipo" at bounding box center [989, 107] width 103 height 36
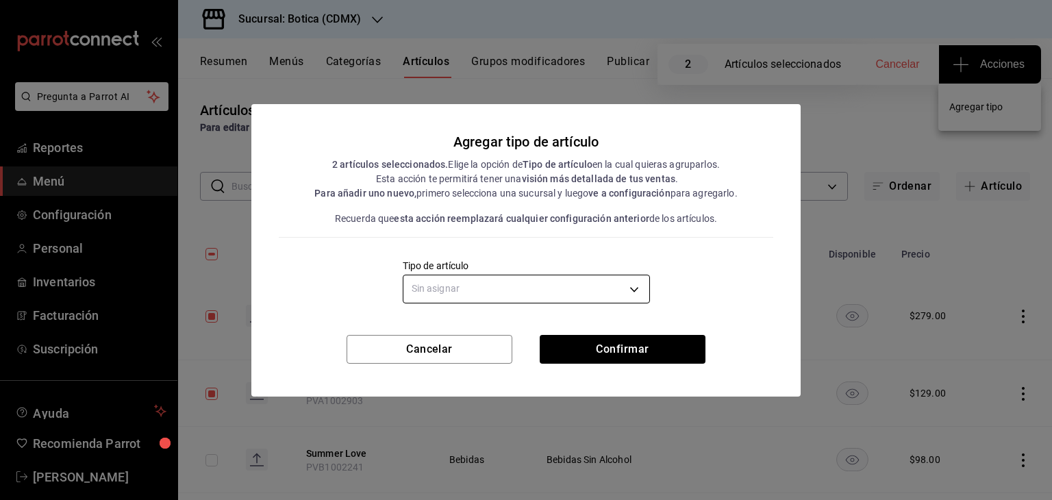
click at [589, 297] on body "Pregunta a Parrot AI Reportes Menú Configuración Personal Inventarios Facturaci…" at bounding box center [526, 250] width 1052 height 500
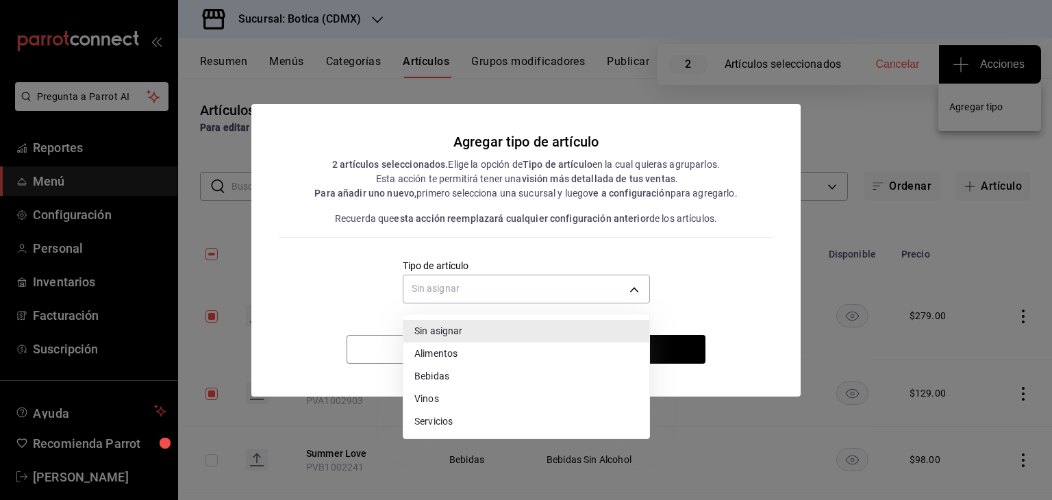
click at [446, 355] on li "Alimentos" at bounding box center [526, 353] width 246 height 23
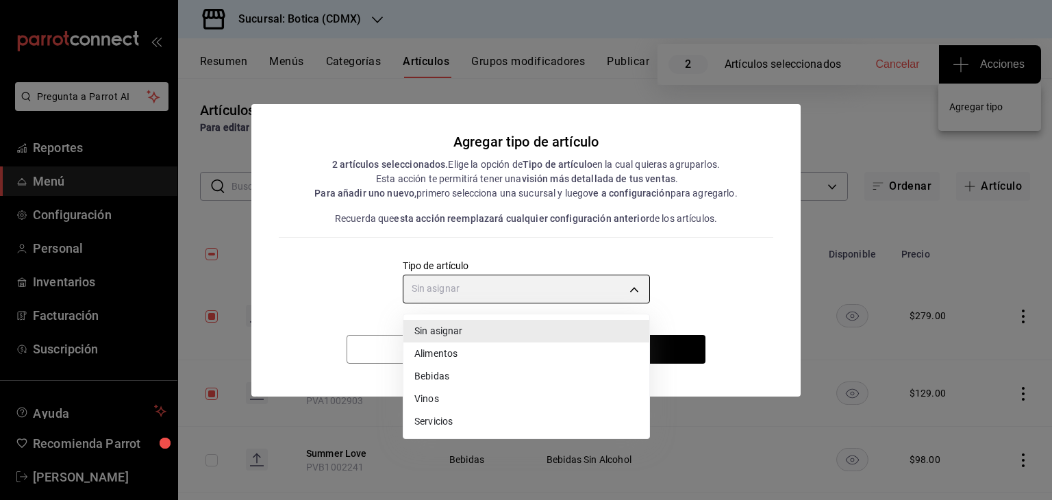
type input "a9c5c5d7-09f7-4d61-88a6-a13d33eec0fd"
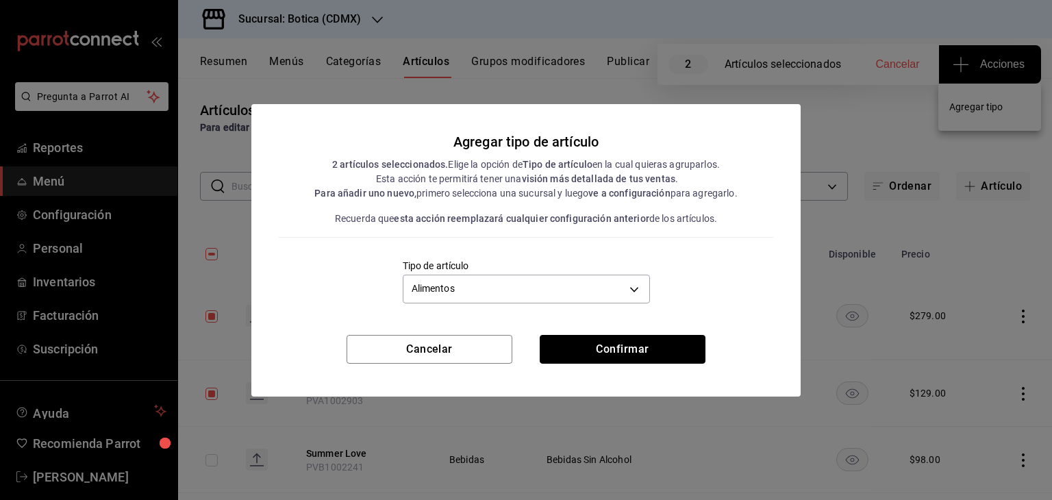
click at [681, 339] on button "Confirmar" at bounding box center [623, 349] width 166 height 29
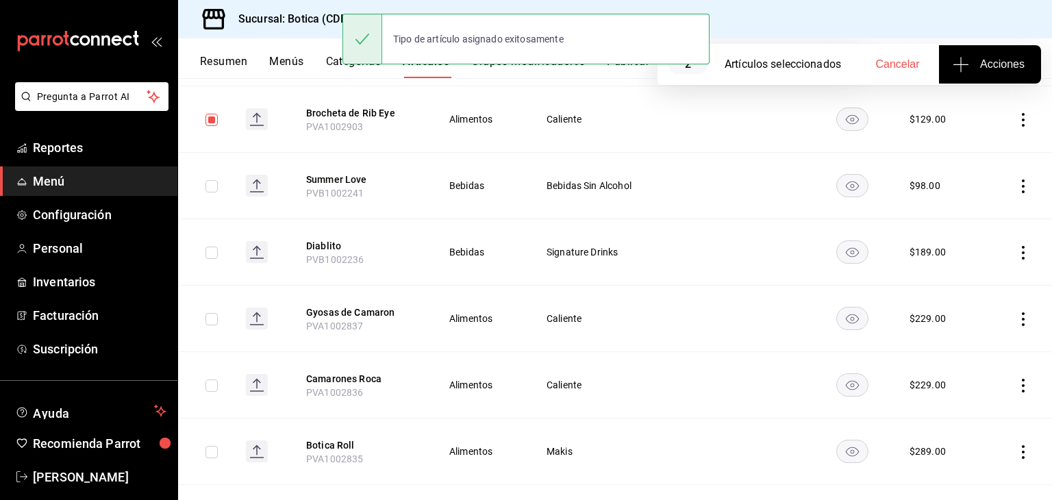
scroll to position [0, 0]
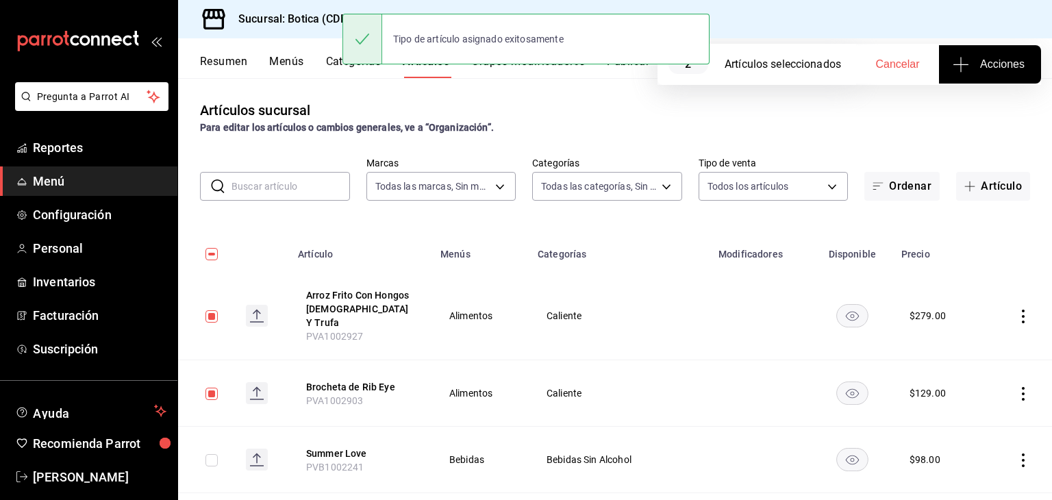
click at [290, 20] on h3 "Sucursal: Botica (CDMX)" at bounding box center [294, 19] width 134 height 16
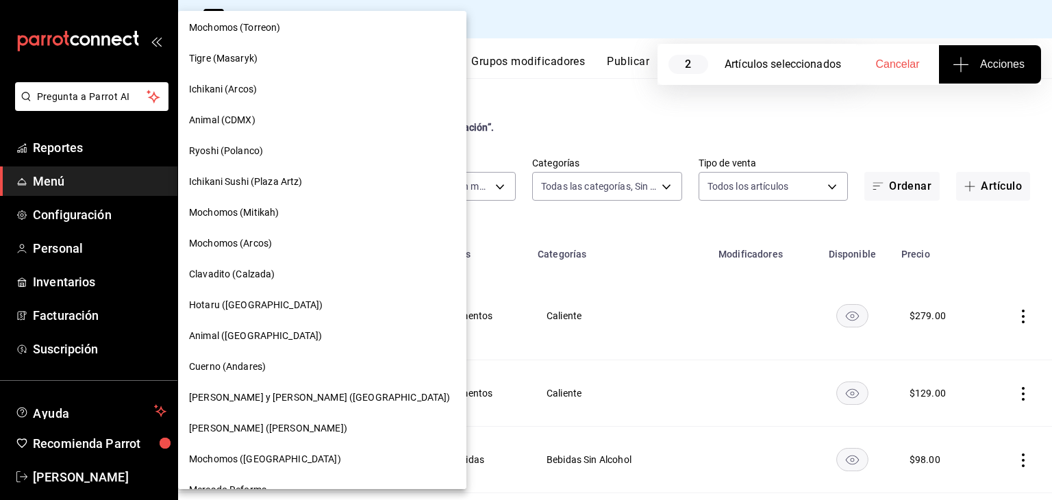
scroll to position [659, 0]
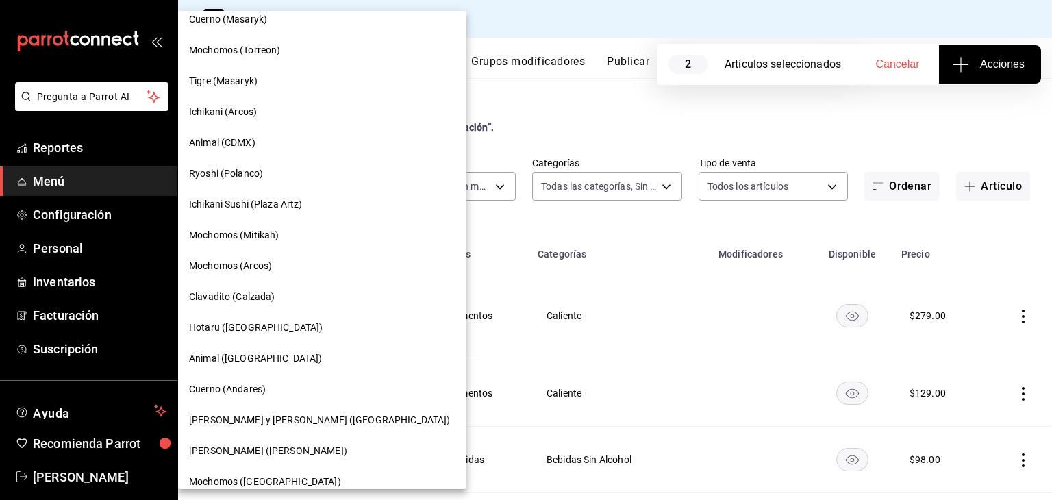
click at [257, 332] on div "Hotaru ([GEOGRAPHIC_DATA])" at bounding box center [322, 327] width 266 height 14
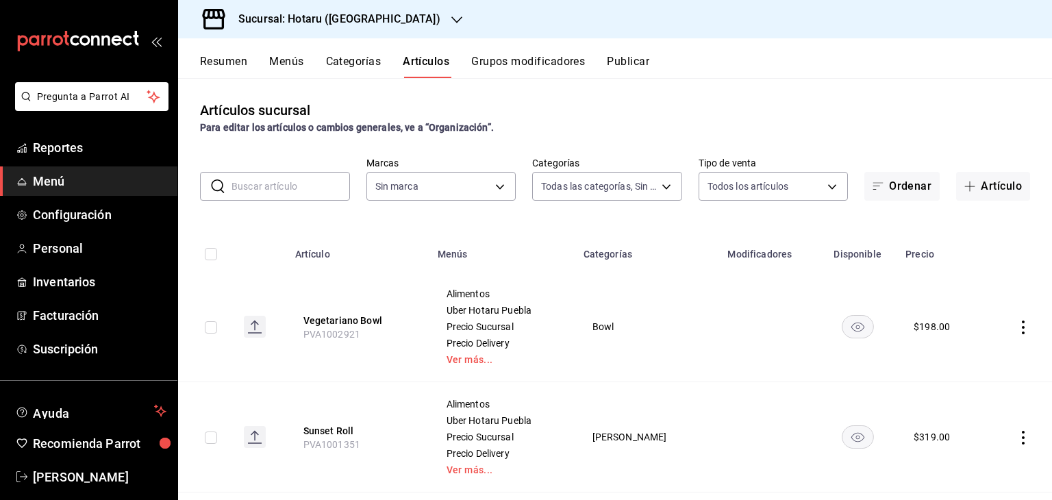
type input "a1d7044f-c2bf-44ab-9d14-b75c950c3c49,69e43b4a-7a81-4ca2-a2e1-b80ea3b28c9f,af9b6…"
type input "28f2b94b-43d9-4456-ab58-be91b69769b2,f751b40b-1592-4fe9-b0c9-b3cde2f2f566"
click at [209, 326] on input "checkbox" at bounding box center [211, 327] width 12 height 12
checkbox input "true"
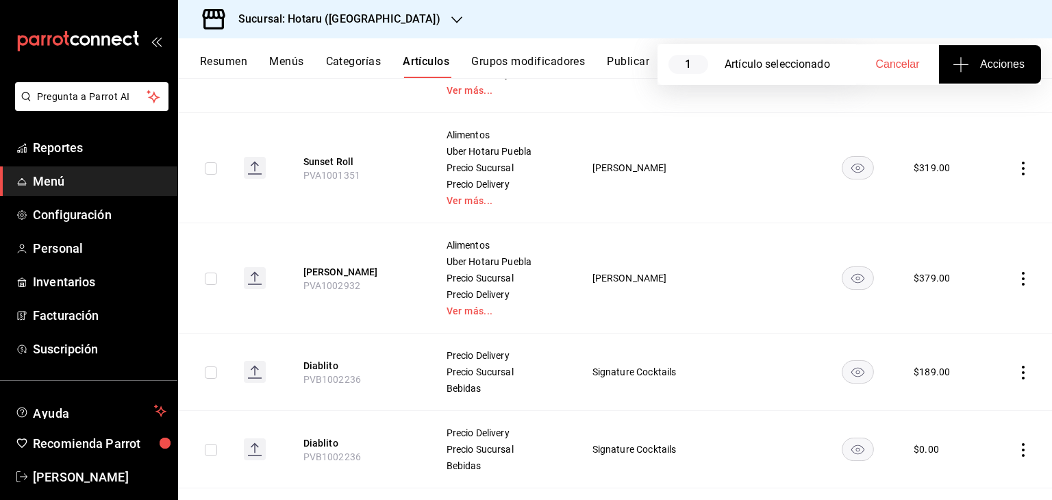
scroll to position [274, 0]
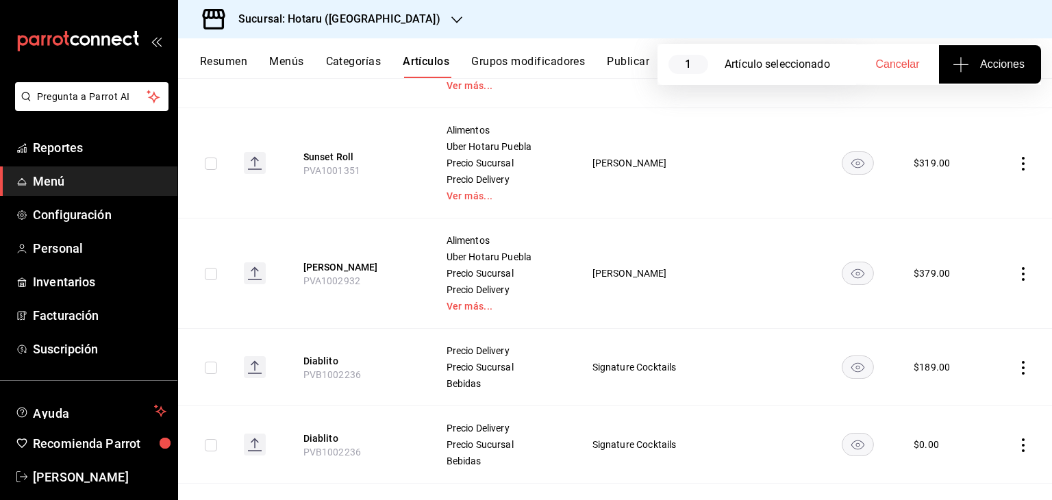
click at [208, 168] on input "checkbox" at bounding box center [211, 163] width 12 height 12
checkbox input "true"
click at [208, 276] on input "checkbox" at bounding box center [211, 274] width 12 height 12
checkbox input "true"
click at [980, 58] on span "Acciones" at bounding box center [989, 64] width 69 height 16
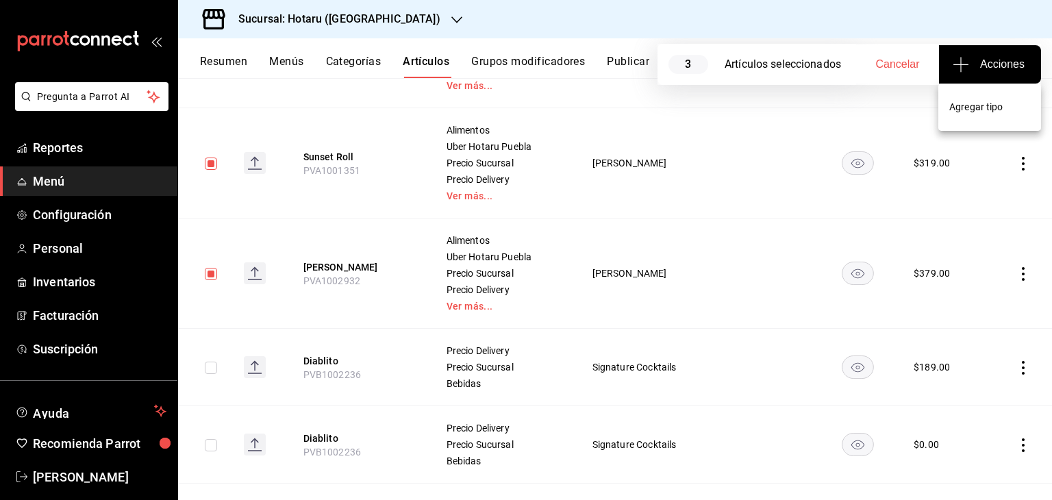
click at [1008, 115] on li "Agregar tipo" at bounding box center [989, 107] width 103 height 36
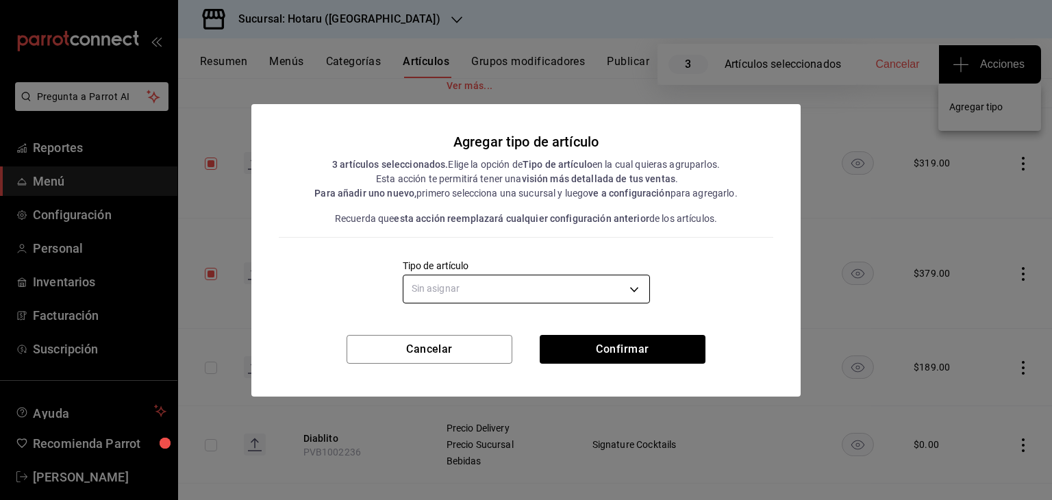
drag, startPoint x: 485, startPoint y: 308, endPoint x: 488, endPoint y: 296, distance: 12.1
click at [485, 307] on div "Agregar tipo de artículo 3 artículos seleccionados. Elige la opción de Tipo de …" at bounding box center [525, 219] width 549 height 231
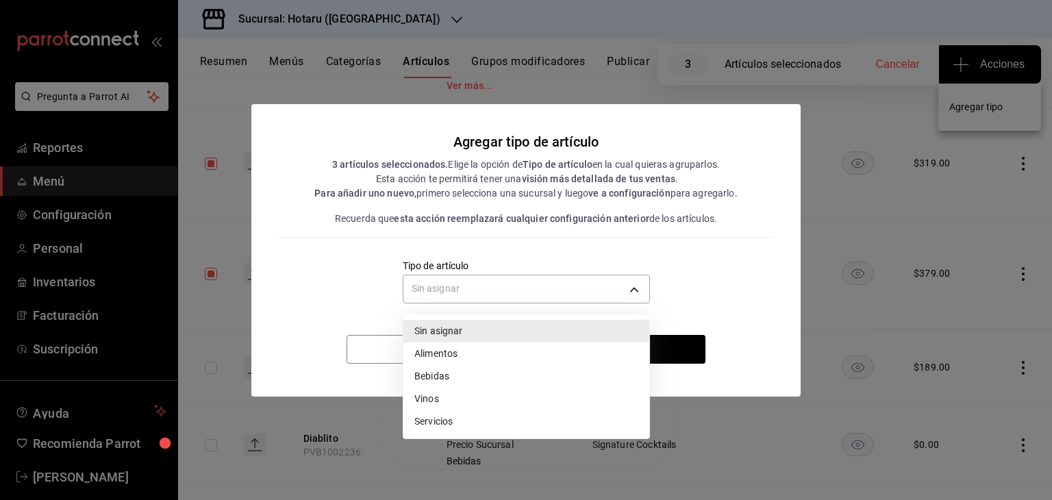
click at [490, 293] on body "Pregunta a Parrot AI Reportes Menú Configuración Personal Inventarios Facturaci…" at bounding box center [526, 250] width 1052 height 500
click at [478, 374] on li "Bebidas" at bounding box center [526, 376] width 246 height 23
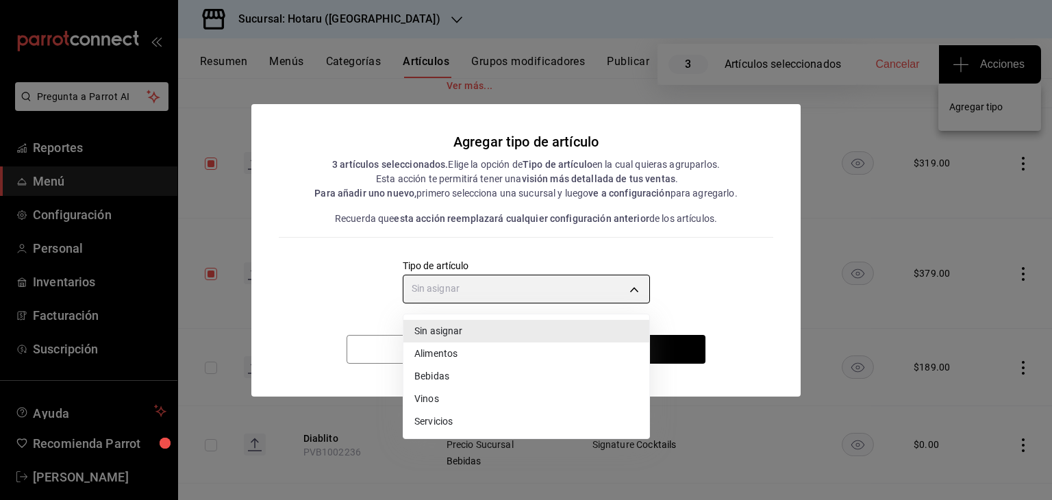
type input "e2400288-93b0-4d29-8cfc-2898dd229db7"
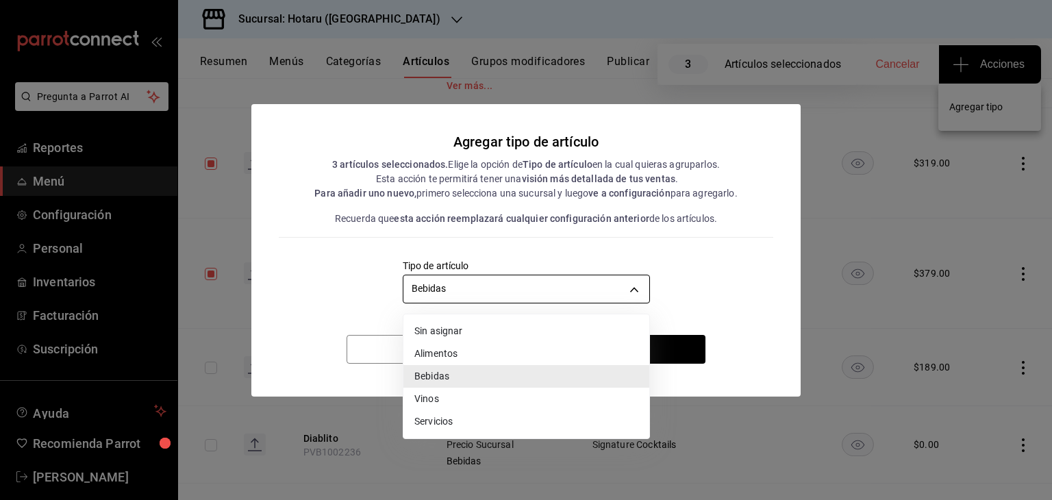
click at [524, 290] on body "Pregunta a Parrot AI Reportes Menú Configuración Personal Inventarios Facturaci…" at bounding box center [526, 250] width 1052 height 500
click at [474, 336] on li "Sin asignar" at bounding box center [526, 331] width 246 height 23
click at [474, 340] on li "Sin asignar" at bounding box center [526, 331] width 246 height 23
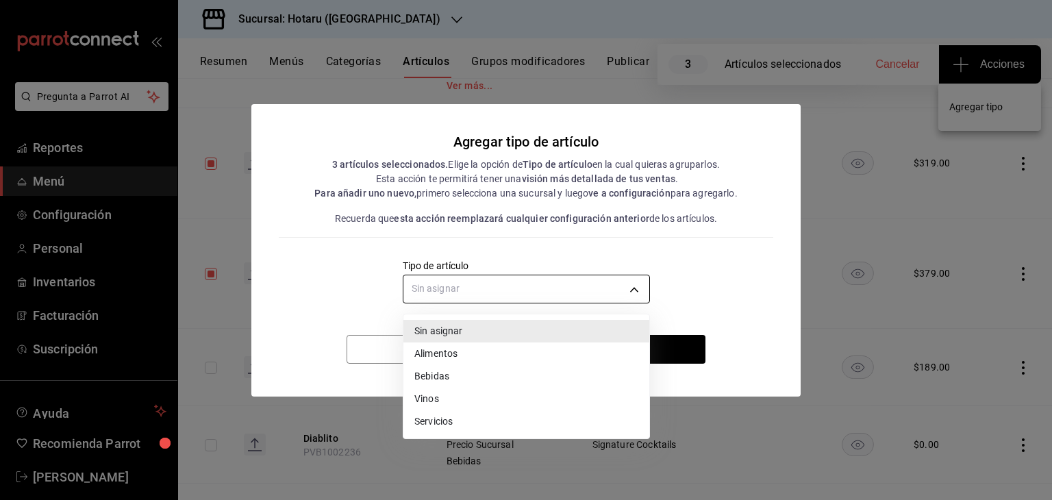
click at [470, 296] on body "Pregunta a Parrot AI Reportes Menú Configuración Personal Inventarios Facturaci…" at bounding box center [526, 250] width 1052 height 500
drag, startPoint x: 456, startPoint y: 356, endPoint x: 487, endPoint y: 349, distance: 32.2
click at [457, 356] on li "Alimentos" at bounding box center [526, 353] width 246 height 23
type input "a9c5c5d7-09f7-4d61-88a6-a13d33eec0fd"
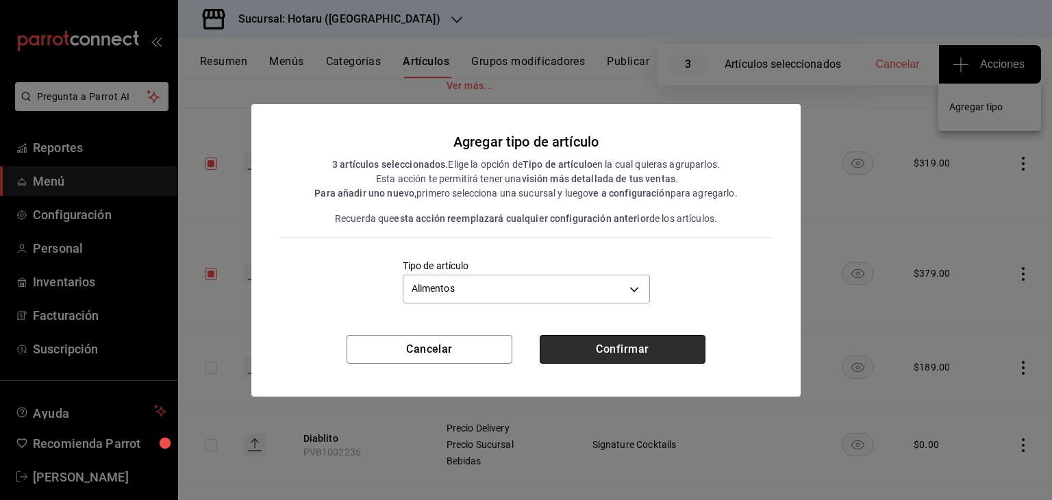
click at [624, 349] on button "Confirmar" at bounding box center [623, 349] width 166 height 29
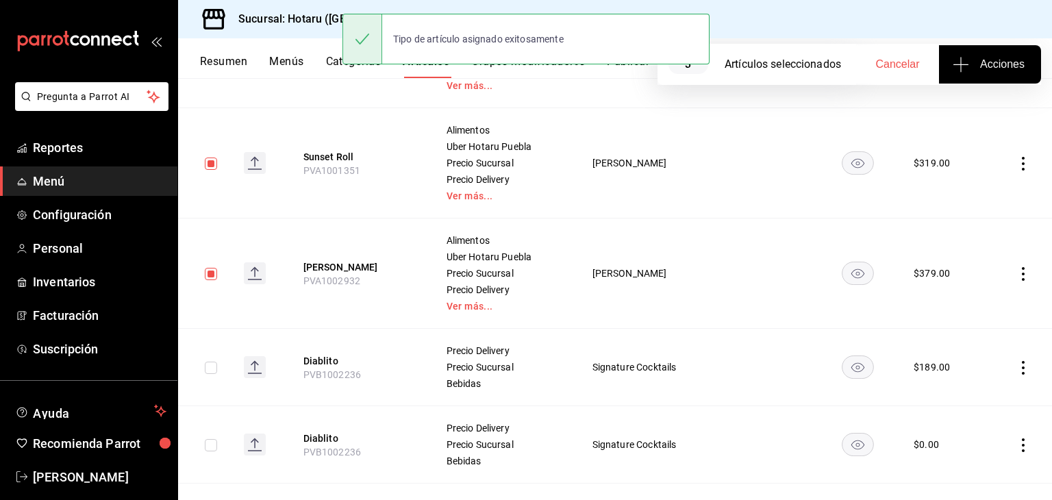
scroll to position [0, 0]
